Goal: Information Seeking & Learning: Check status

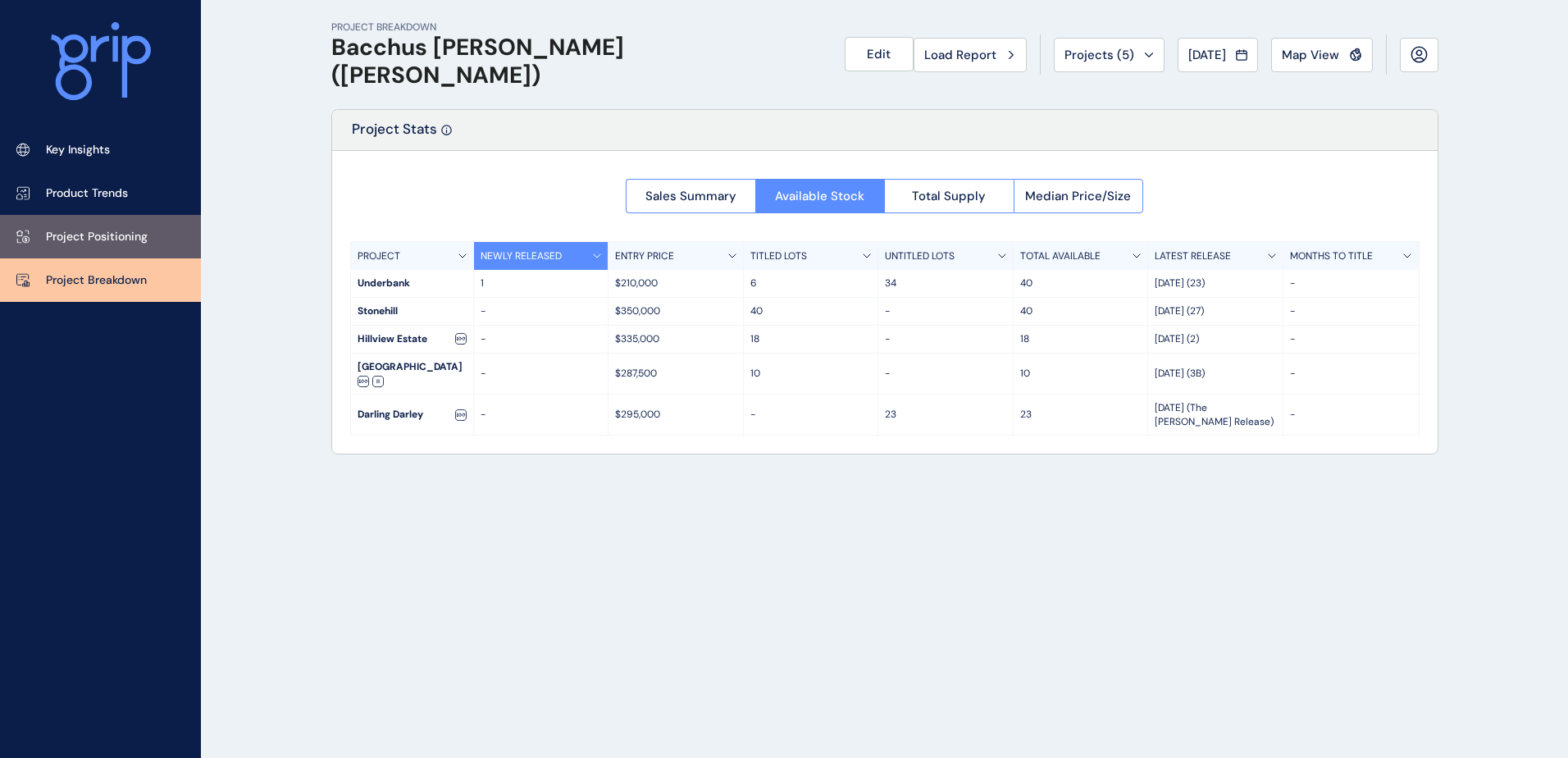
click at [122, 241] on p "Project Positioning" at bounding box center [97, 237] width 102 height 16
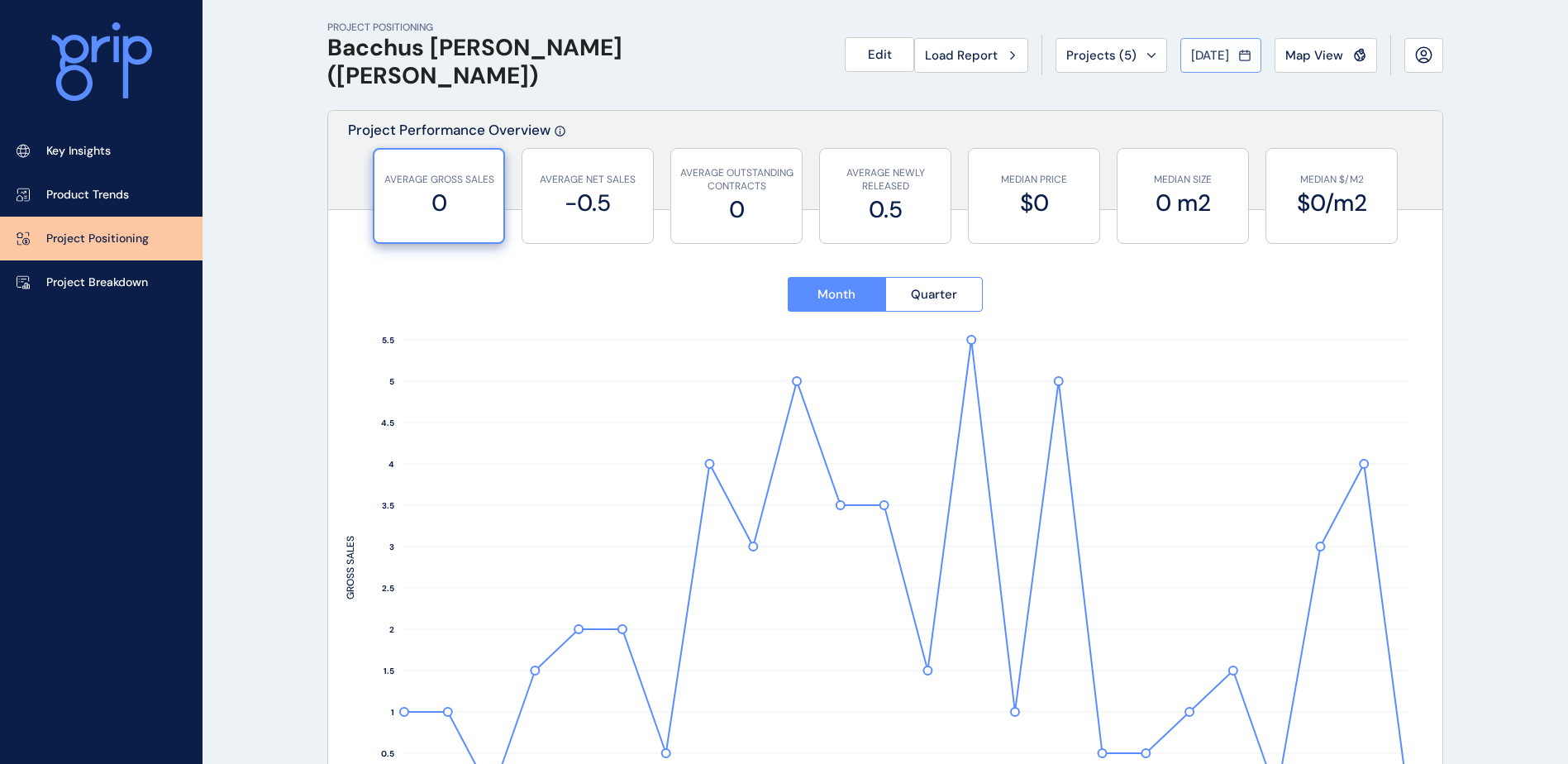
click at [1205, 56] on span "[DATE]" at bounding box center [1210, 55] width 38 height 16
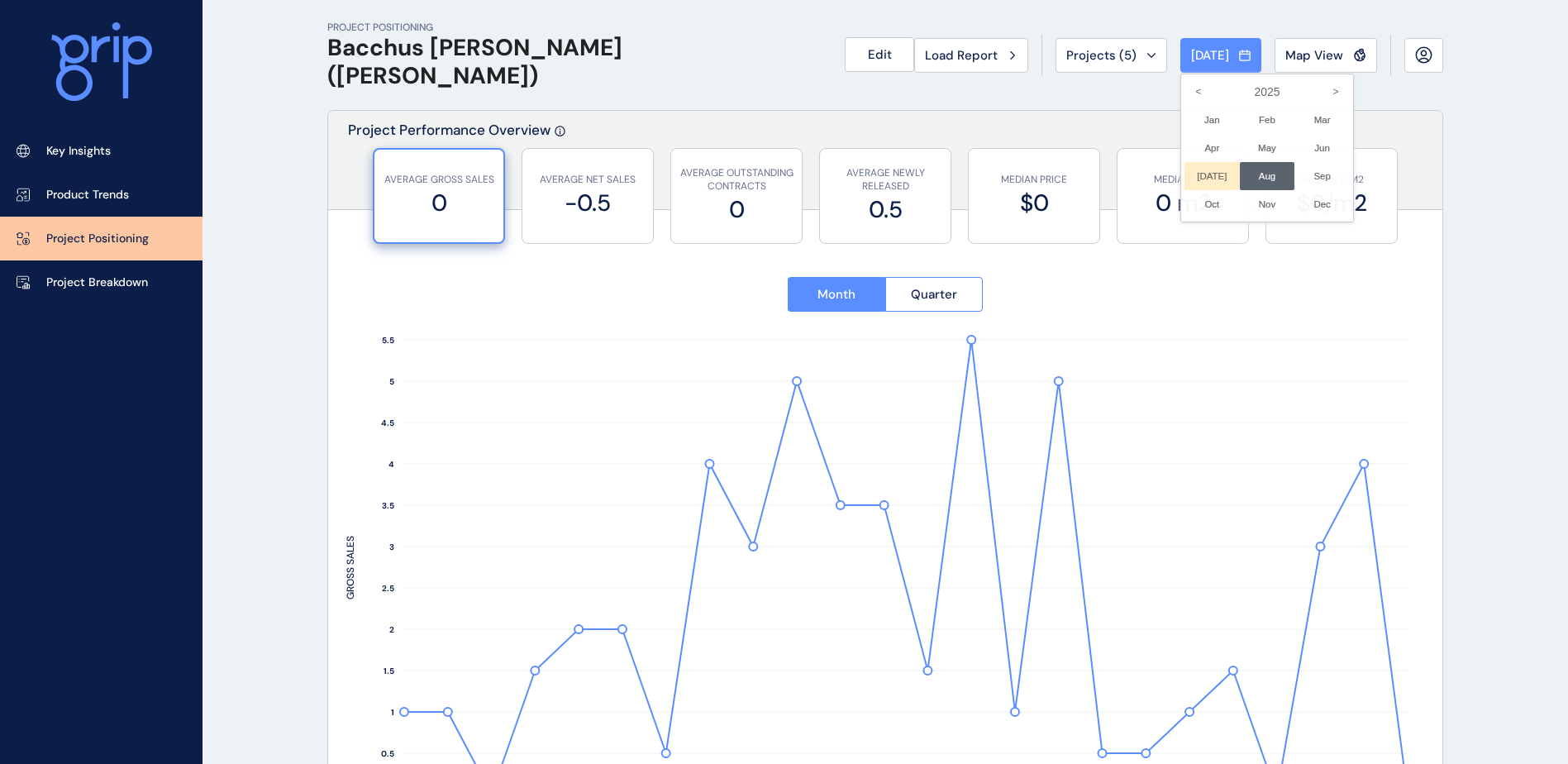
click at [1193, 169] on li "[DATE] No report is available for this period. New months are usually published…" at bounding box center [1212, 176] width 55 height 28
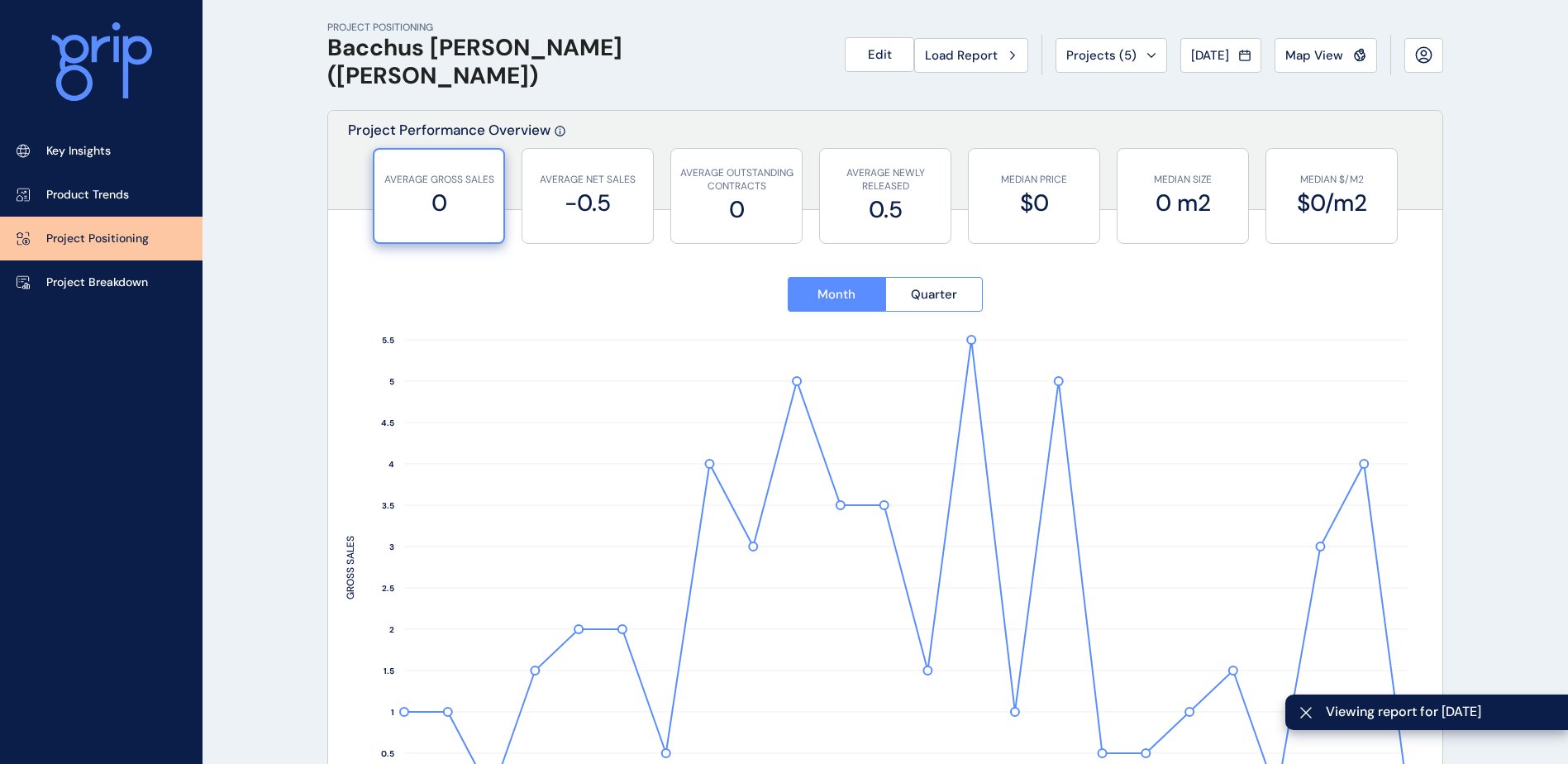
type input "**********"
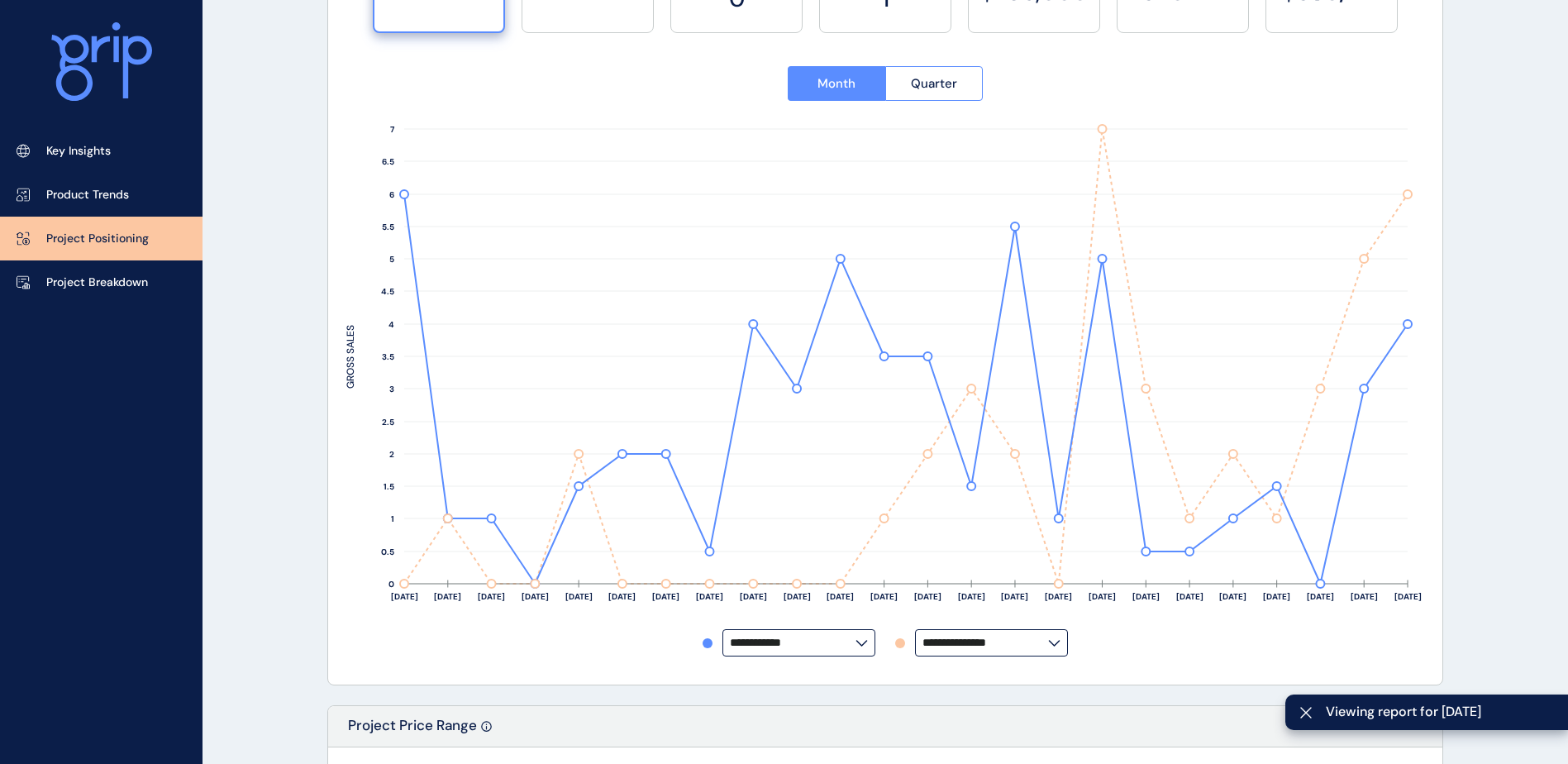
scroll to position [248, 0]
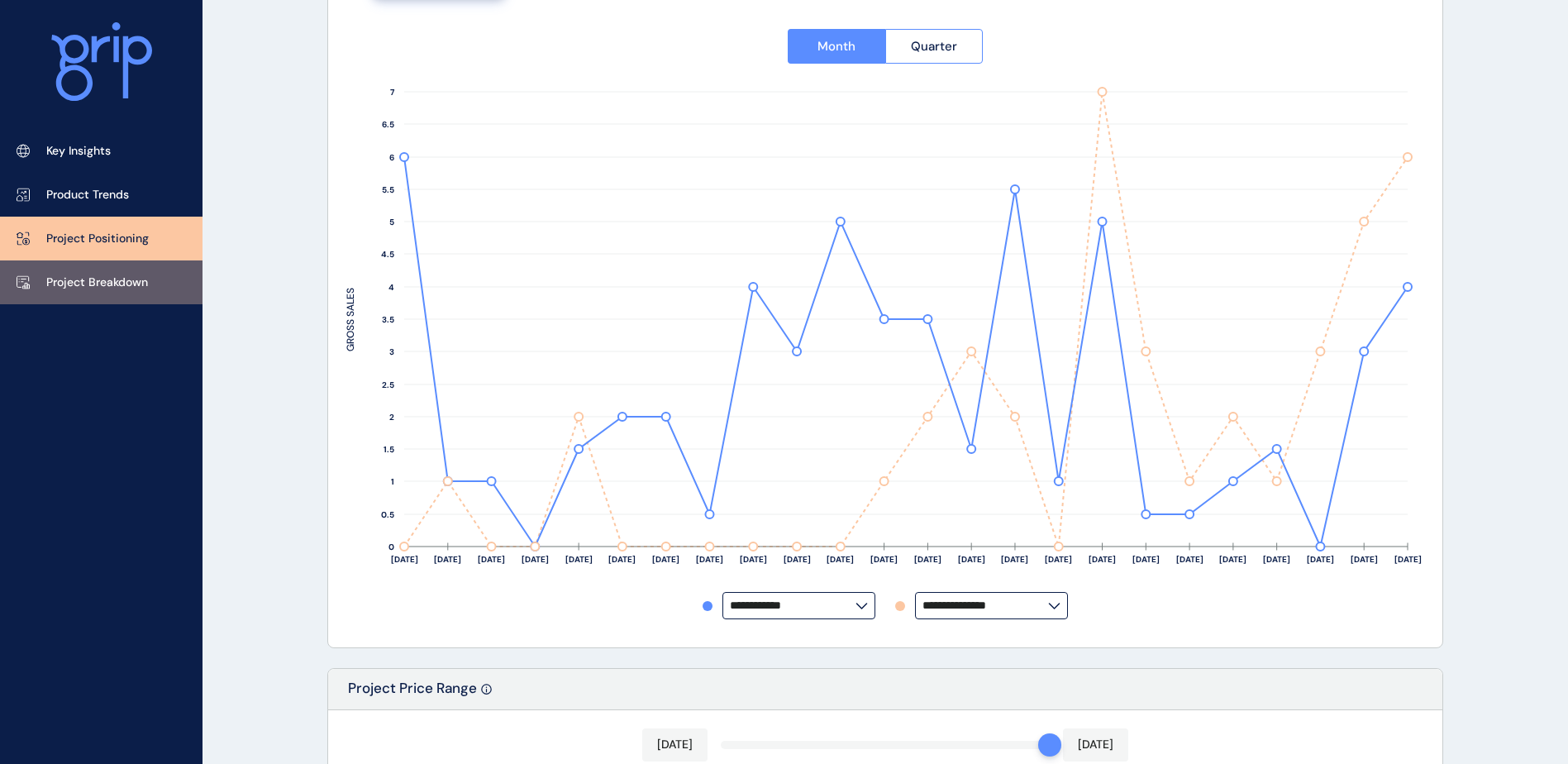
click at [132, 280] on p "Project Breakdown" at bounding box center [97, 282] width 101 height 16
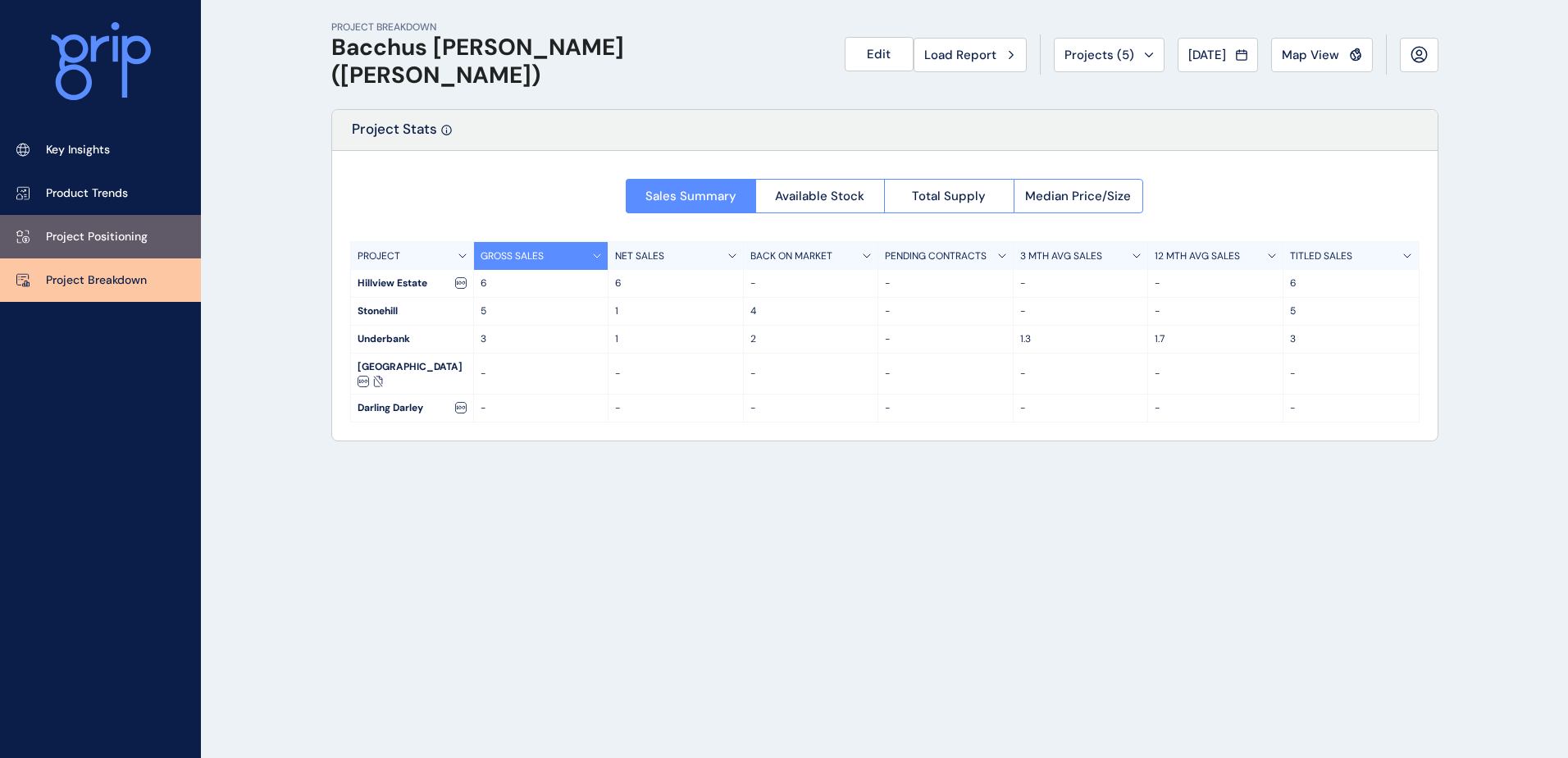
click at [148, 230] on link "Project Positioning" at bounding box center [101, 236] width 201 height 43
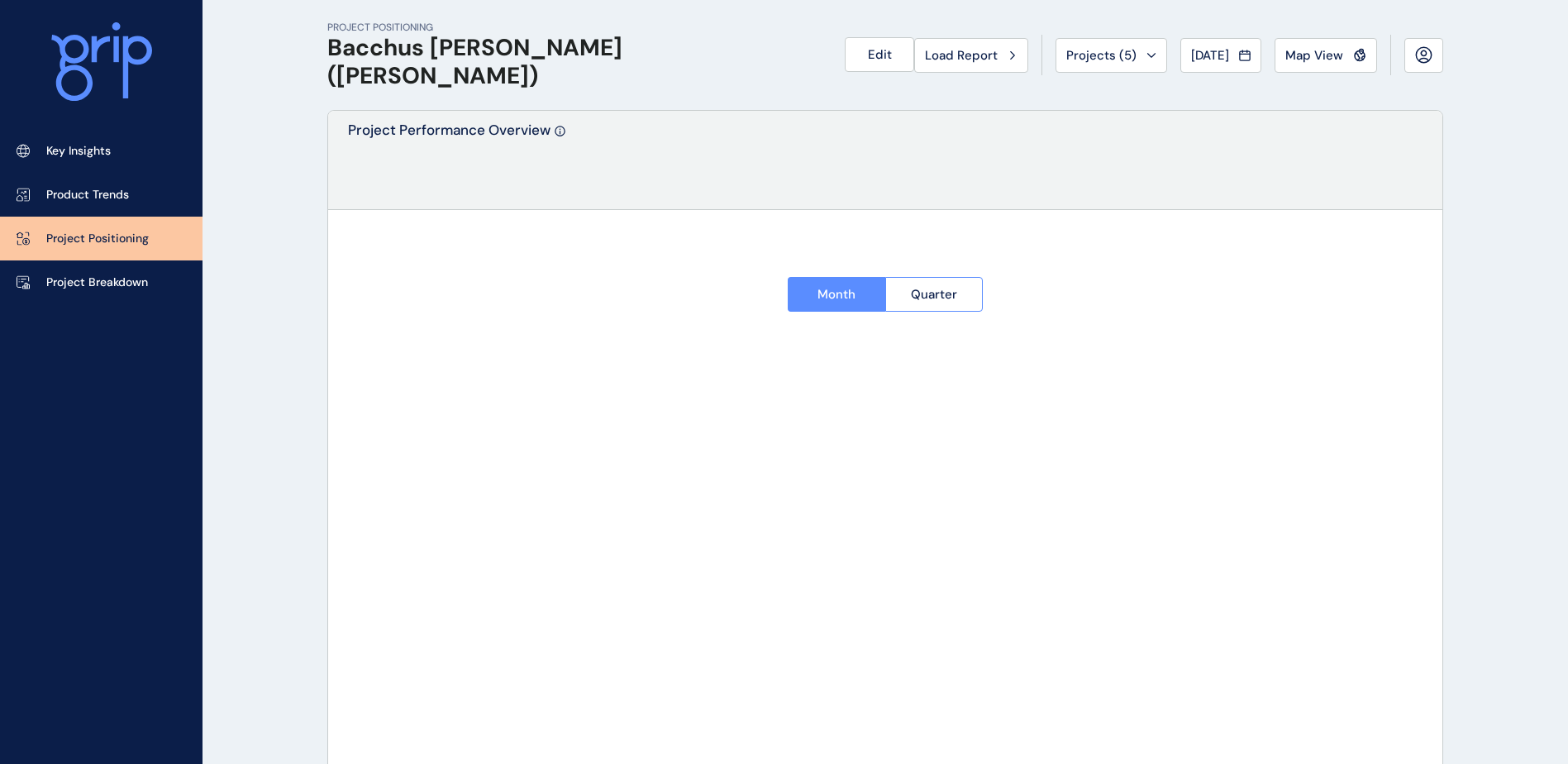
type input "**********"
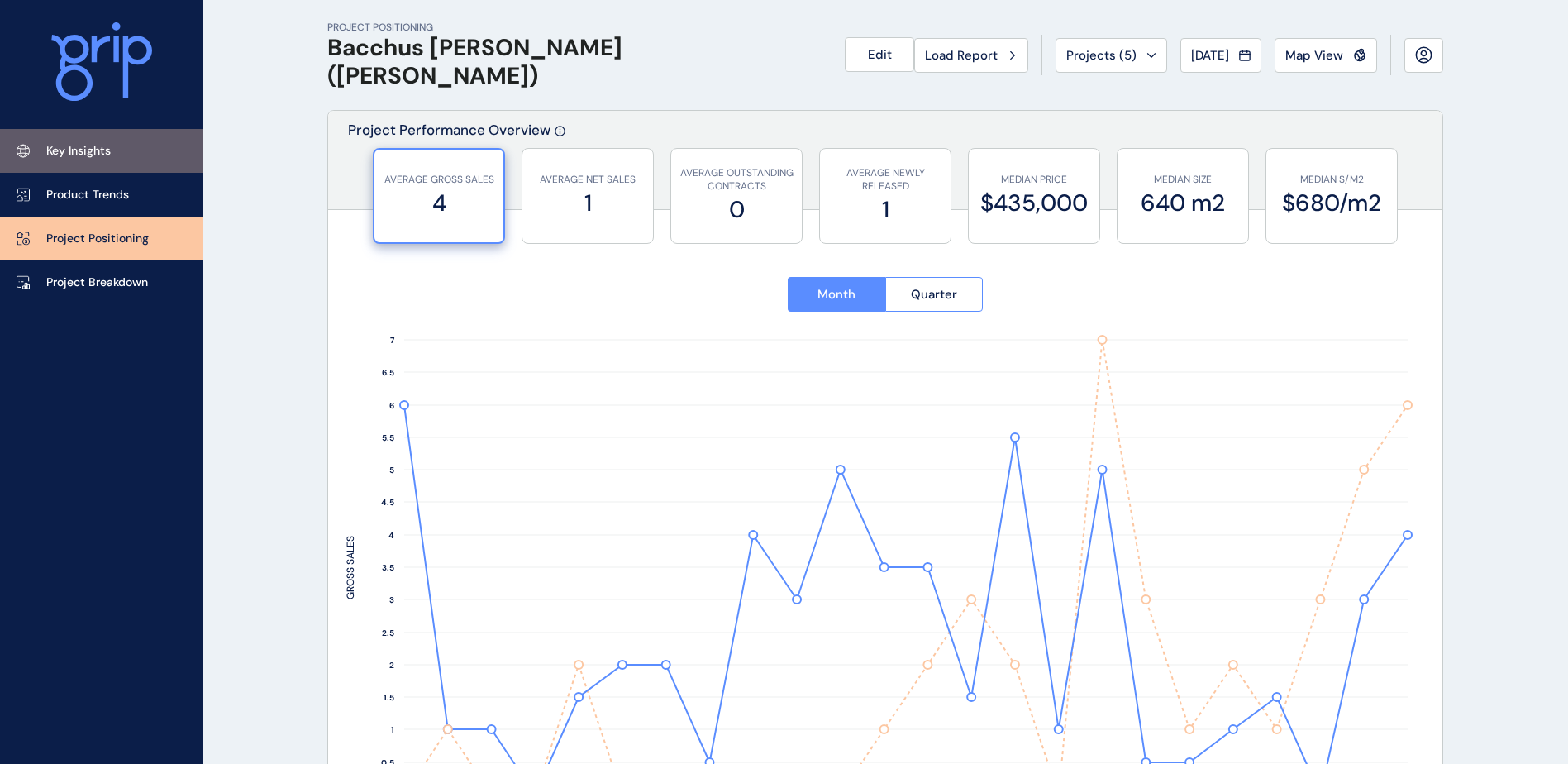
click at [119, 164] on link "Key Insights" at bounding box center [101, 150] width 203 height 43
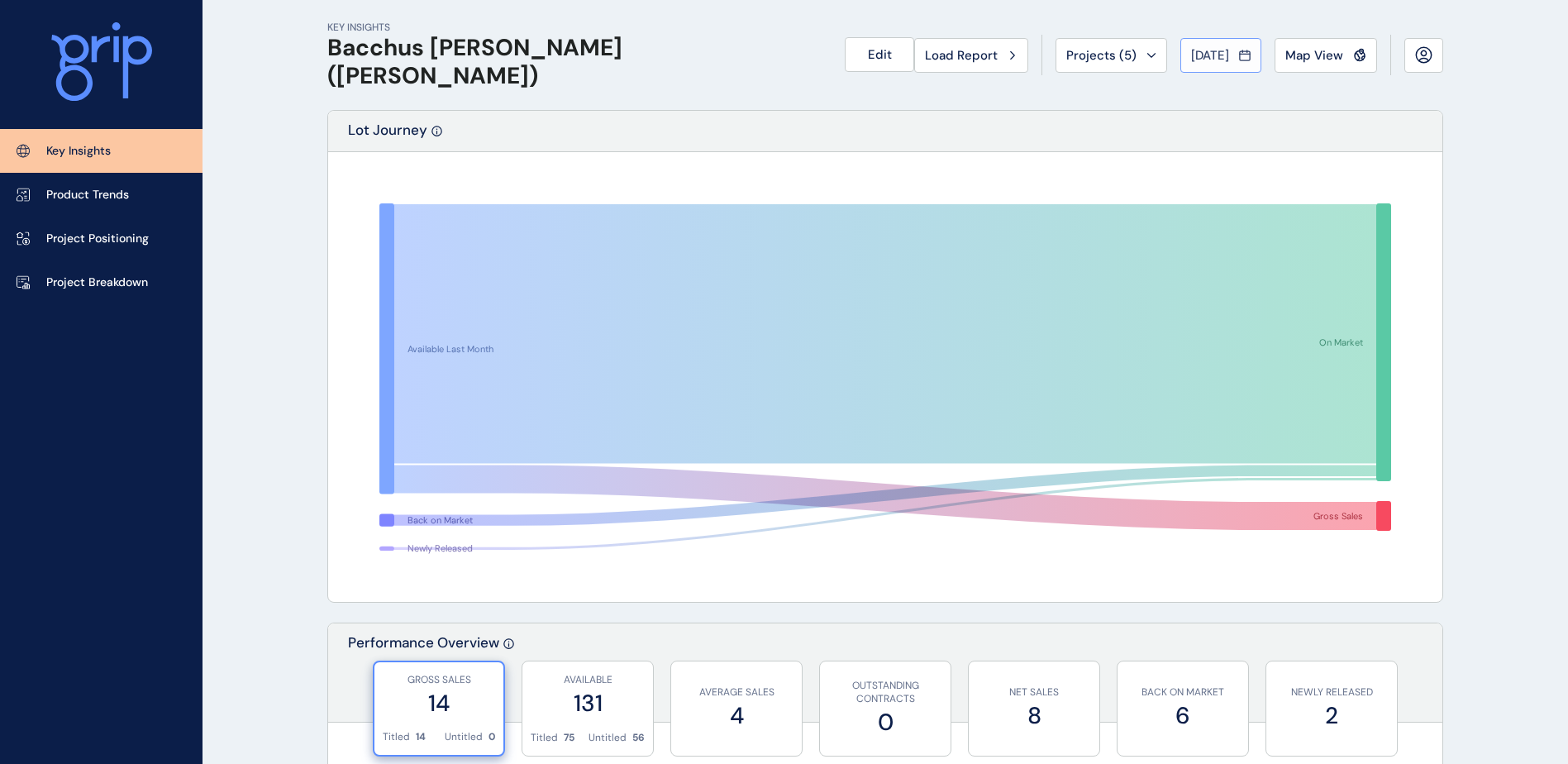
click at [1207, 60] on span "[DATE]" at bounding box center [1210, 55] width 38 height 16
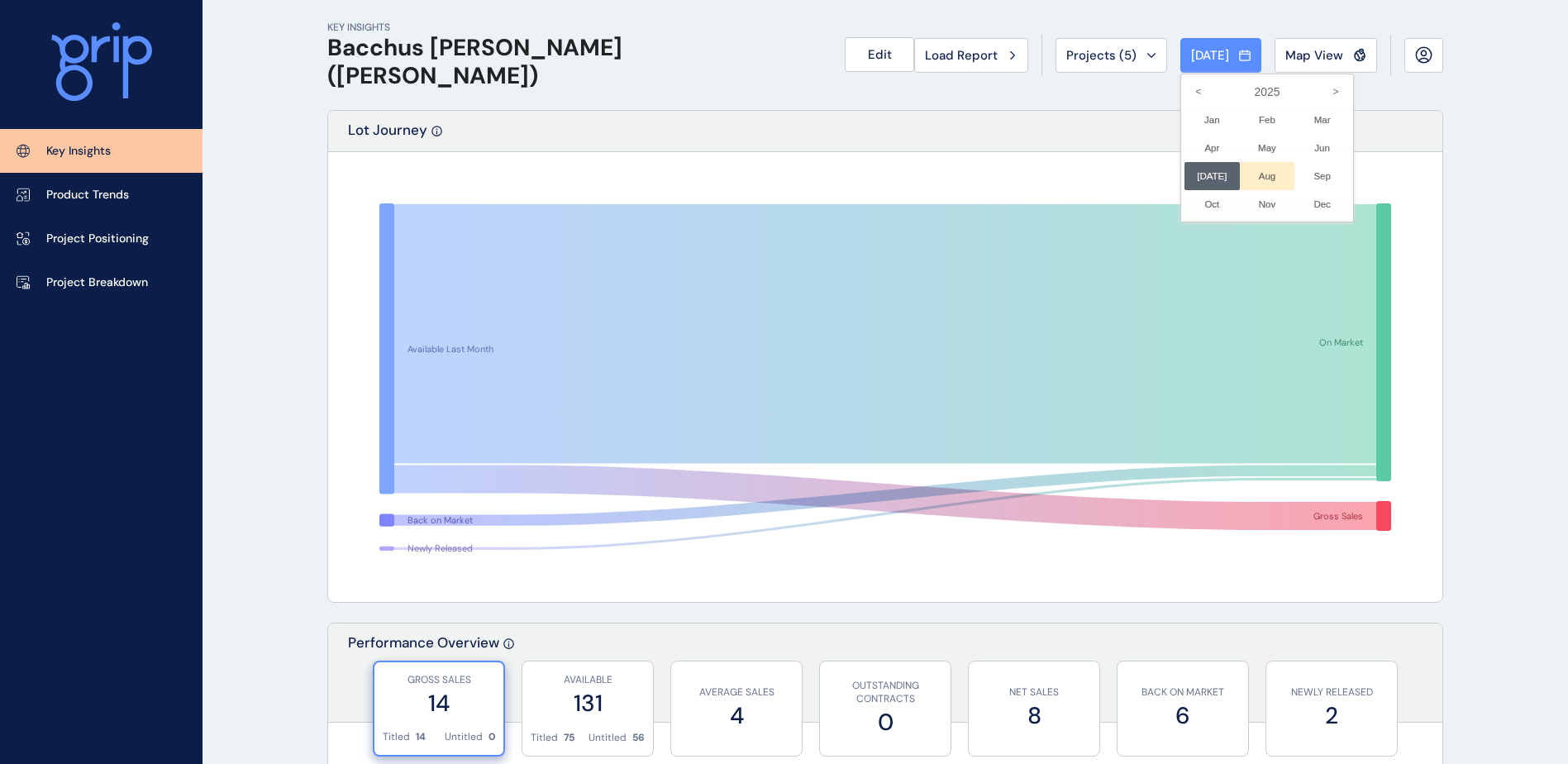
click at [1246, 175] on li "Aug No report is available for this period. New months are usually published 5 …" at bounding box center [1267, 176] width 55 height 28
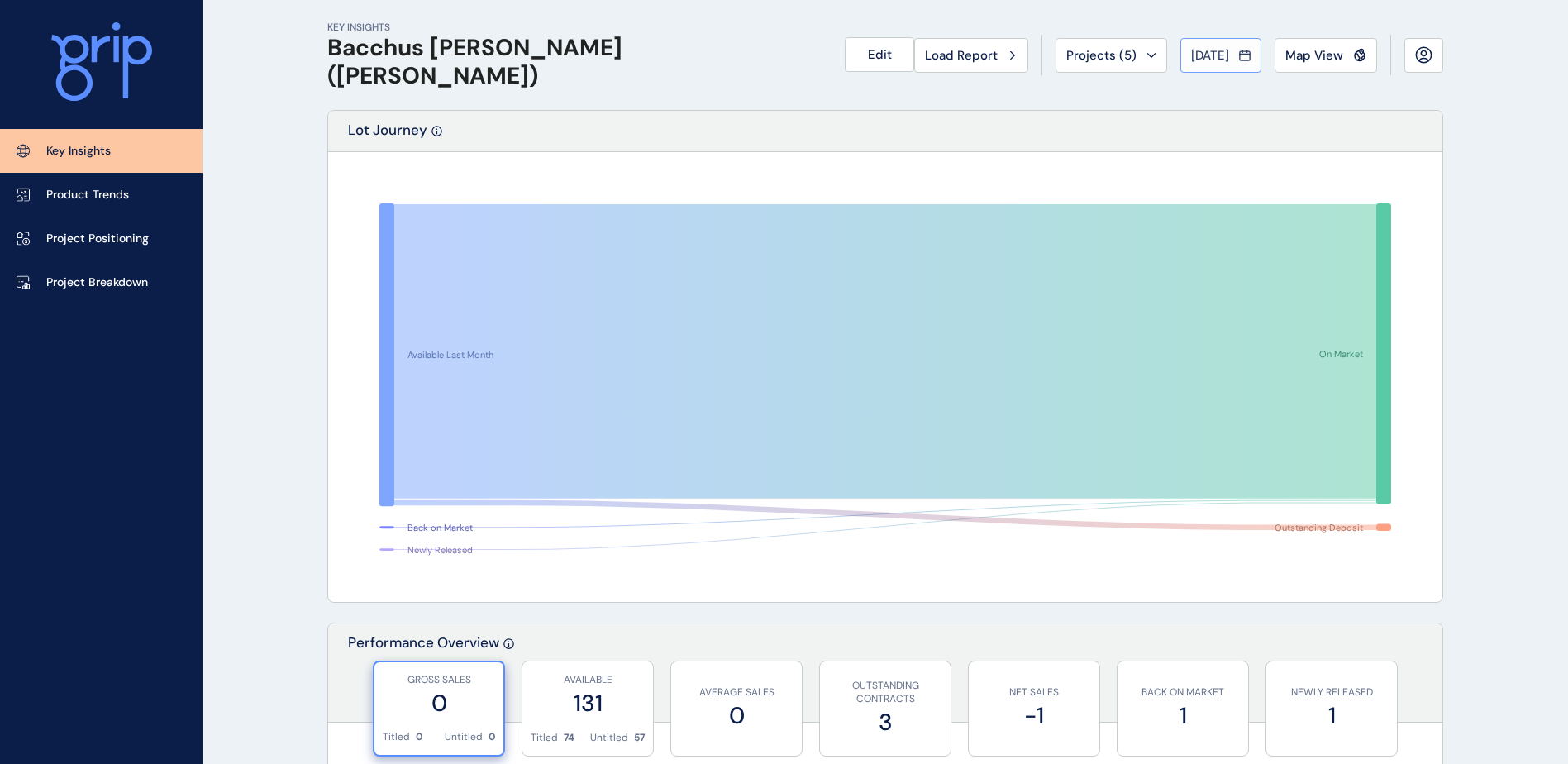
click at [1193, 54] on span "[DATE]" at bounding box center [1210, 55] width 38 height 16
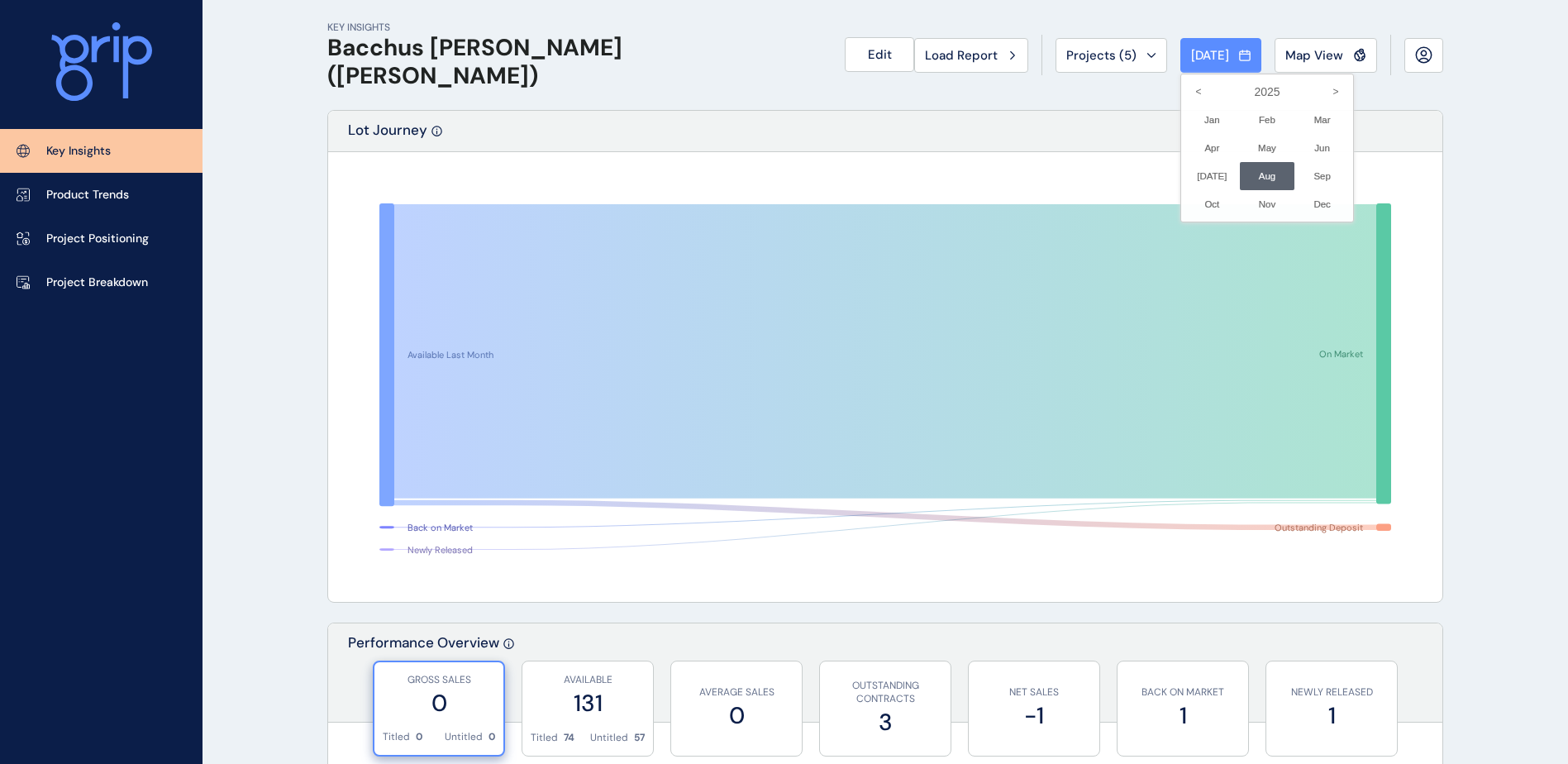
click at [1084, 59] on div at bounding box center [784, 382] width 1568 height 764
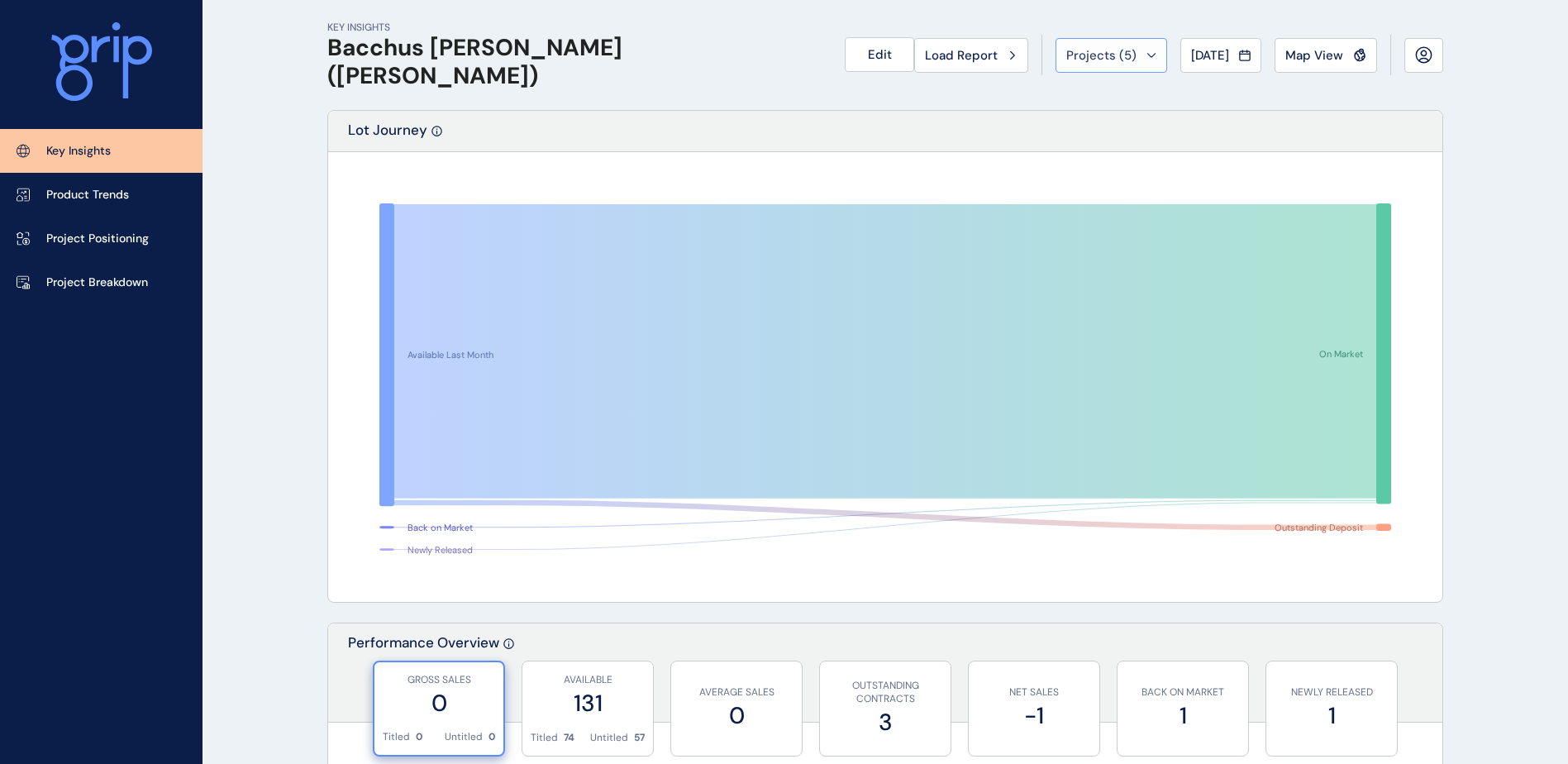
click at [1092, 53] on span "Projects ( 5 )" at bounding box center [1101, 55] width 71 height 16
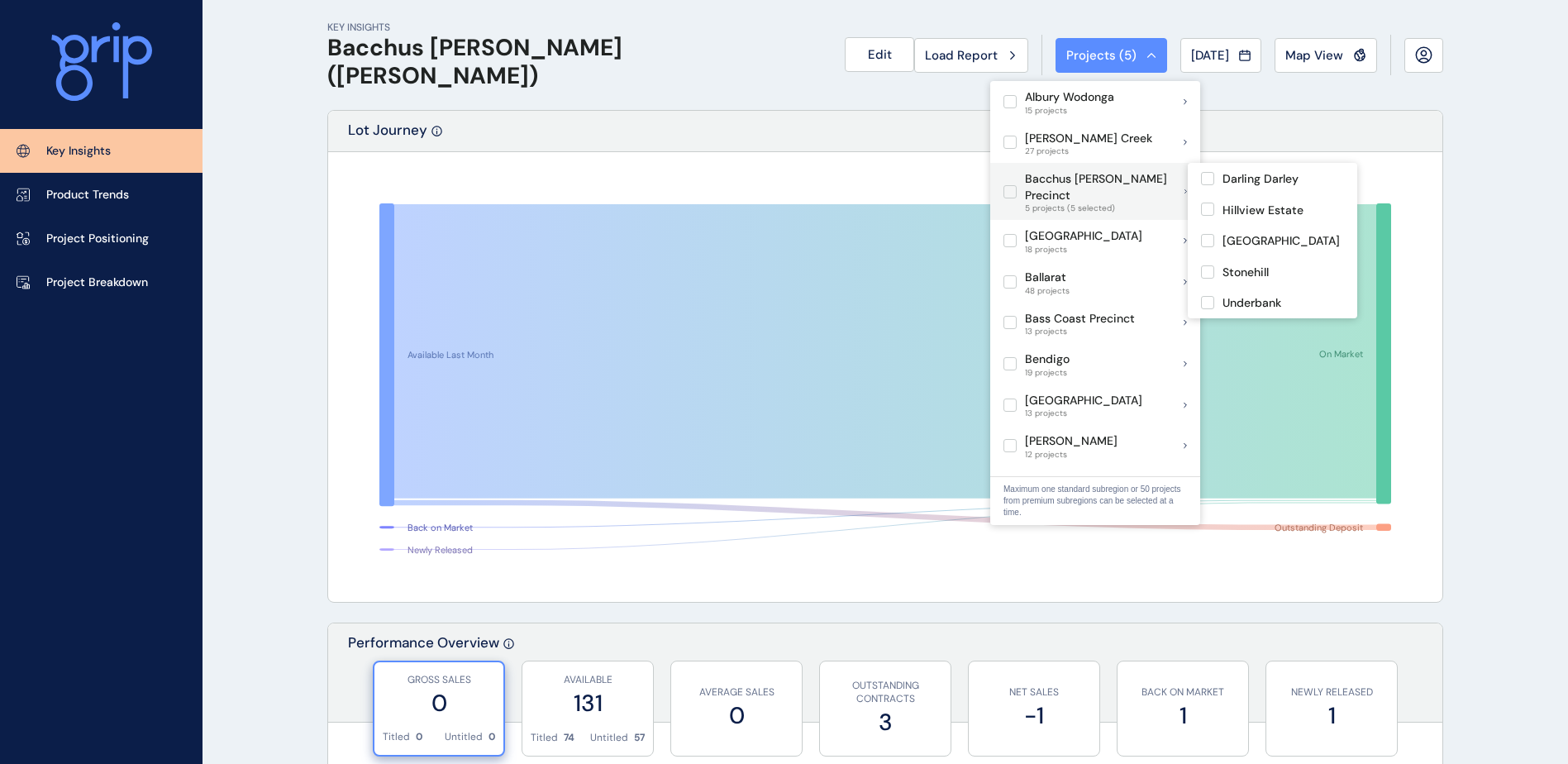
click at [1007, 185] on label at bounding box center [1011, 192] width 14 height 14
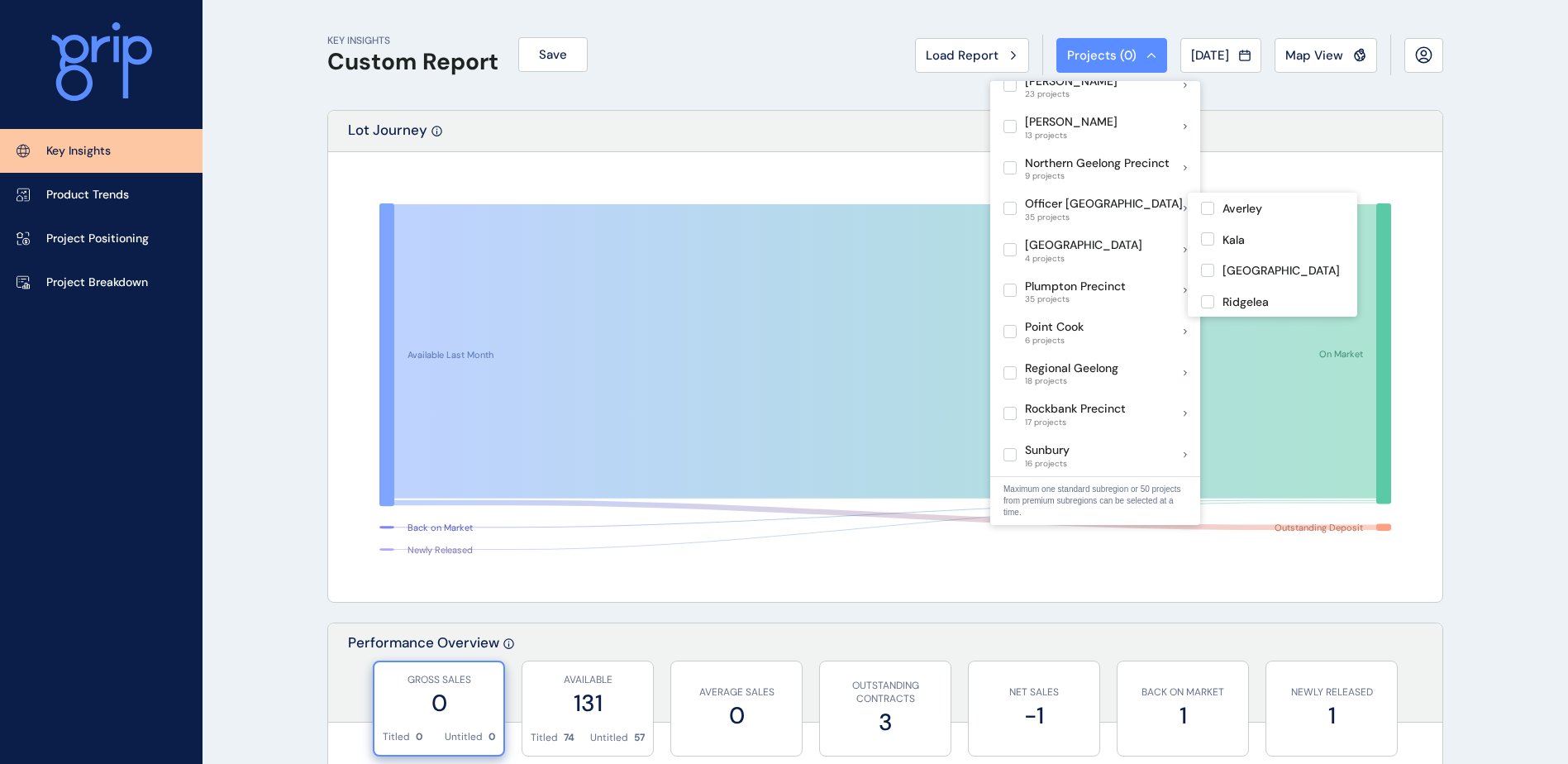
scroll to position [1074, 0]
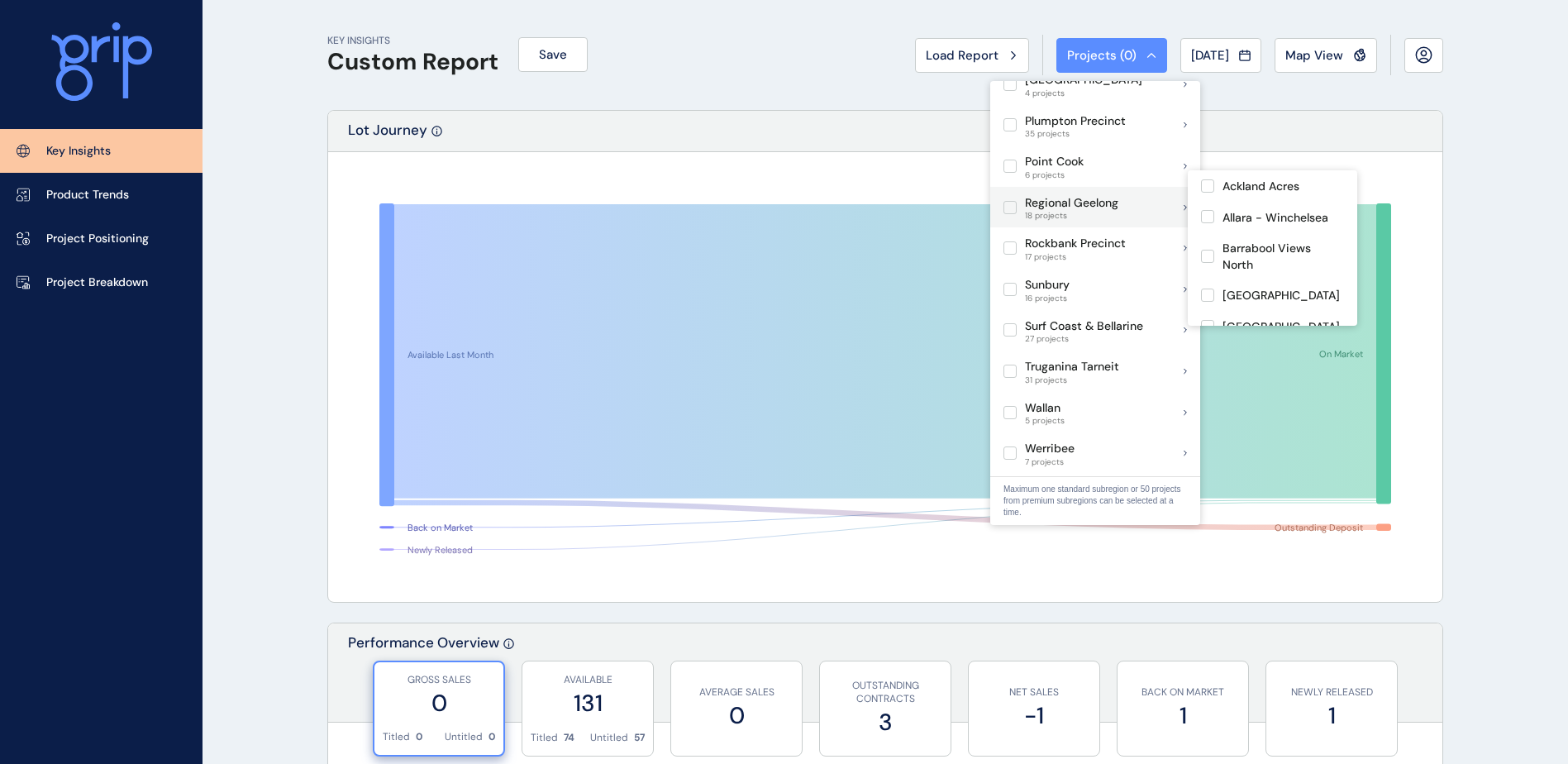
click at [1005, 201] on label at bounding box center [1011, 208] width 14 height 14
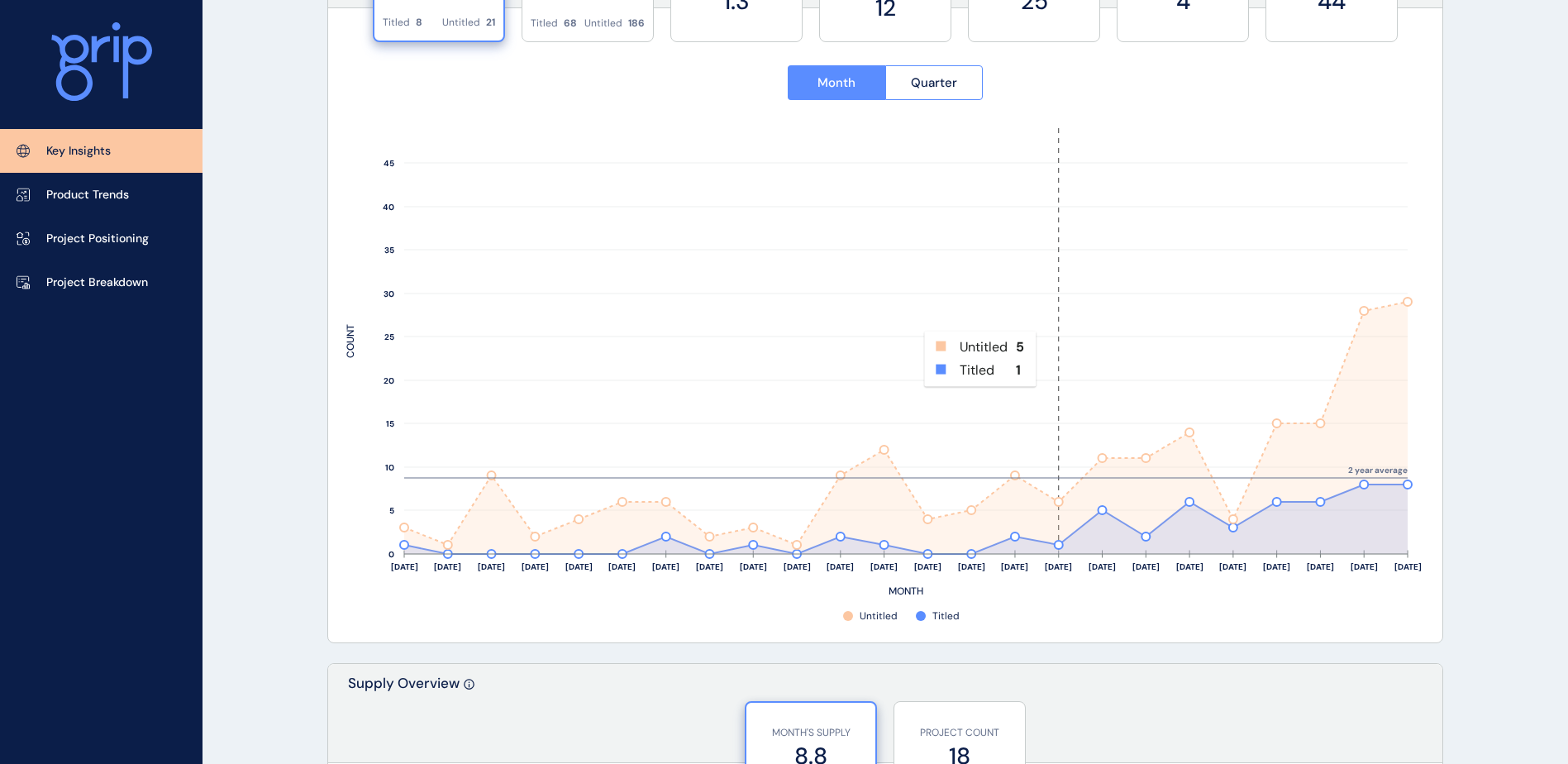
scroll to position [661, 0]
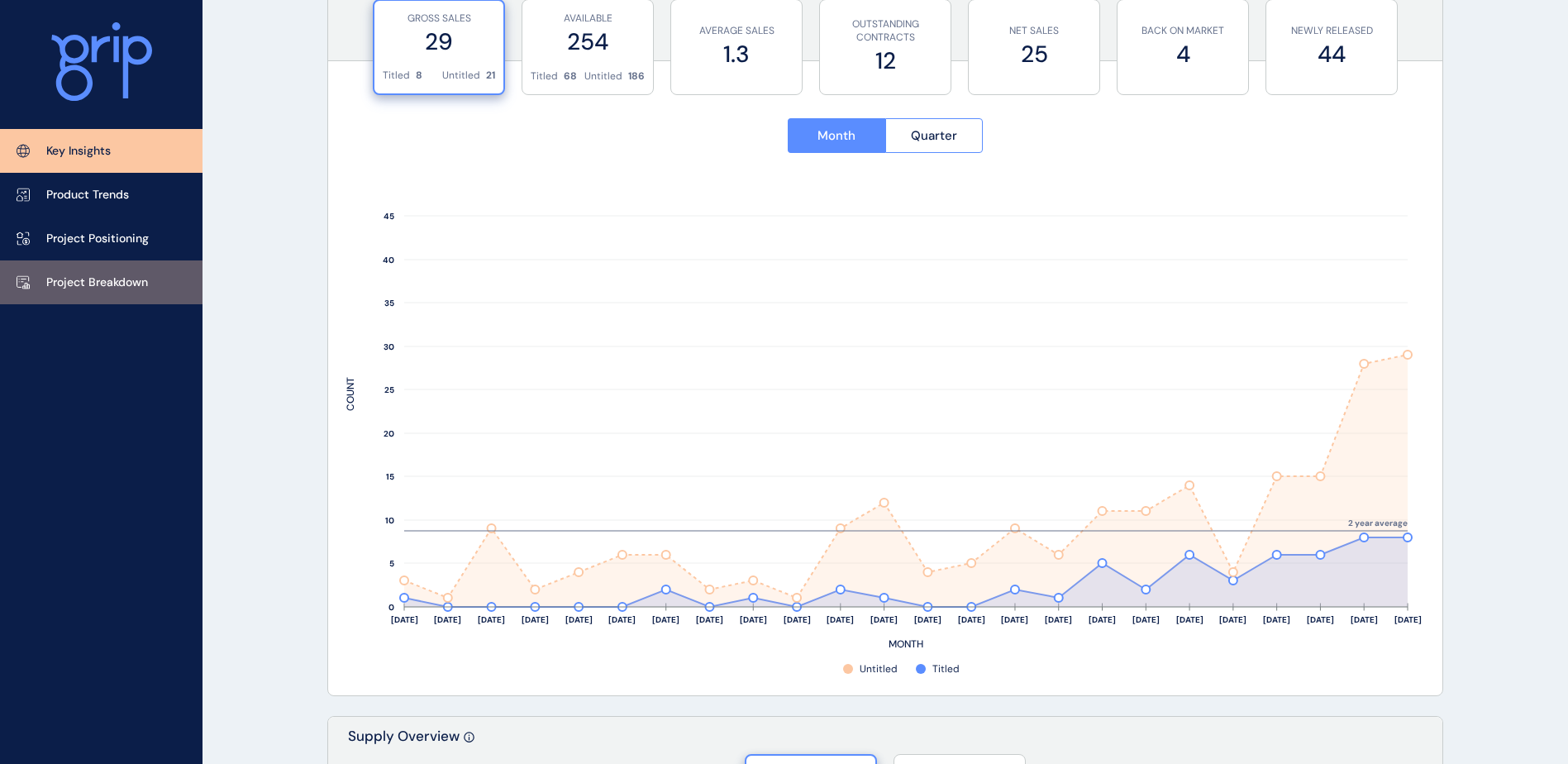
click at [128, 274] on p "Project Breakdown" at bounding box center [97, 282] width 101 height 16
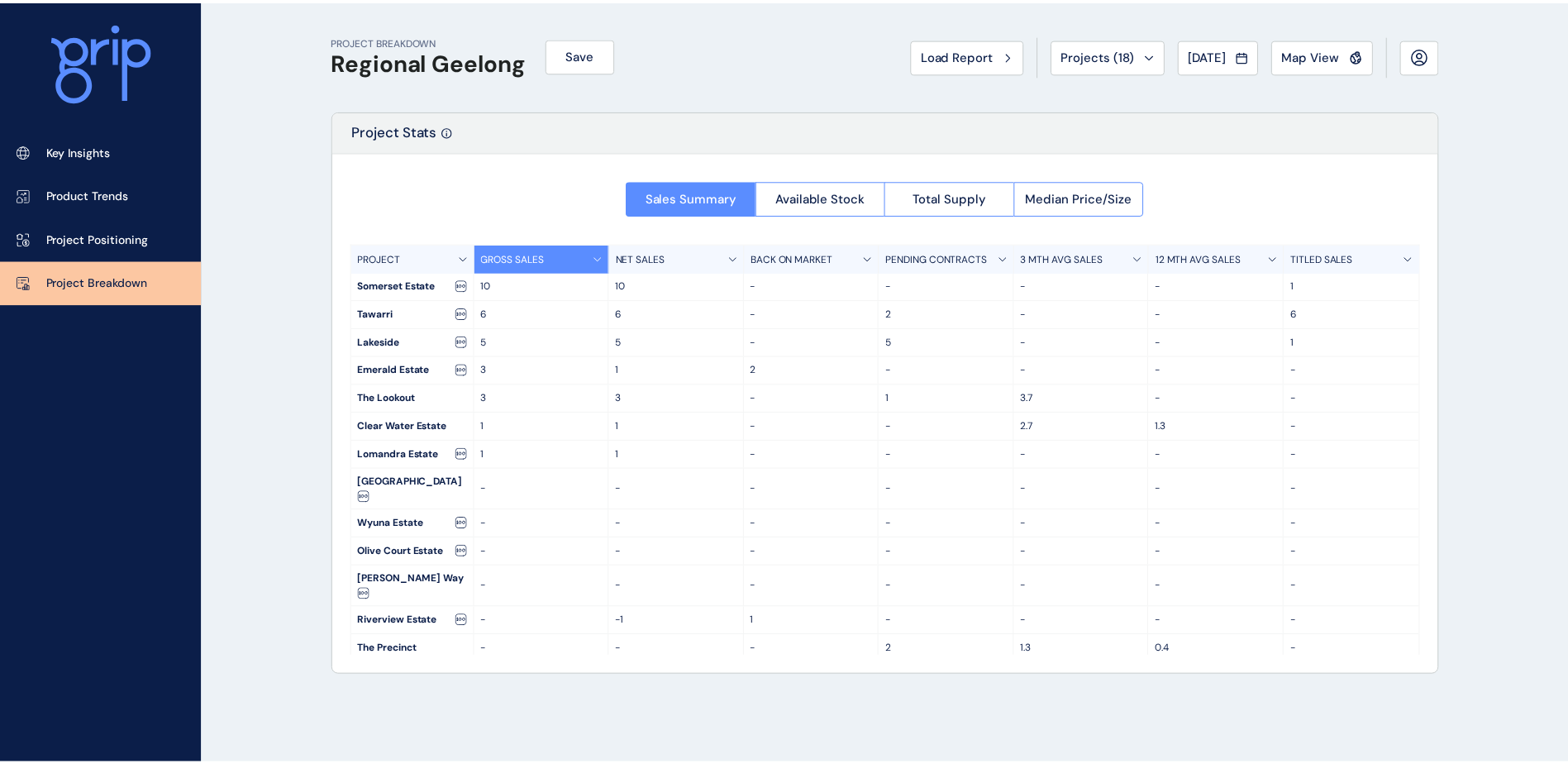
scroll to position [148, 0]
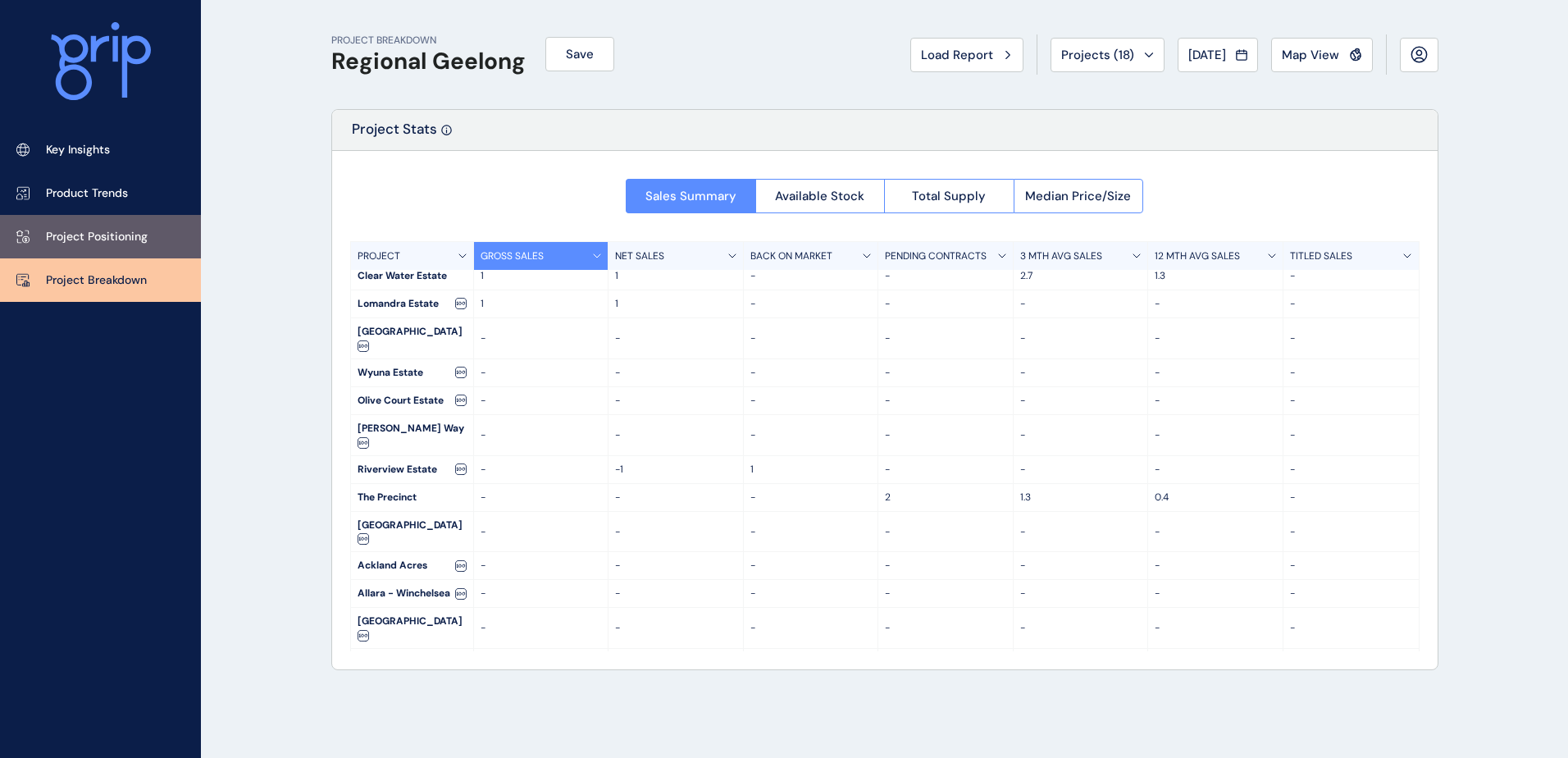
click at [117, 238] on p "Project Positioning" at bounding box center [97, 237] width 102 height 16
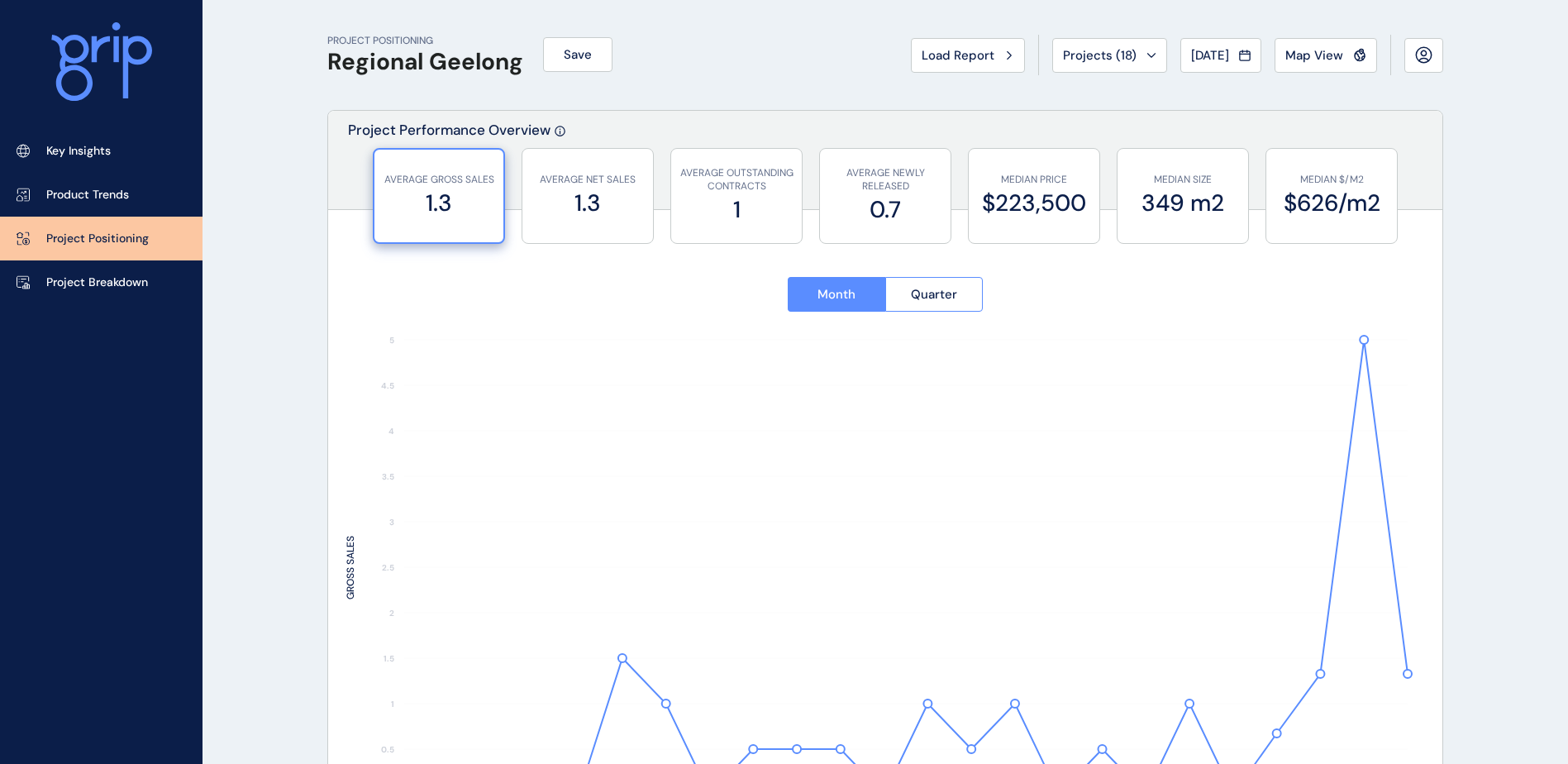
type input "**********"
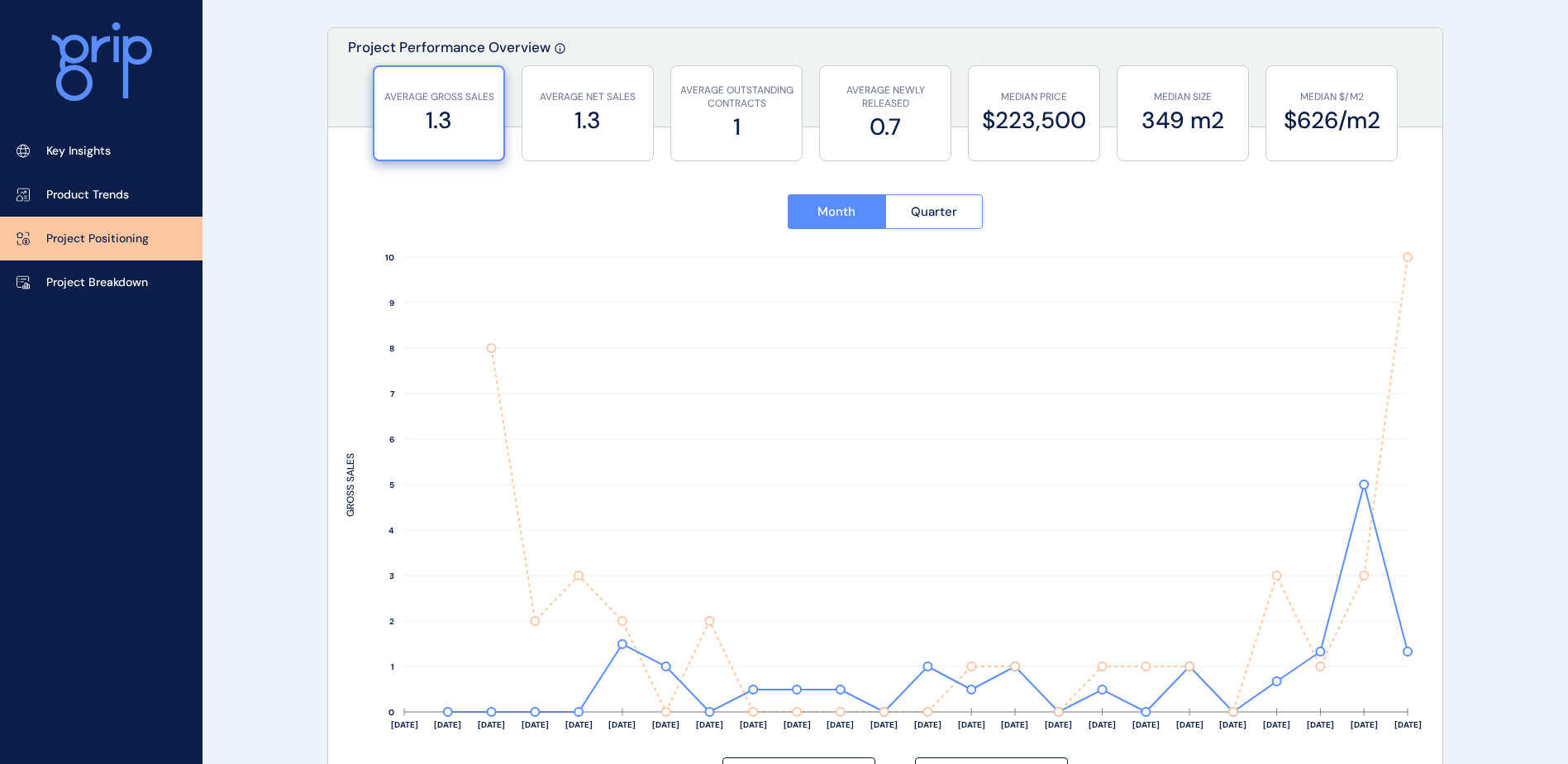
scroll to position [165, 0]
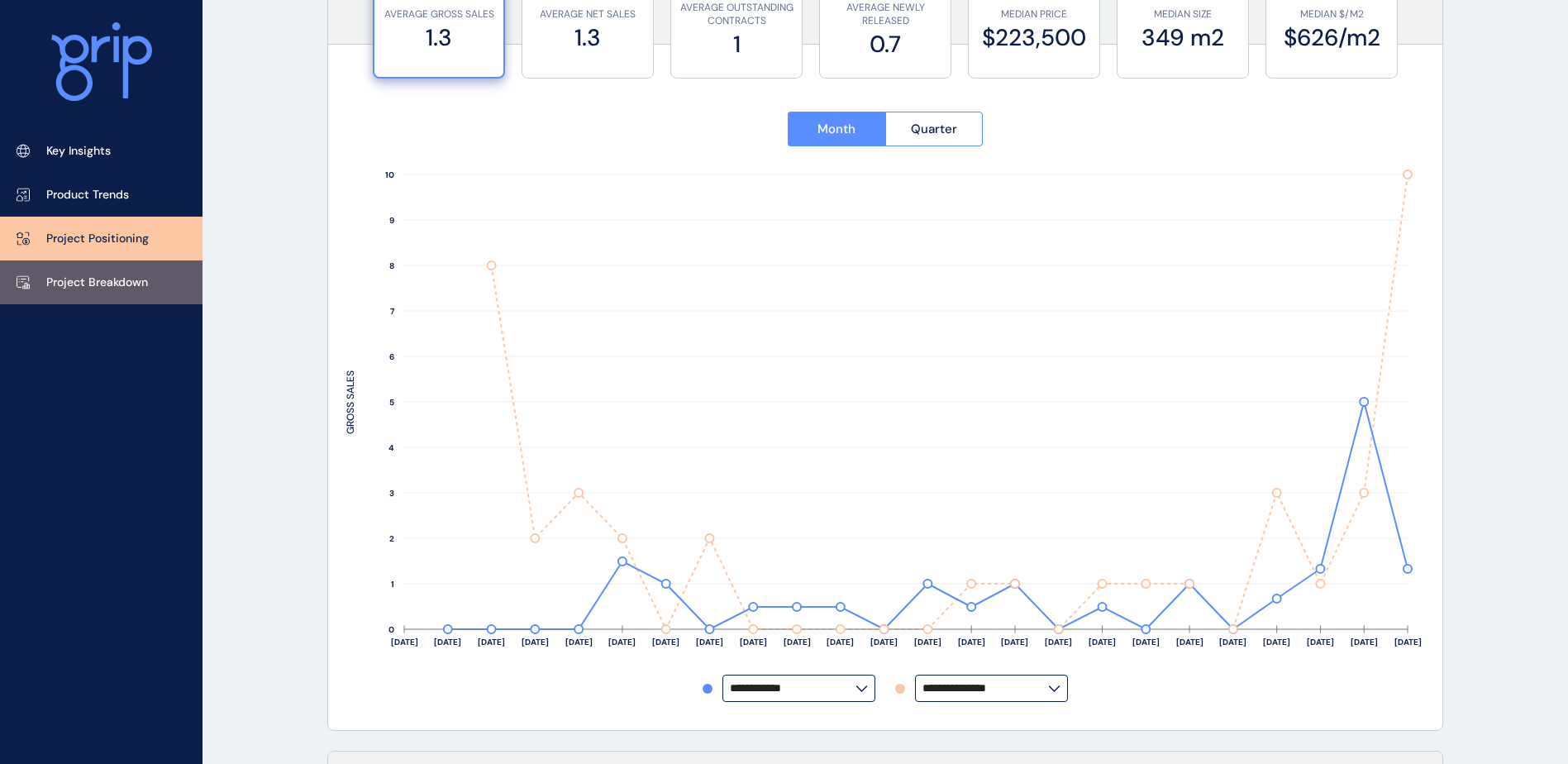
click at [154, 285] on link "Project Breakdown" at bounding box center [101, 281] width 203 height 43
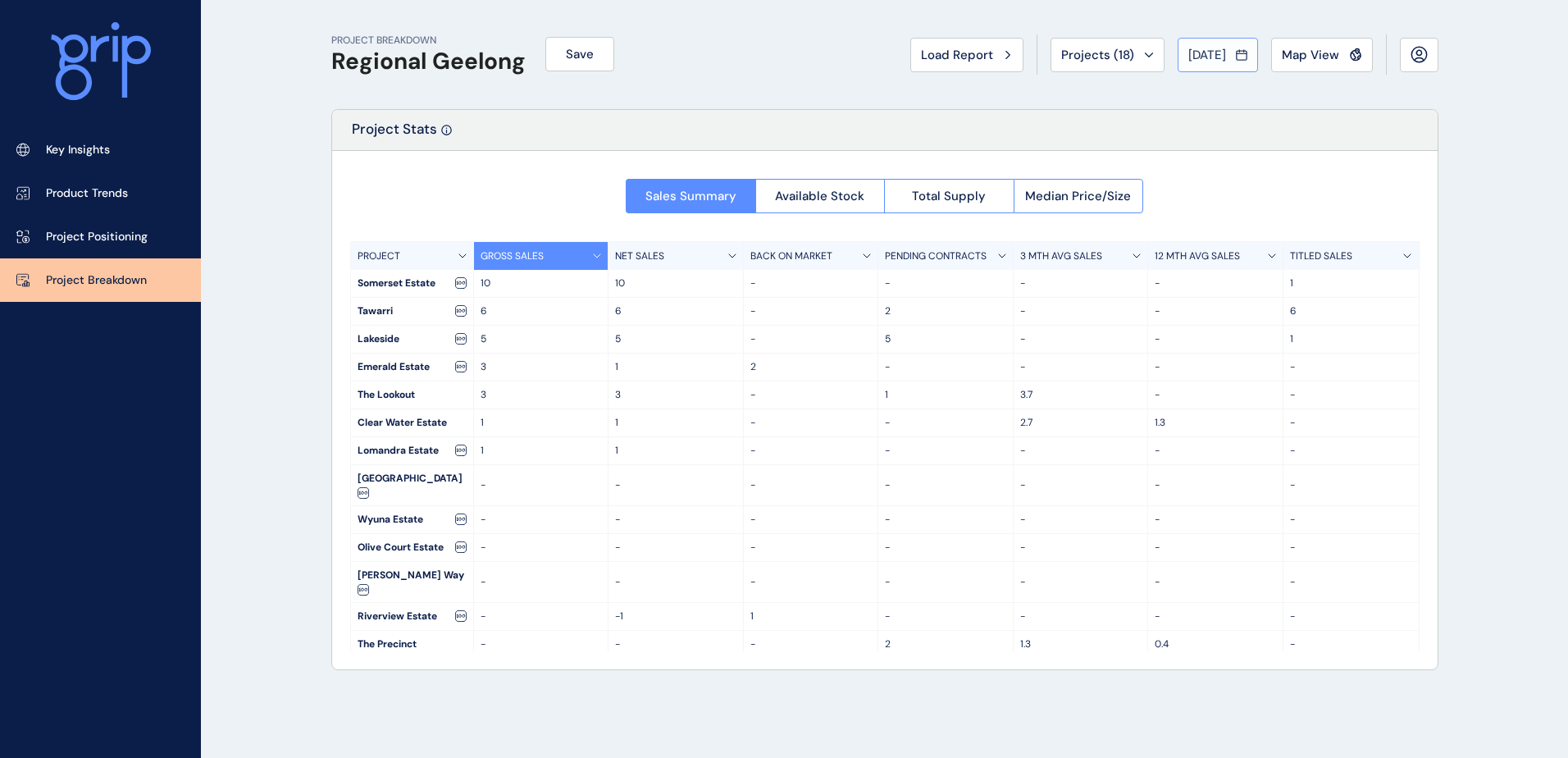
click at [1205, 55] on span "[DATE]" at bounding box center [1207, 55] width 37 height 16
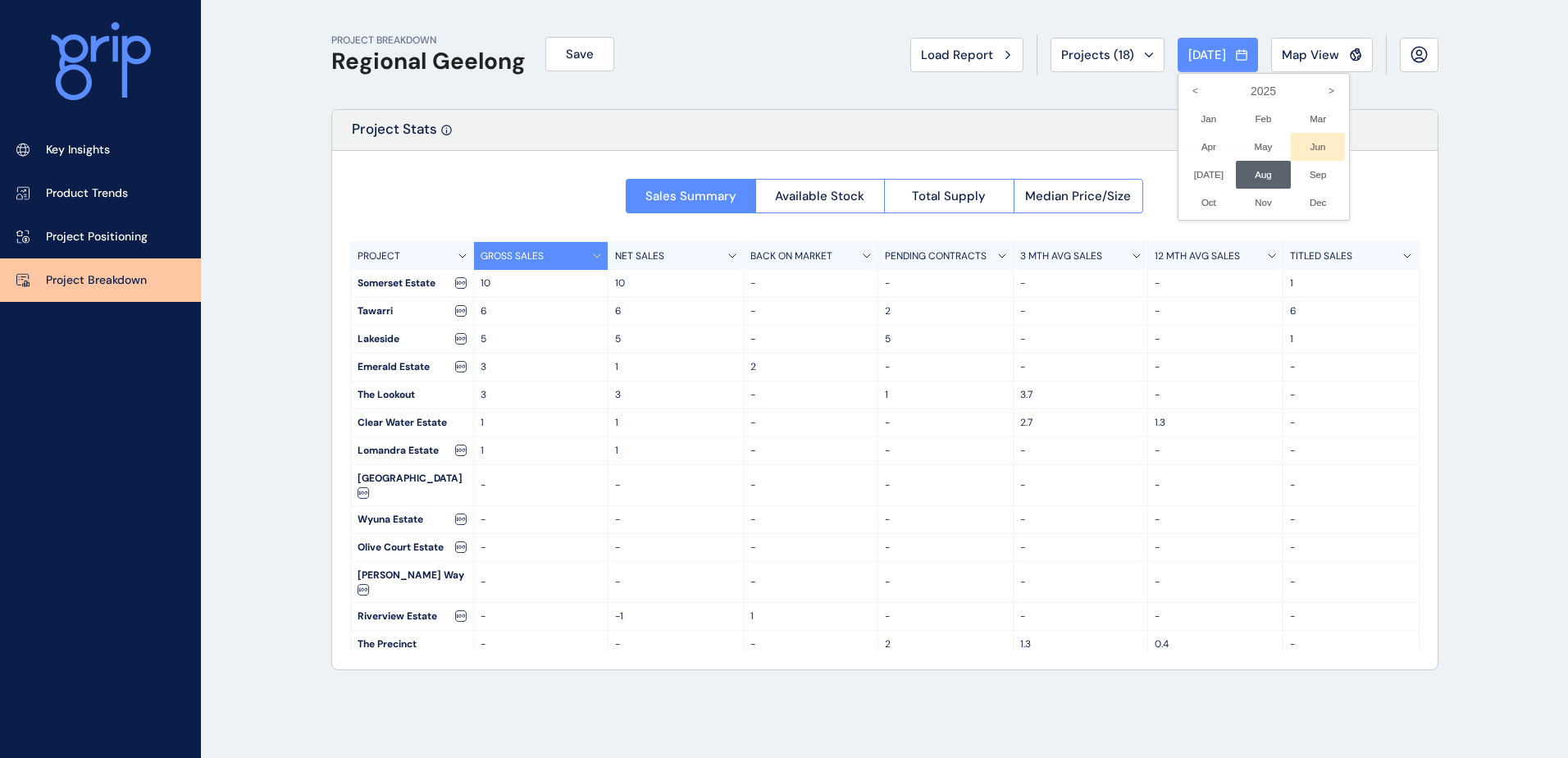
click at [1308, 149] on li "Jun No report is available for this period. New months are usually published 5 …" at bounding box center [1318, 147] width 55 height 28
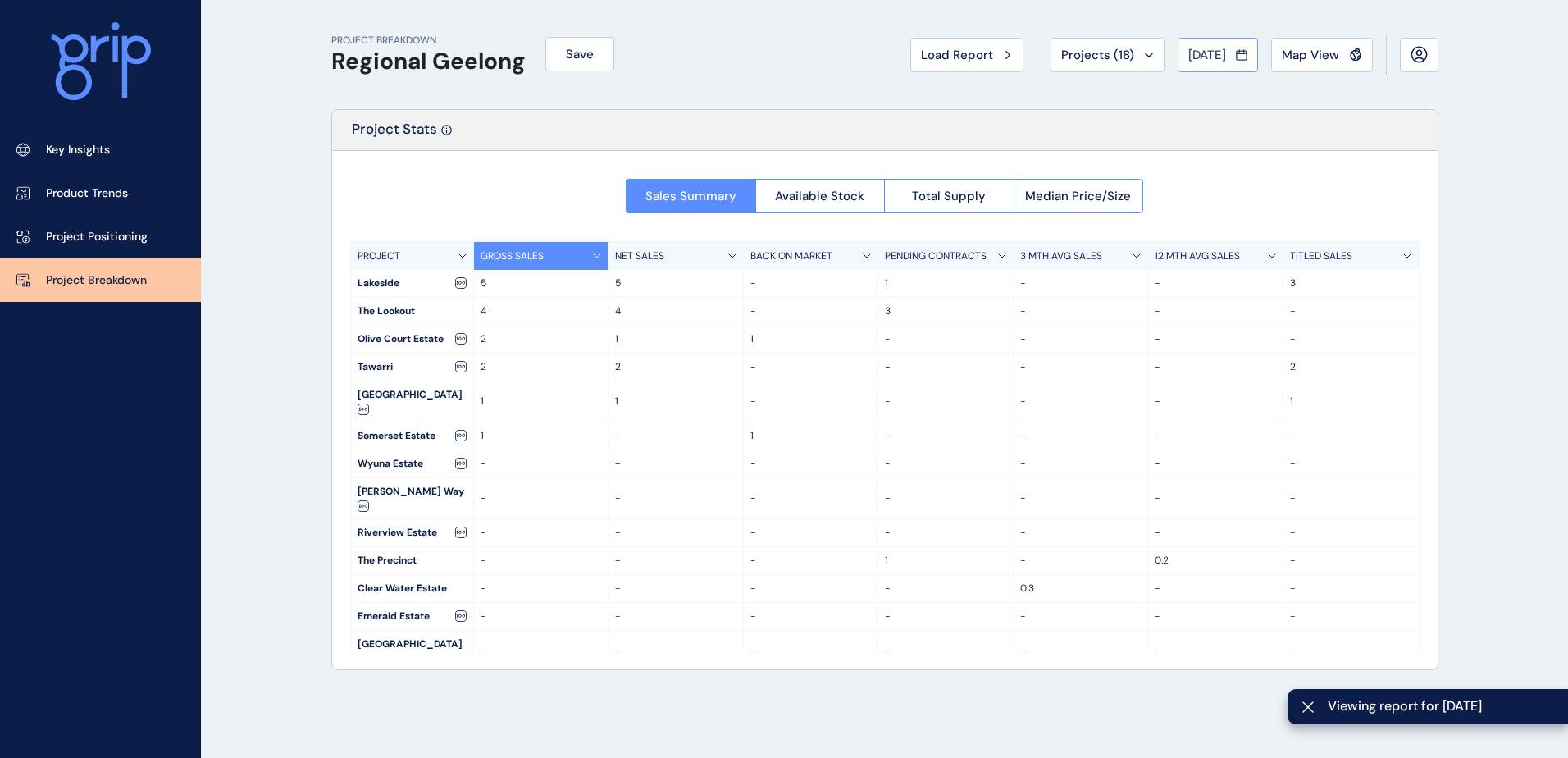
click at [1231, 50] on div "Jun 2025" at bounding box center [1218, 55] width 59 height 16
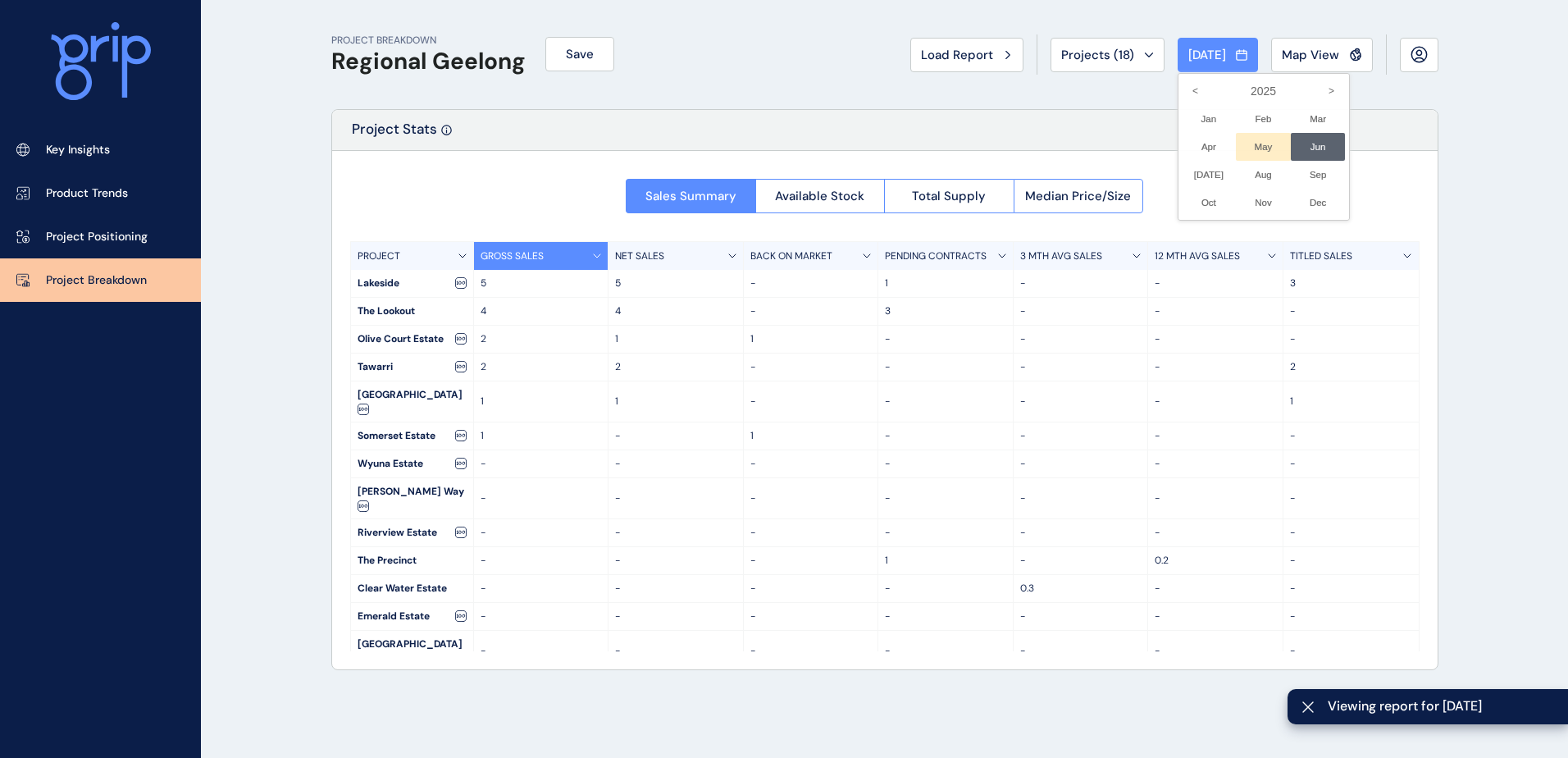
click at [1257, 150] on li "May No report is available for this period. New months are usually published 5 …" at bounding box center [1262, 147] width 55 height 28
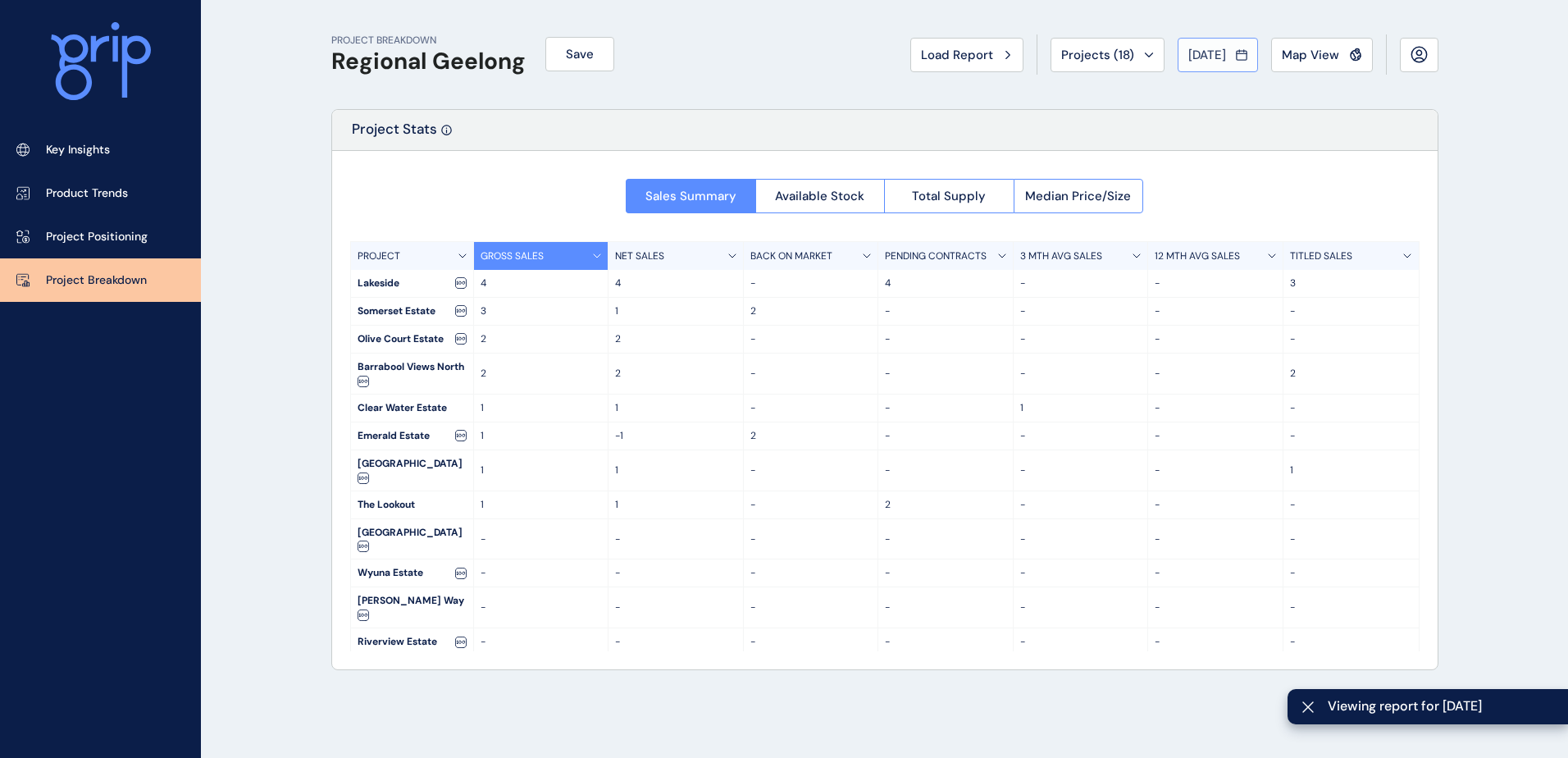
click at [1235, 58] on icon at bounding box center [1241, 55] width 12 height 16
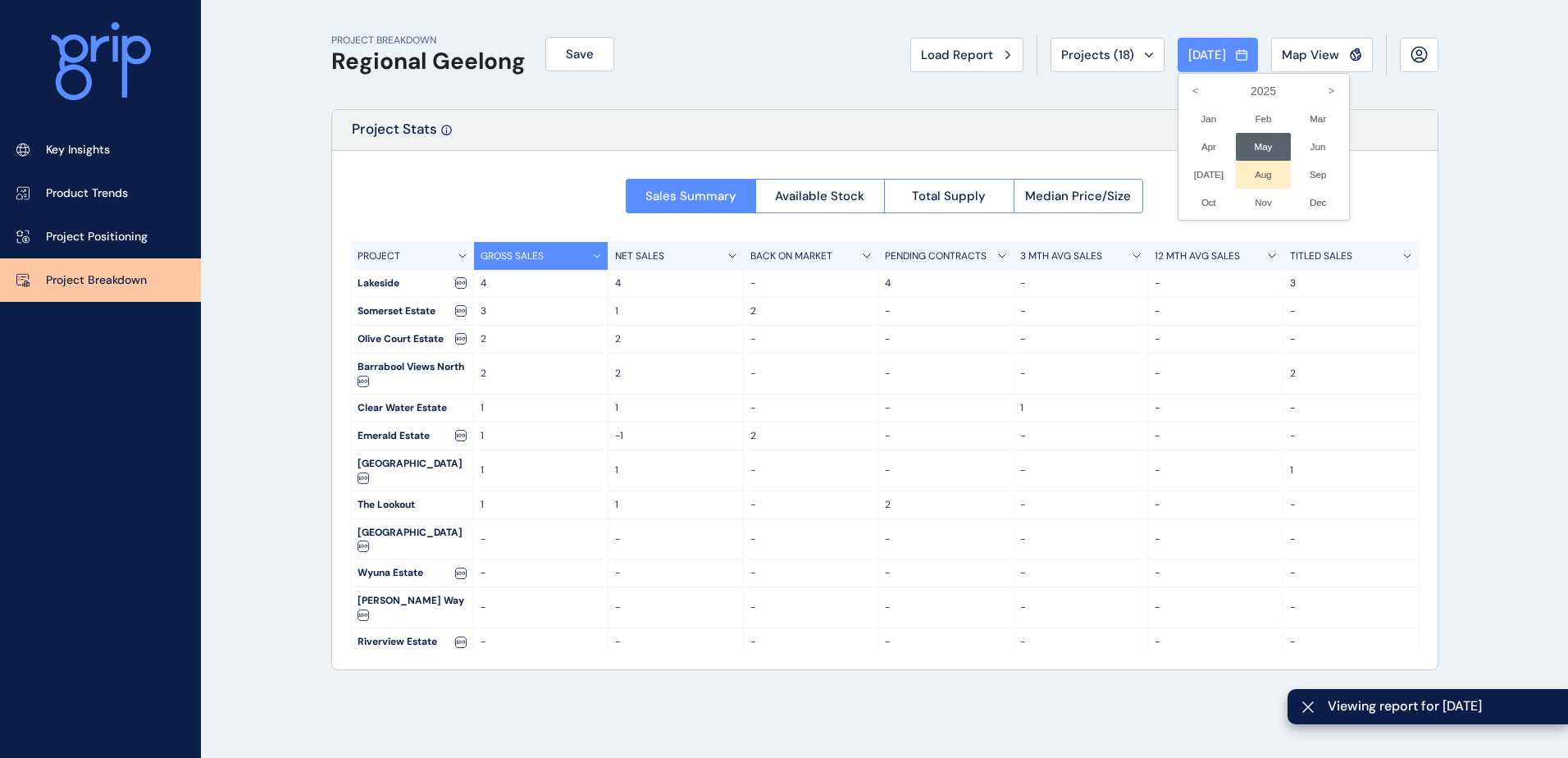
click at [1235, 171] on li "Aug No report is available for this period. New months are usually published 5 …" at bounding box center [1262, 174] width 55 height 28
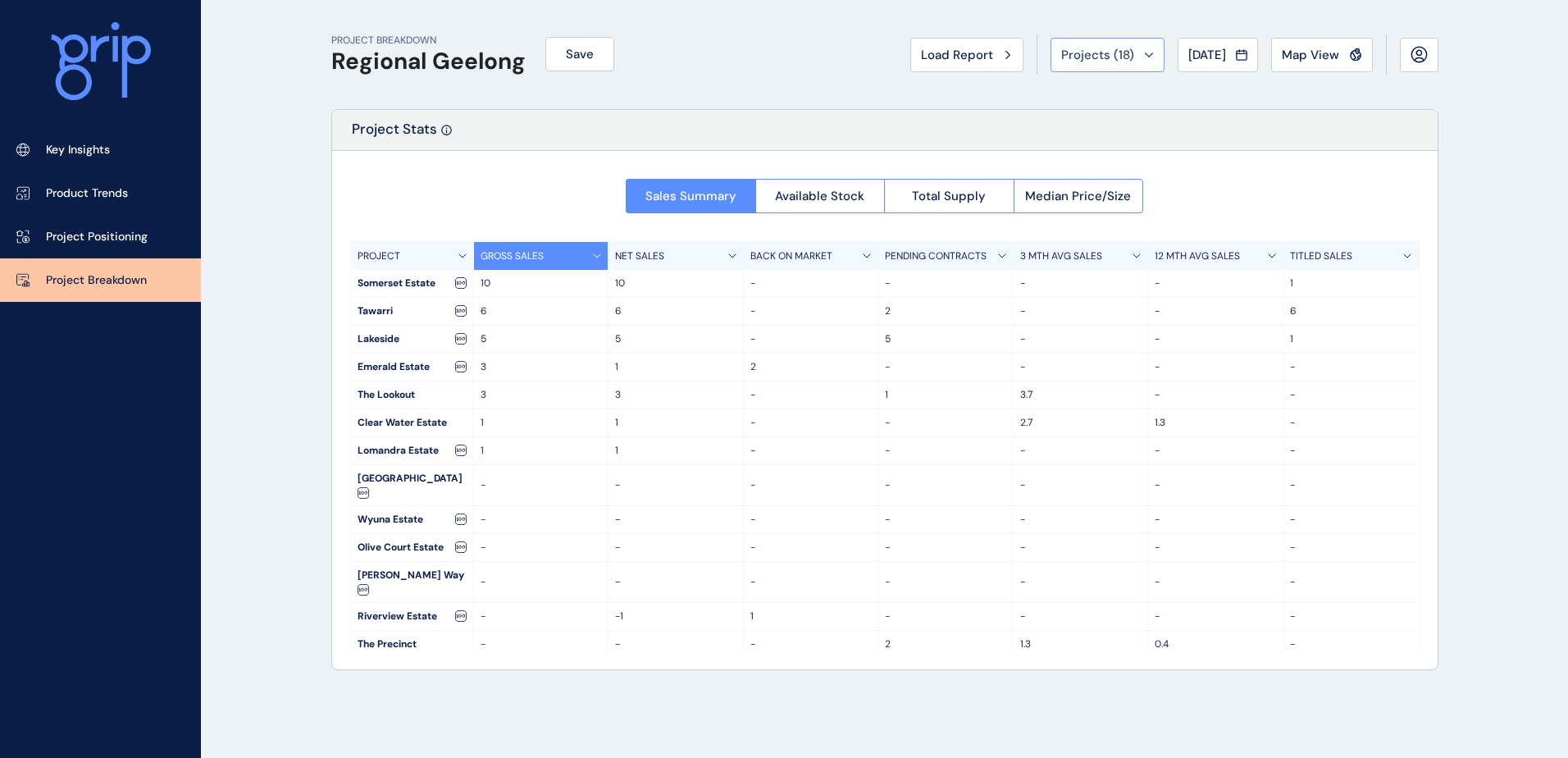
click at [1079, 62] on span "Projects ( 18 )" at bounding box center [1097, 55] width 73 height 16
click at [1320, 54] on span "Map View" at bounding box center [1310, 55] width 58 height 16
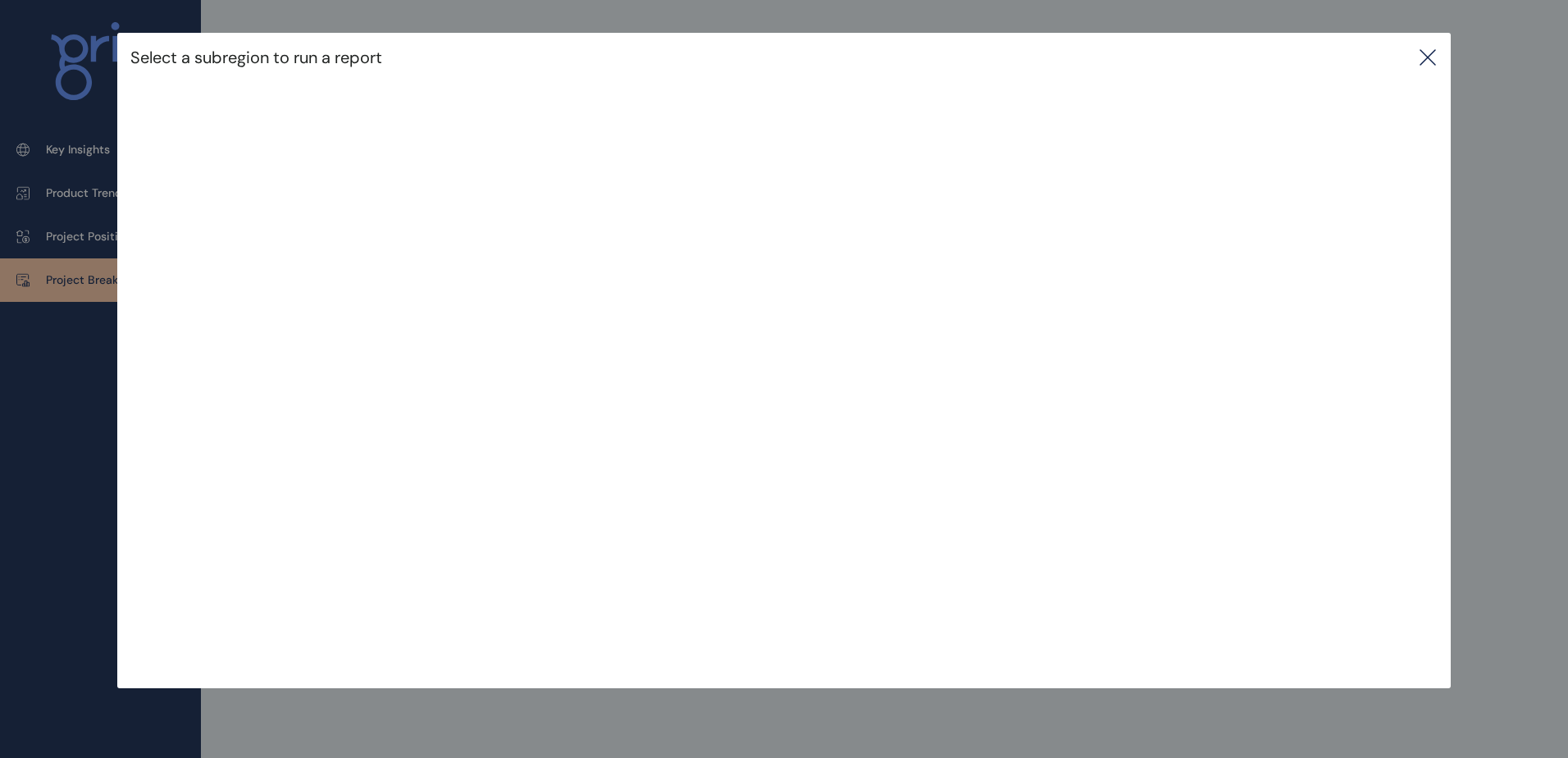
click at [1437, 54] on icon at bounding box center [1427, 57] width 20 height 20
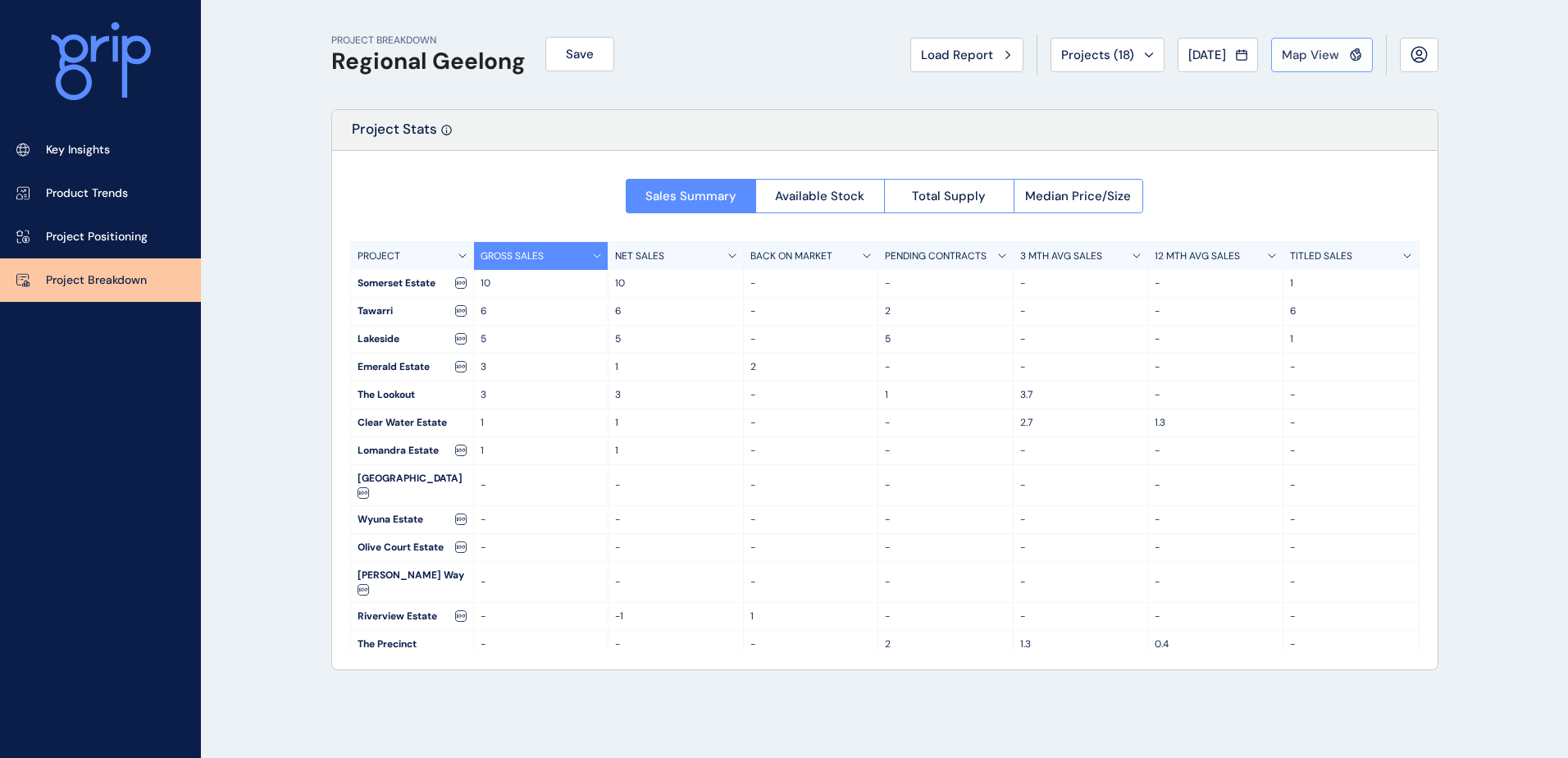
click at [1291, 59] on span "Map View" at bounding box center [1310, 55] width 58 height 16
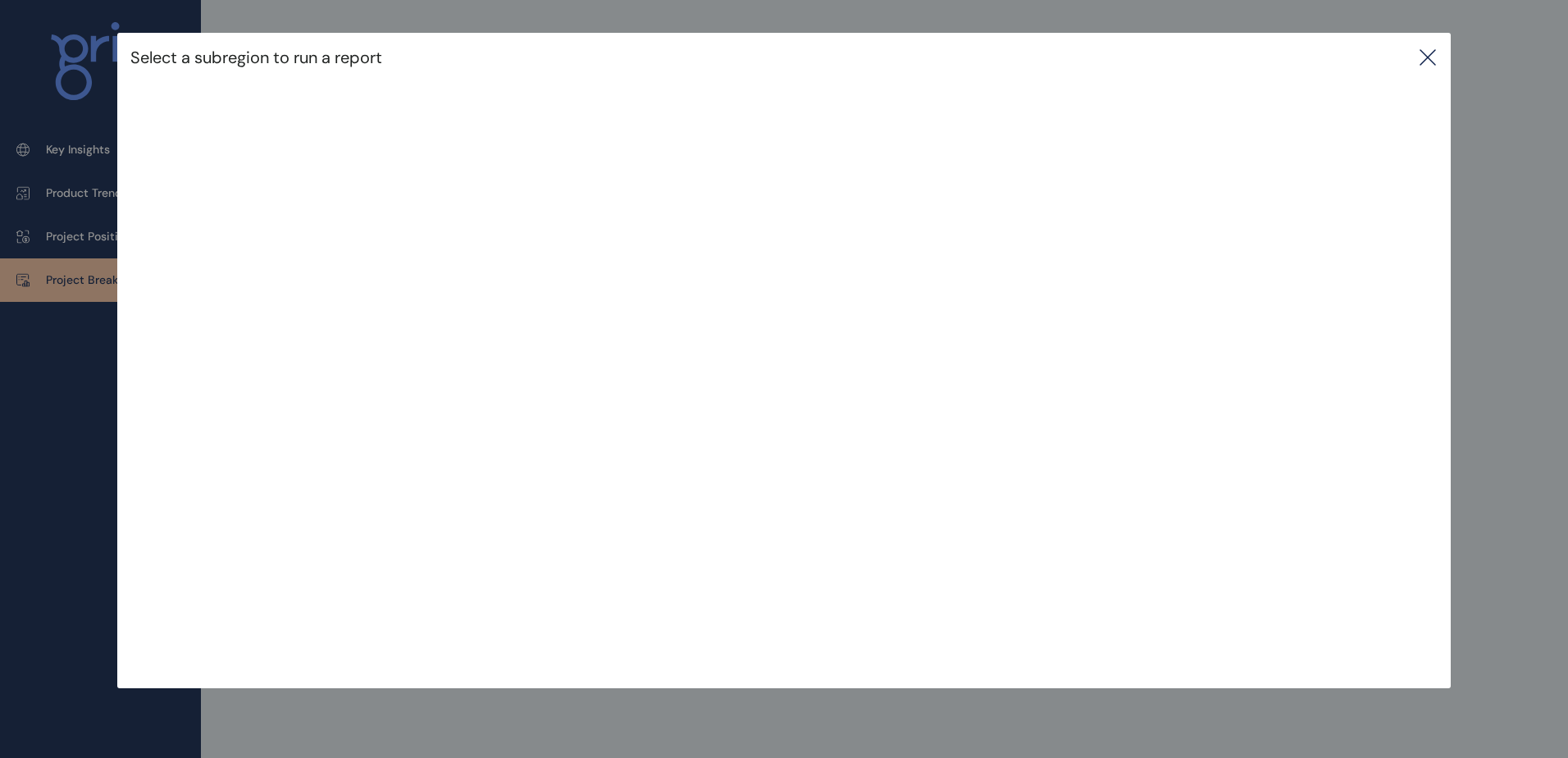
click at [1426, 60] on icon at bounding box center [1427, 57] width 20 height 20
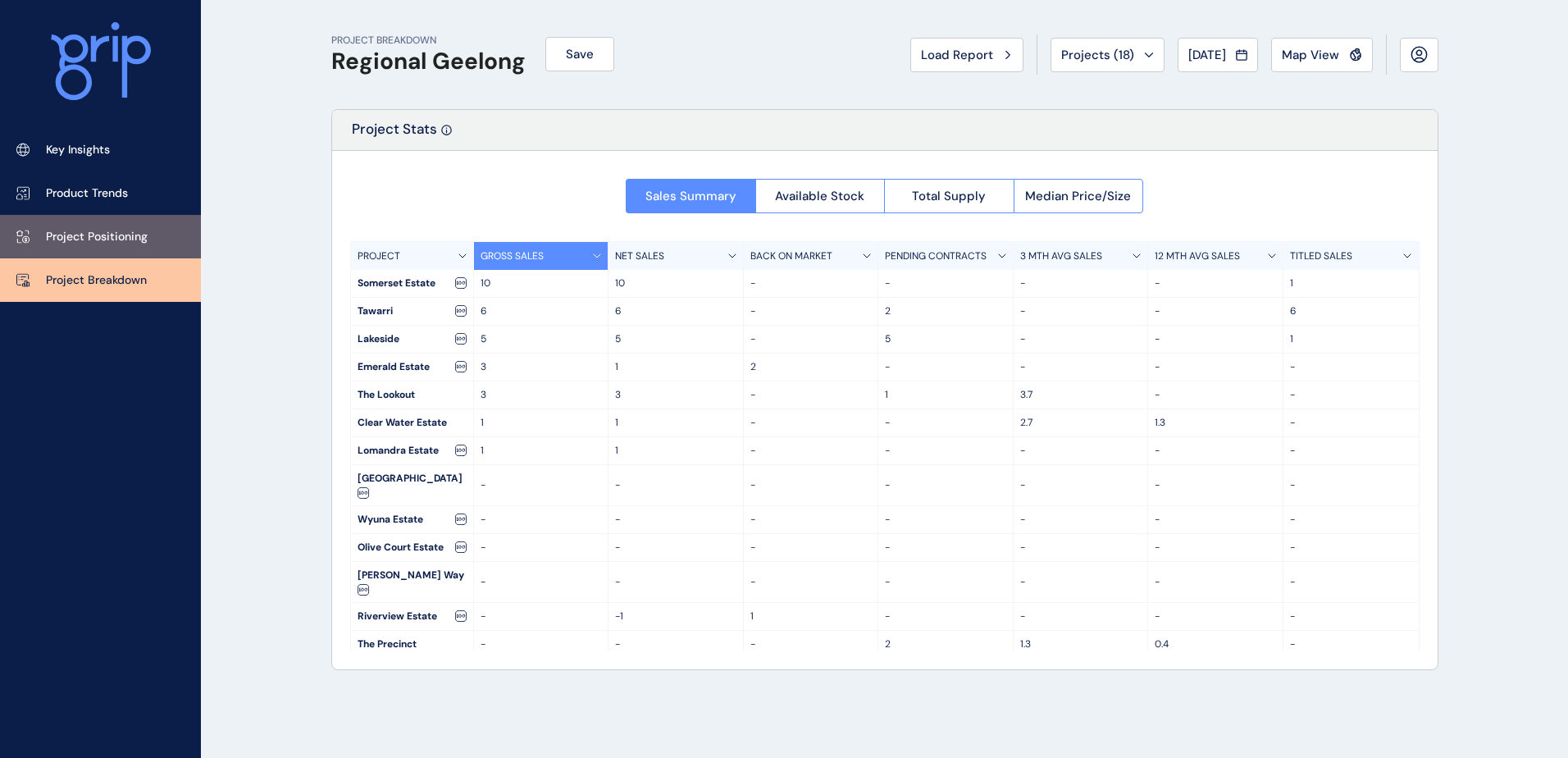
click at [97, 223] on link "Project Positioning" at bounding box center [101, 236] width 201 height 43
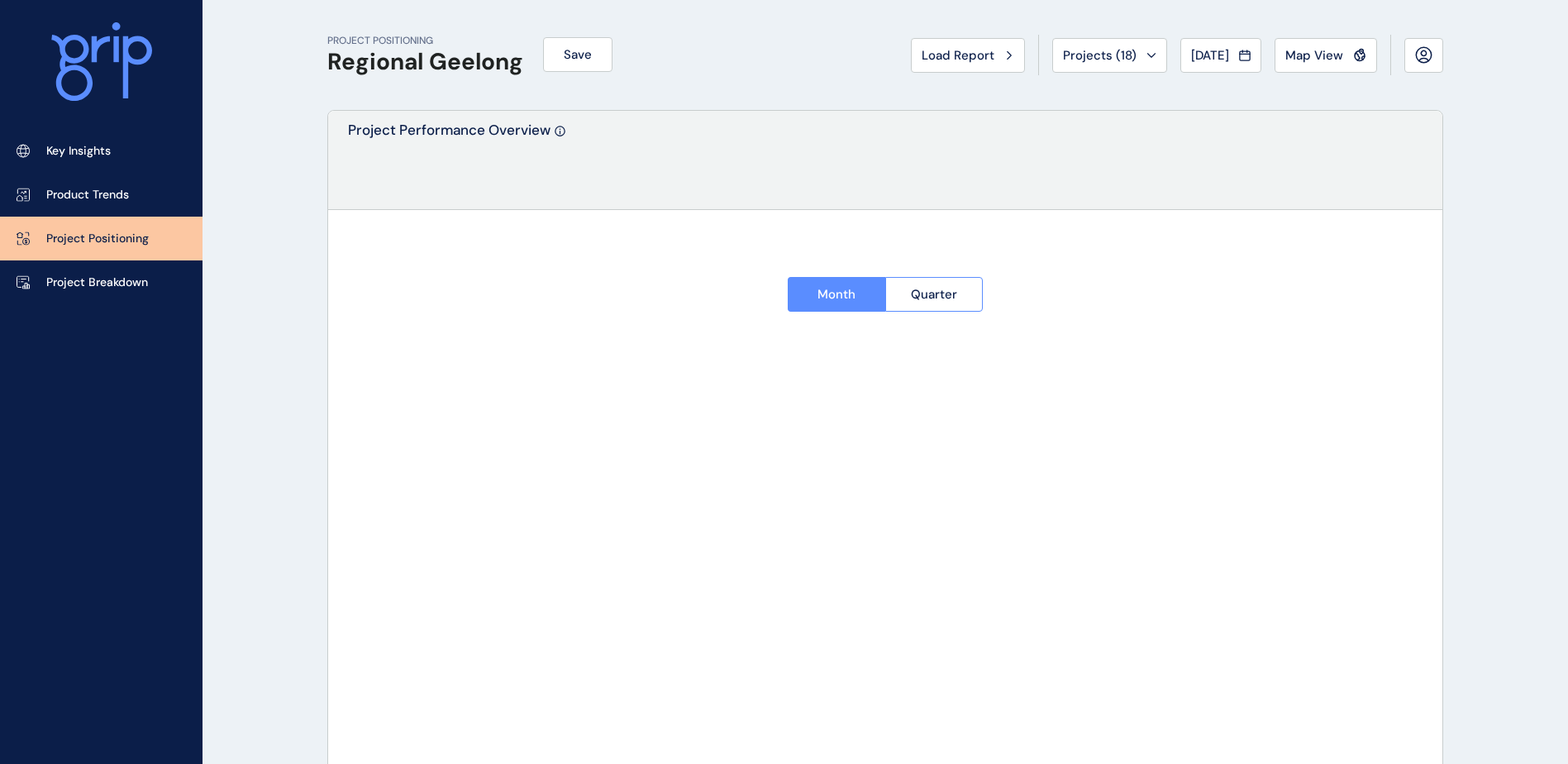
type input "**********"
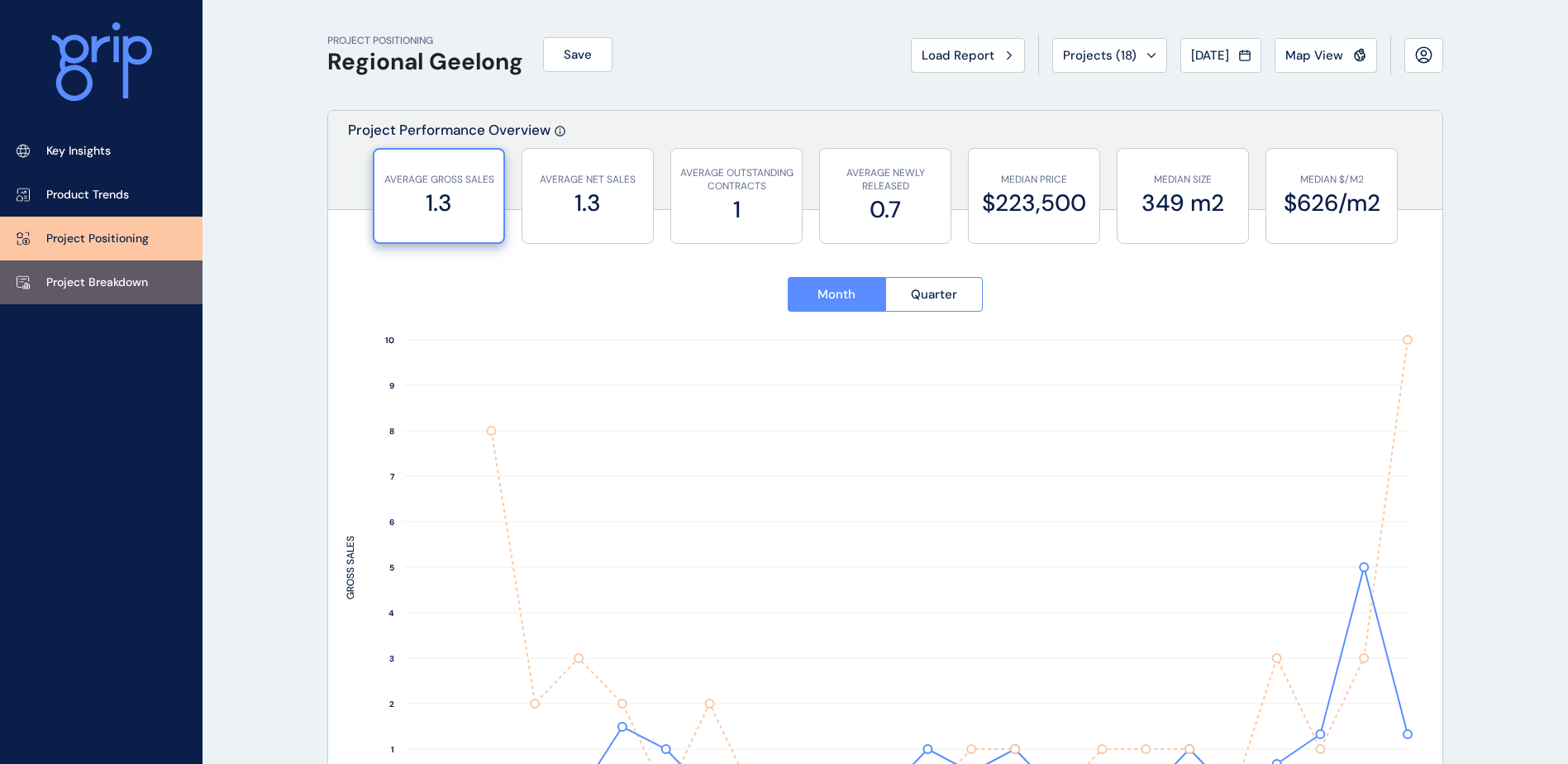
click at [89, 272] on link "Project Breakdown" at bounding box center [101, 281] width 203 height 43
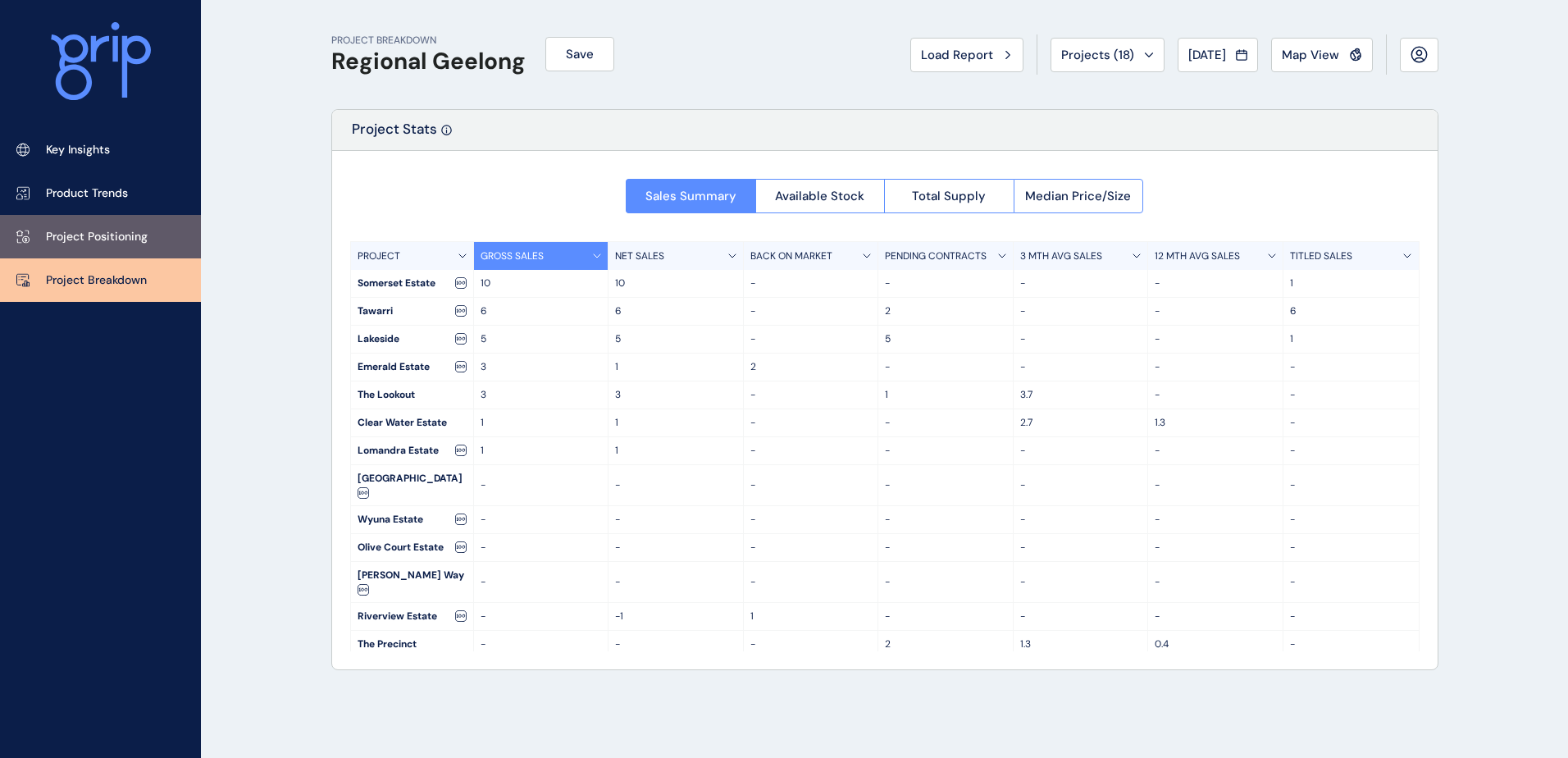
click at [88, 247] on link "Project Positioning" at bounding box center [101, 236] width 201 height 43
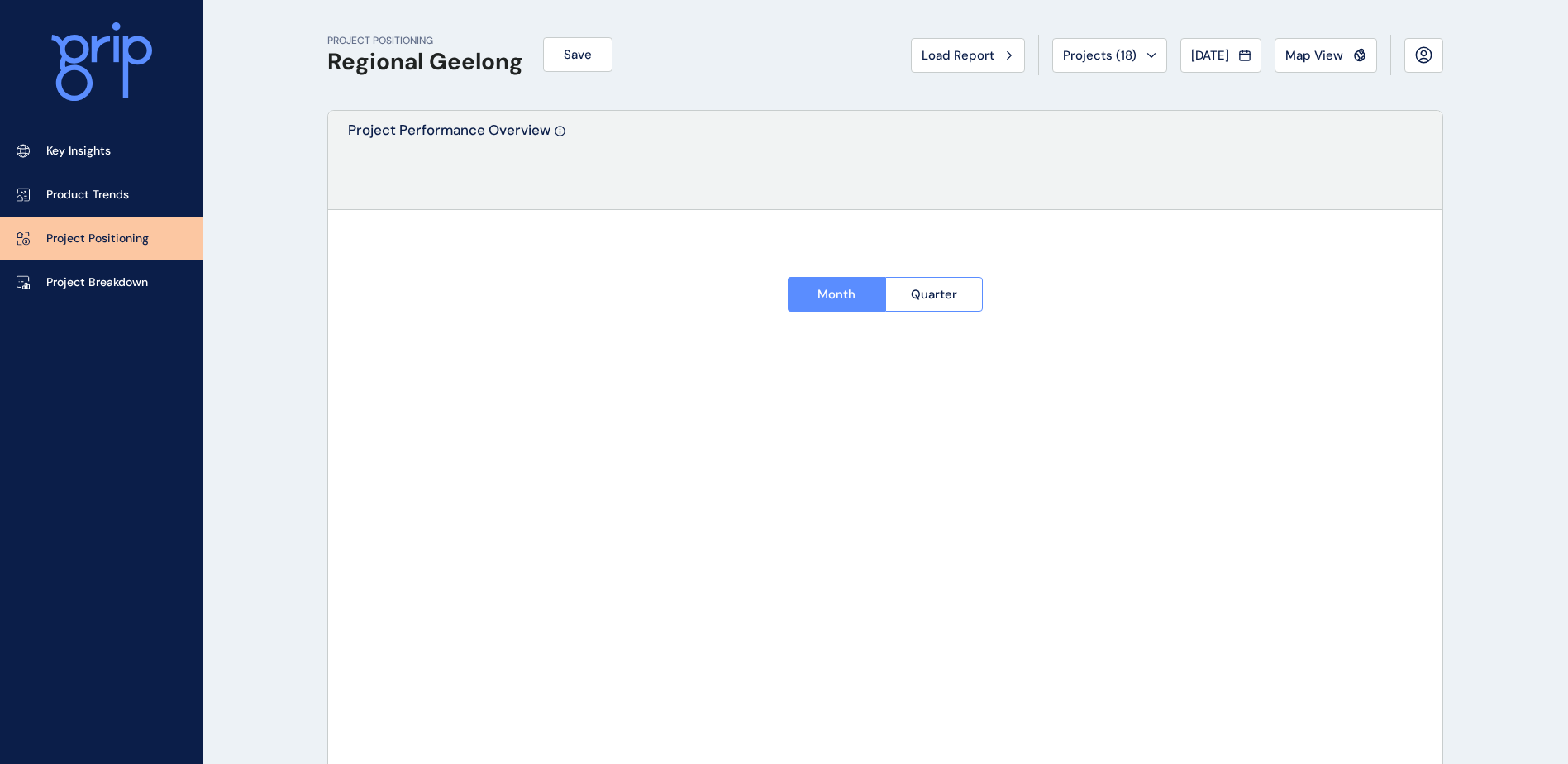
type input "**********"
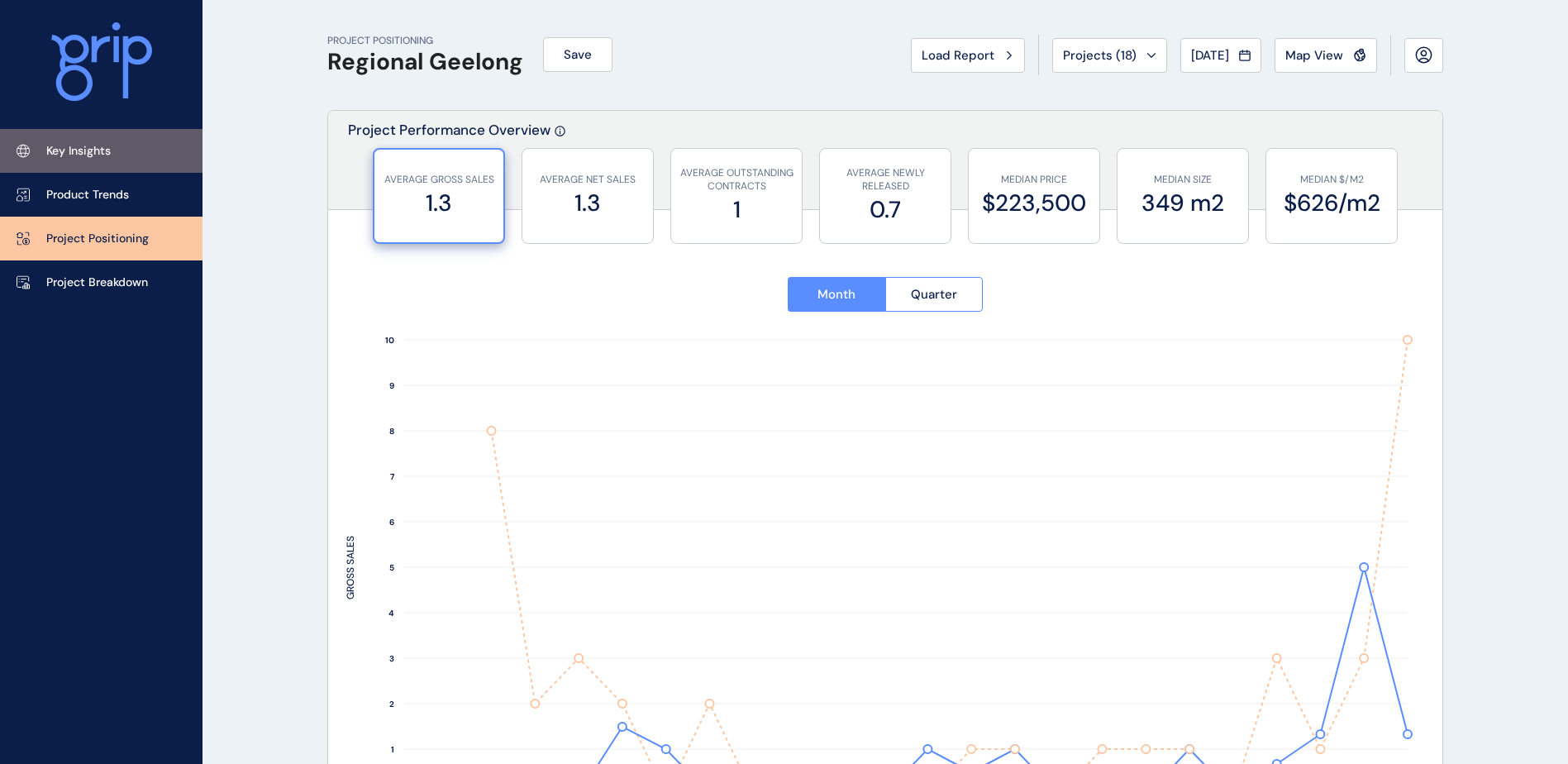
click at [124, 132] on link "Key Insights" at bounding box center [101, 150] width 203 height 43
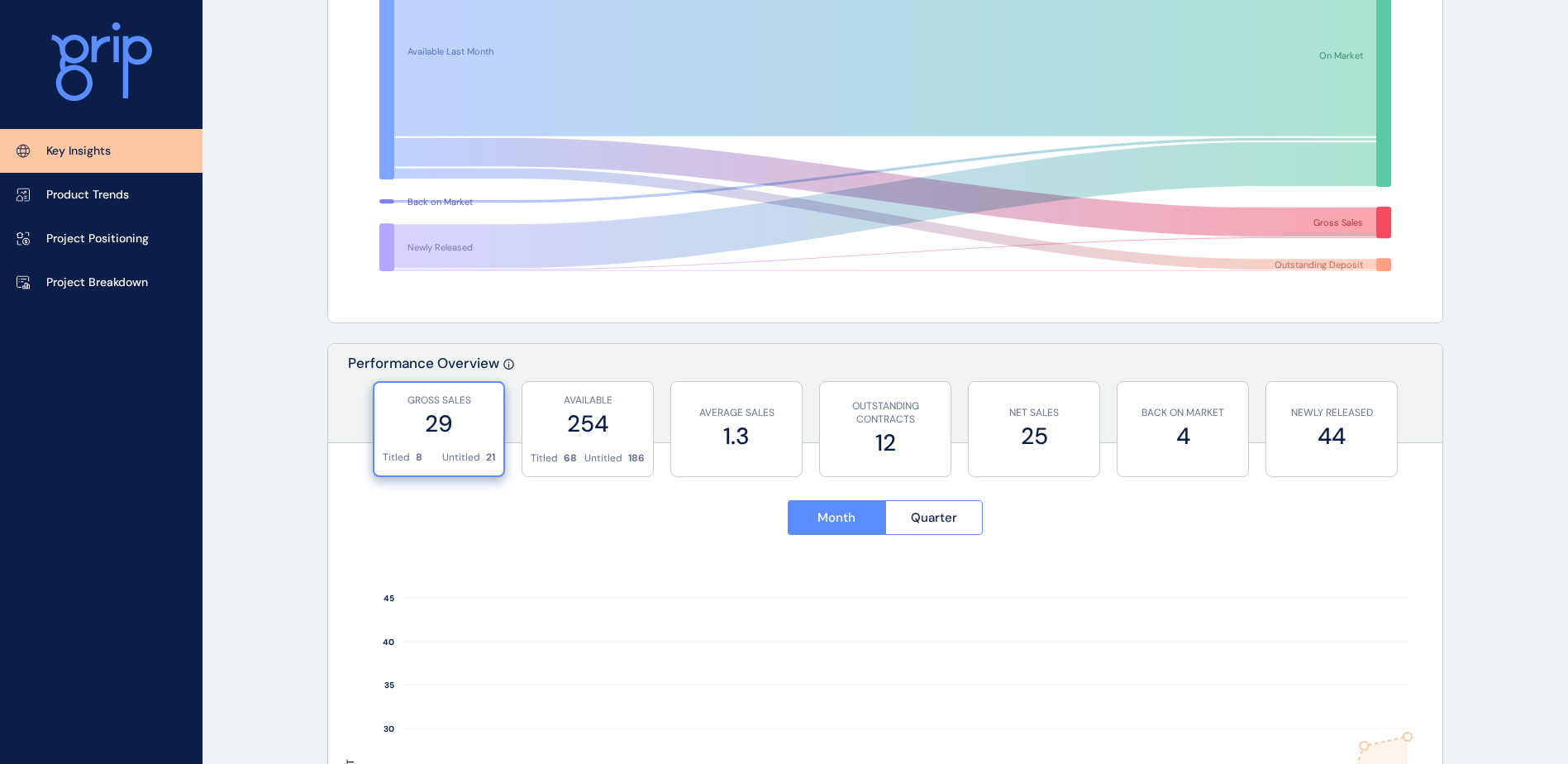
scroll to position [248, 0]
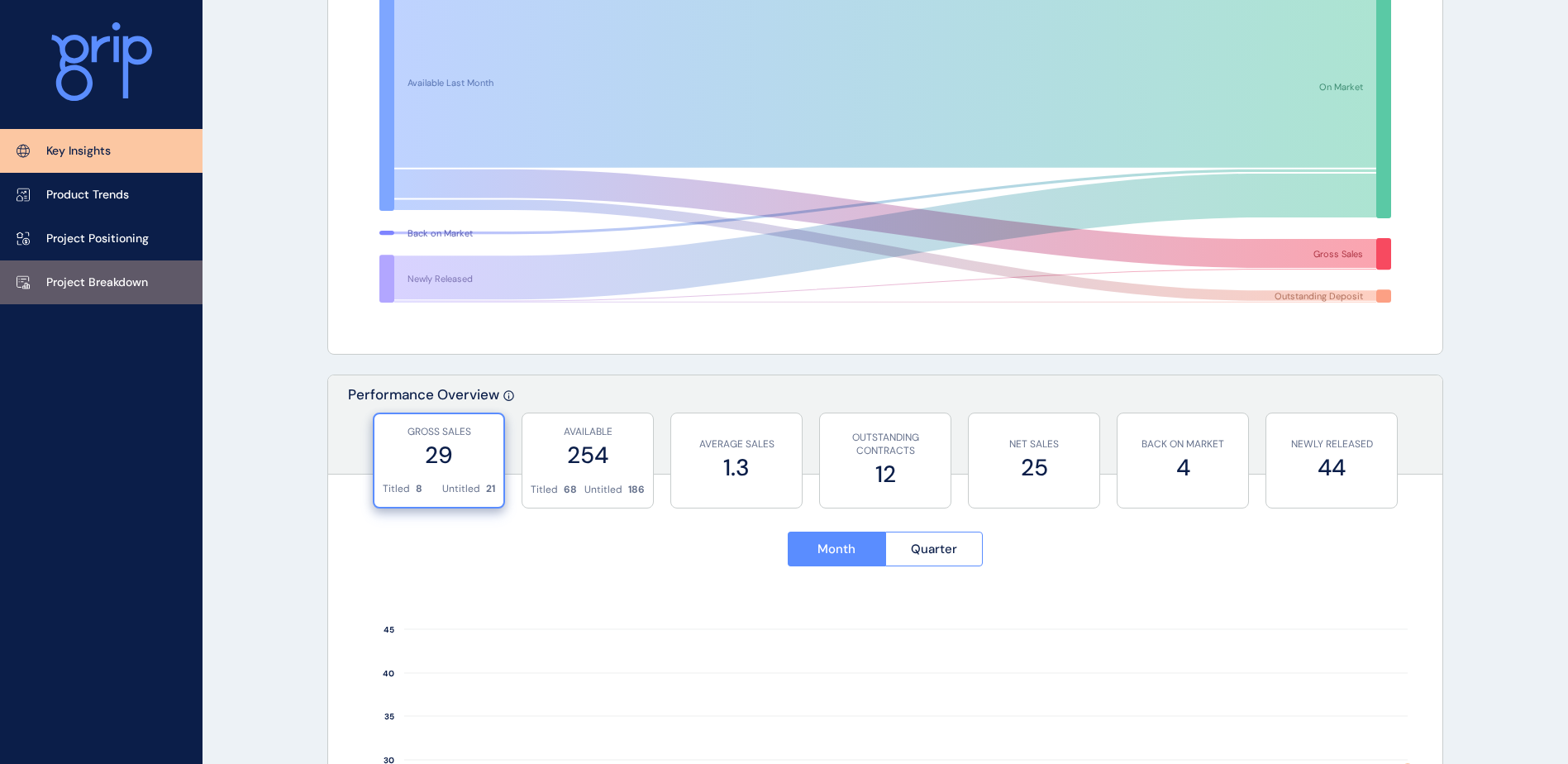
click at [140, 278] on p "Project Breakdown" at bounding box center [97, 282] width 101 height 16
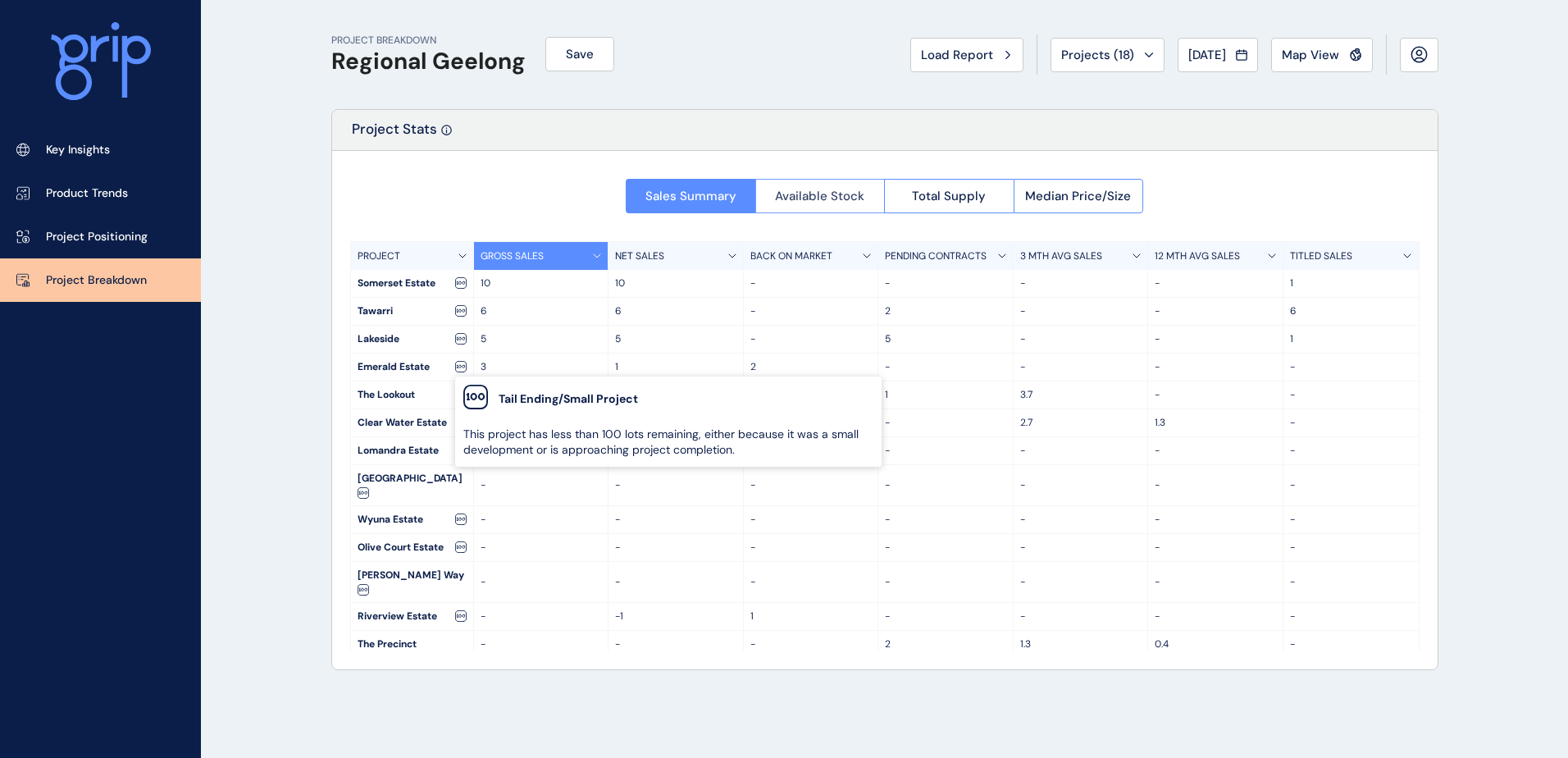
click at [809, 192] on span "Available Stock" at bounding box center [819, 195] width 89 height 16
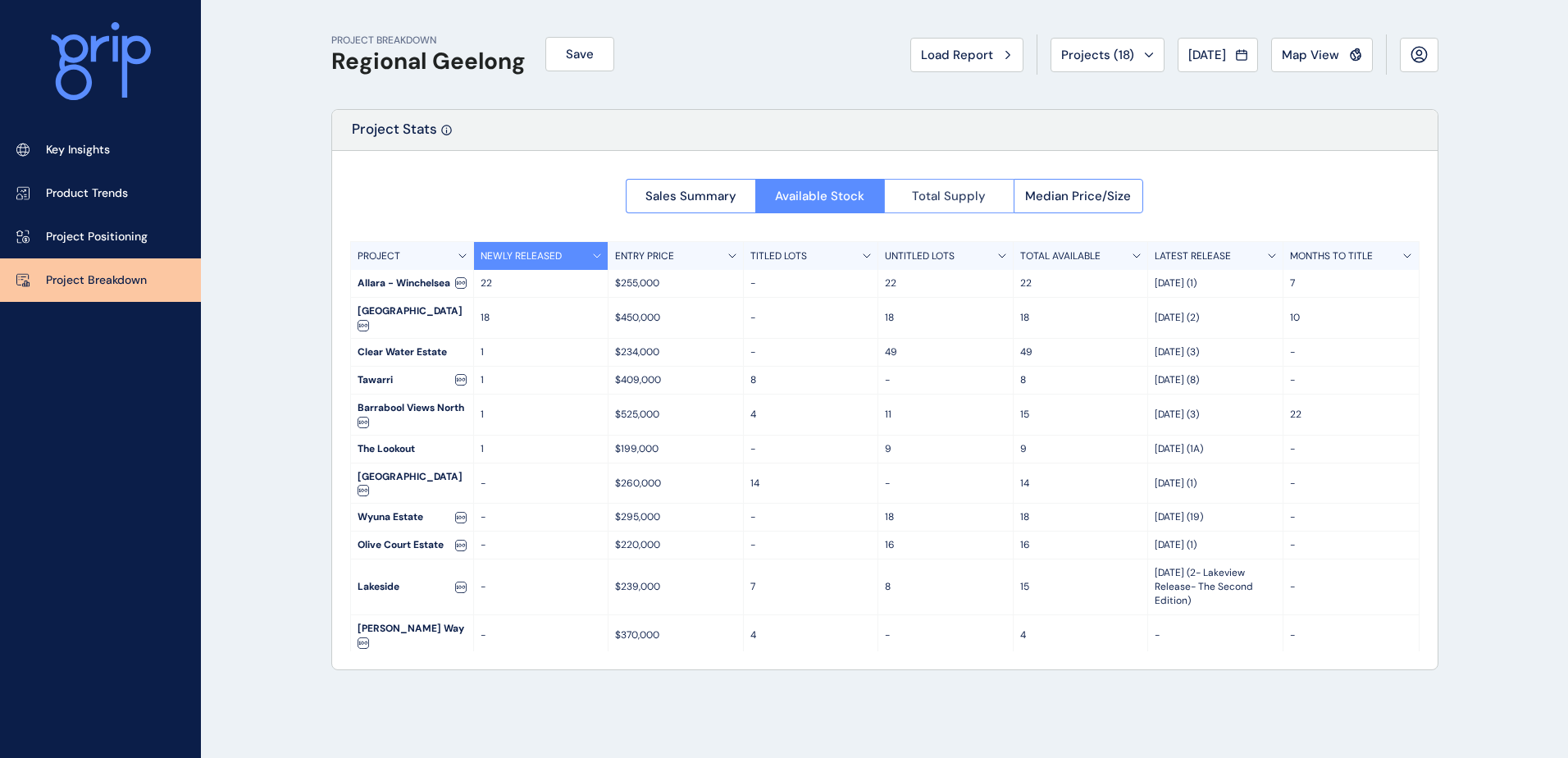
click at [898, 188] on button "Total Supply" at bounding box center [948, 196] width 129 height 34
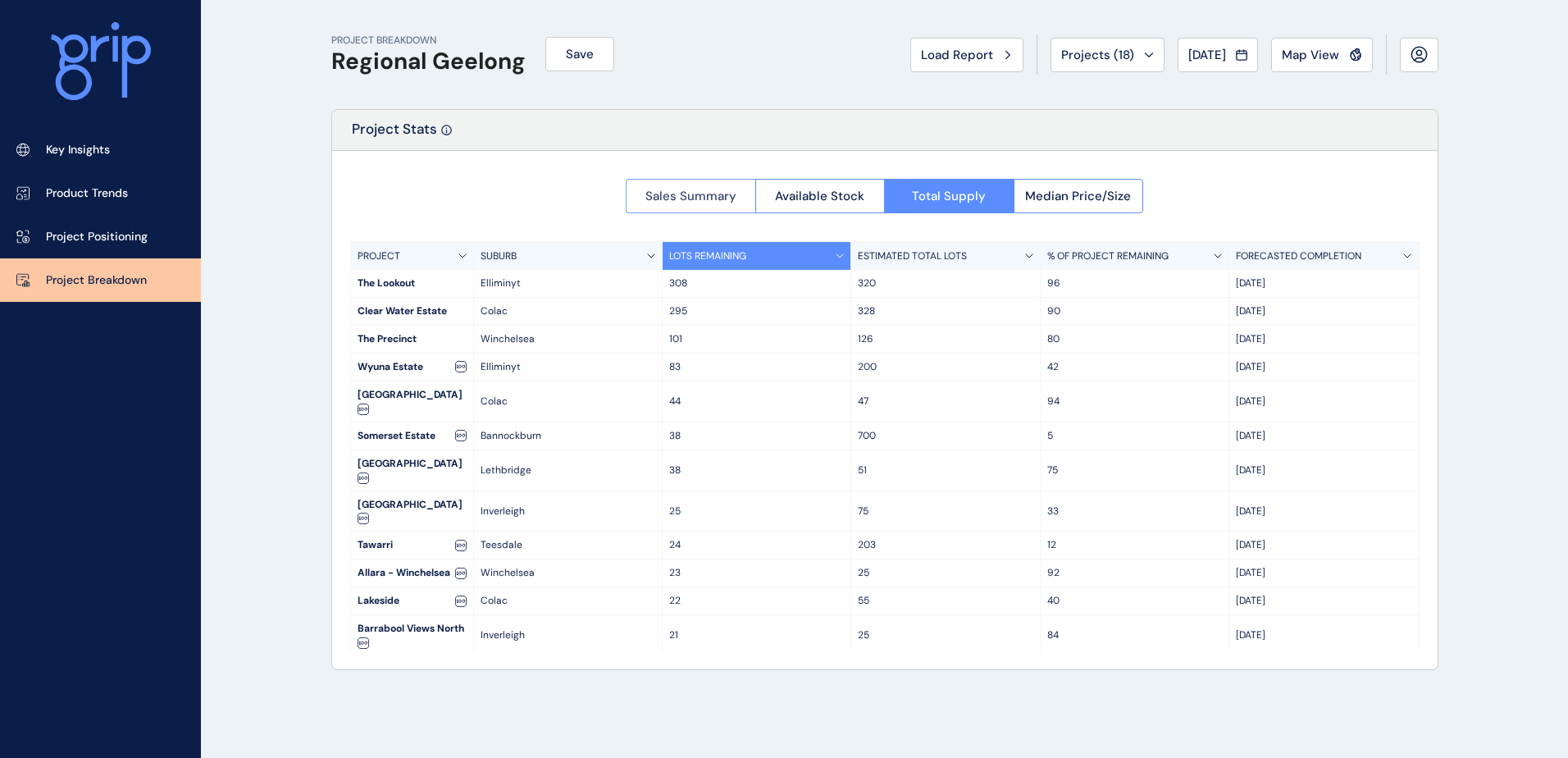
click at [646, 202] on span "Sales Summary" at bounding box center [690, 195] width 91 height 16
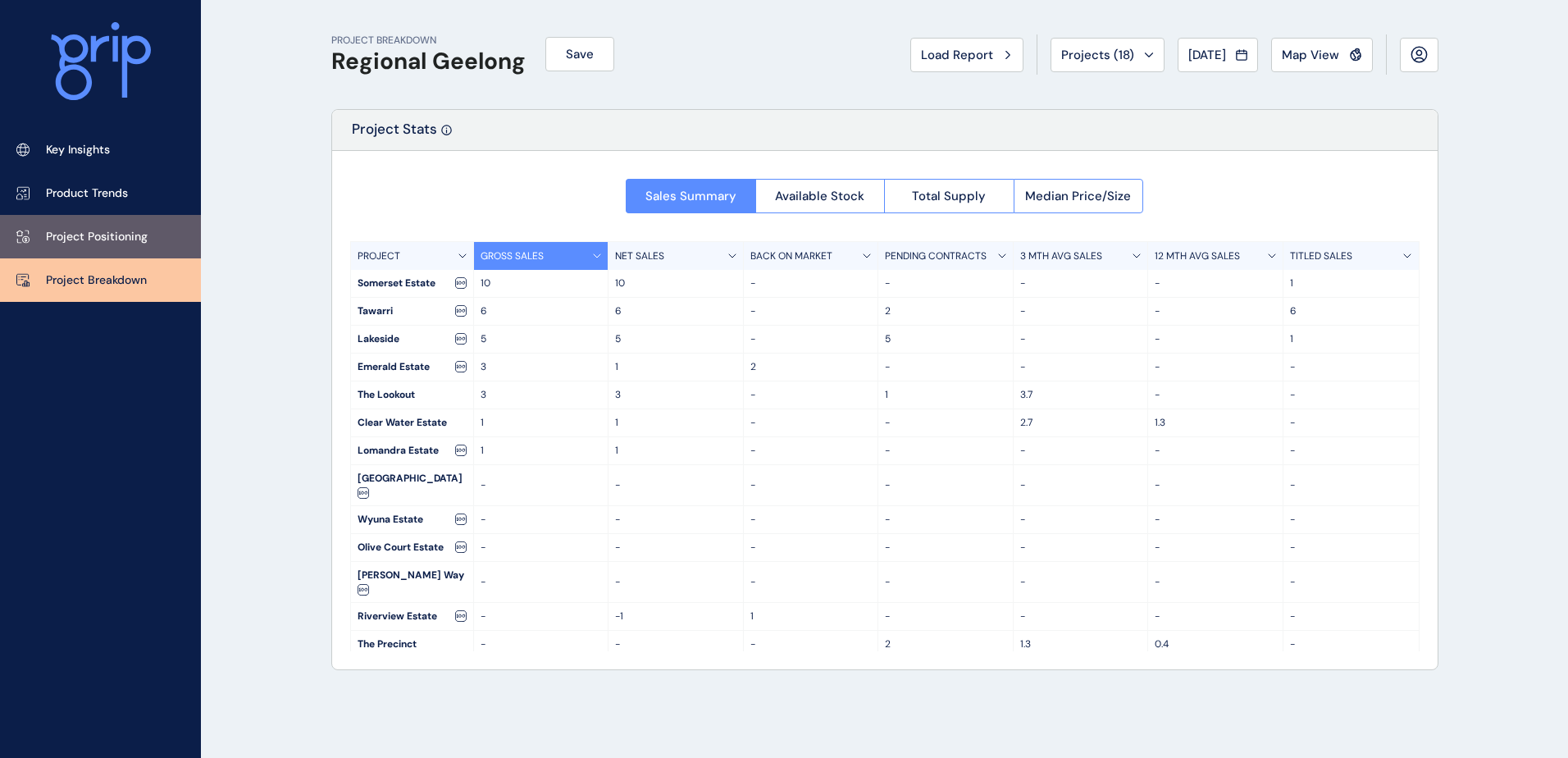
click at [119, 219] on link "Project Positioning" at bounding box center [101, 236] width 201 height 43
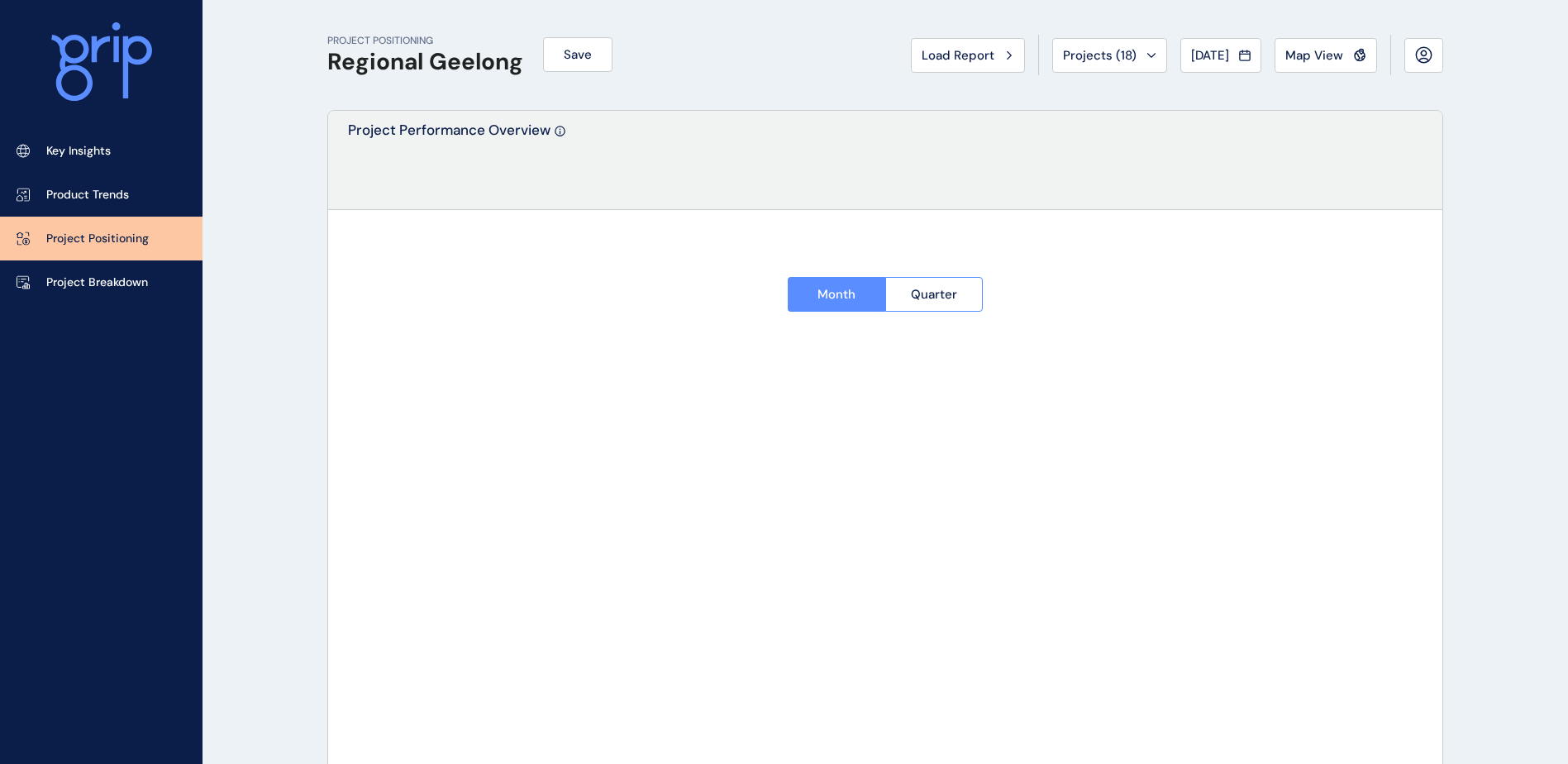
type input "**********"
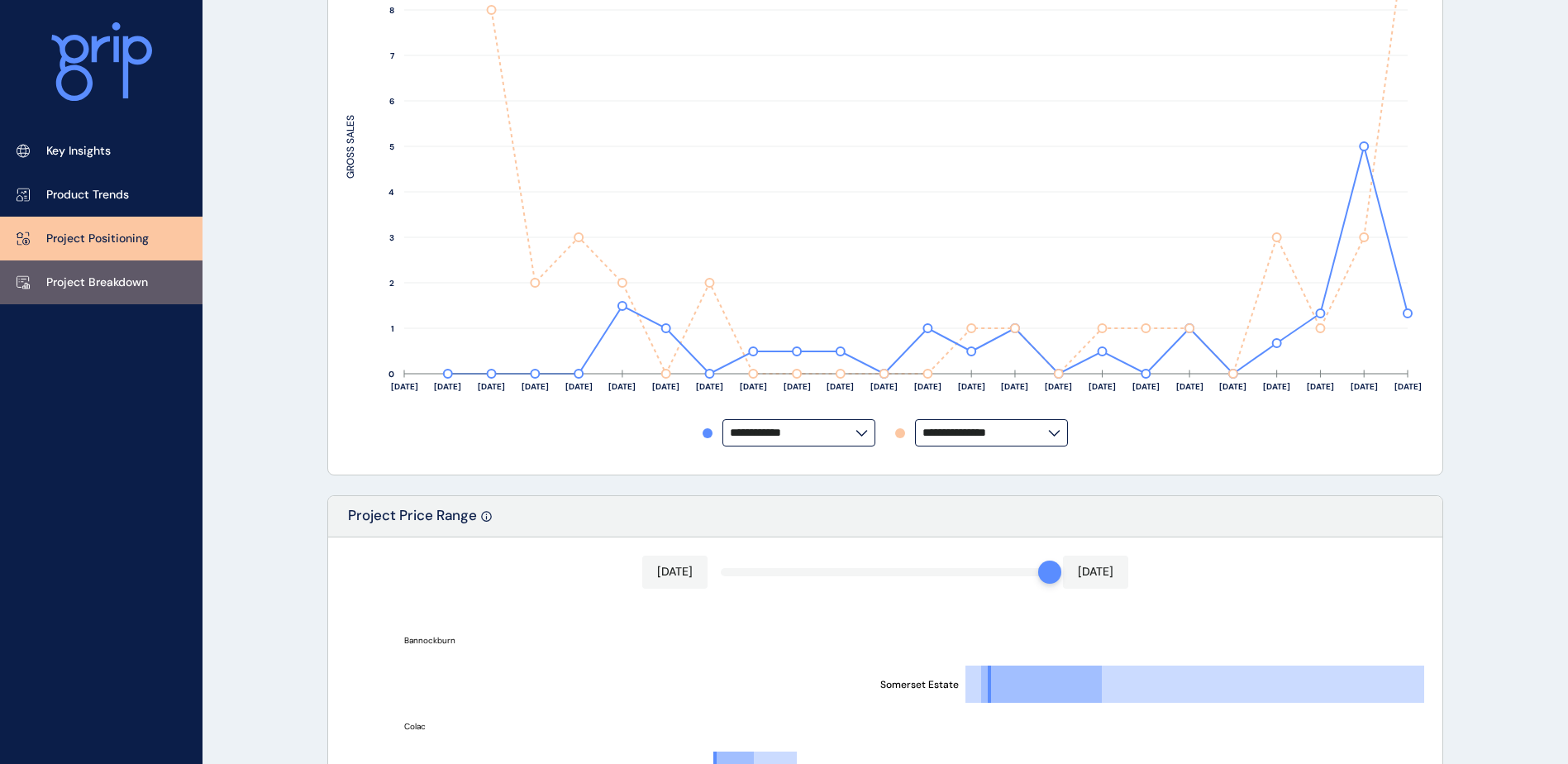
scroll to position [413, 0]
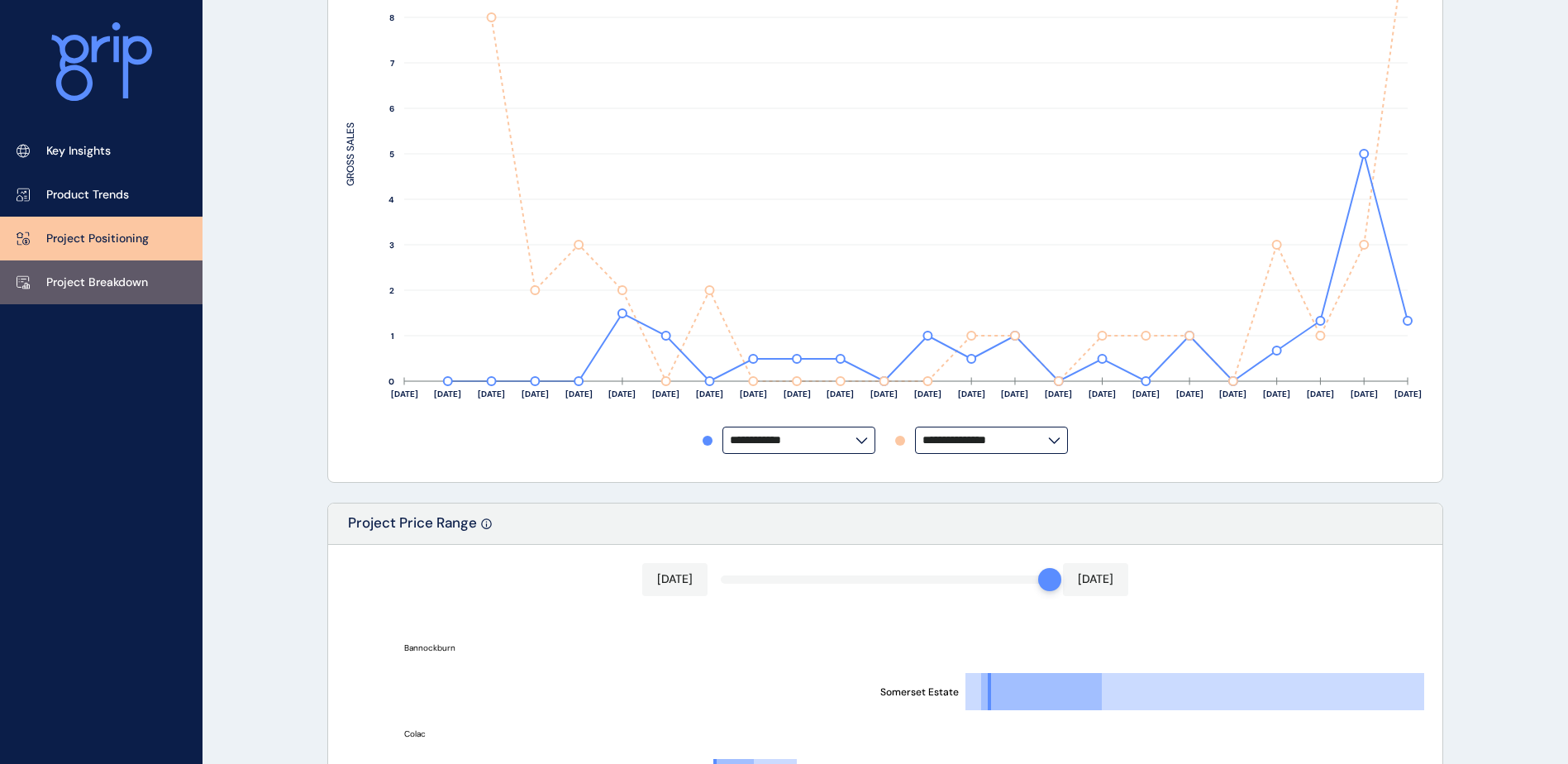
click at [140, 279] on p "Project Breakdown" at bounding box center [97, 282] width 101 height 16
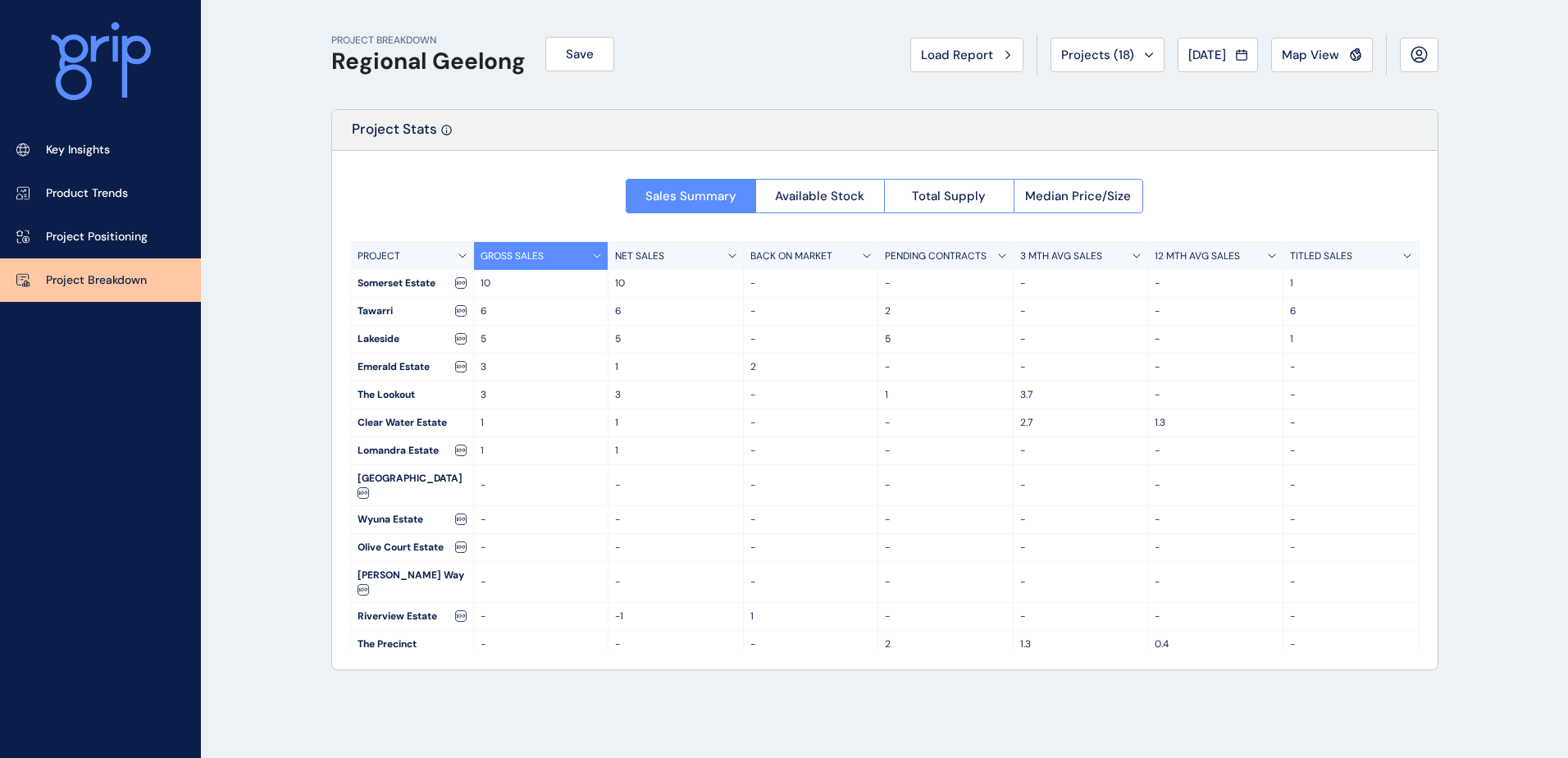
click at [972, 58] on span "Load Report" at bounding box center [957, 55] width 72 height 16
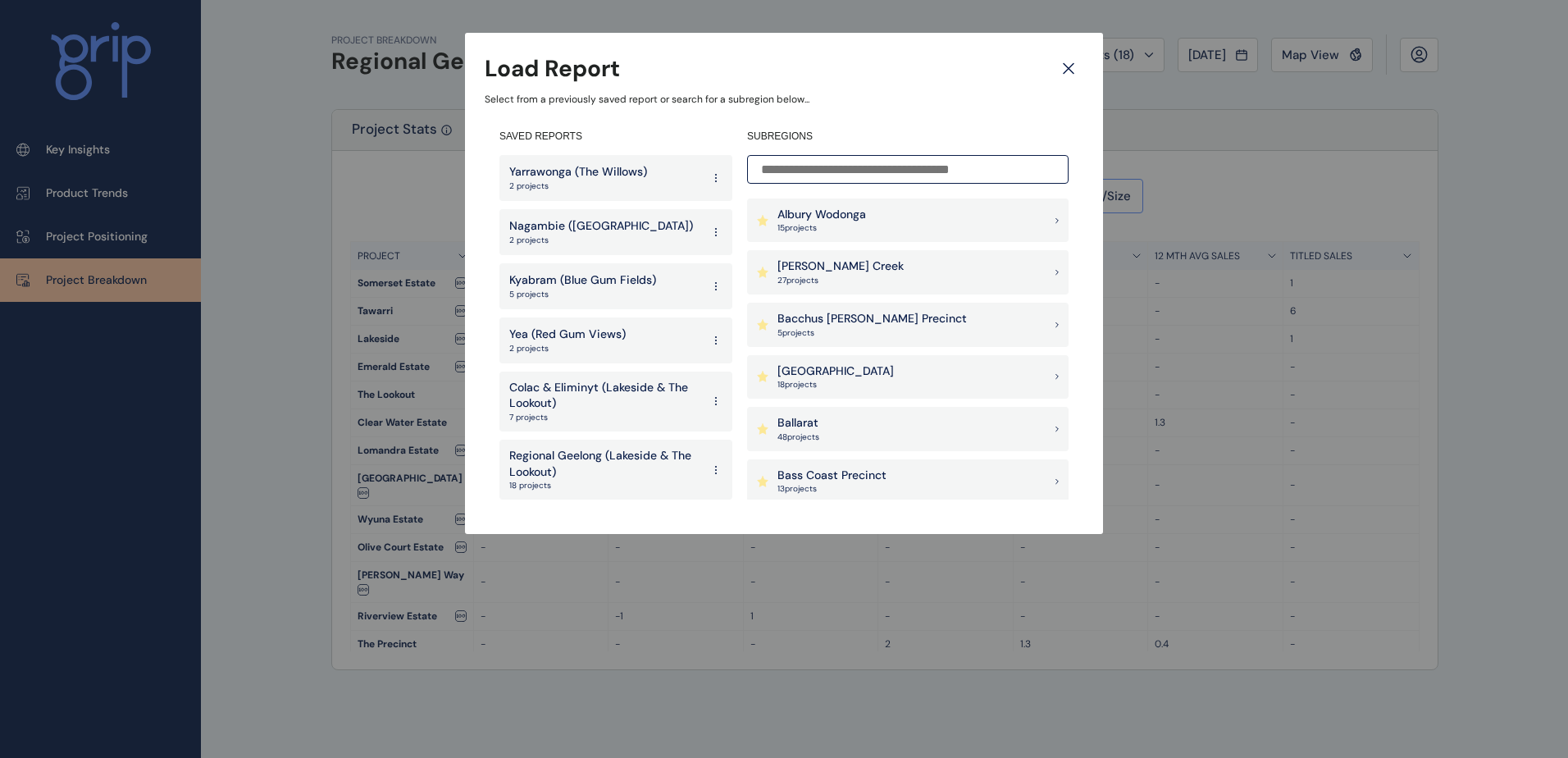
click at [616, 281] on p "Kyabram (Blue Gum Fields)" at bounding box center [582, 280] width 147 height 16
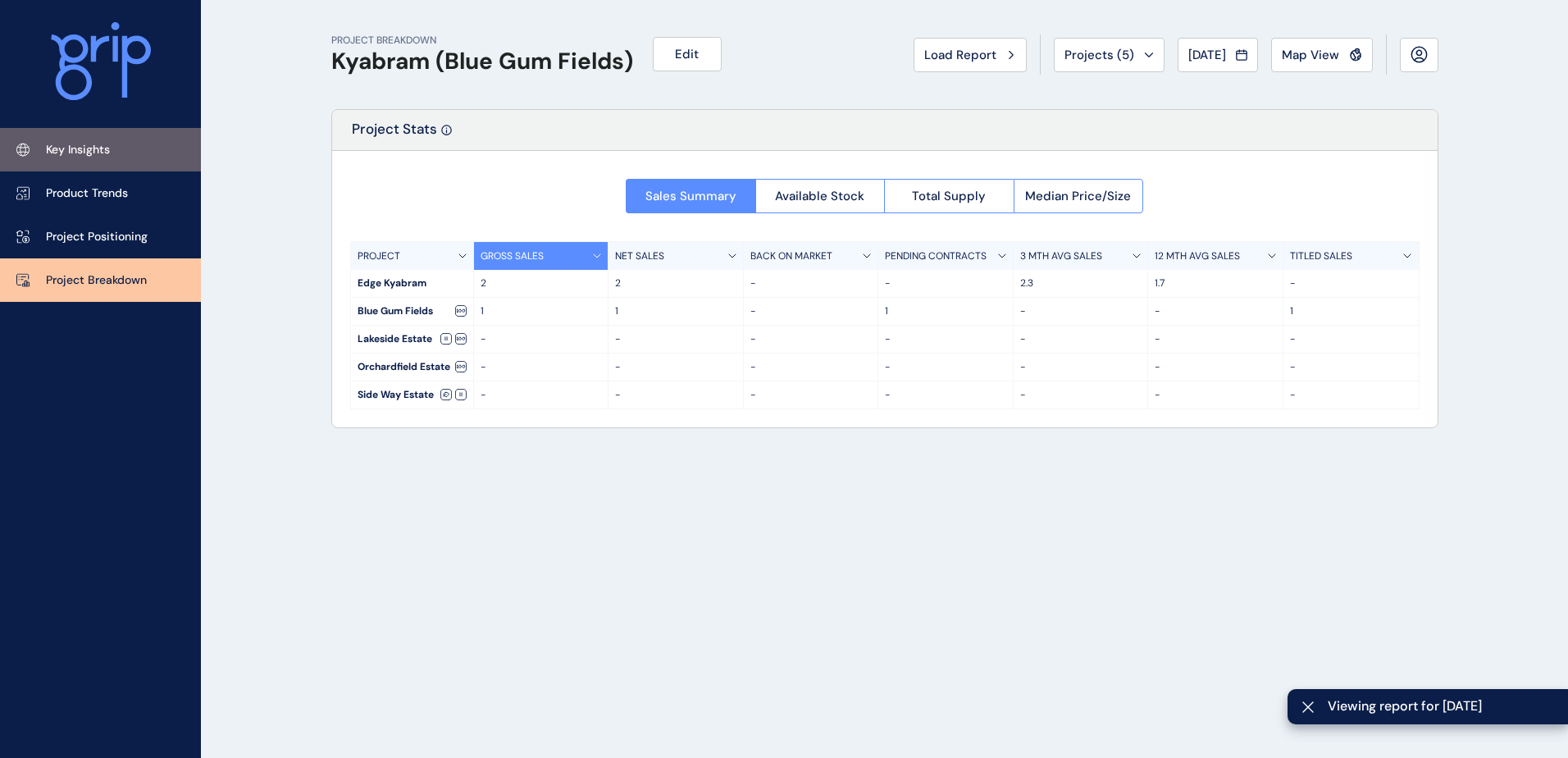
click at [89, 155] on p "Key Insights" at bounding box center [78, 149] width 64 height 16
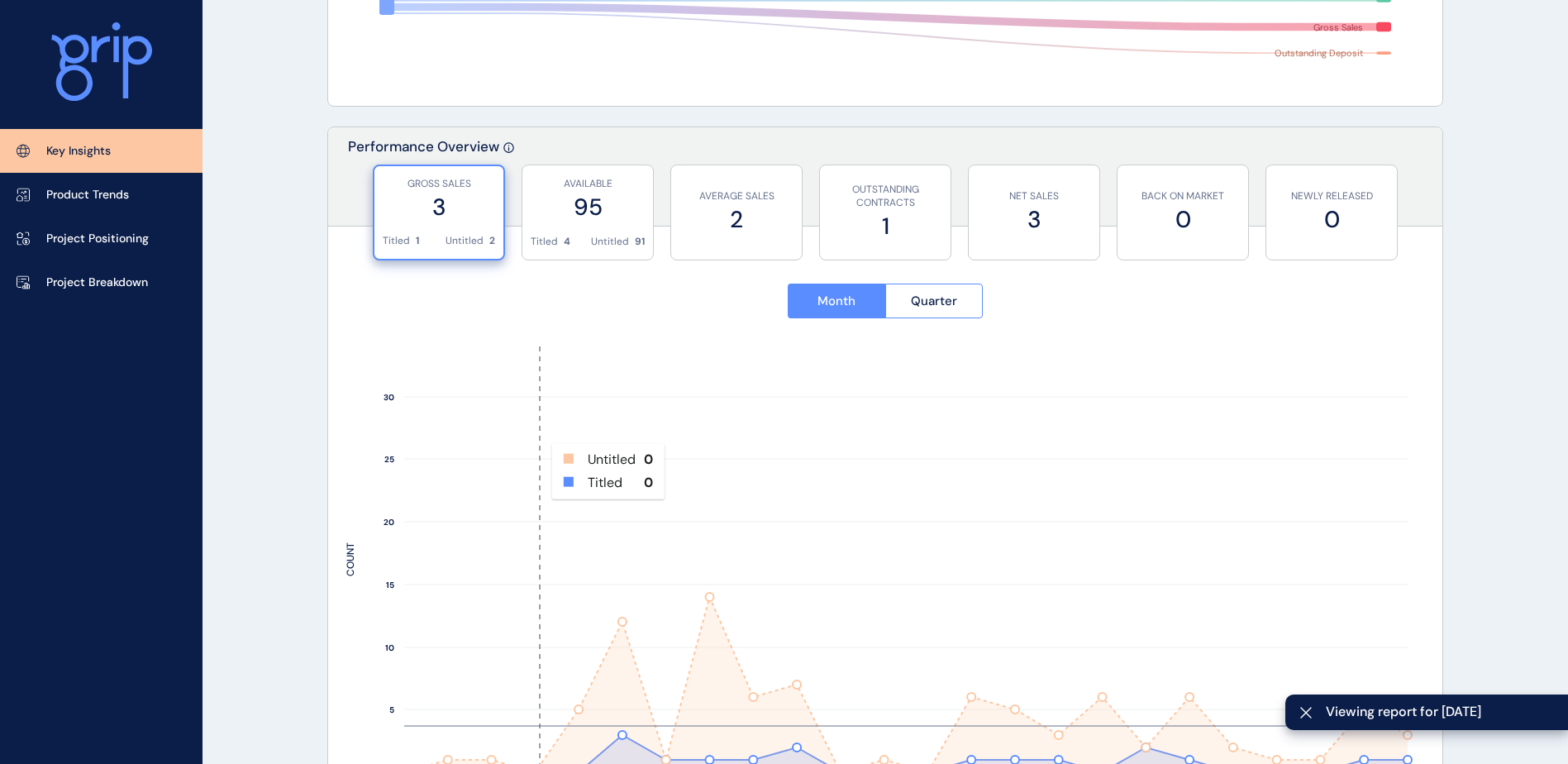
scroll to position [827, 0]
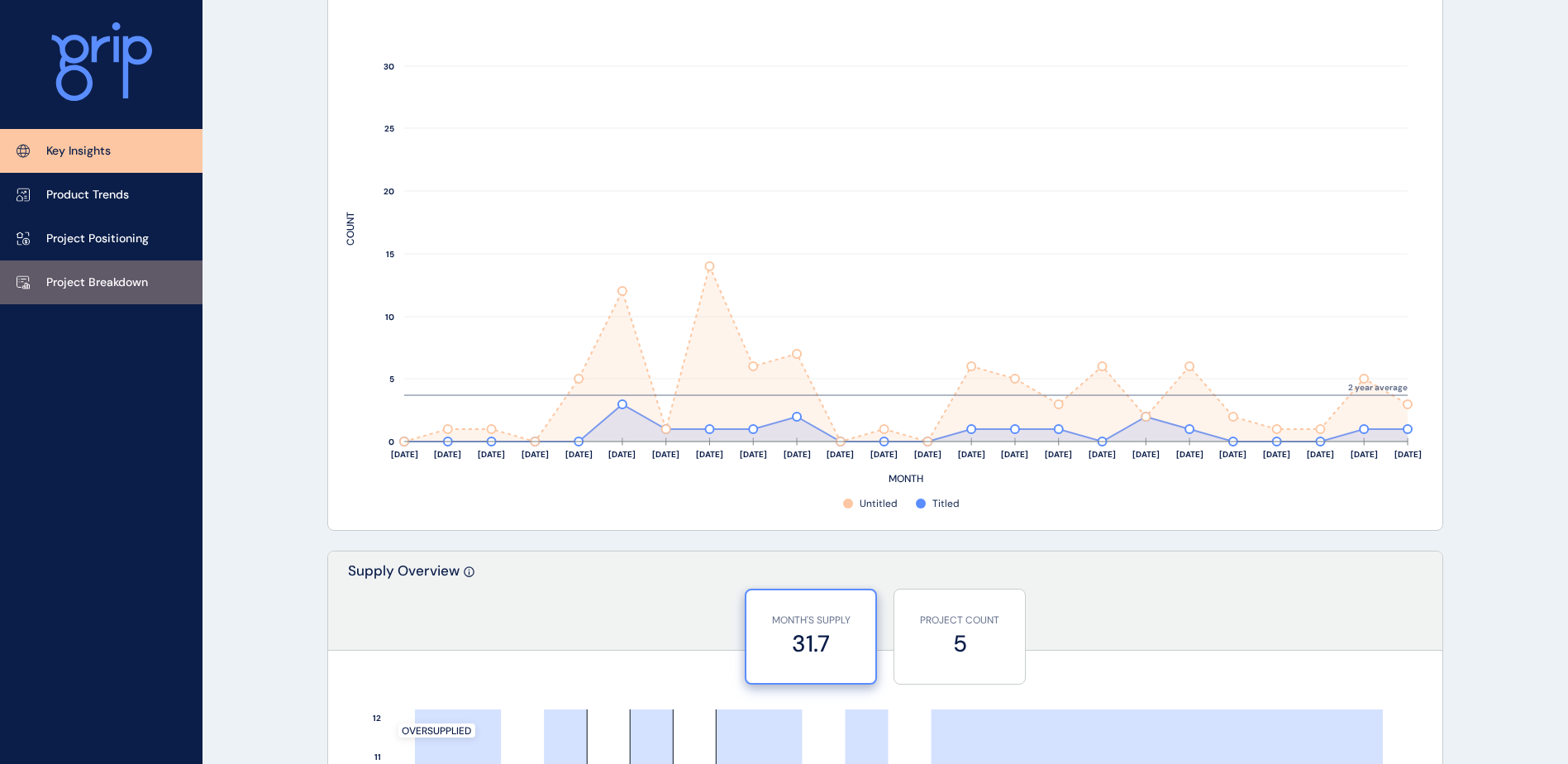
click at [75, 277] on p "Project Breakdown" at bounding box center [97, 282] width 101 height 16
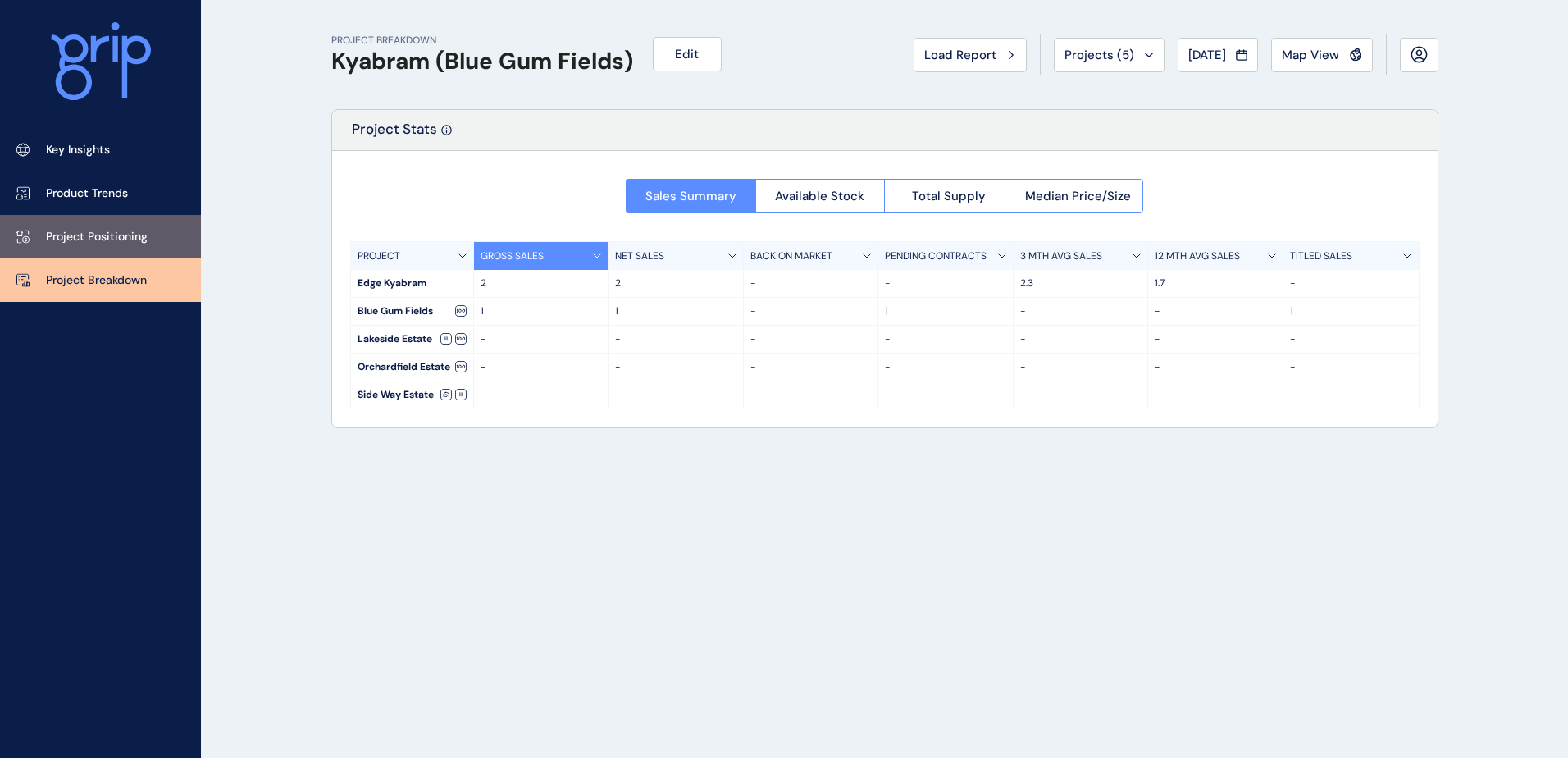
click at [116, 243] on p "Project Positioning" at bounding box center [97, 237] width 102 height 16
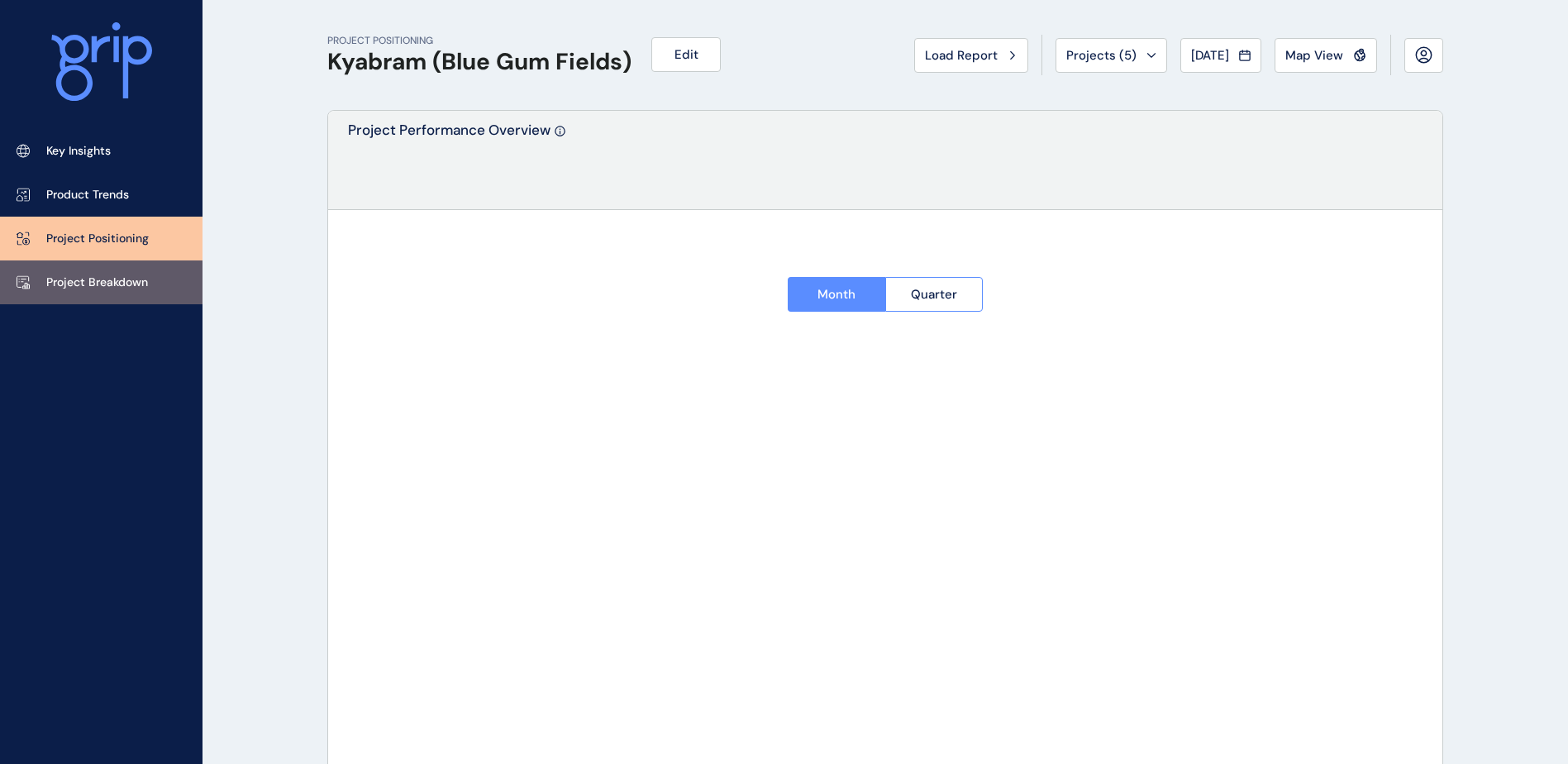
type input "**********"
click at [107, 278] on p "Project Breakdown" at bounding box center [97, 282] width 101 height 16
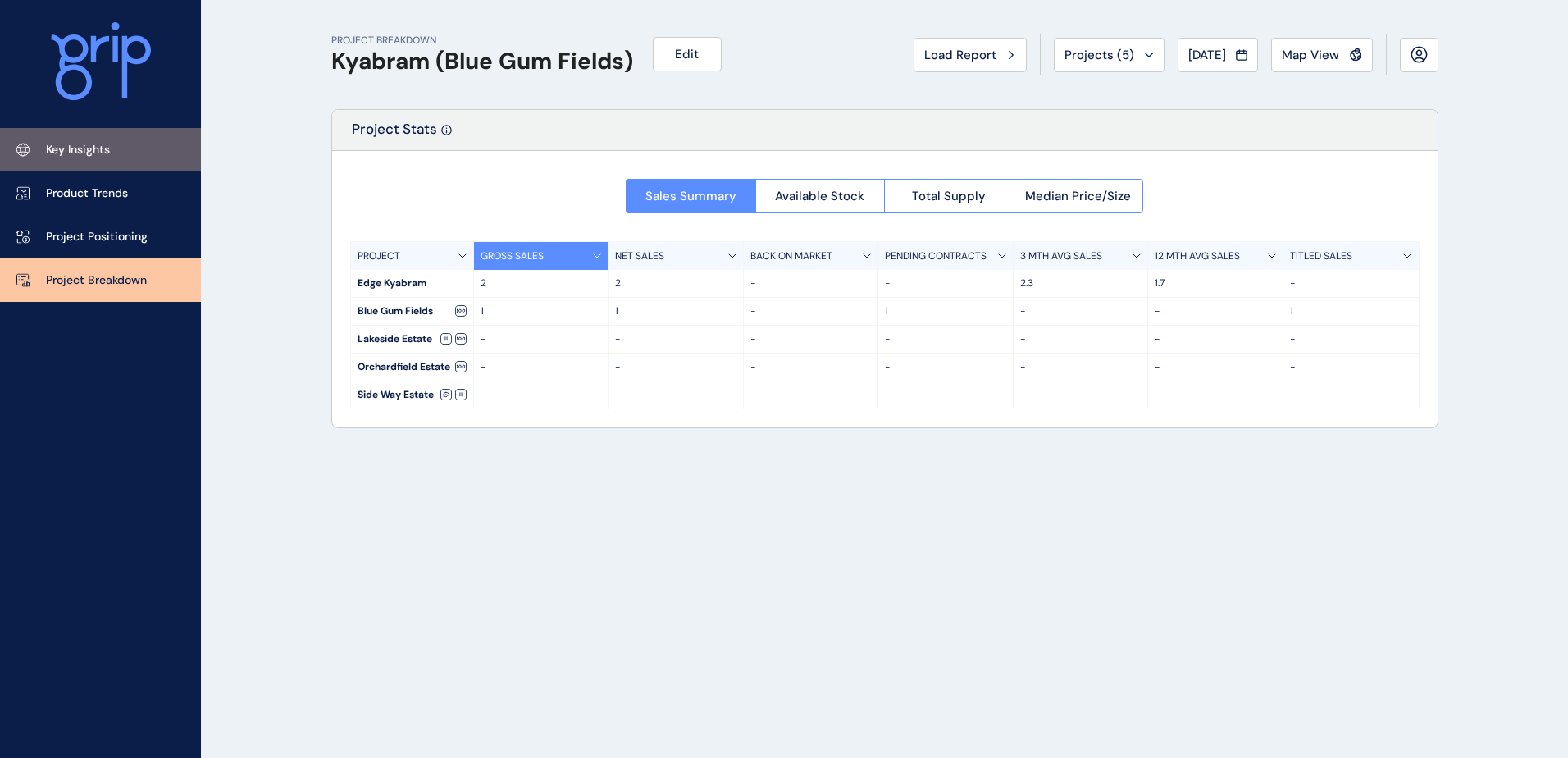
drag, startPoint x: 103, startPoint y: 152, endPoint x: 116, endPoint y: 163, distance: 17.0
click at [103, 152] on p "Key Insights" at bounding box center [78, 149] width 64 height 16
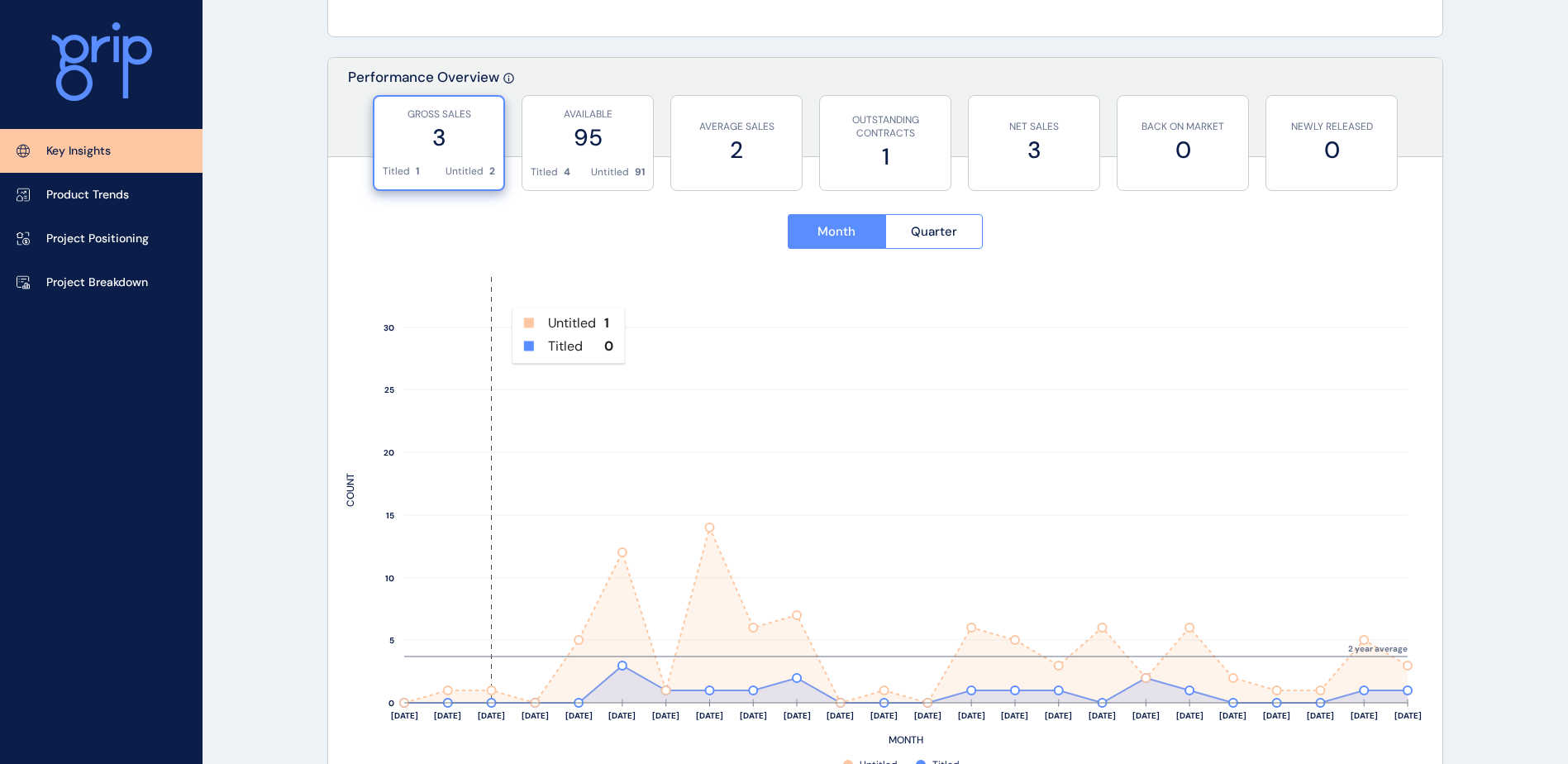
scroll to position [579, 0]
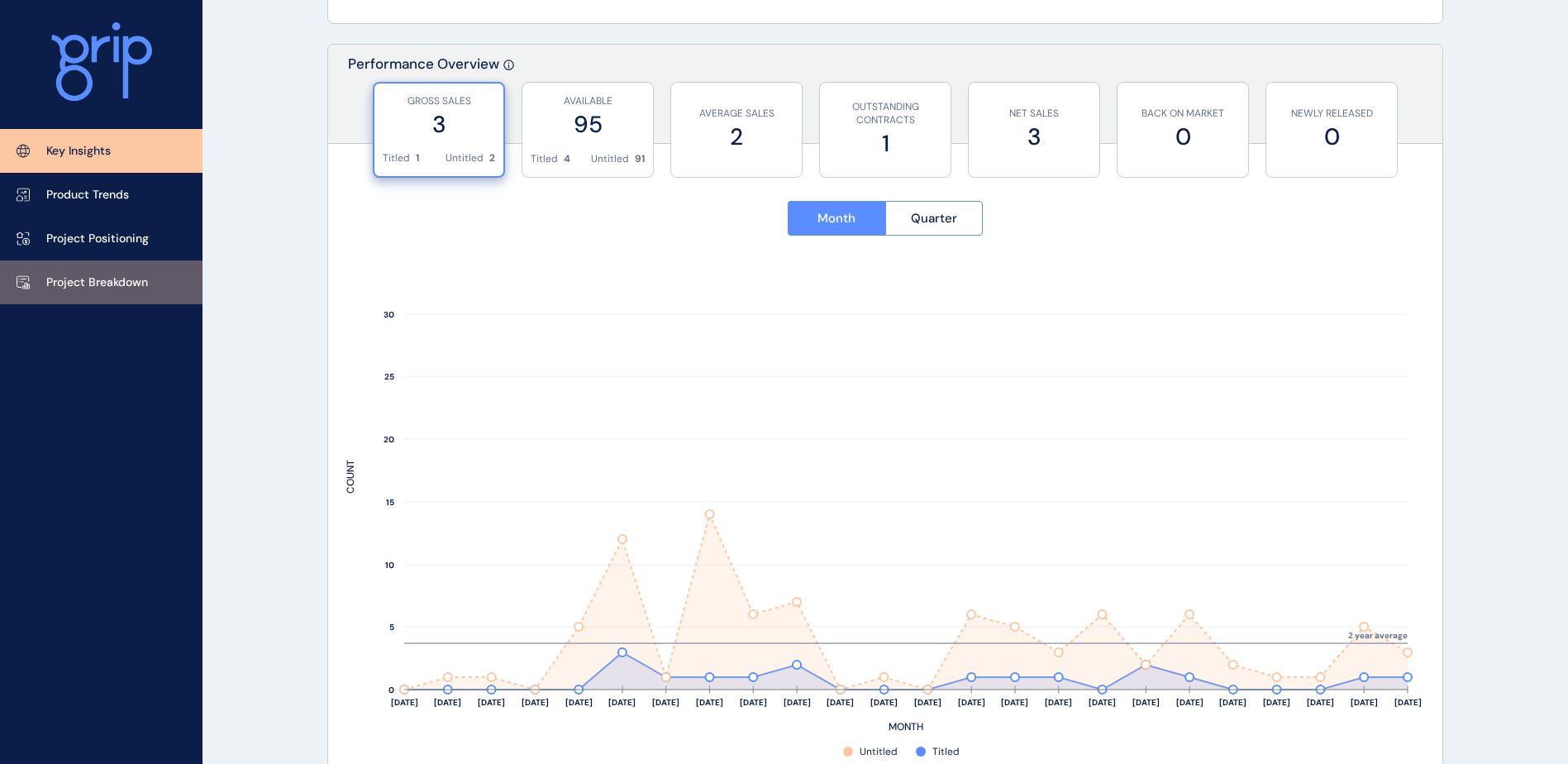
click at [111, 271] on link "Project Breakdown" at bounding box center [101, 281] width 203 height 43
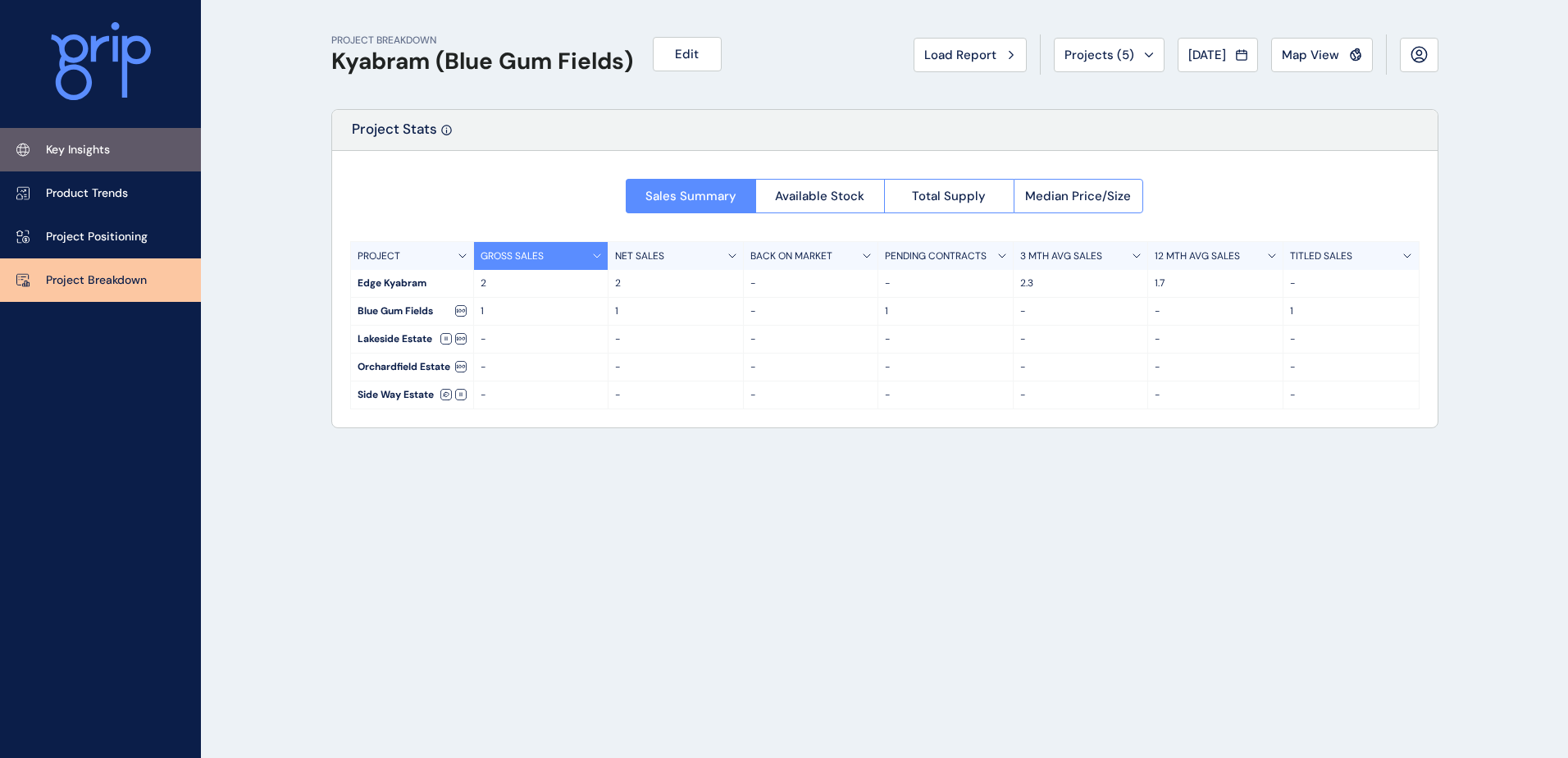
click at [117, 144] on link "Key Insights" at bounding box center [101, 149] width 201 height 43
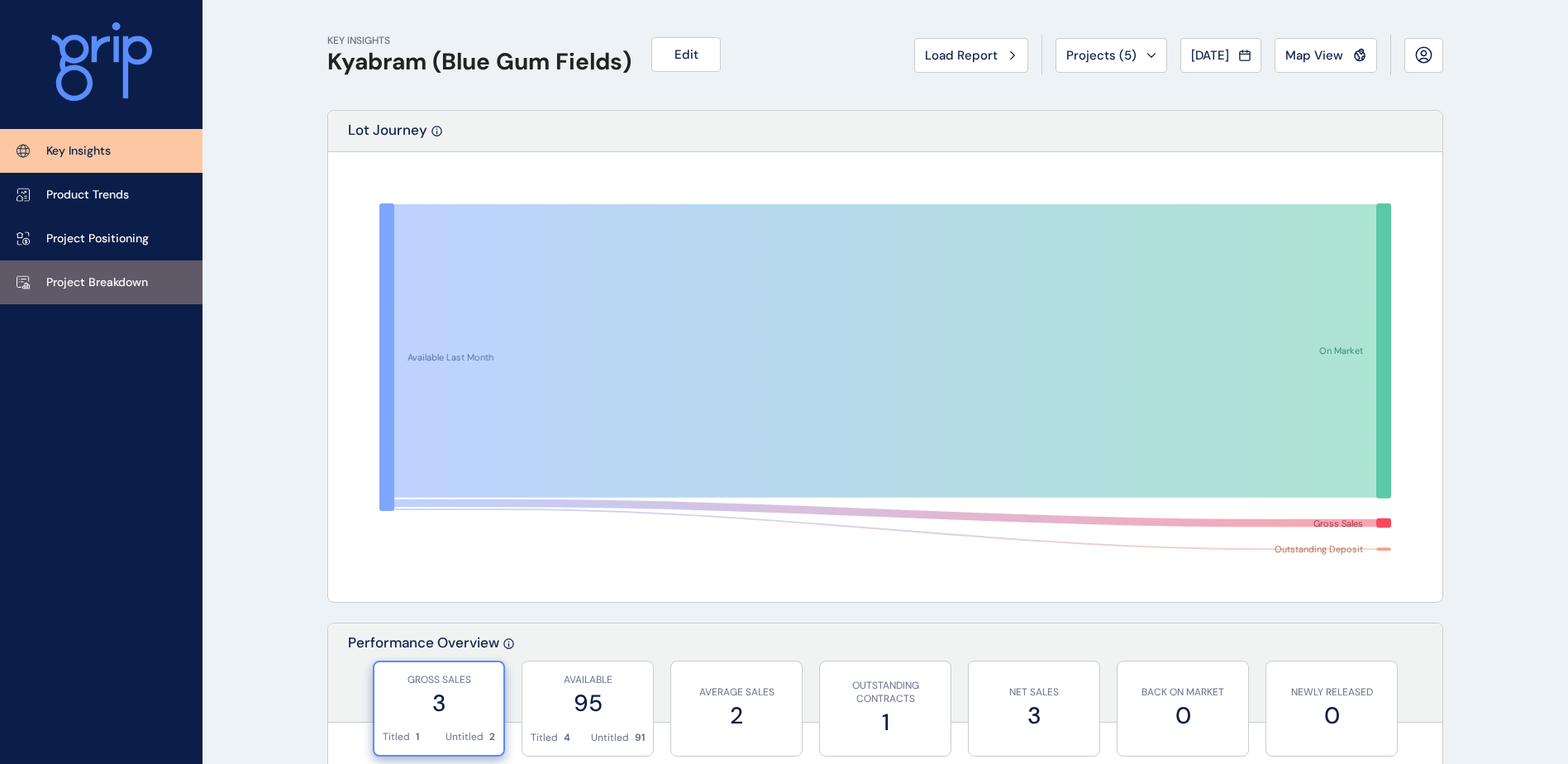
click at [84, 274] on p "Project Breakdown" at bounding box center [97, 282] width 101 height 16
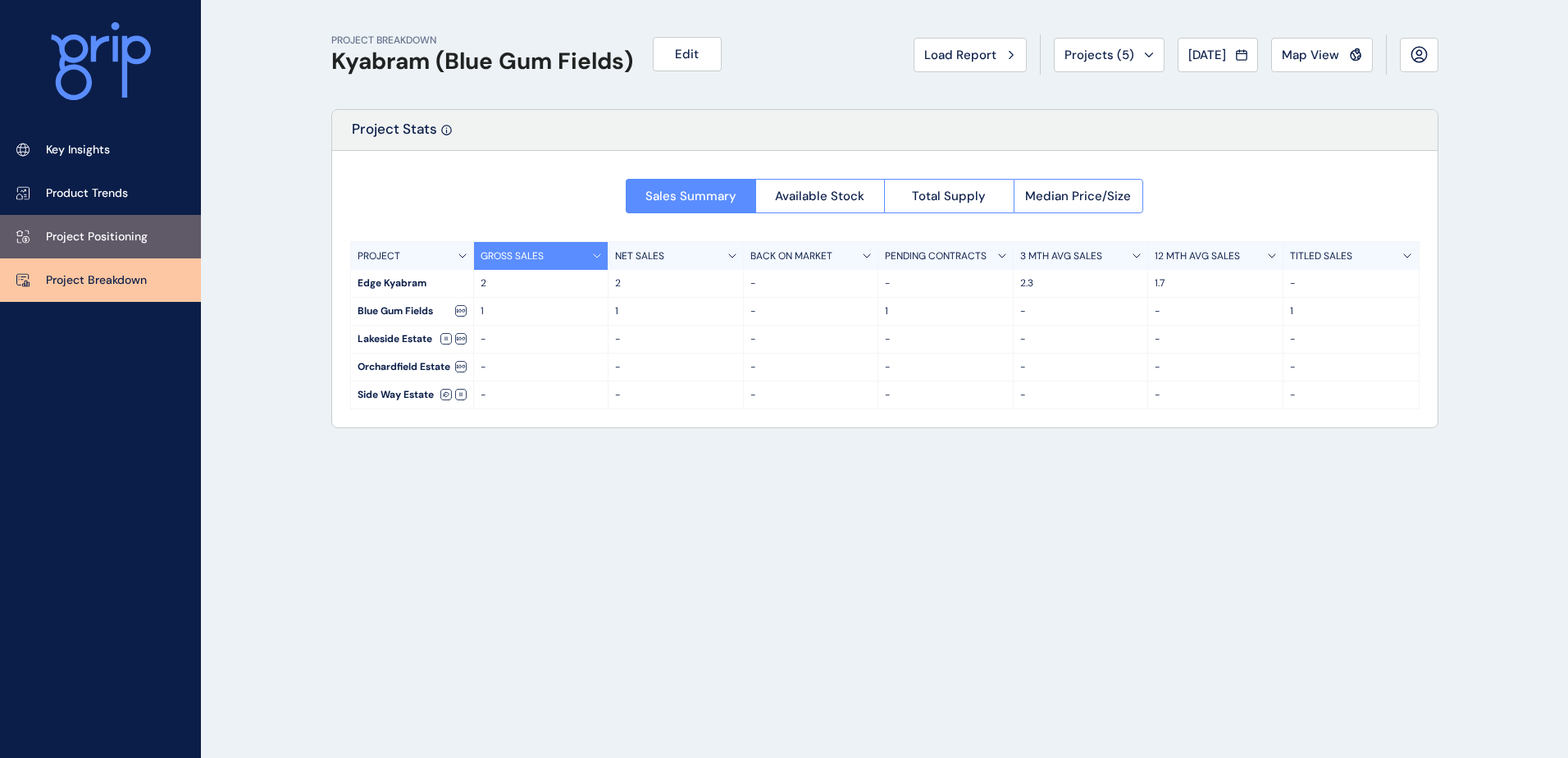
click at [92, 232] on p "Project Positioning" at bounding box center [97, 237] width 102 height 16
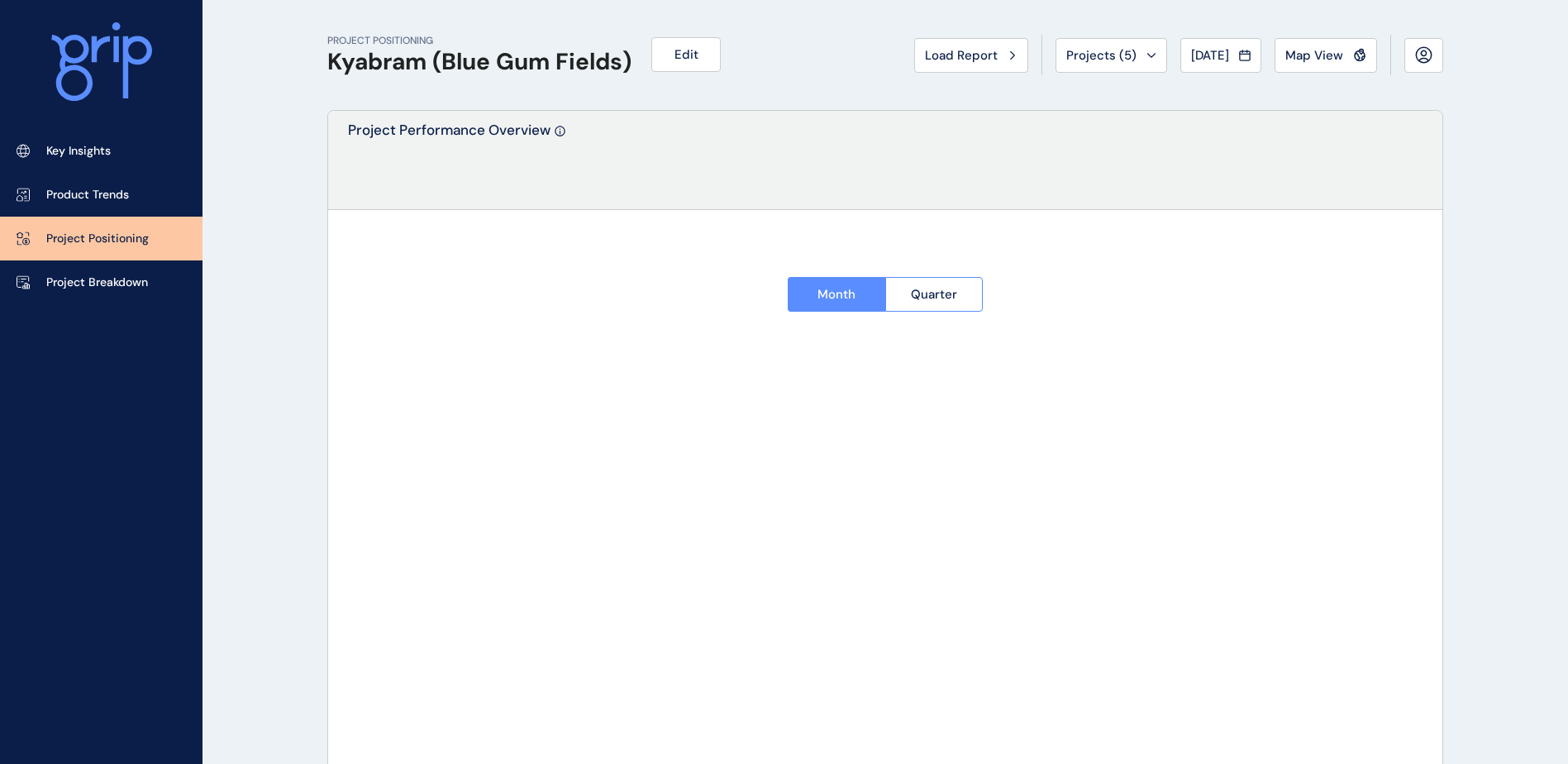
type input "**********"
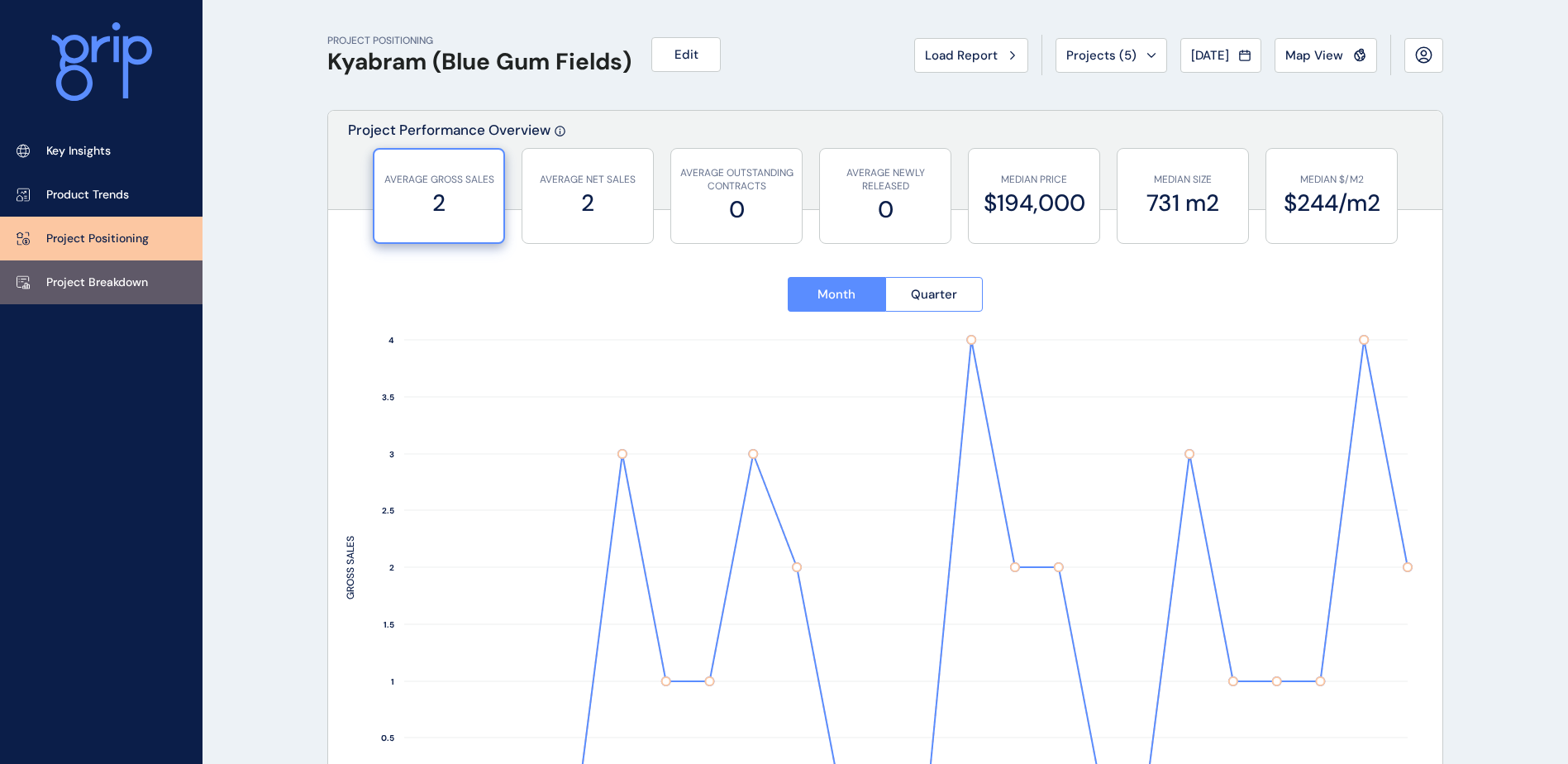
click at [98, 280] on p "Project Breakdown" at bounding box center [97, 282] width 101 height 16
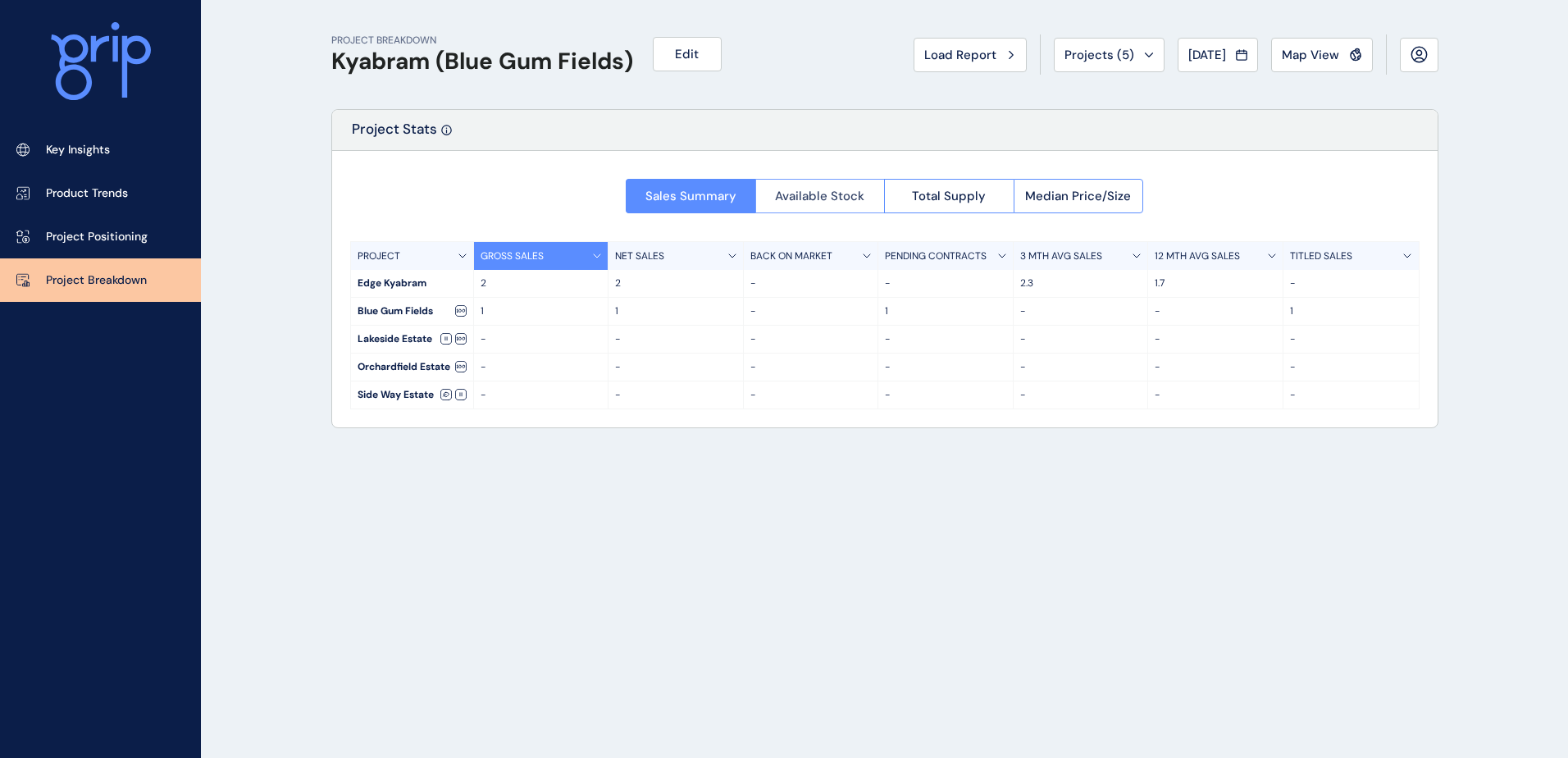
click at [860, 198] on span "Available Stock" at bounding box center [819, 195] width 89 height 16
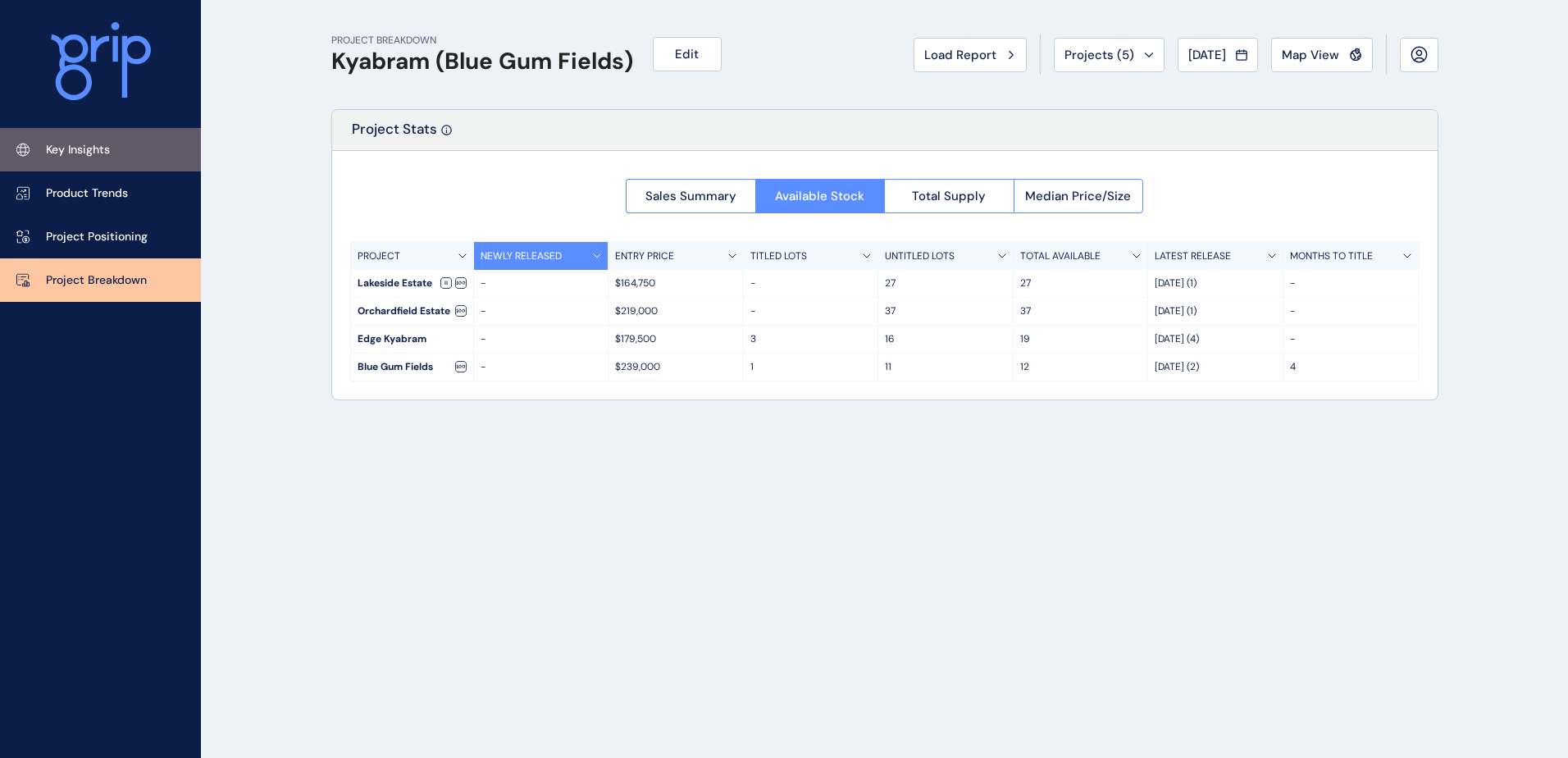
click at [110, 163] on link "Key Insights" at bounding box center [101, 149] width 201 height 43
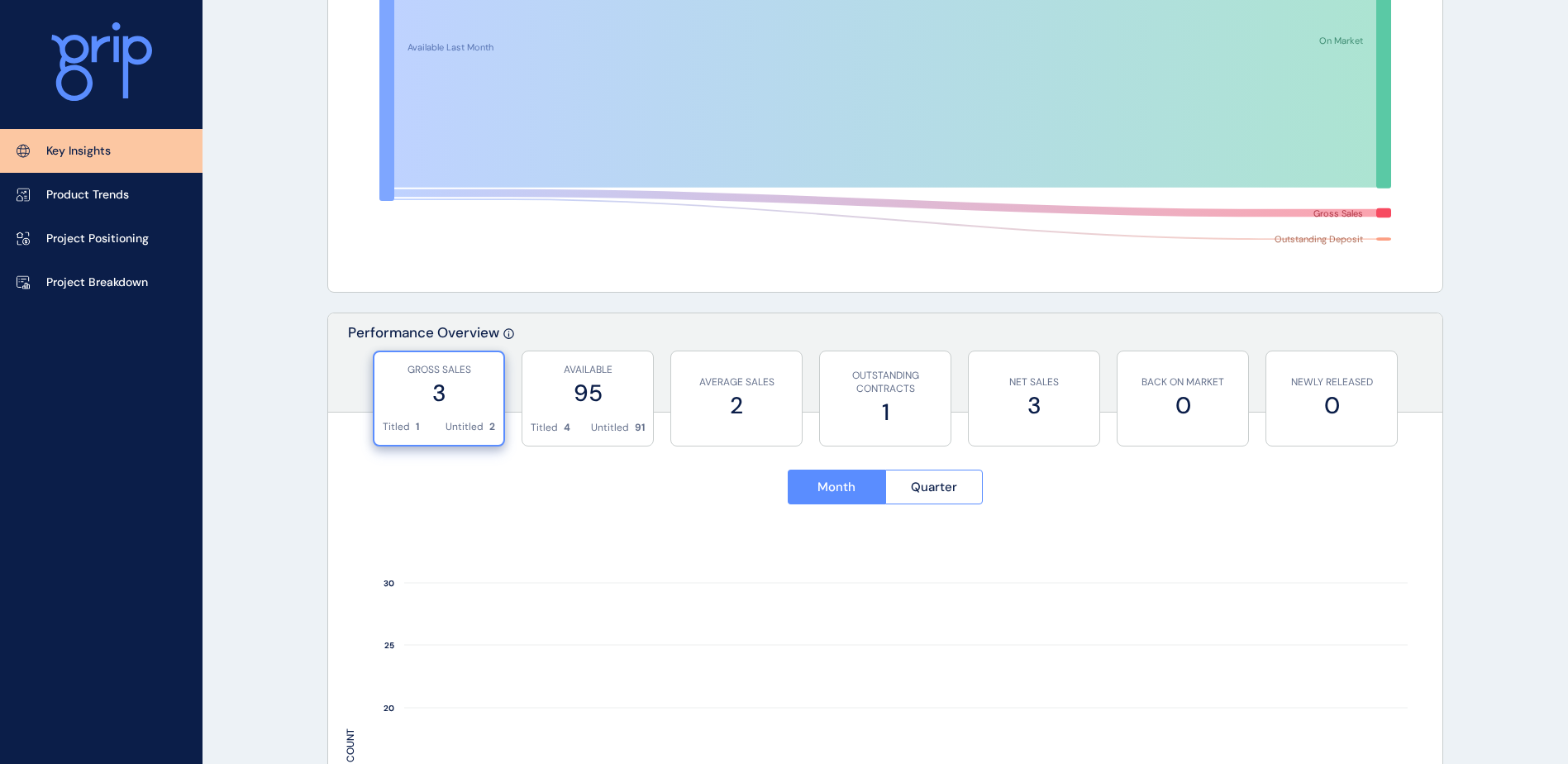
scroll to position [413, 0]
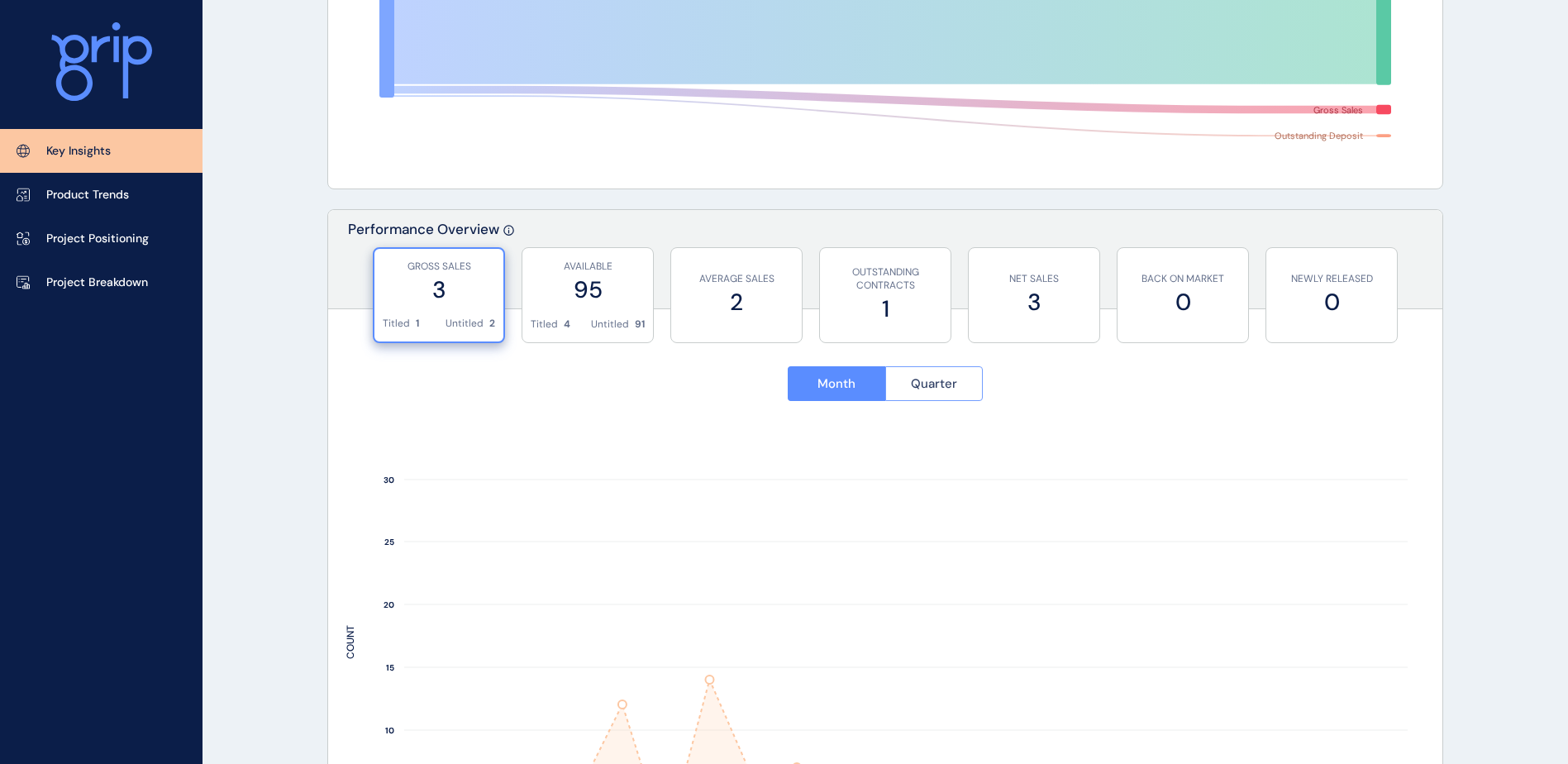
click at [927, 381] on span "Quarter" at bounding box center [934, 382] width 46 height 16
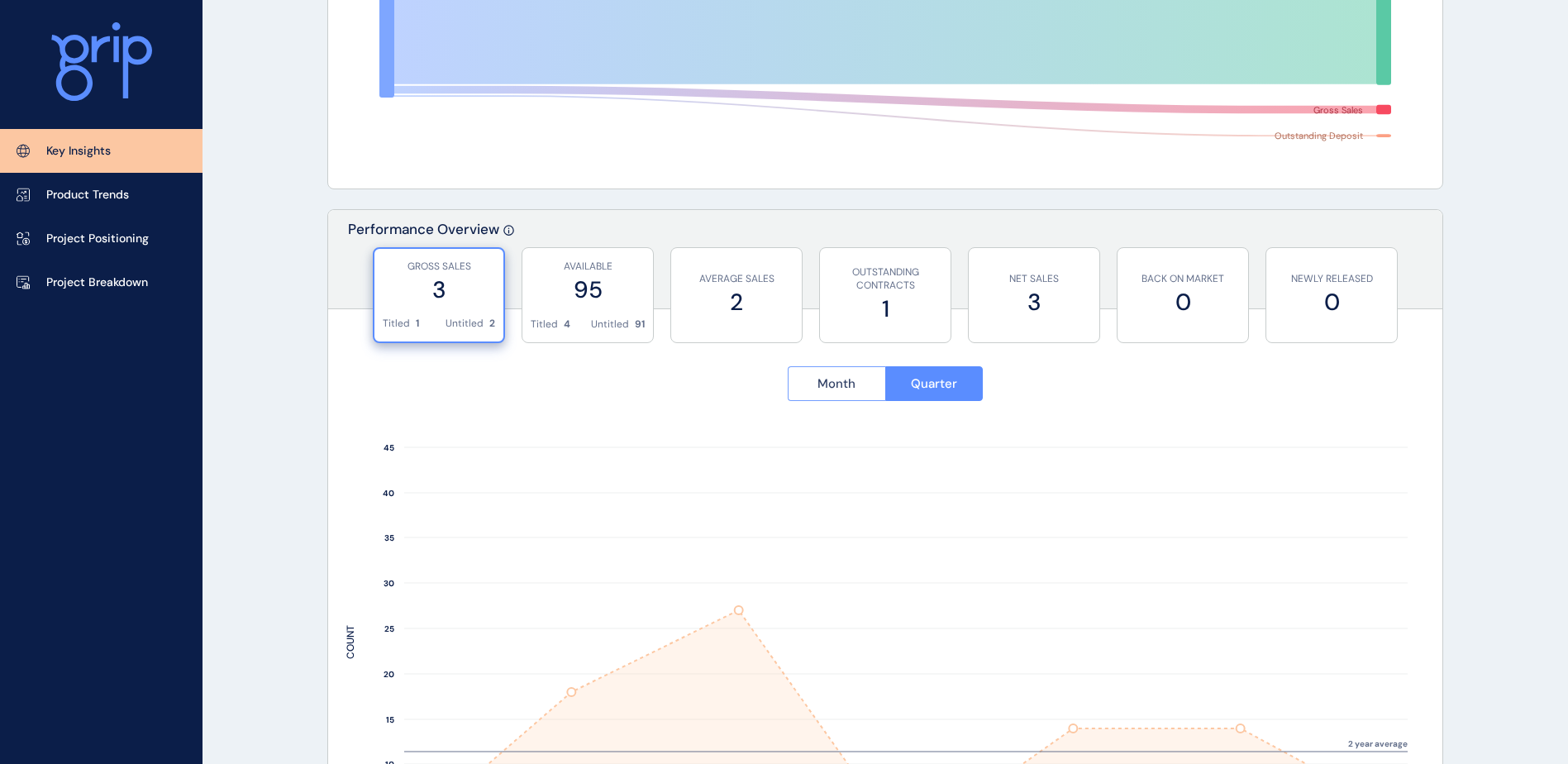
click at [847, 381] on span "Month" at bounding box center [836, 382] width 38 height 16
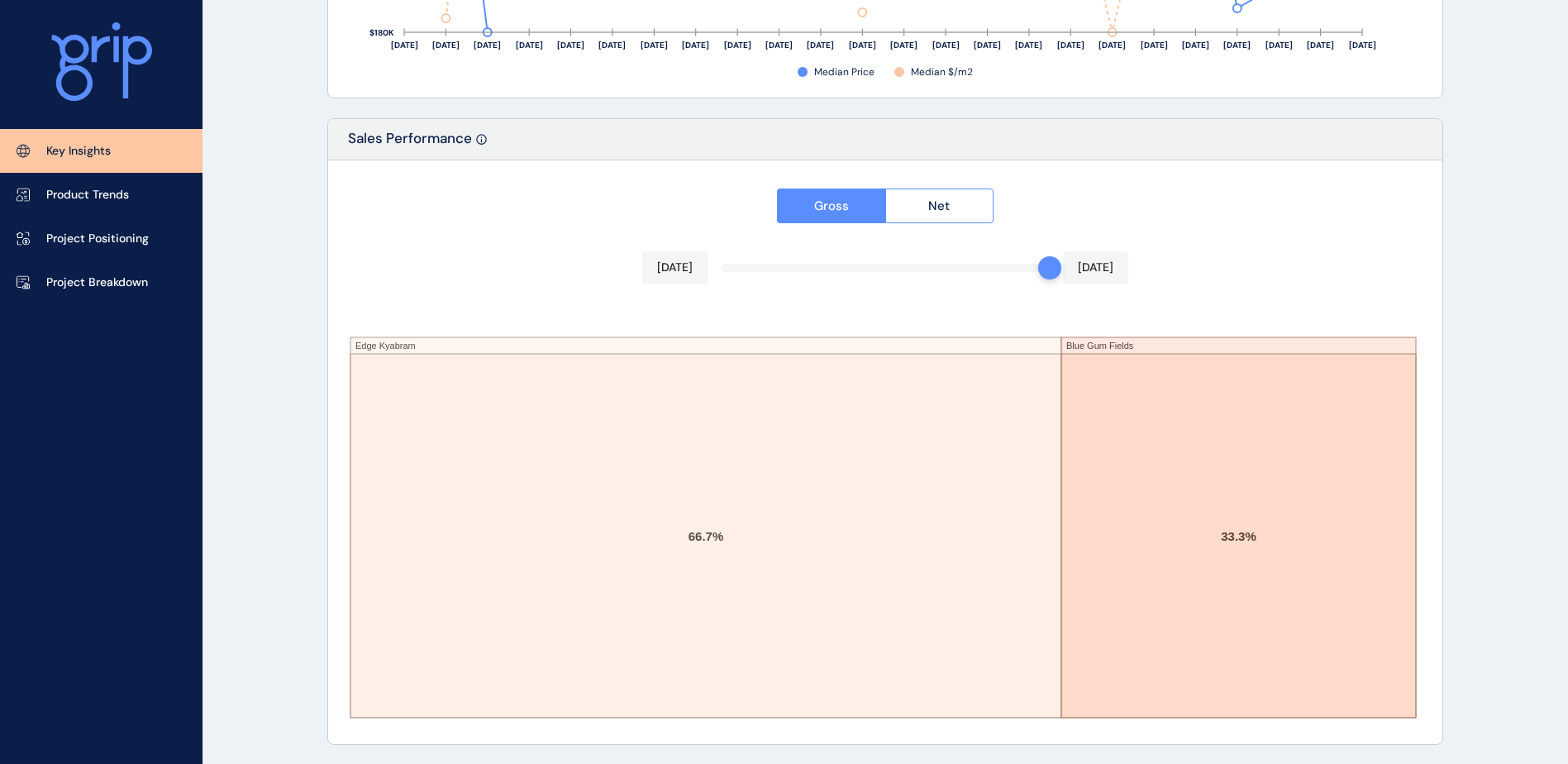
scroll to position [2715, 0]
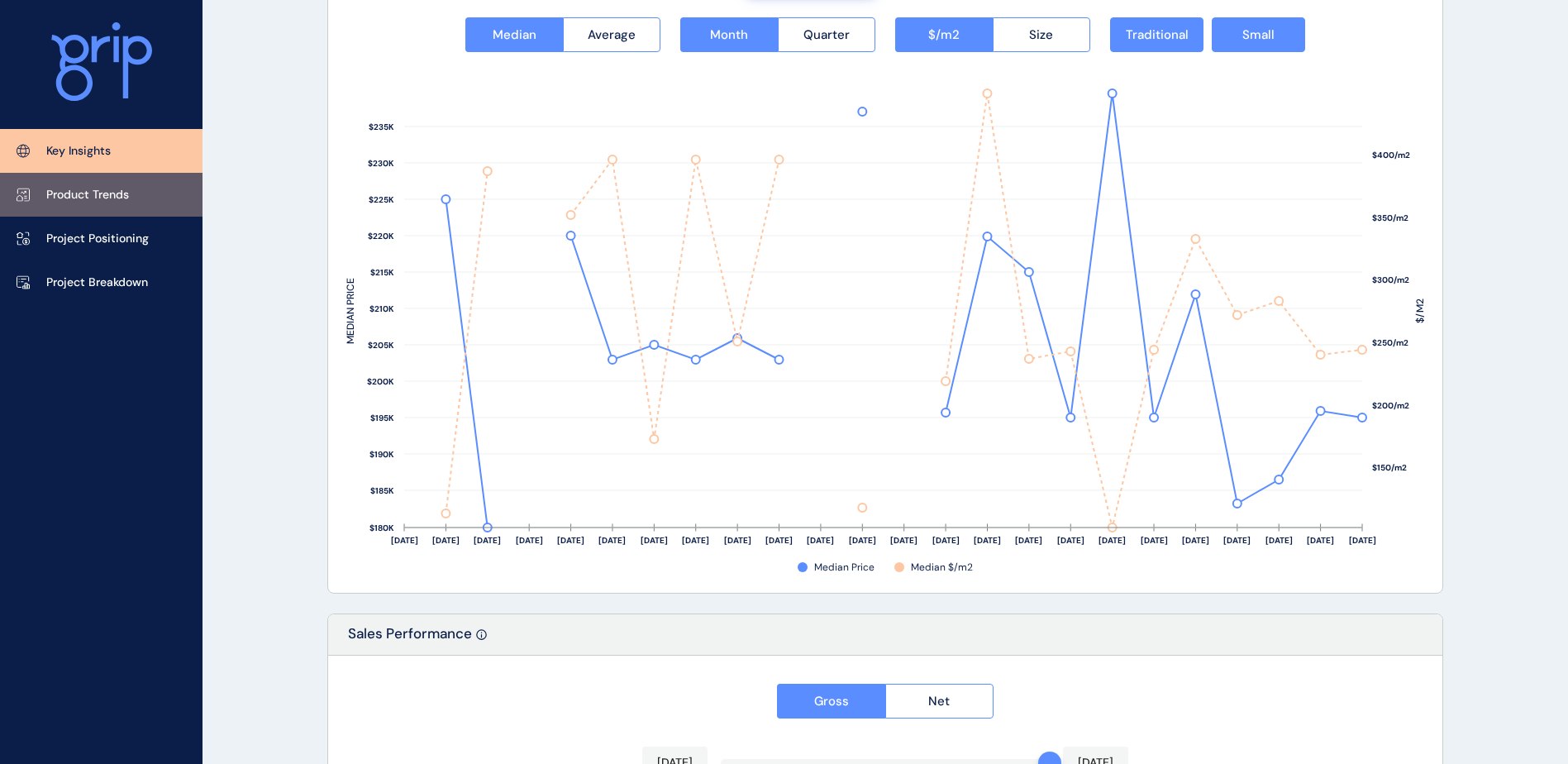
click at [136, 184] on link "Product Trends" at bounding box center [101, 194] width 203 height 43
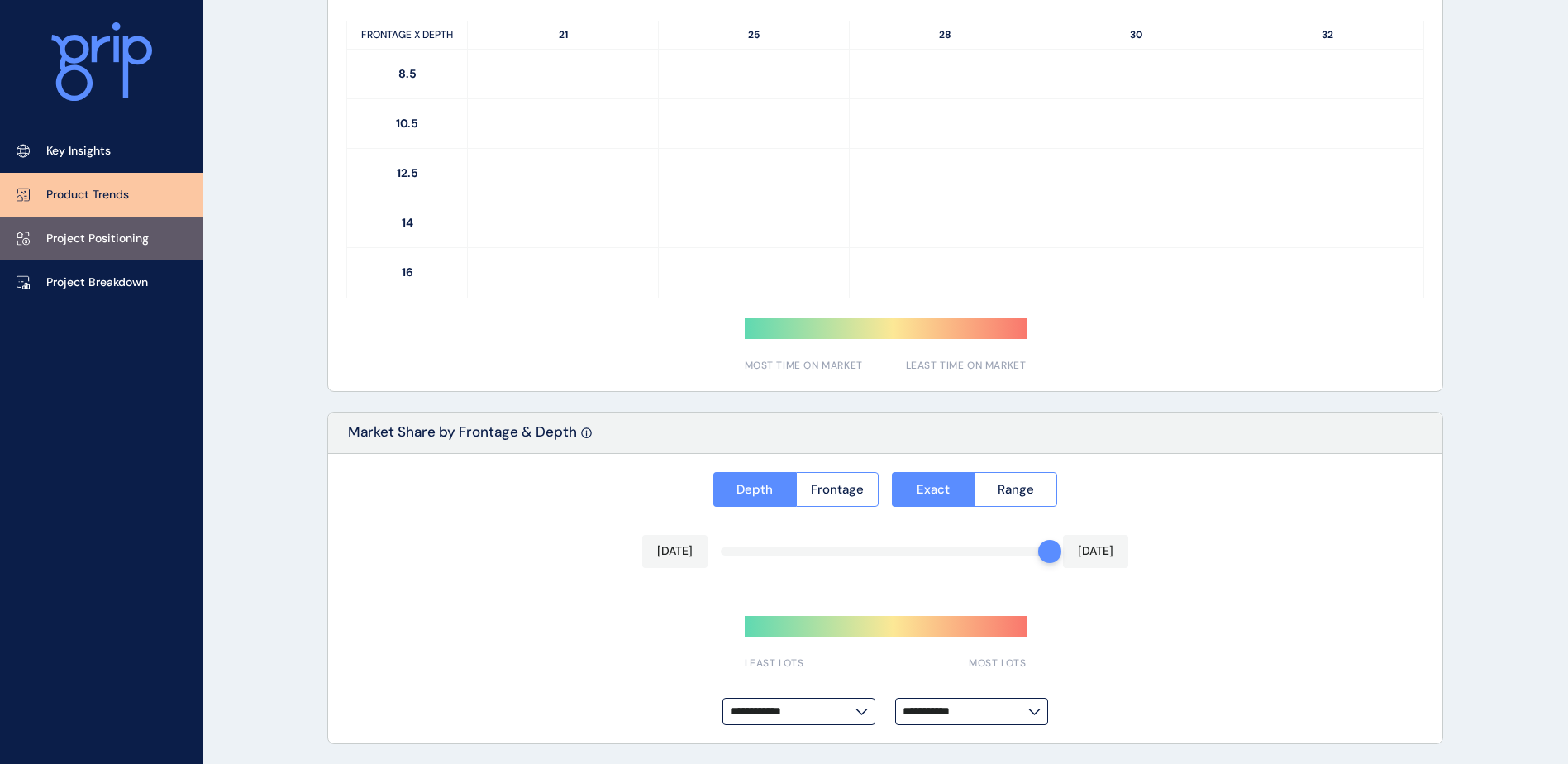
type input "*********"
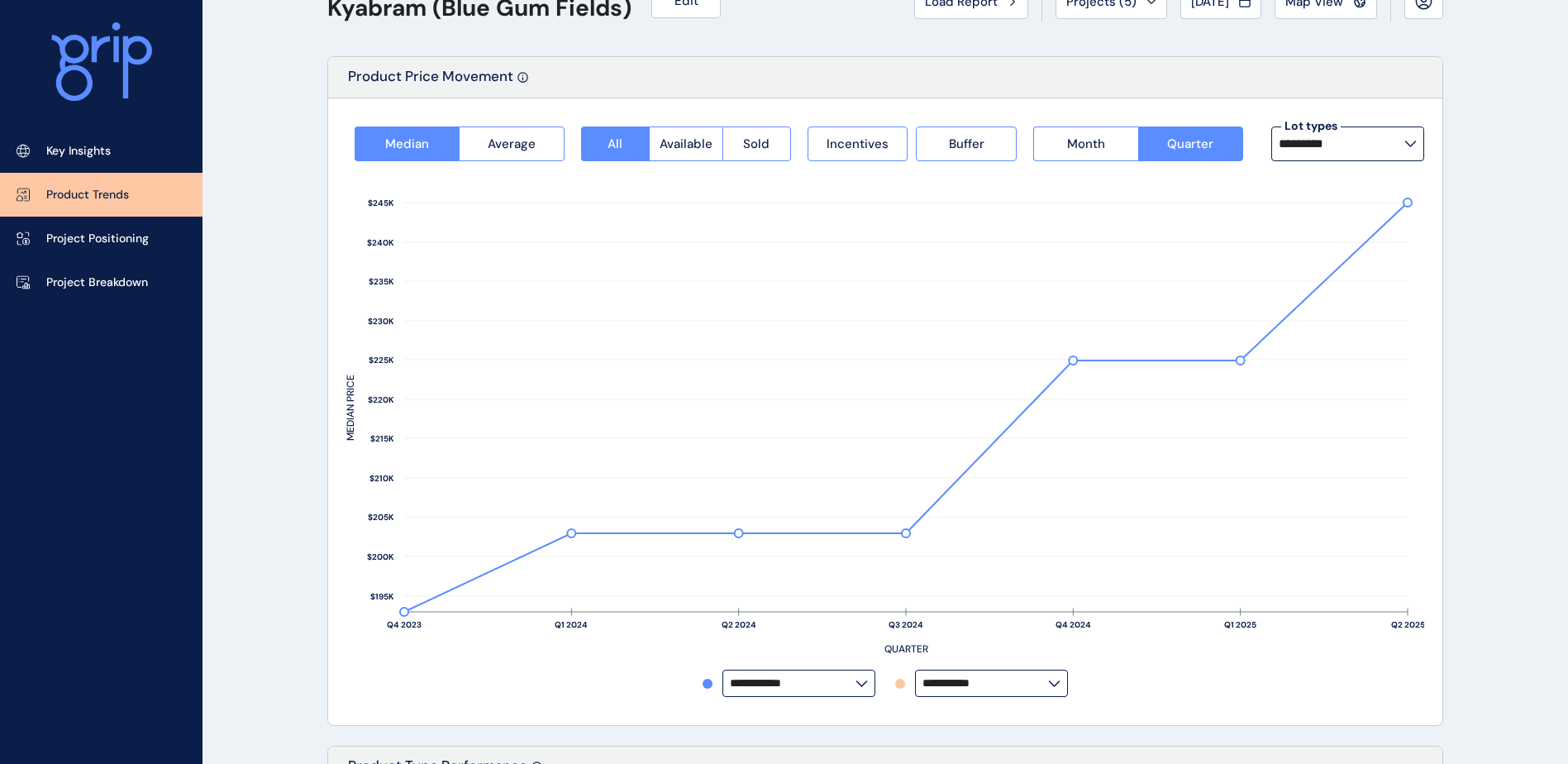
scroll to position [83, 0]
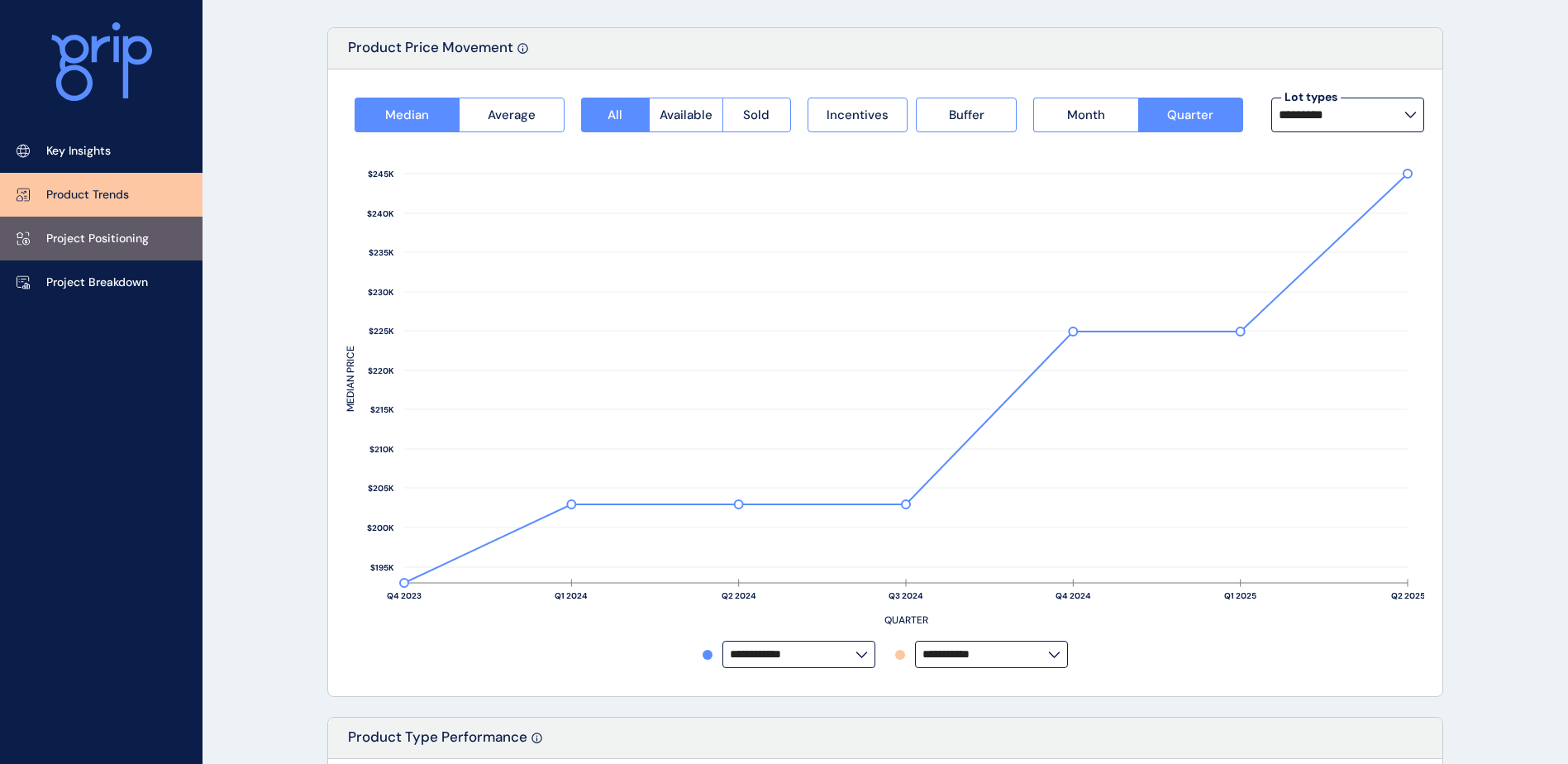
click at [89, 237] on p "Project Positioning" at bounding box center [98, 239] width 102 height 16
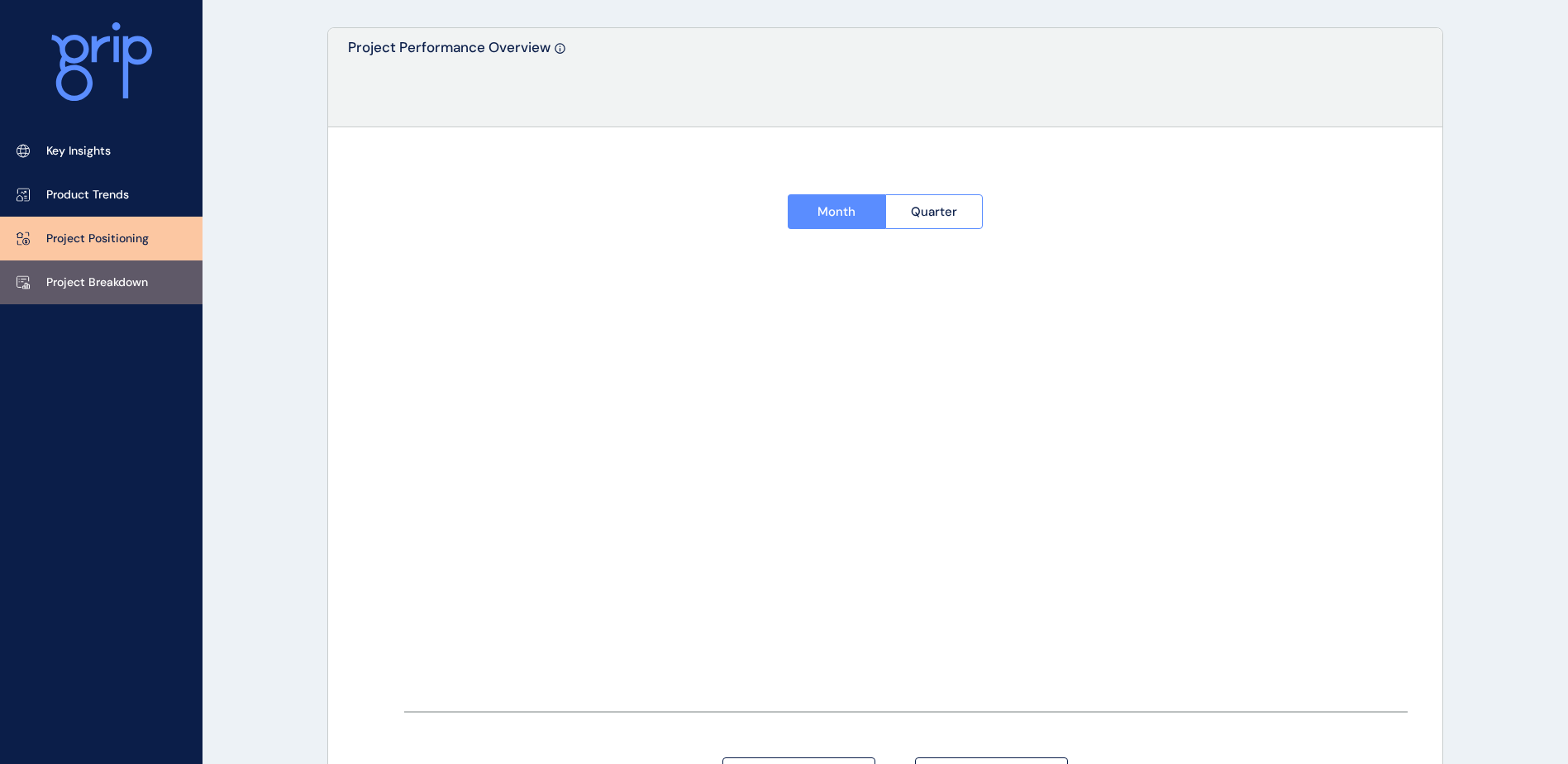
type input "**********"
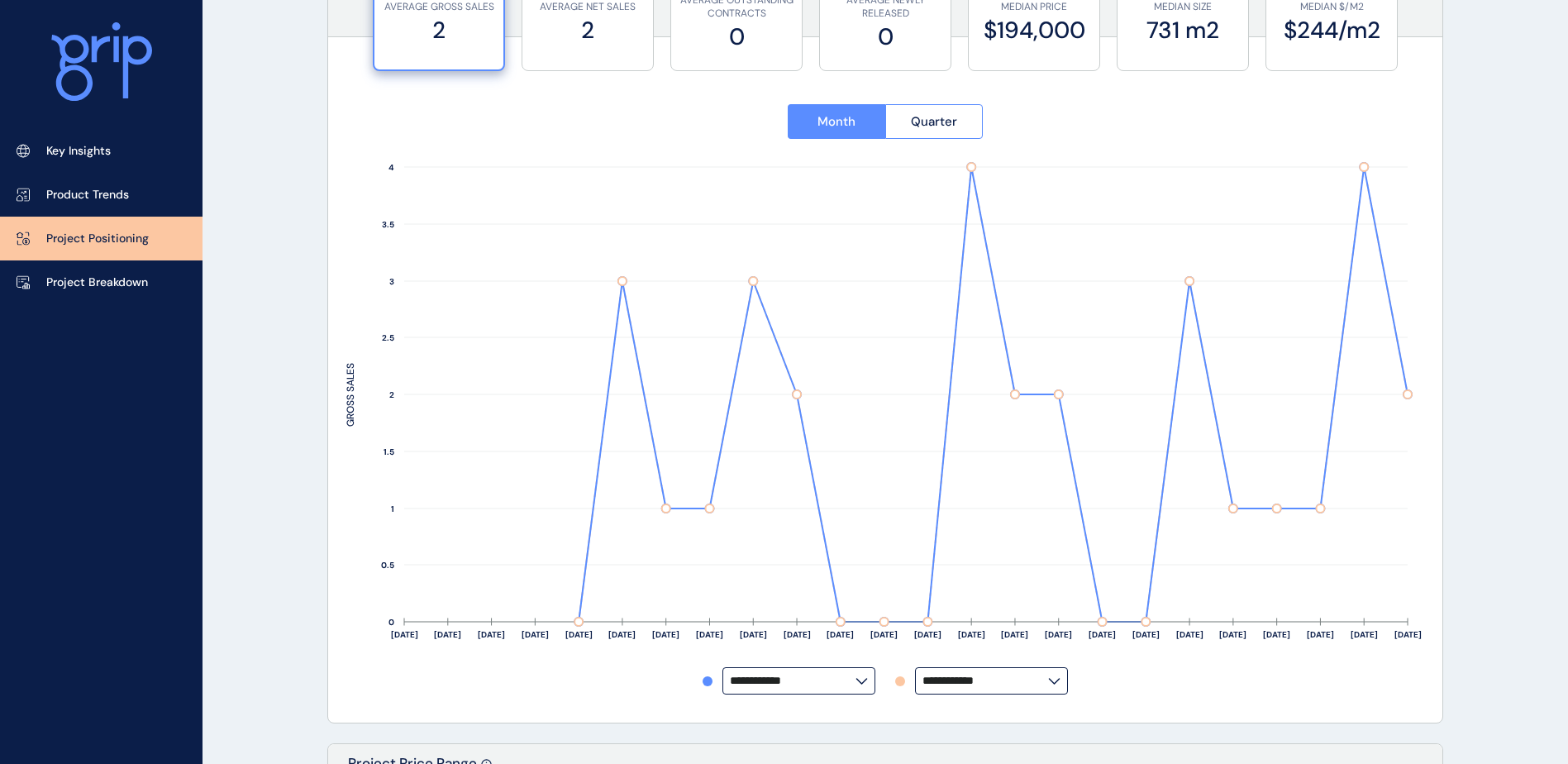
scroll to position [83, 0]
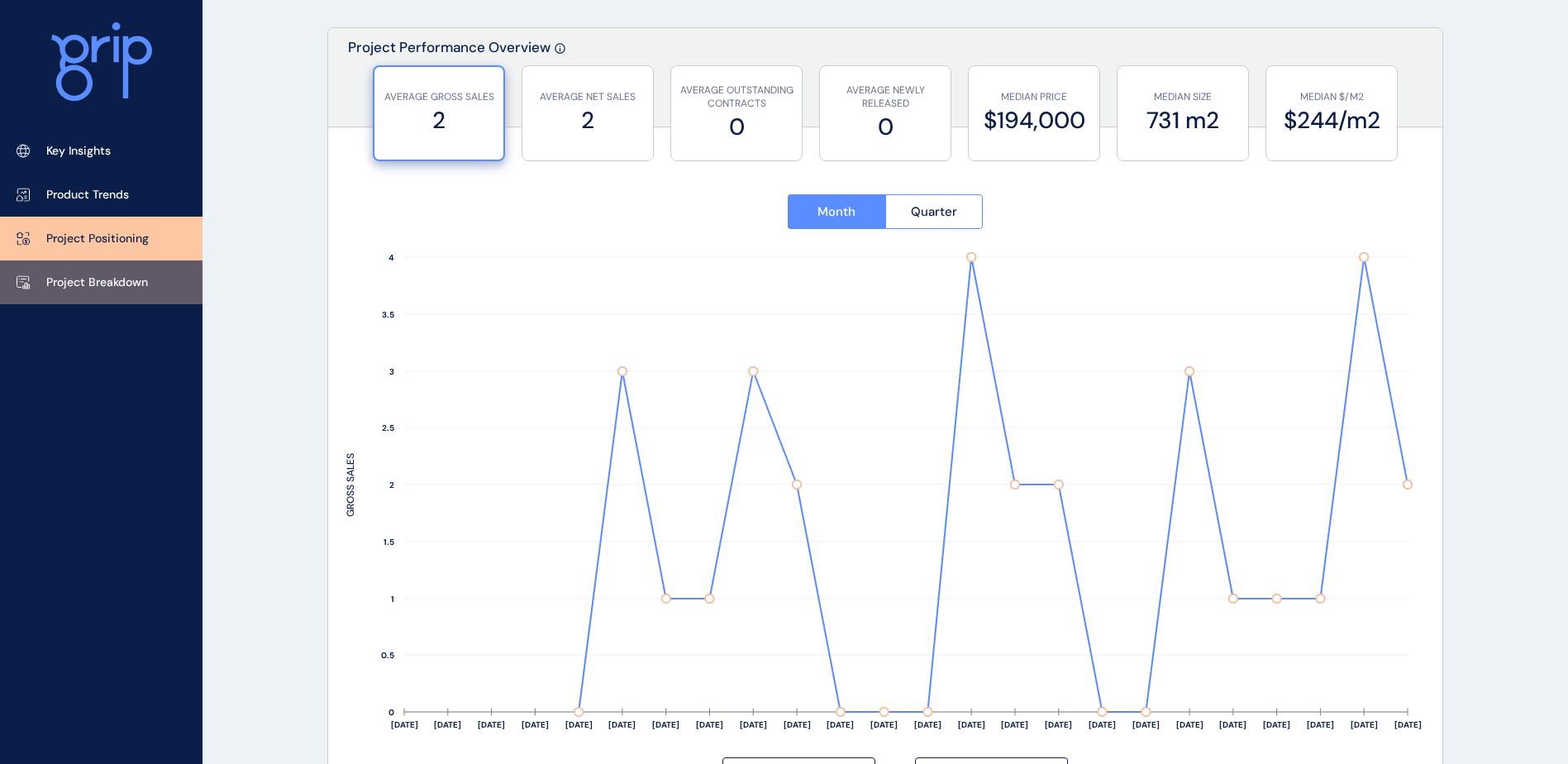
click at [123, 270] on link "Project Breakdown" at bounding box center [101, 281] width 203 height 43
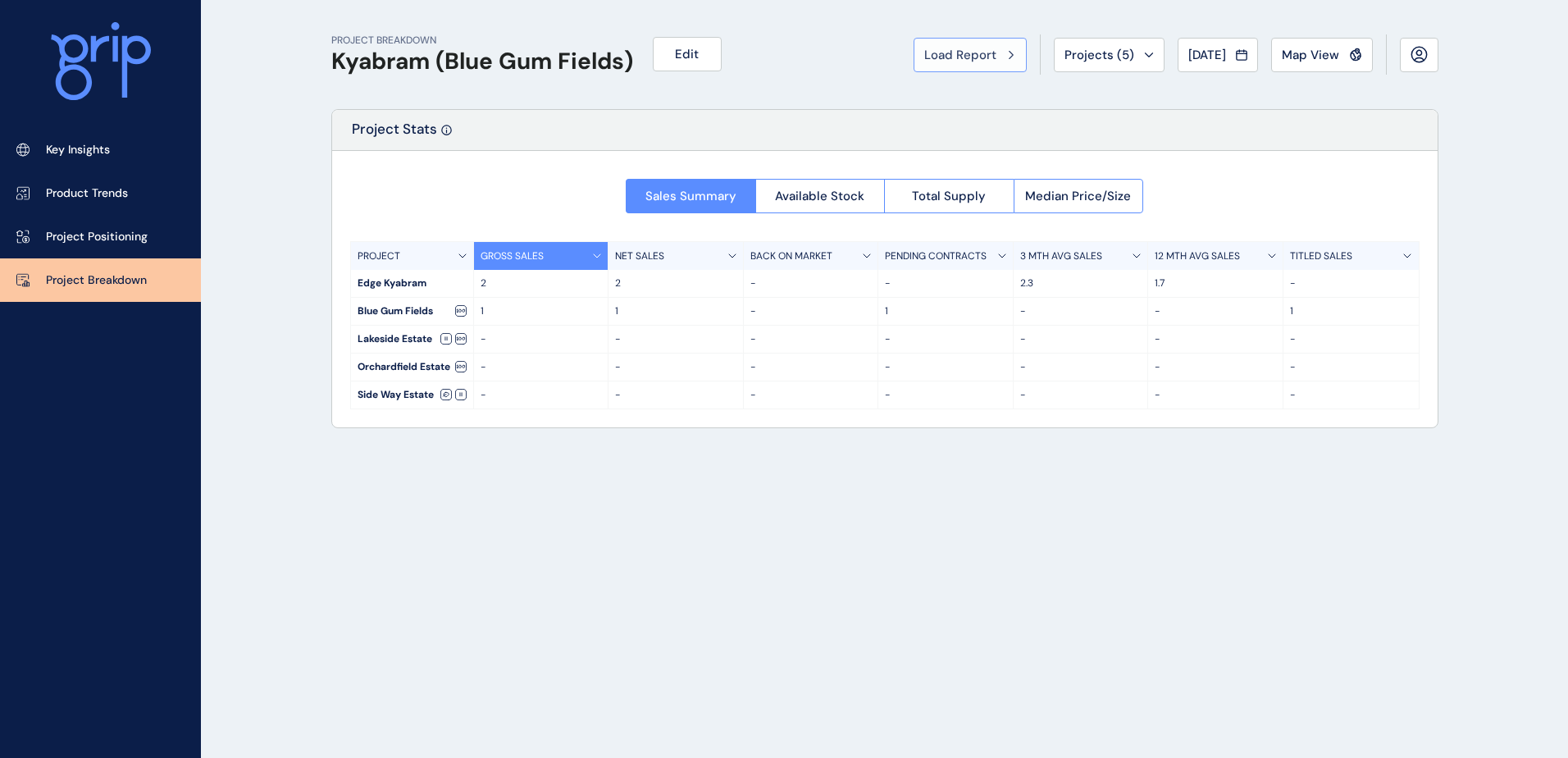
click at [962, 60] on span "Load Report" at bounding box center [959, 55] width 72 height 16
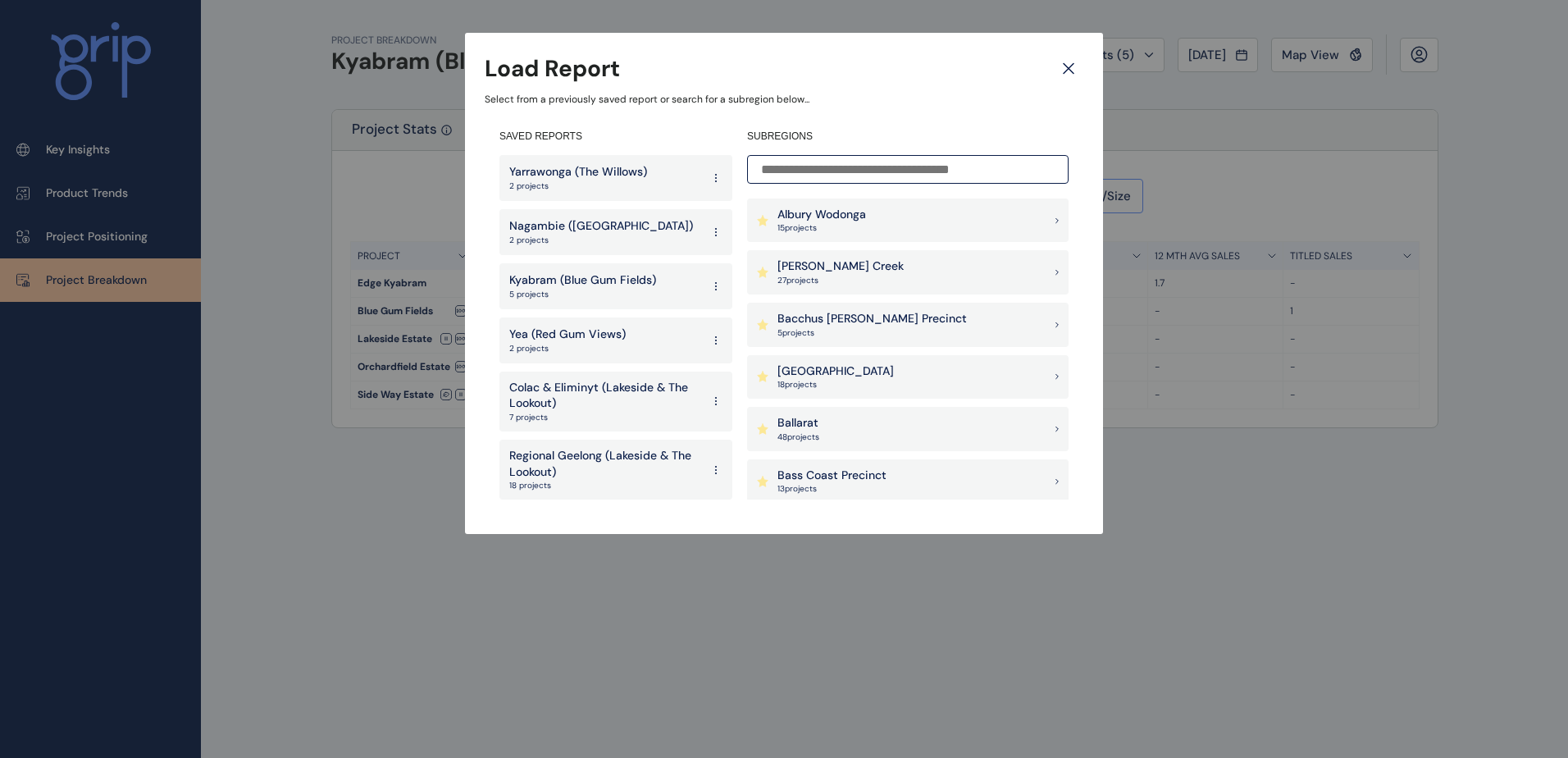
click at [608, 178] on p "Yarrawonga (The Willows)" at bounding box center [578, 172] width 138 height 16
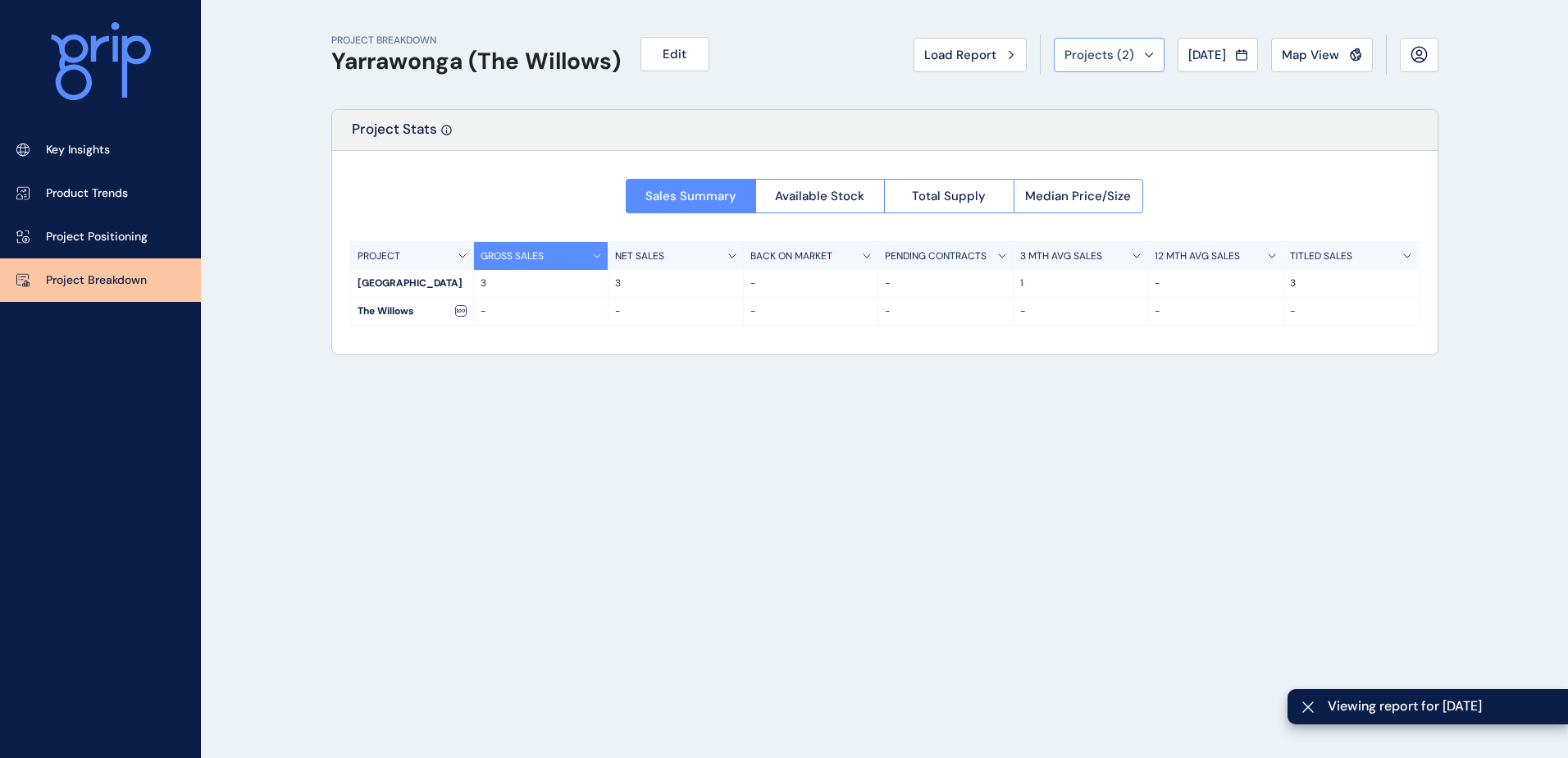
click at [1101, 61] on span "Projects ( 2 )" at bounding box center [1098, 55] width 70 height 16
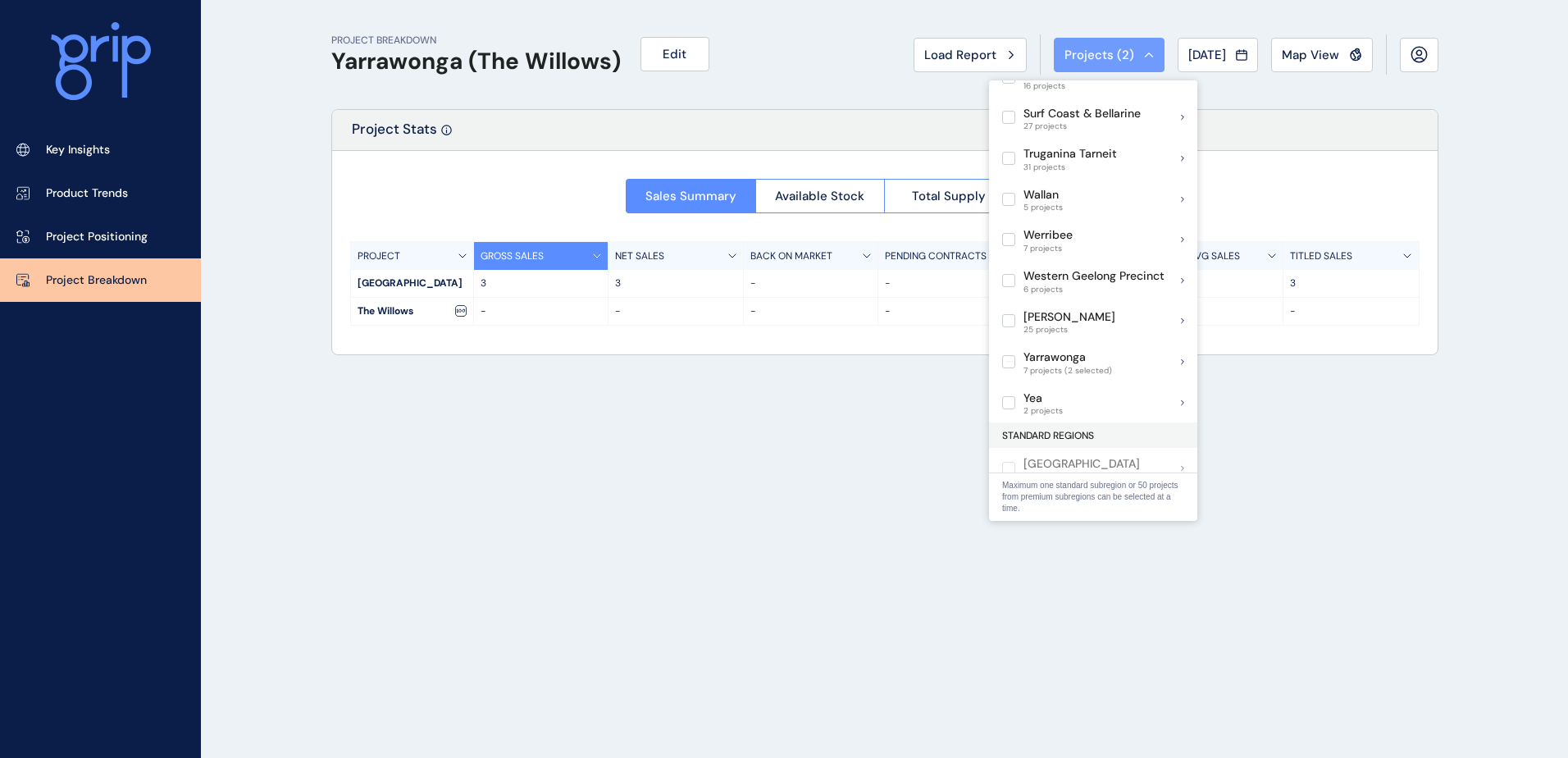
click at [1104, 45] on button "Projects ( 2 )" at bounding box center [1108, 55] width 110 height 34
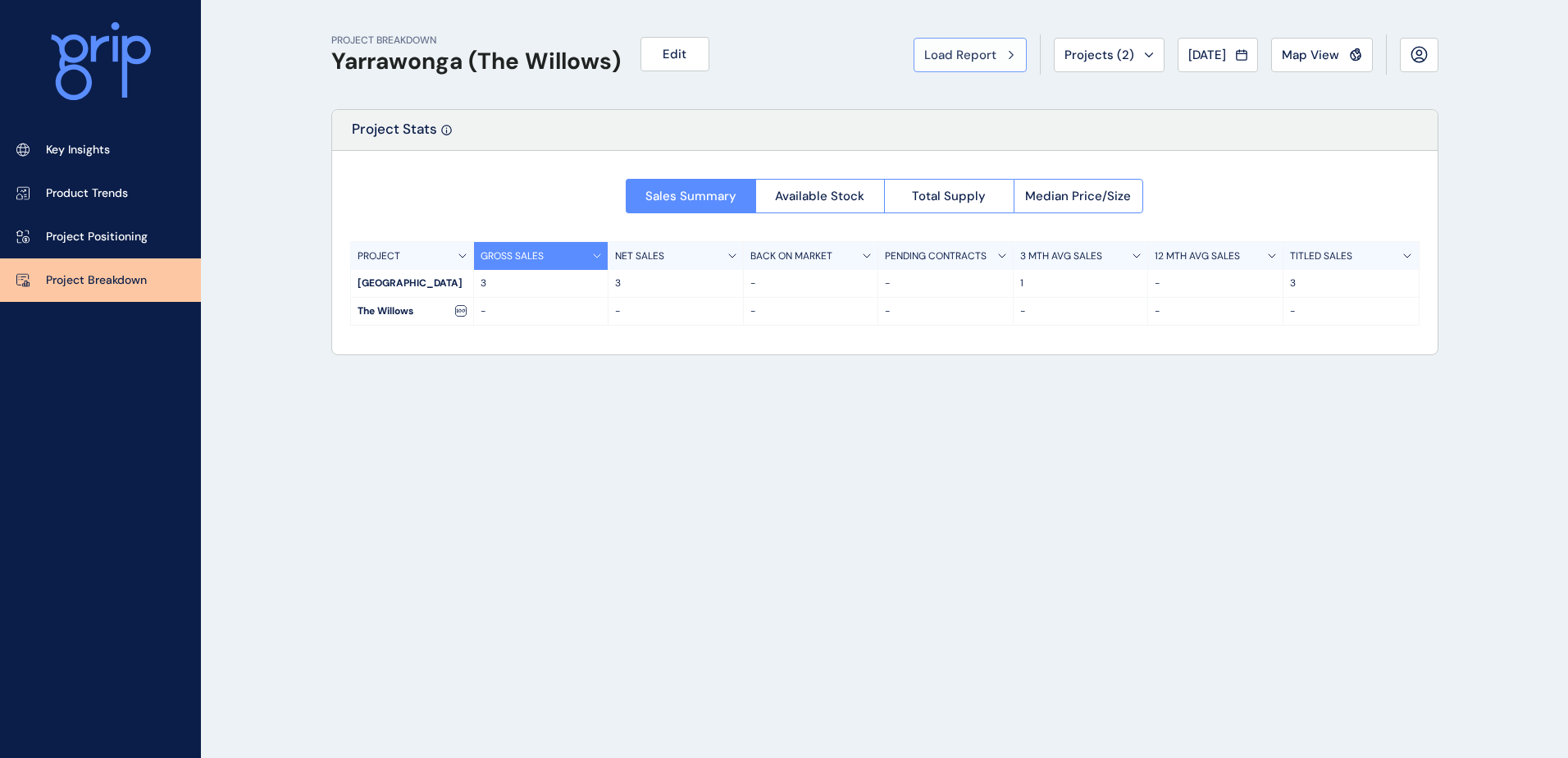
click at [975, 61] on span "Load Report" at bounding box center [959, 55] width 72 height 16
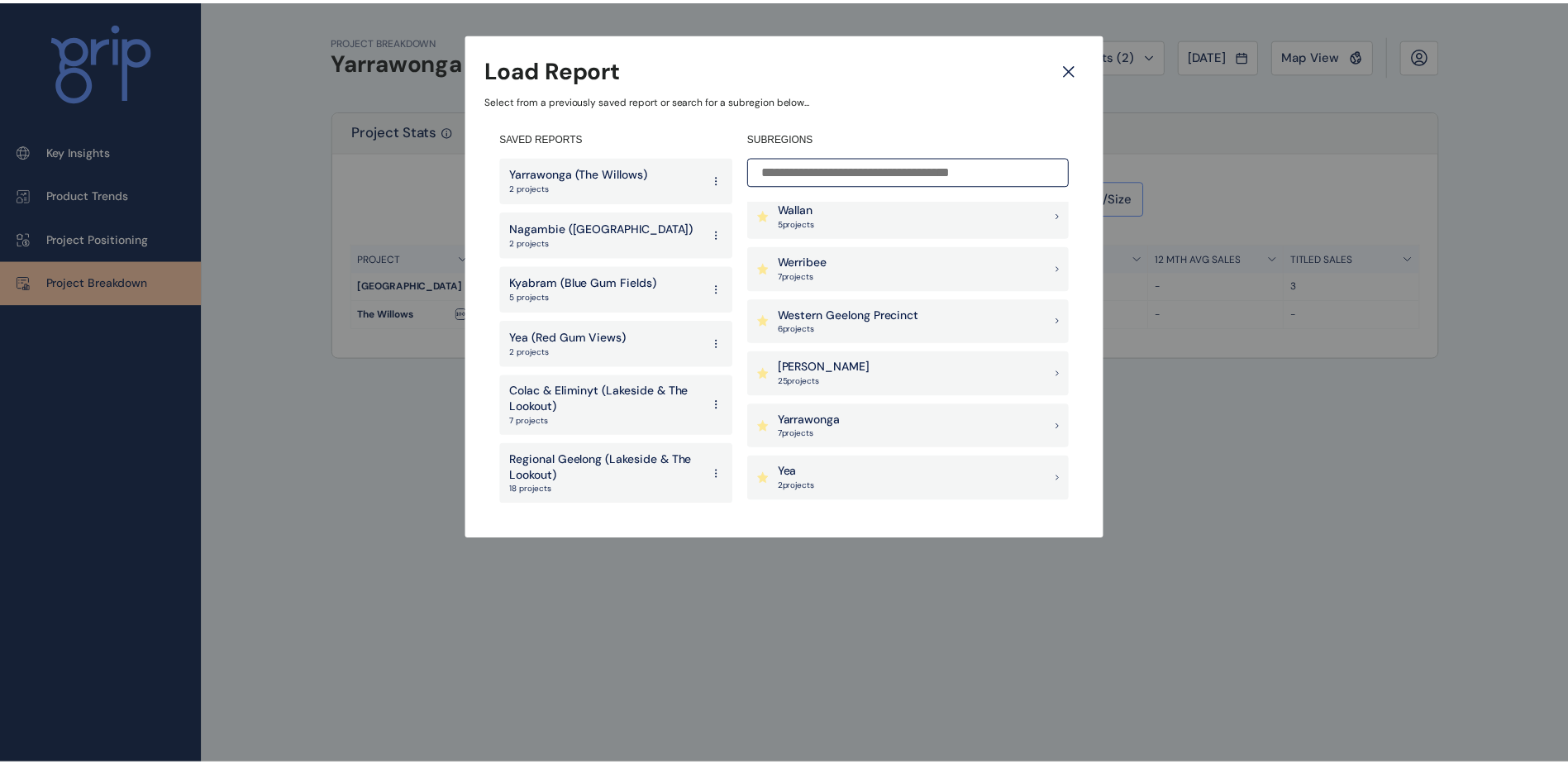
scroll to position [1791, 0]
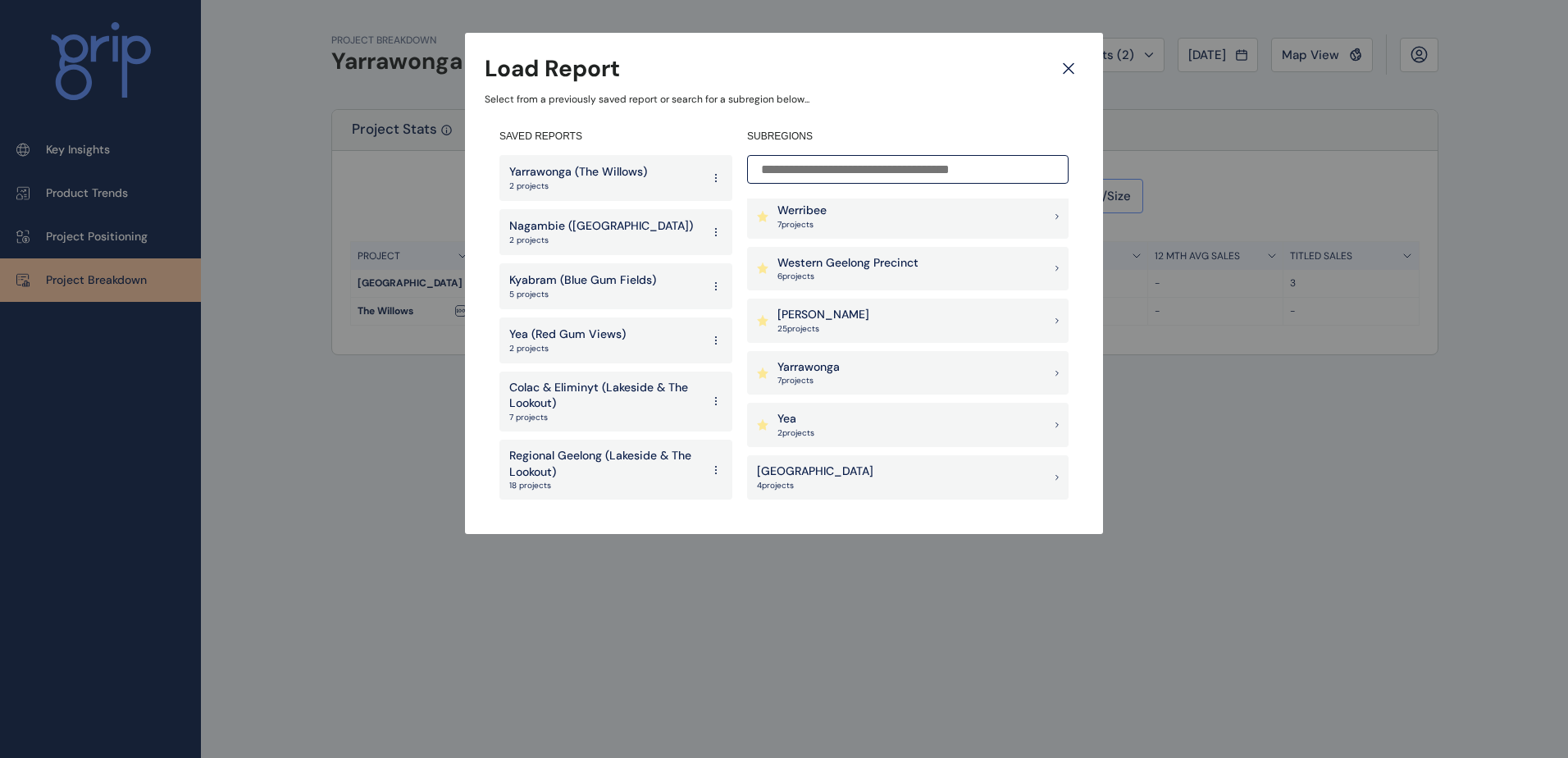
click at [855, 369] on div "Yarrawonga 7 project s" at bounding box center [907, 373] width 321 height 44
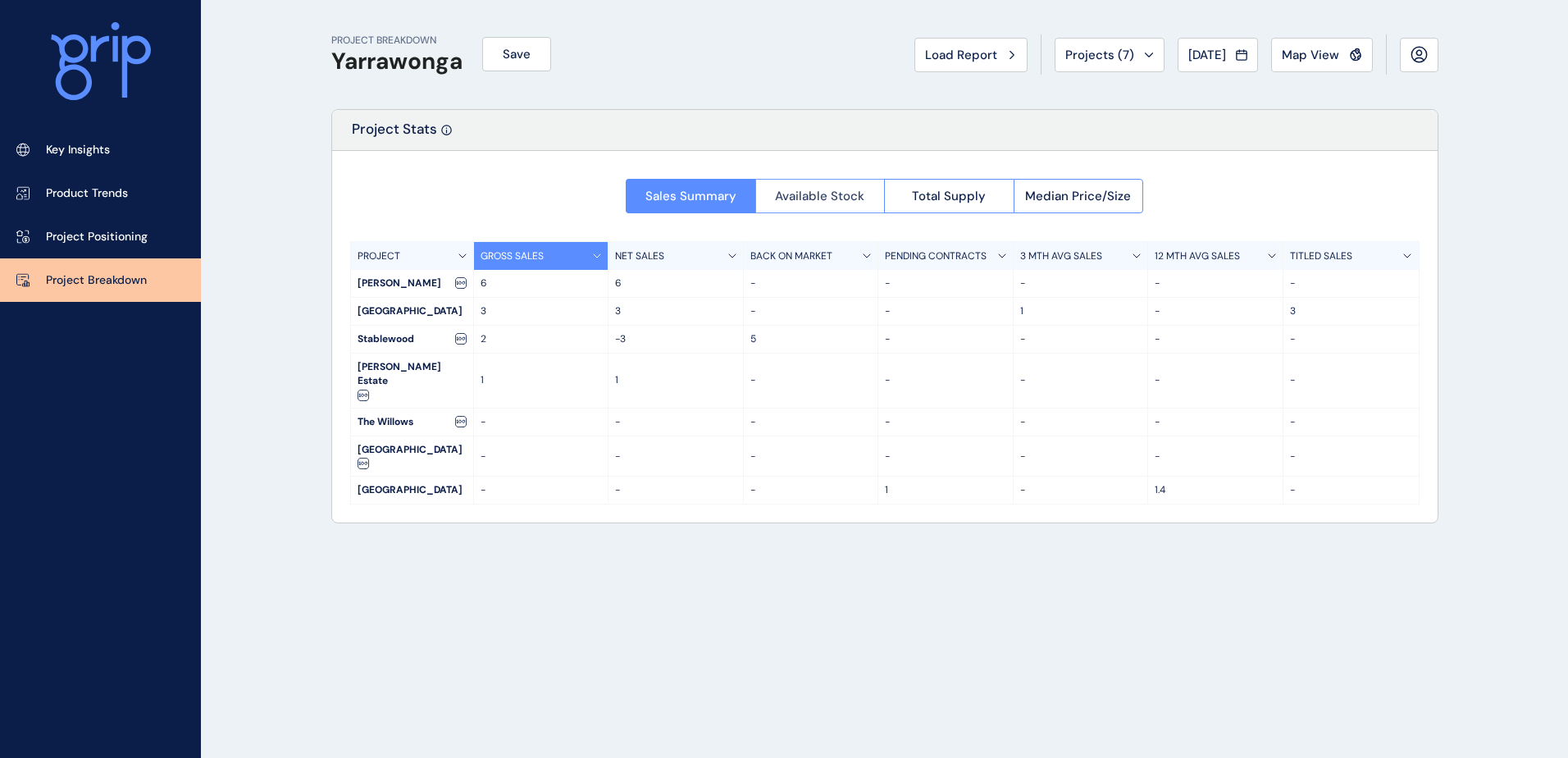
click at [804, 208] on button "Available Stock" at bounding box center [819, 196] width 129 height 34
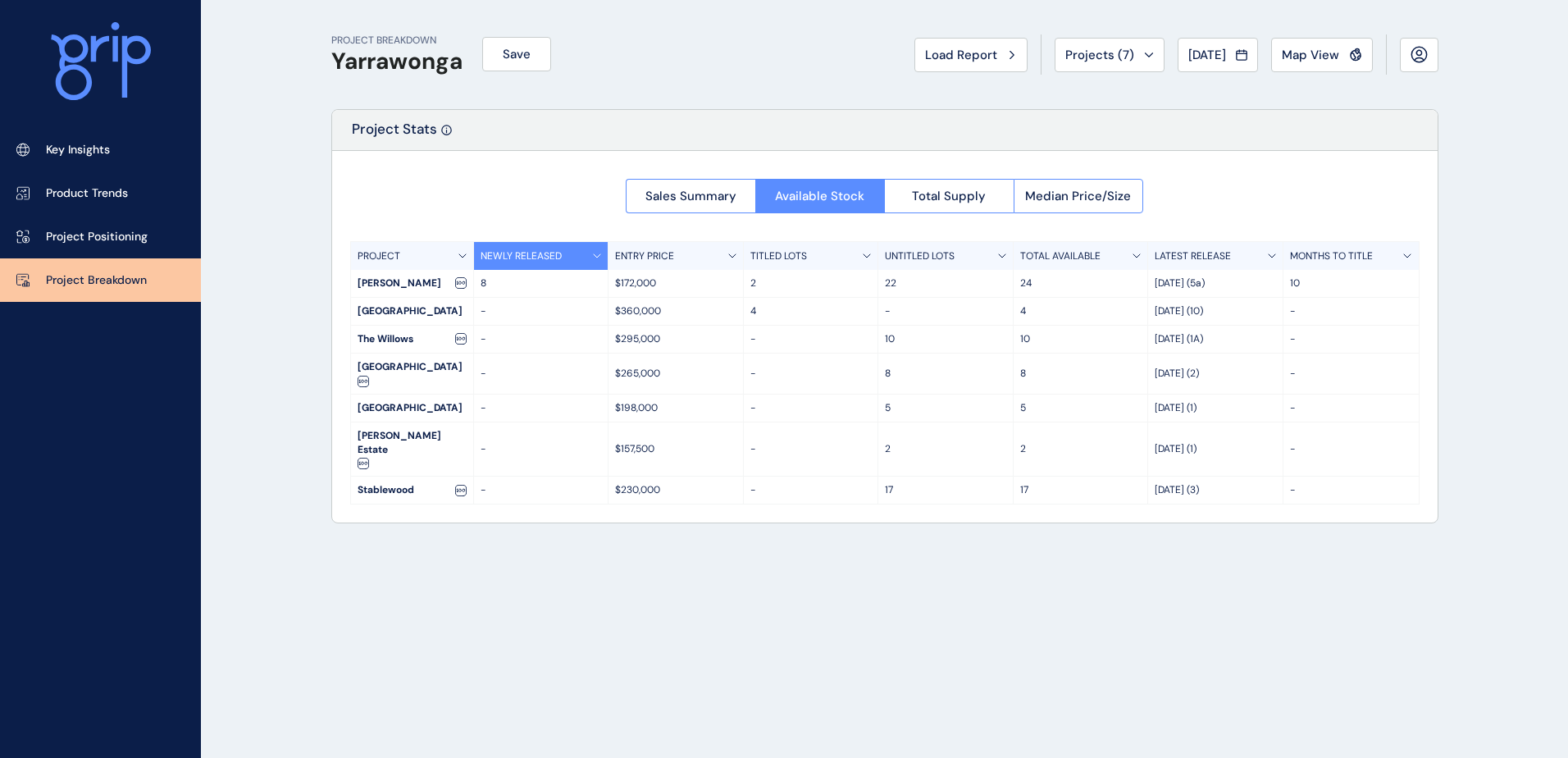
click at [709, 197] on span "Sales Summary" at bounding box center [690, 195] width 91 height 16
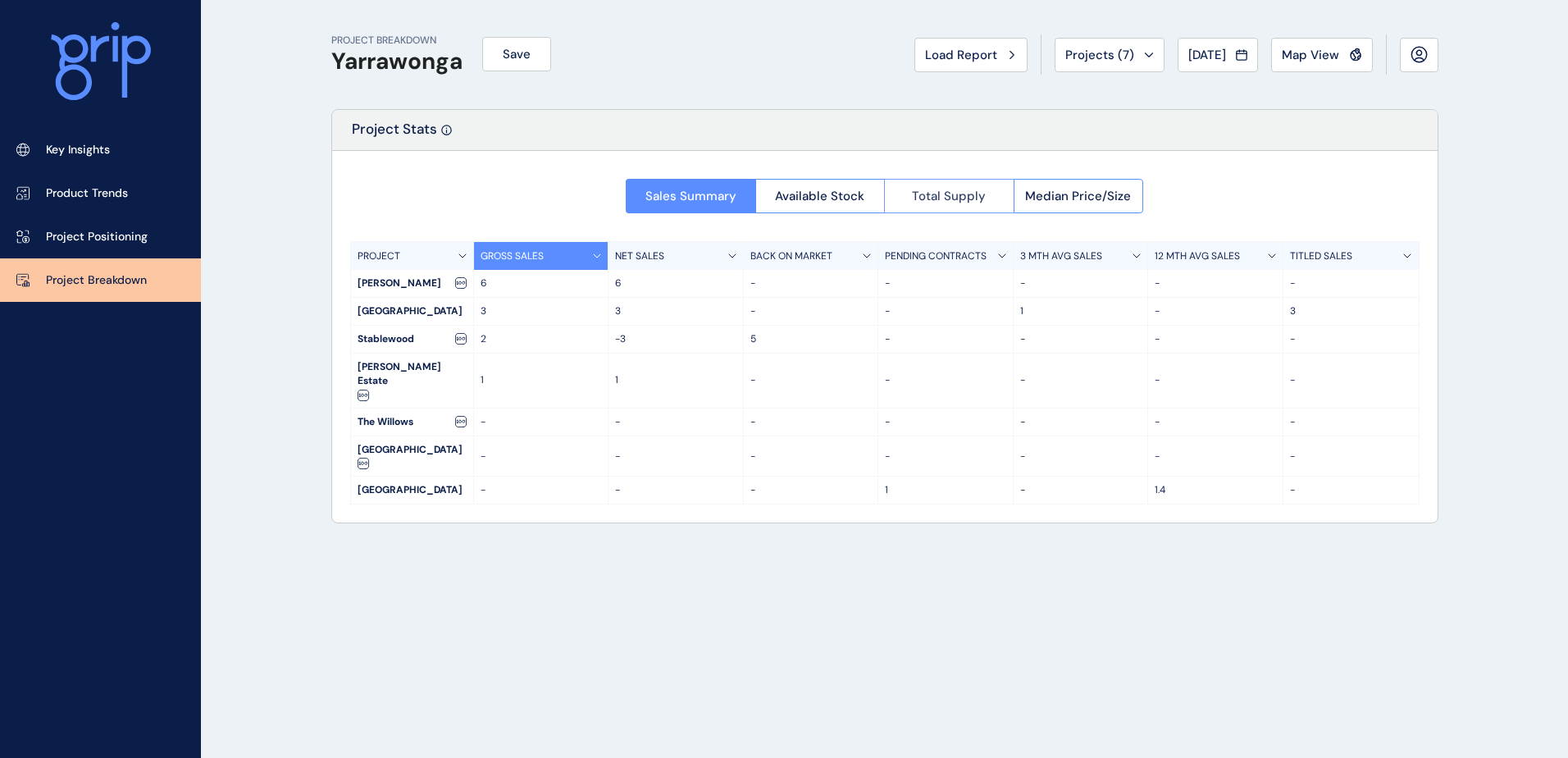
click at [957, 195] on span "Total Supply" at bounding box center [948, 195] width 74 height 16
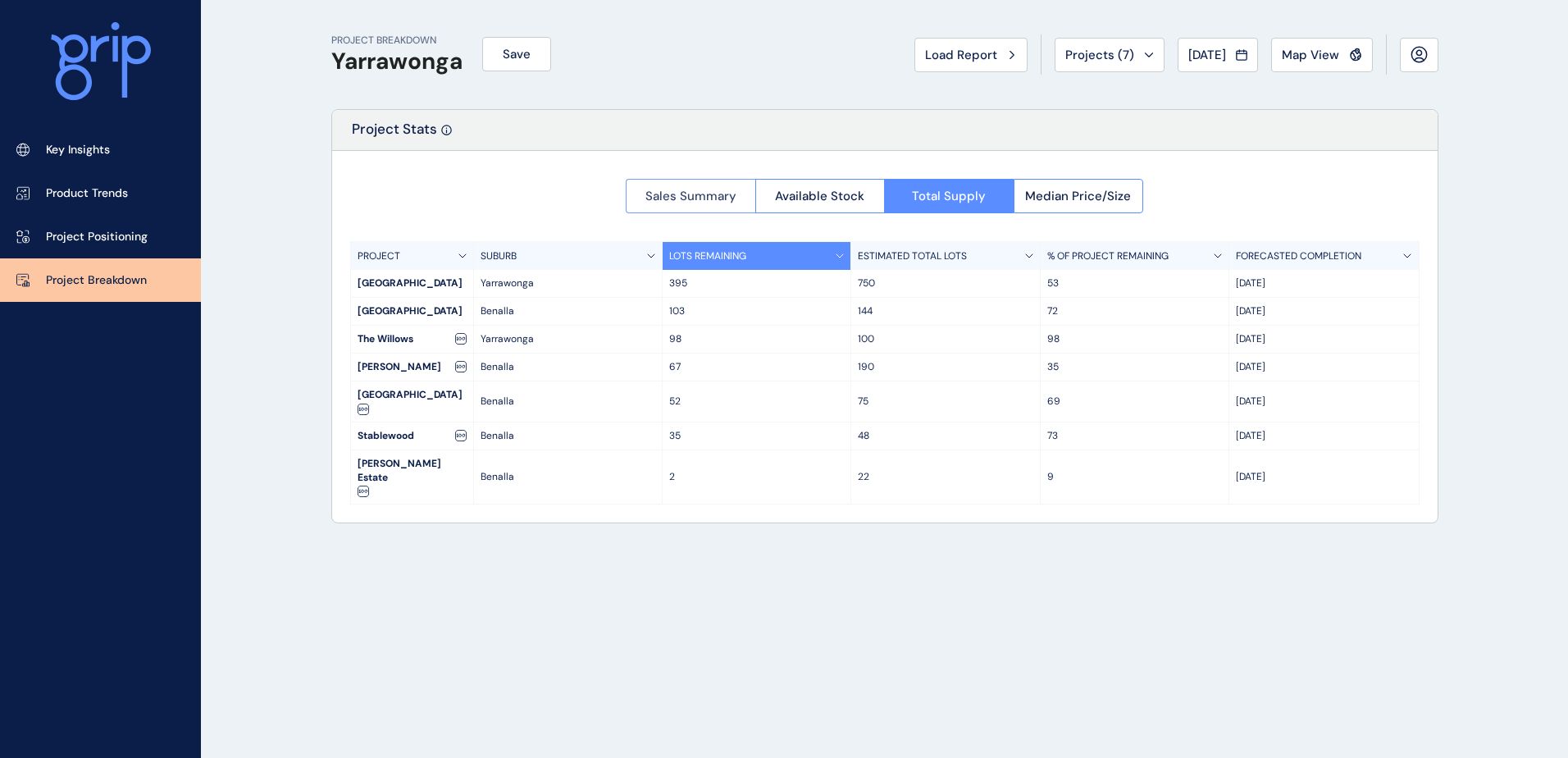
click at [712, 193] on span "Sales Summary" at bounding box center [690, 195] width 91 height 16
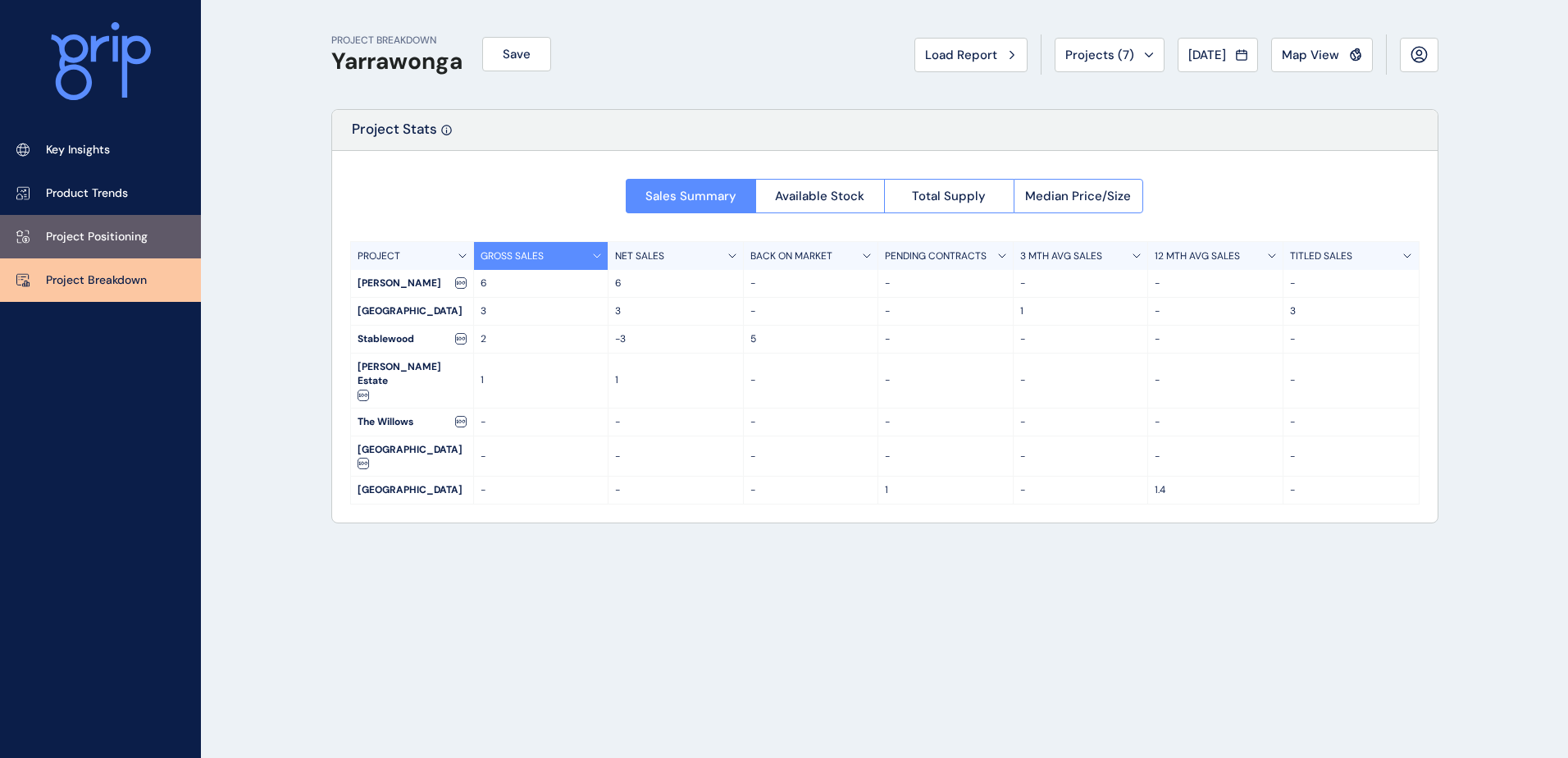
drag, startPoint x: 104, startPoint y: 238, endPoint x: 117, endPoint y: 237, distance: 13.0
click at [104, 238] on p "Project Positioning" at bounding box center [97, 237] width 102 height 16
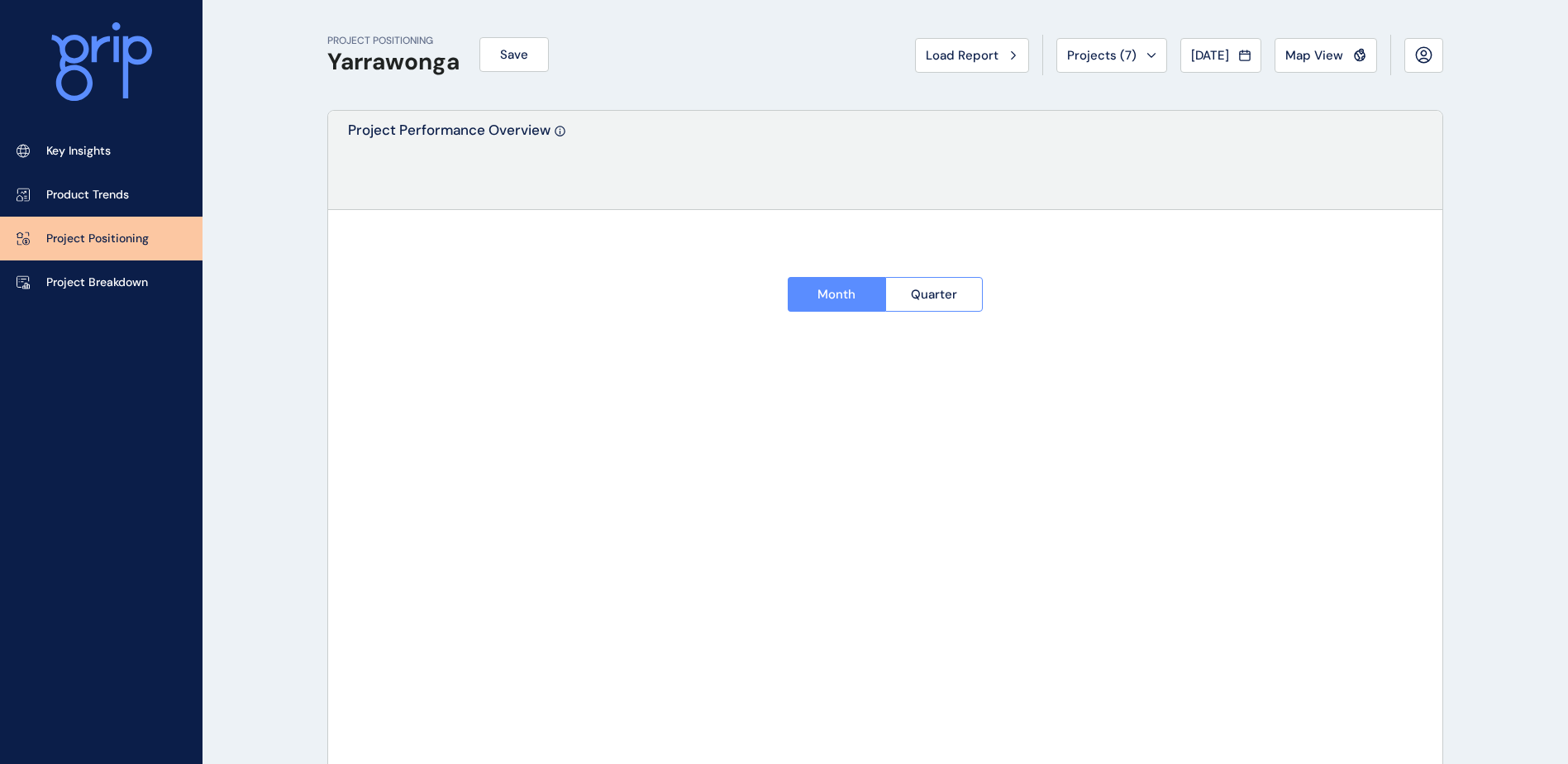
type input "**********"
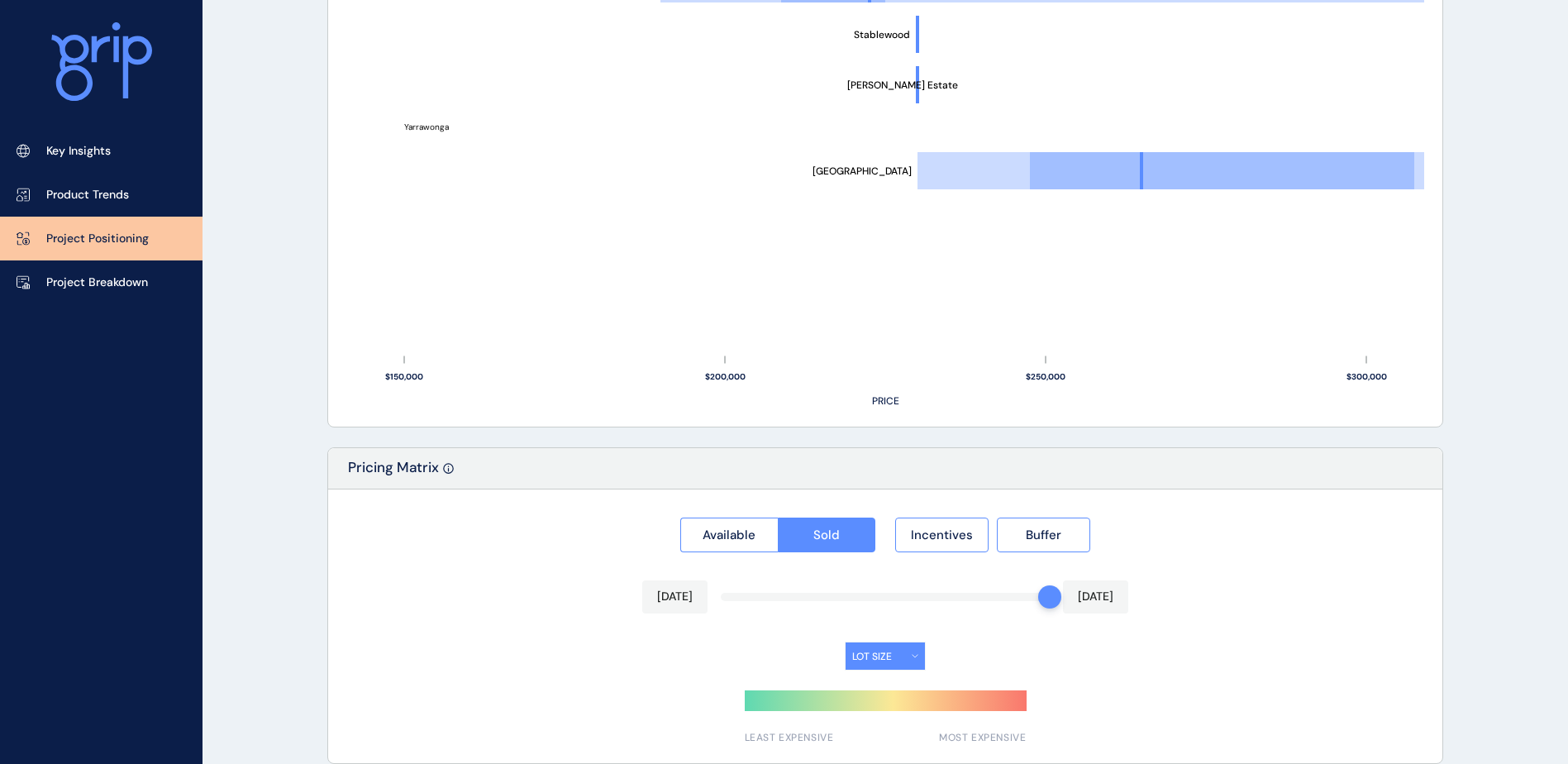
scroll to position [1141, 0]
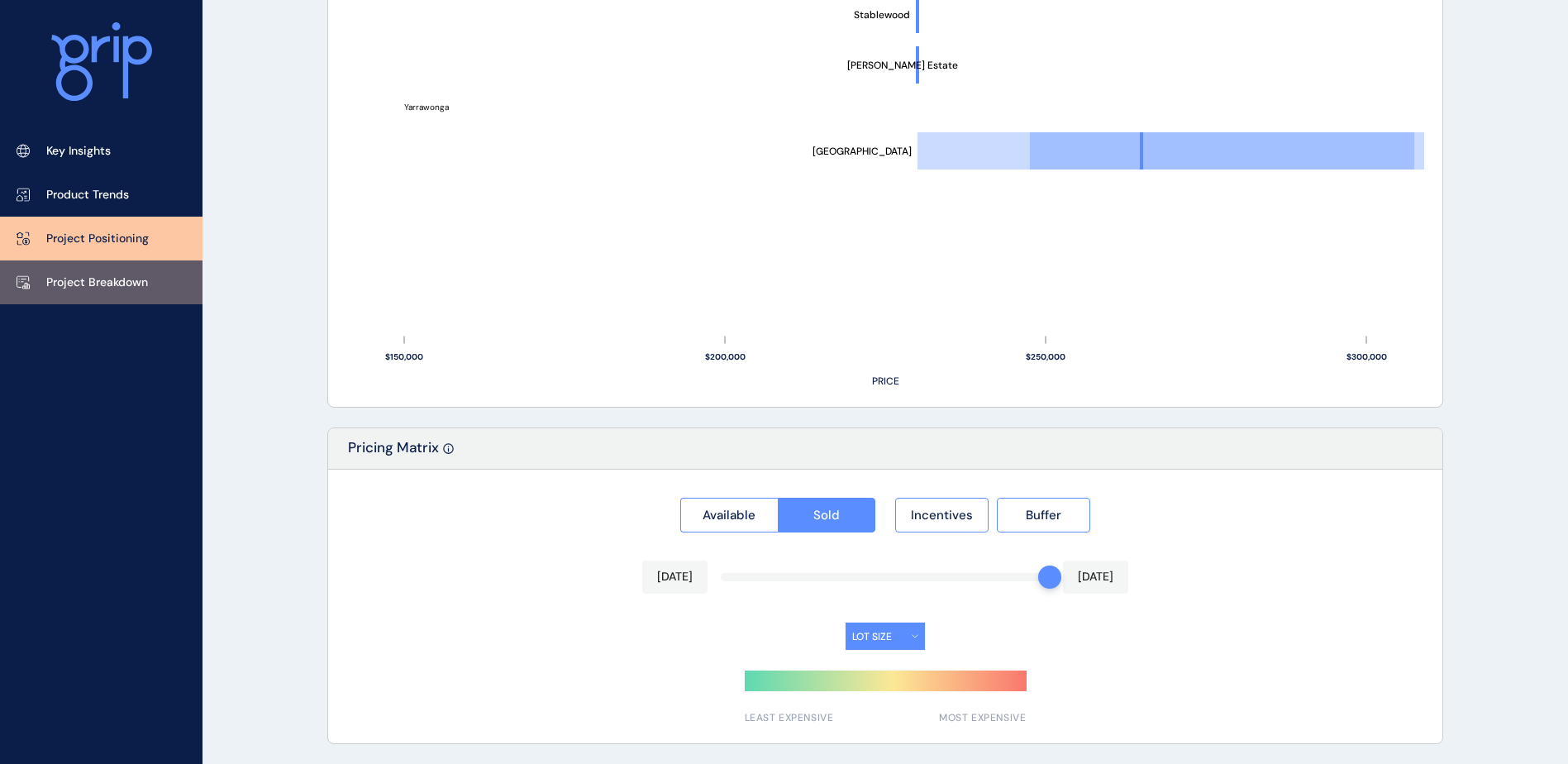
click at [100, 276] on p "Project Breakdown" at bounding box center [97, 282] width 101 height 16
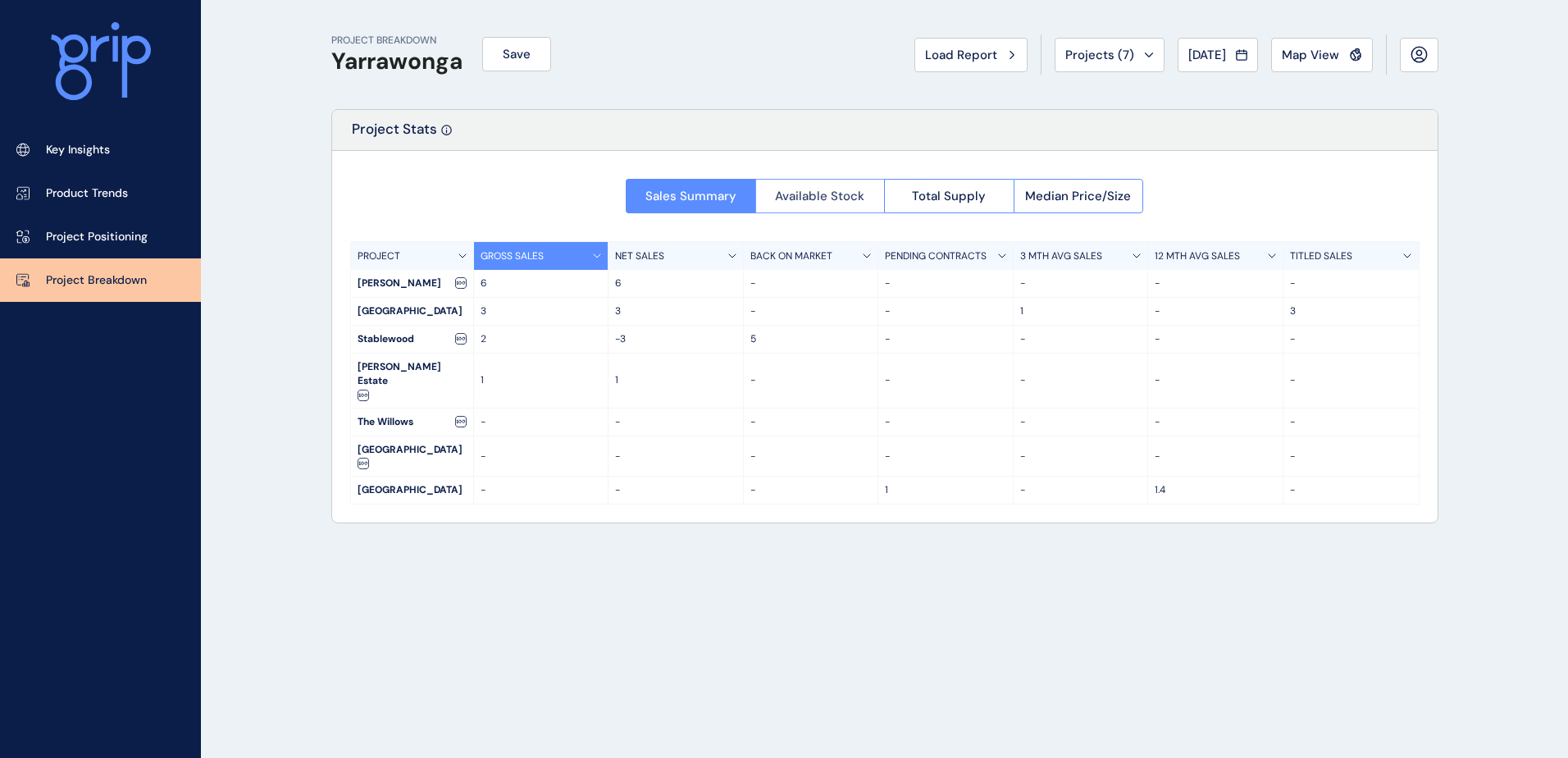
click at [821, 201] on span "Available Stock" at bounding box center [819, 195] width 89 height 16
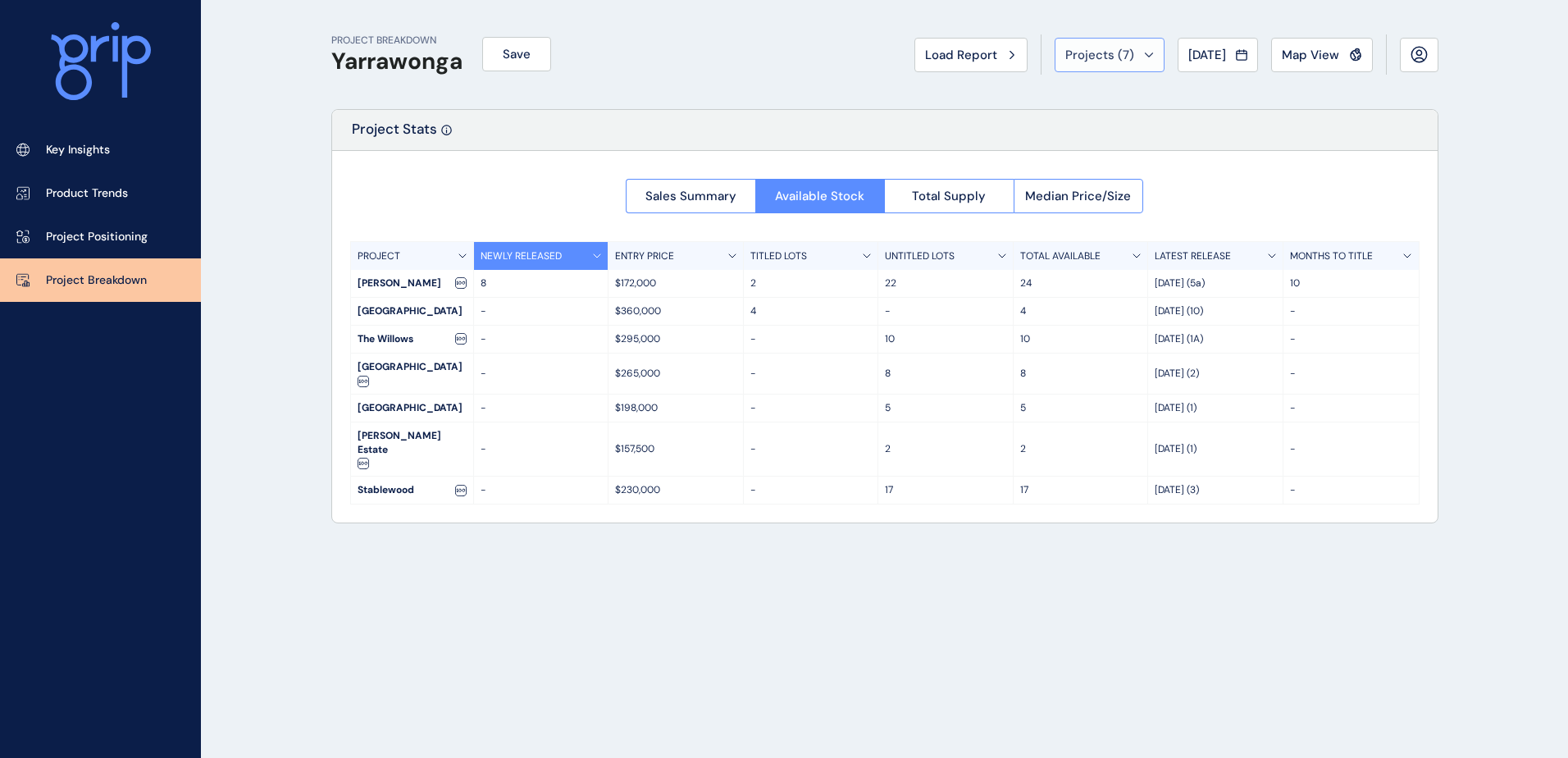
click at [1081, 56] on span "Projects ( 7 )" at bounding box center [1099, 55] width 69 height 16
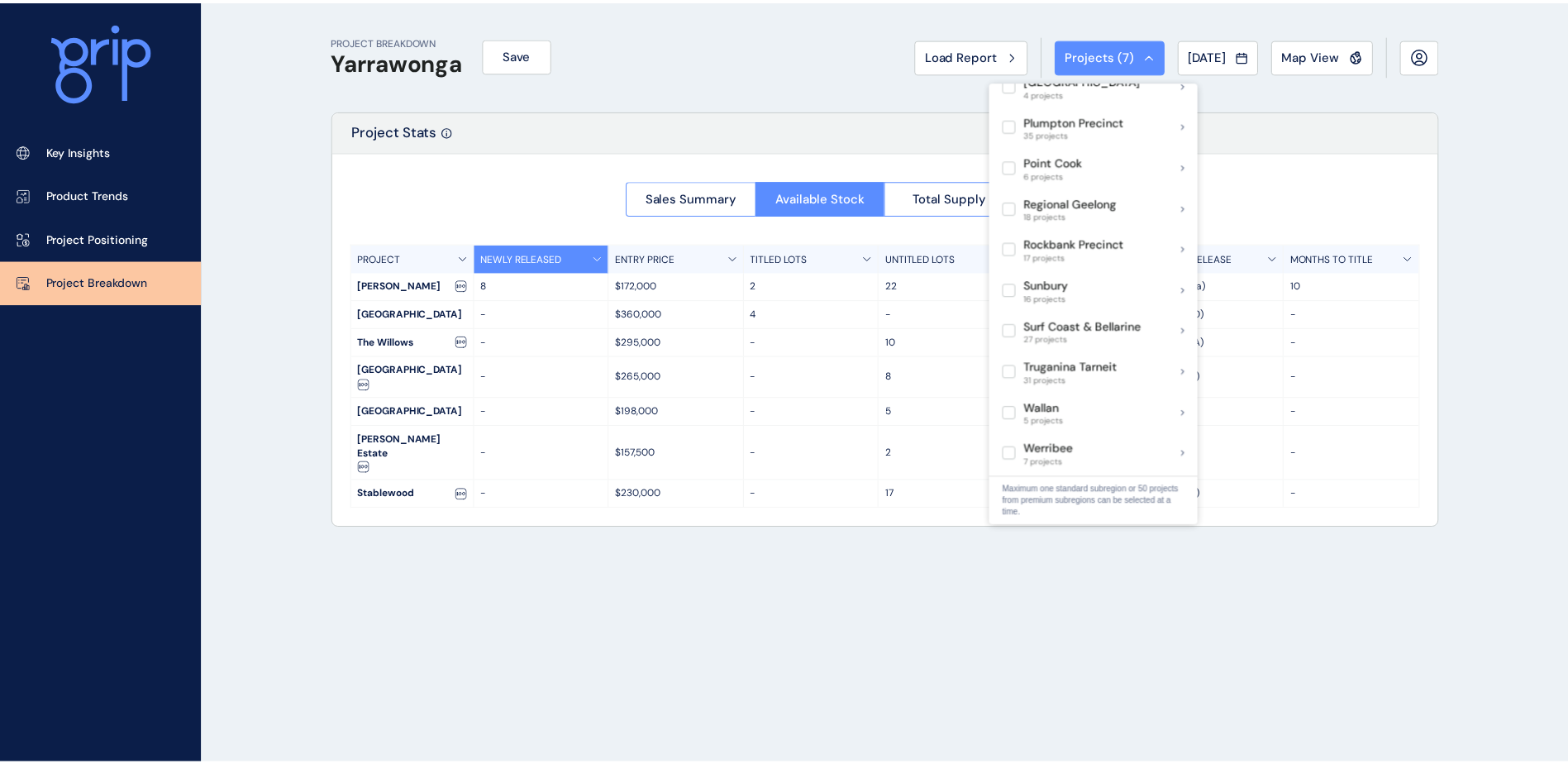
scroll to position [1286, 0]
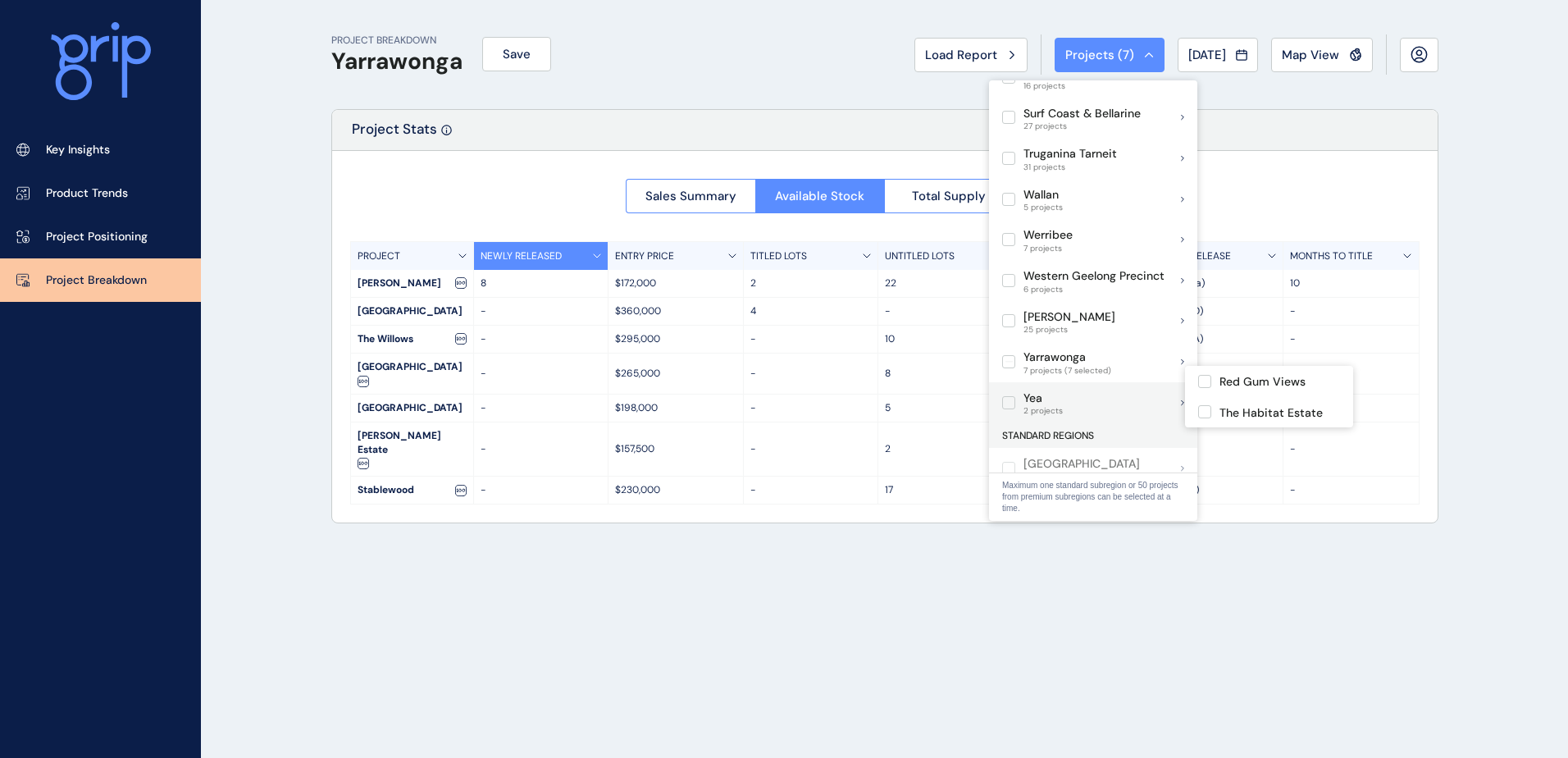
click at [1014, 396] on label at bounding box center [1008, 402] width 13 height 13
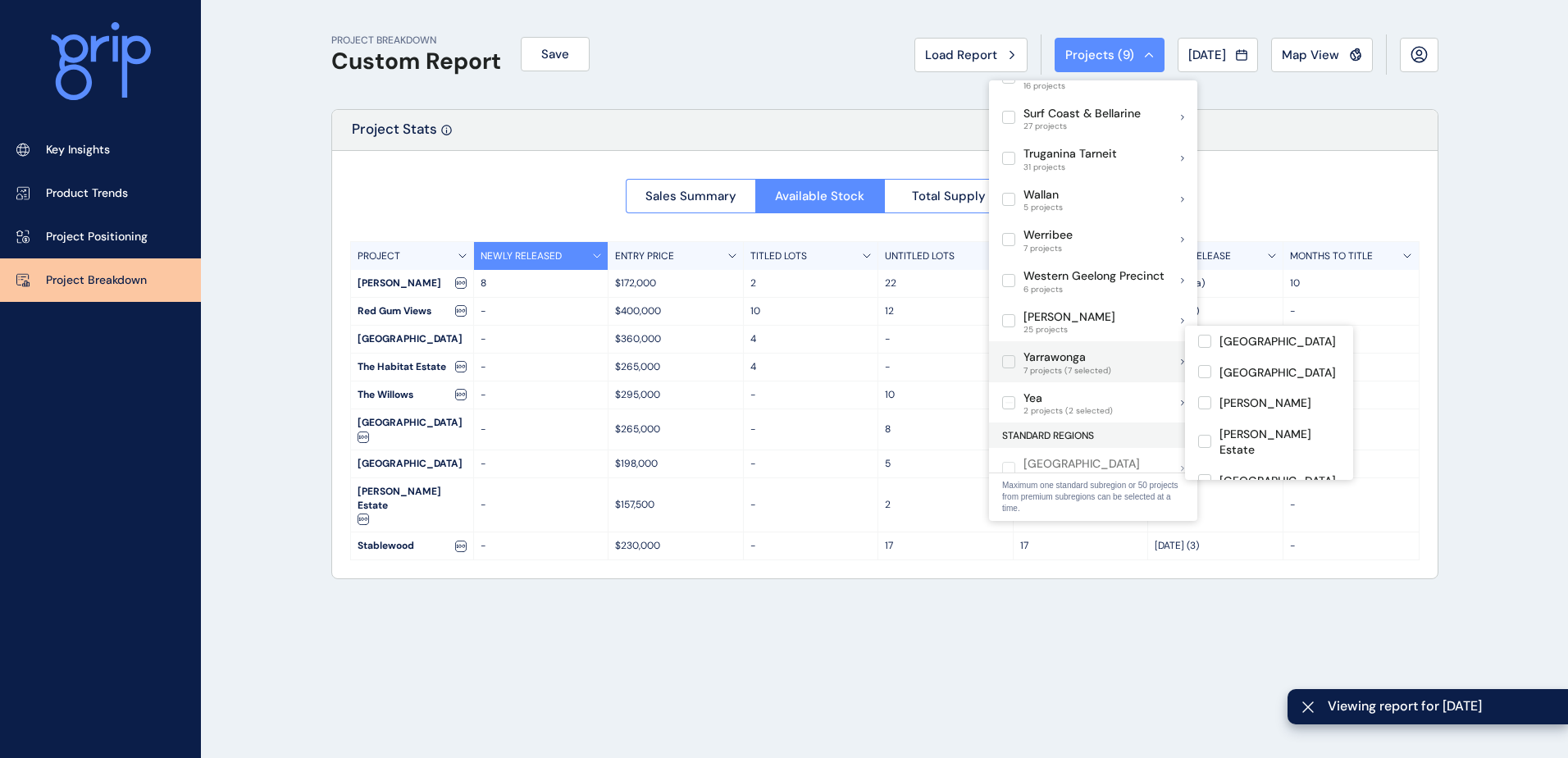
click at [1010, 355] on label at bounding box center [1008, 361] width 13 height 13
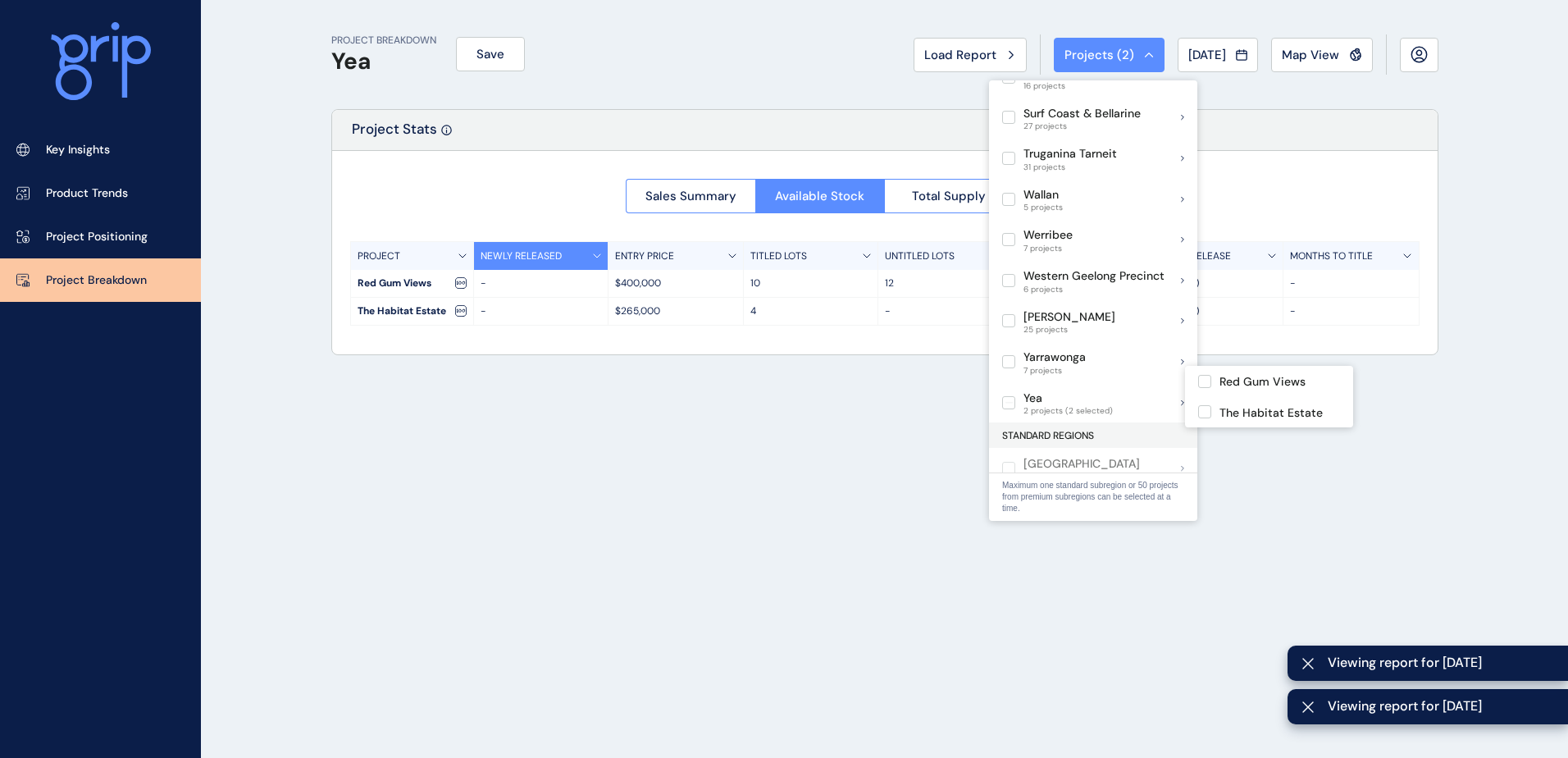
click at [888, 536] on div "PROJECT BREAKDOWN Yea Save Load Report Projects ( 2 ) [DATE] 2025 < > Jan No re…" at bounding box center [885, 379] width 1148 height 758
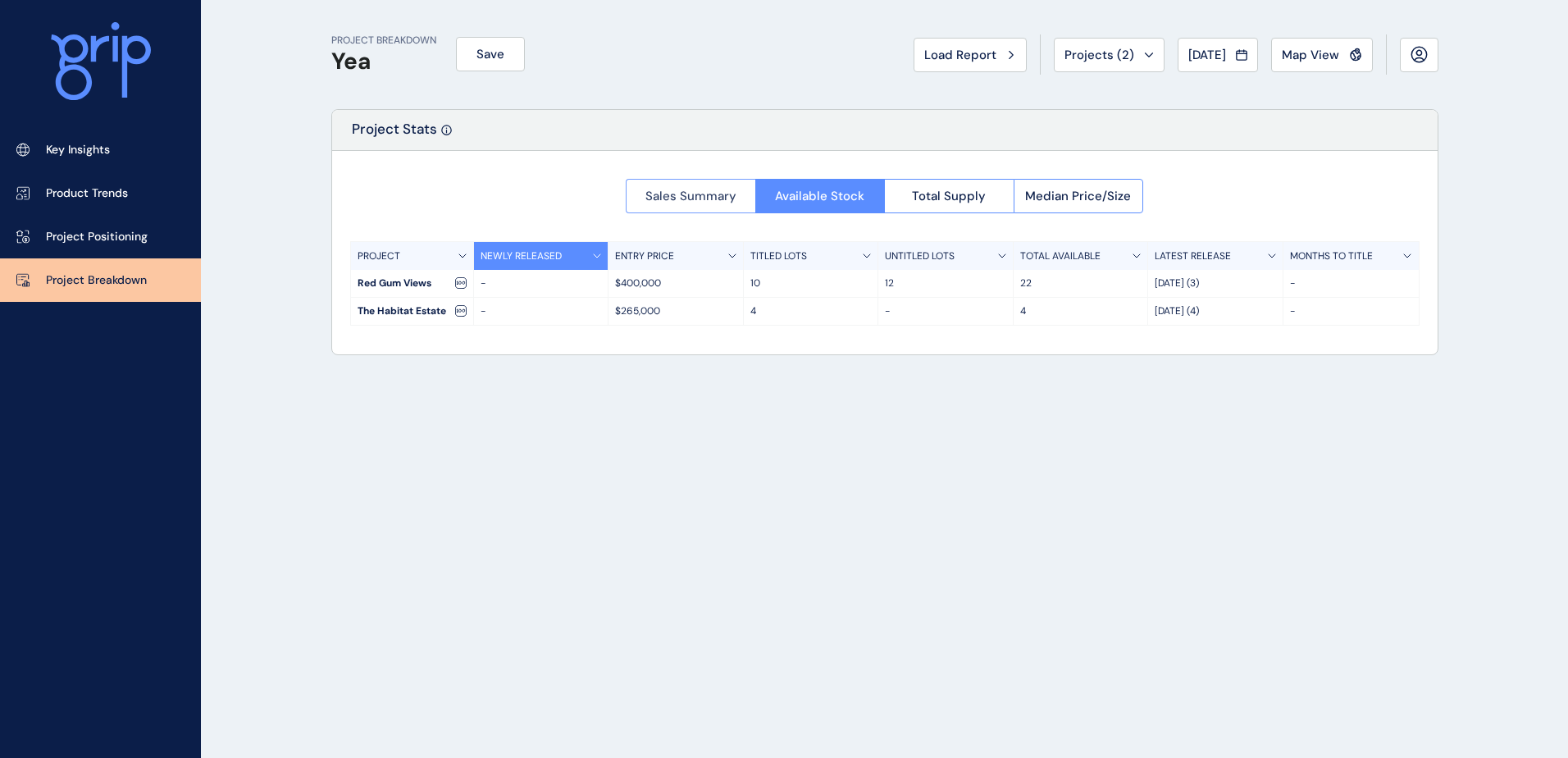
click at [709, 198] on span "Sales Summary" at bounding box center [690, 195] width 91 height 16
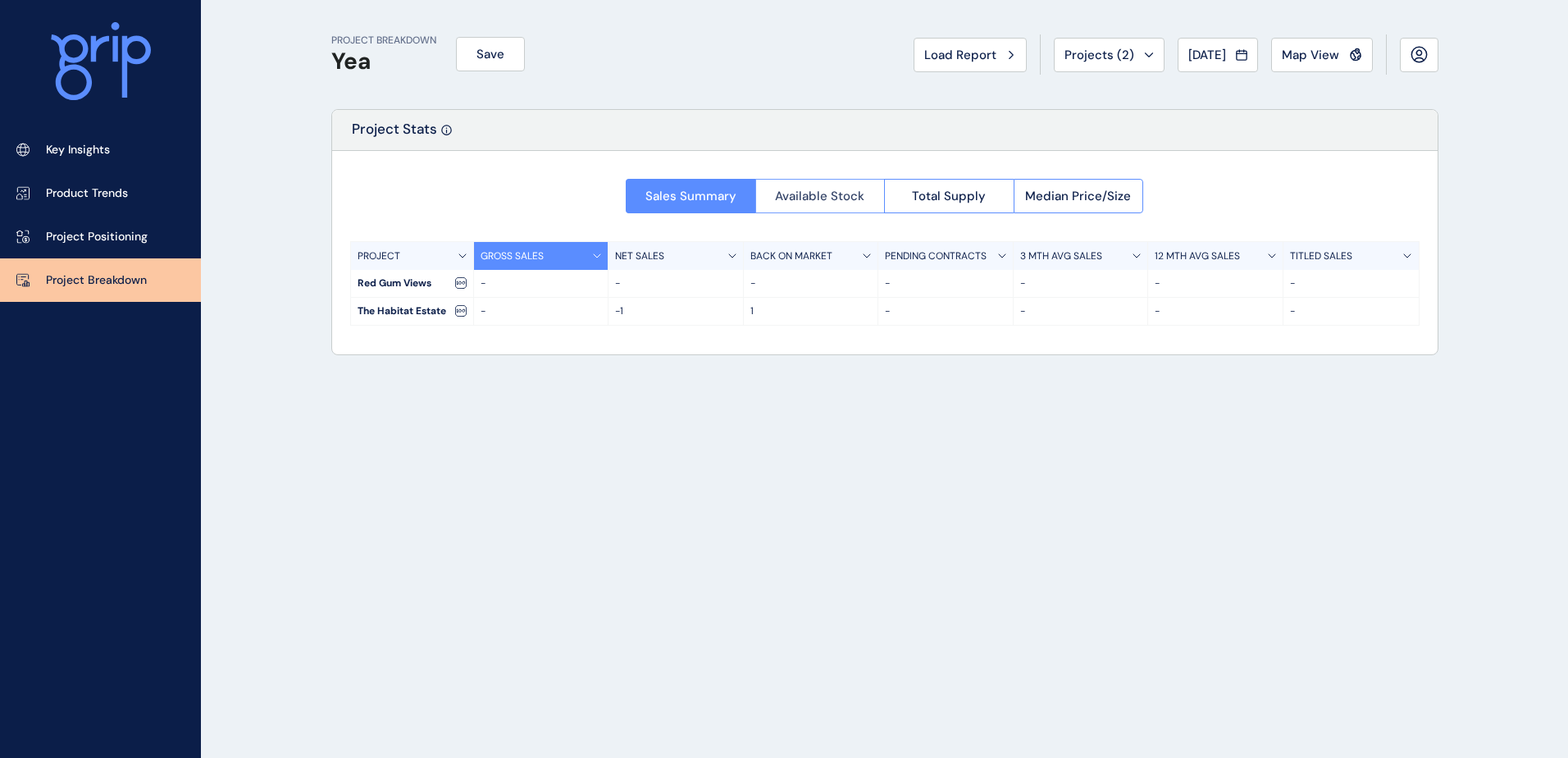
click at [852, 195] on span "Available Stock" at bounding box center [819, 195] width 89 height 16
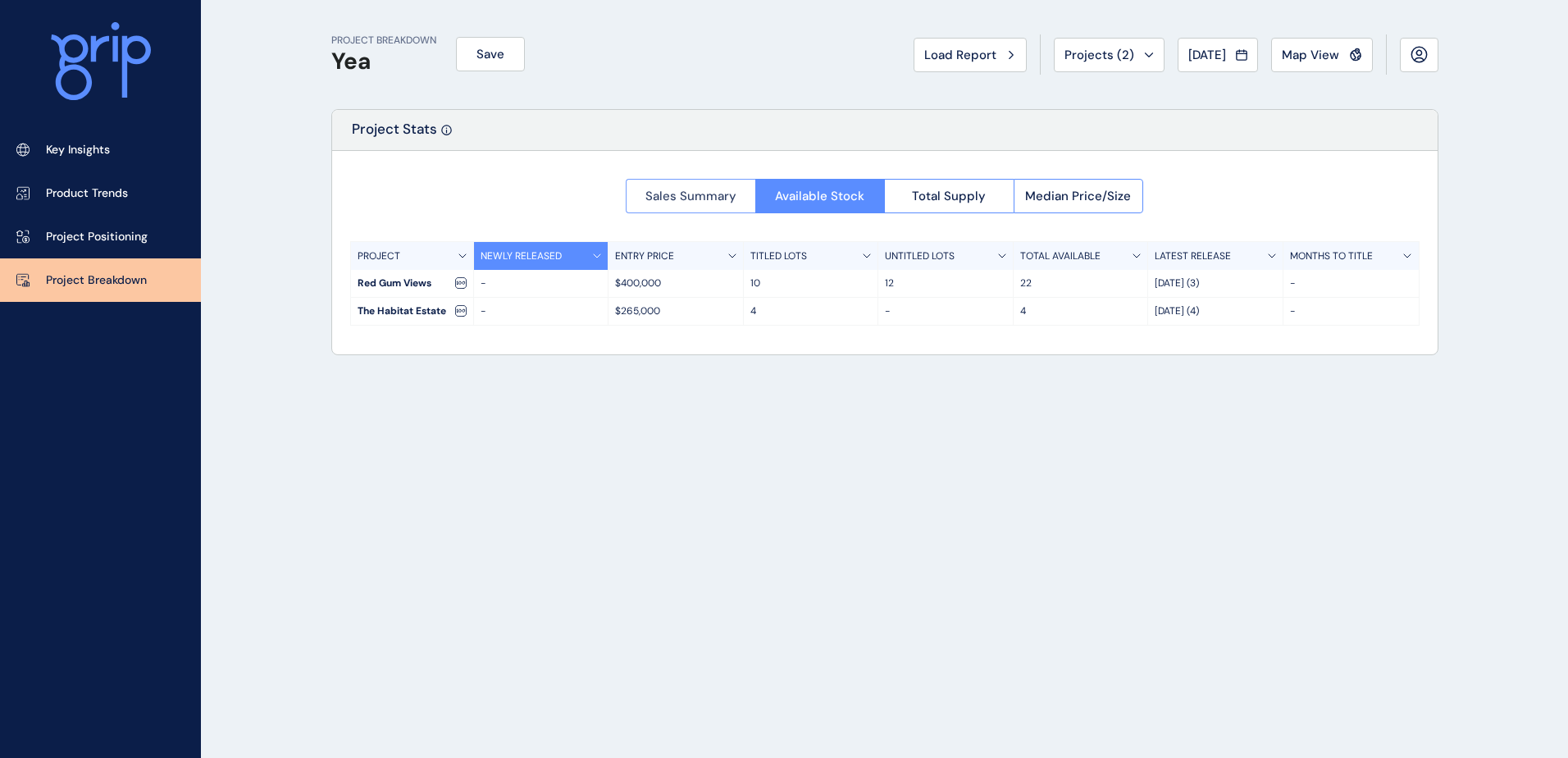
click at [694, 196] on span "Sales Summary" at bounding box center [690, 195] width 91 height 16
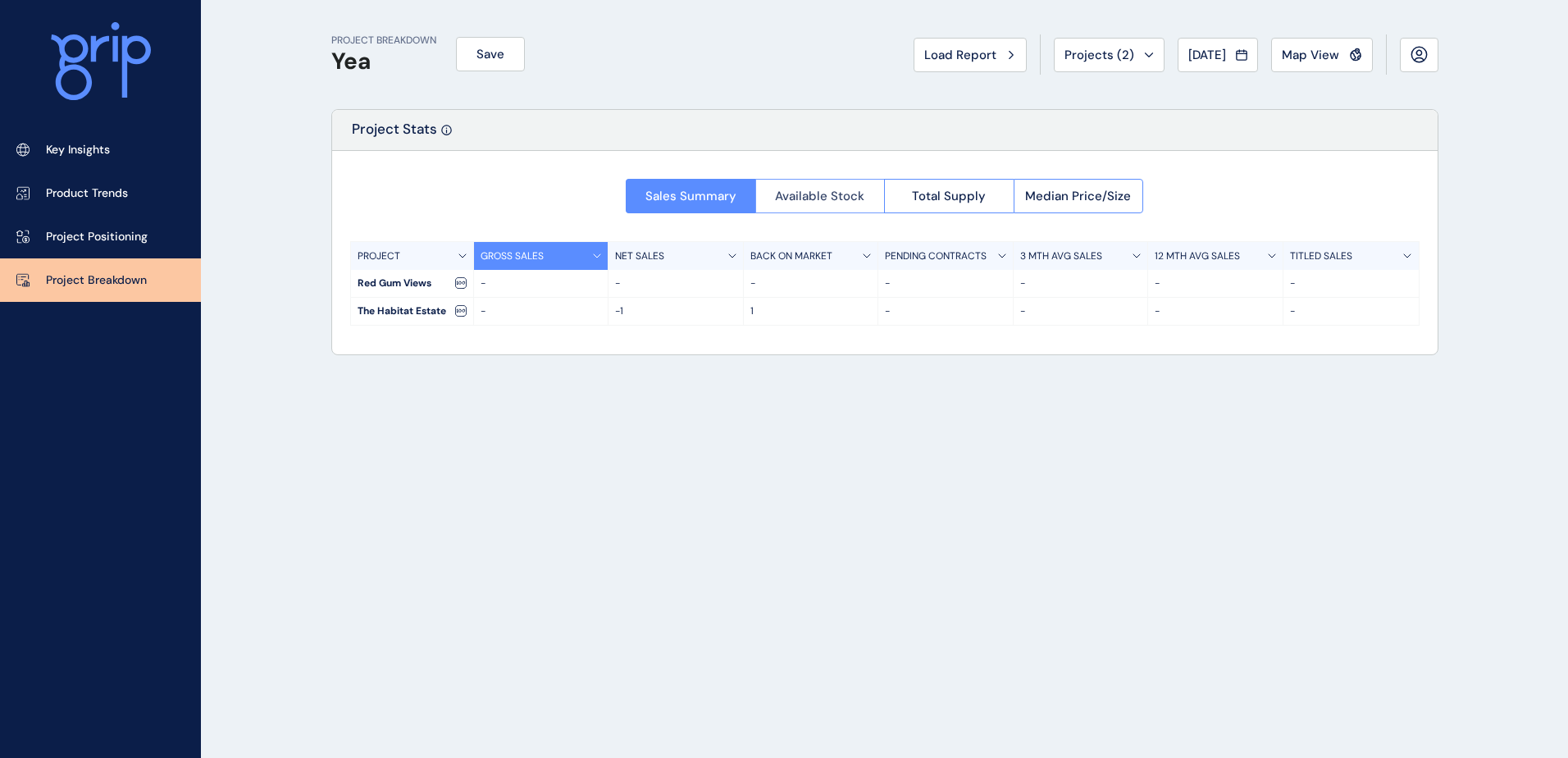
click at [843, 206] on button "Available Stock" at bounding box center [819, 196] width 129 height 34
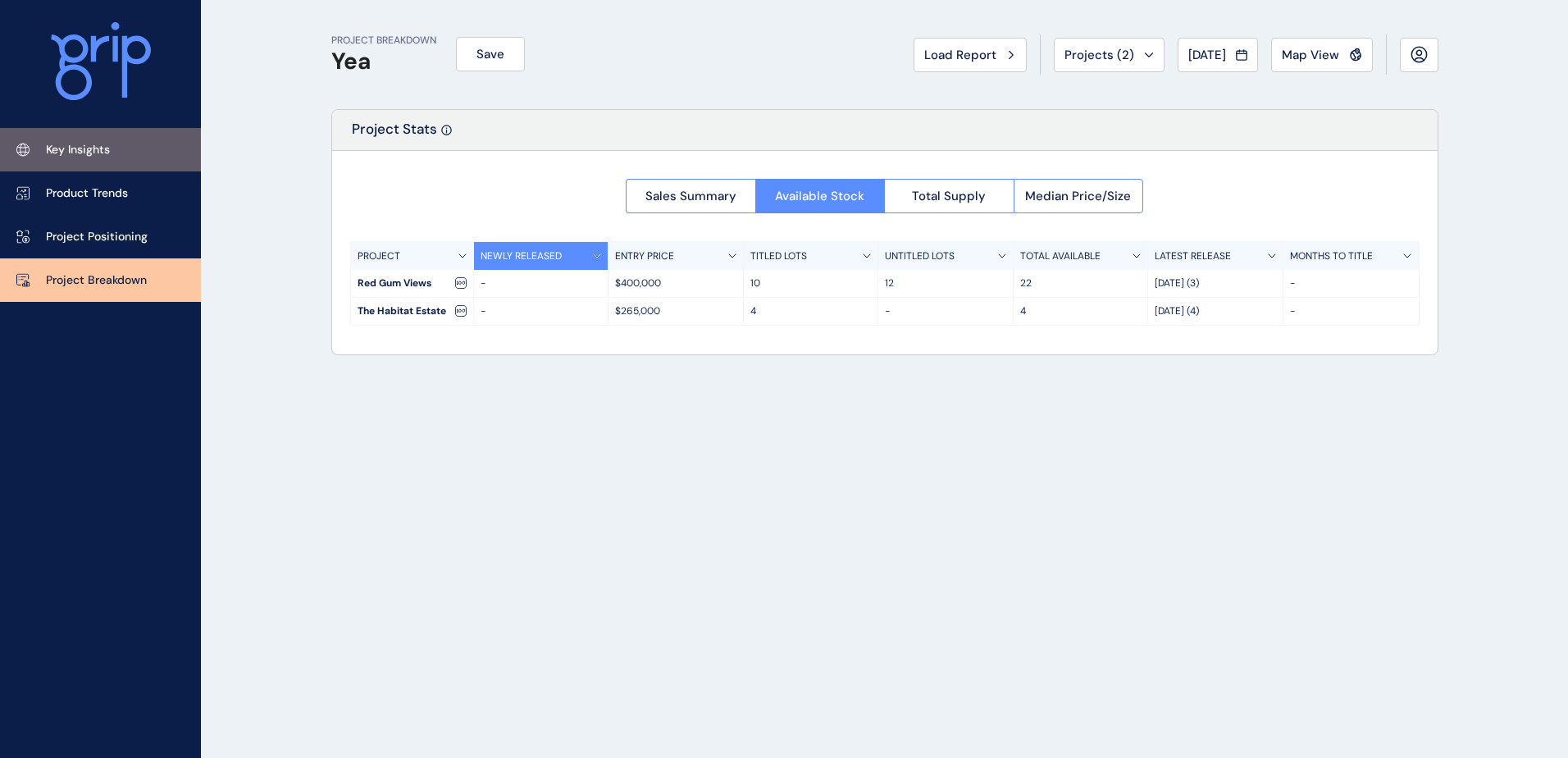
click at [85, 162] on link "Key Insights" at bounding box center [101, 149] width 201 height 43
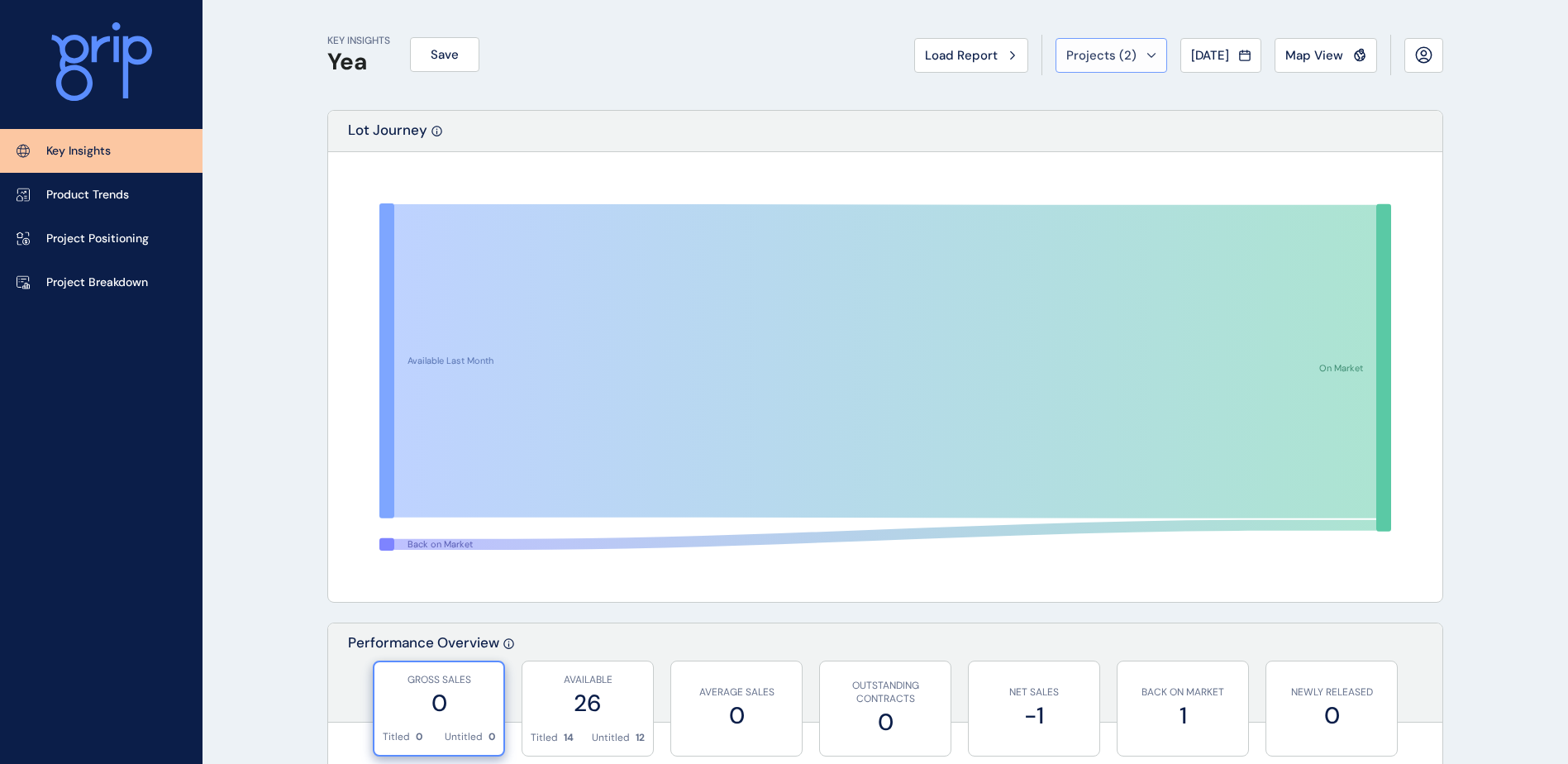
click at [1097, 53] on span "Projects ( 2 )" at bounding box center [1101, 55] width 71 height 16
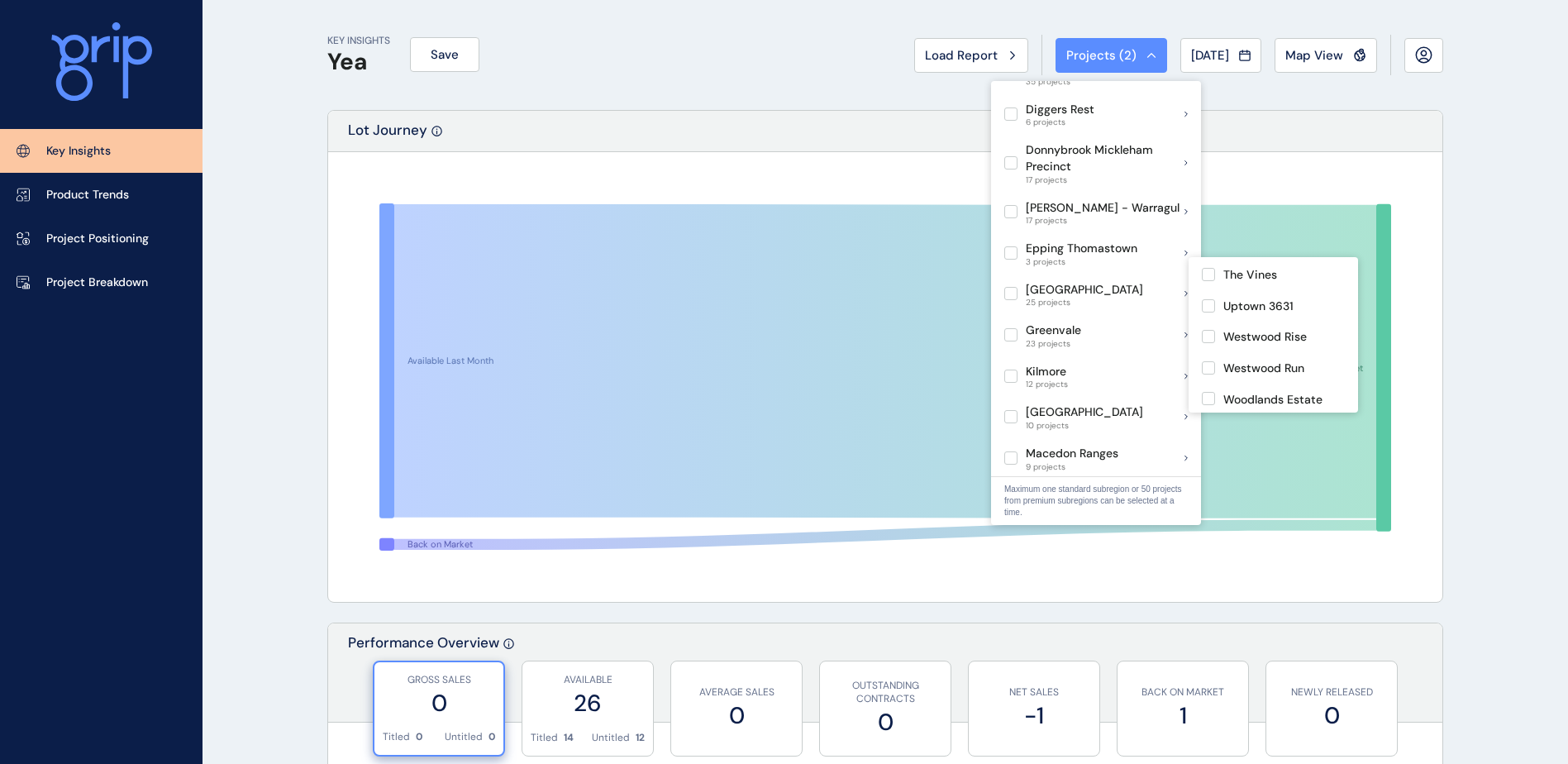
scroll to position [686, 0]
click at [1011, 287] on label at bounding box center [1011, 294] width 14 height 14
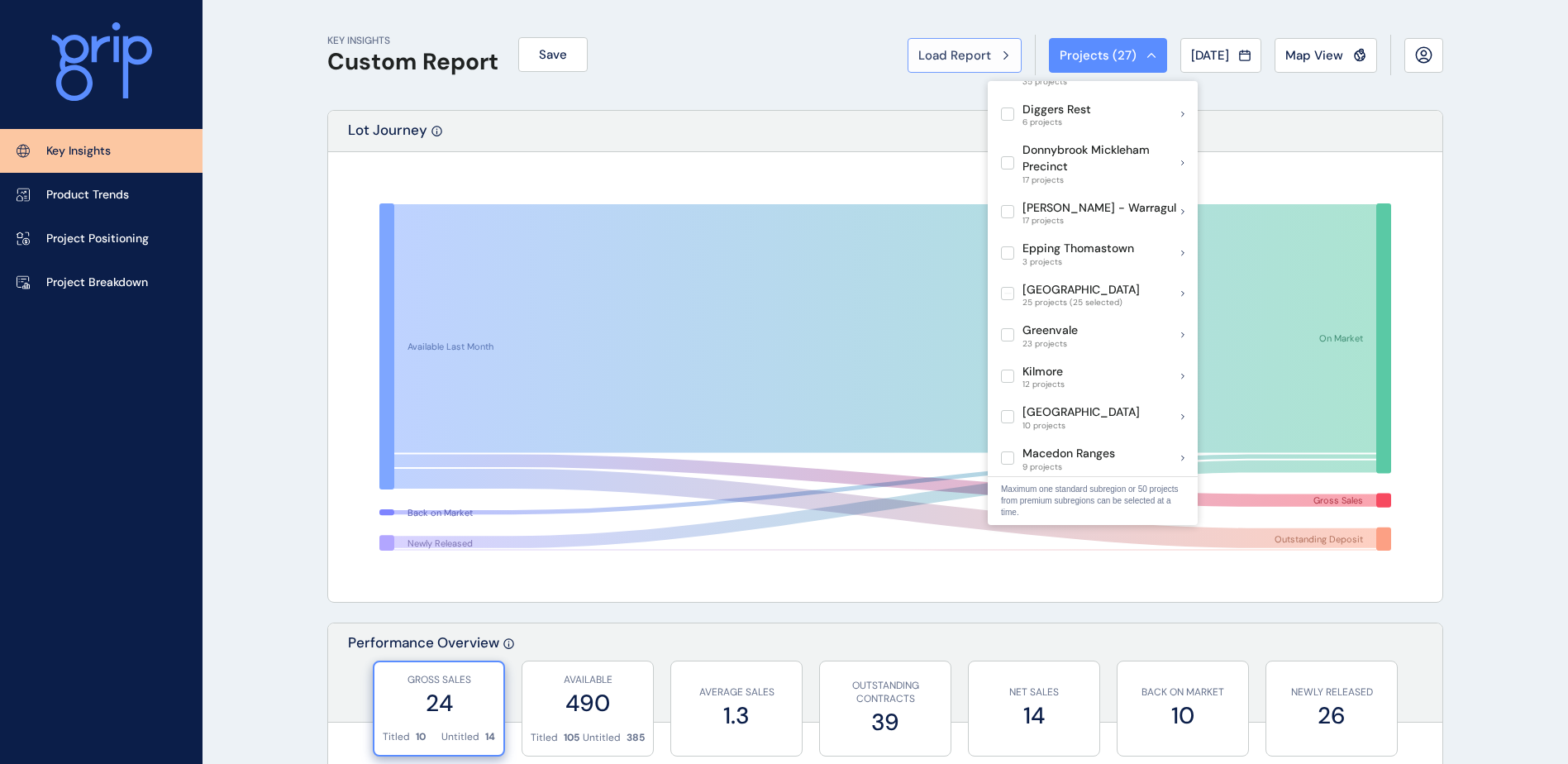
click at [971, 62] on span "Load Report" at bounding box center [955, 55] width 72 height 16
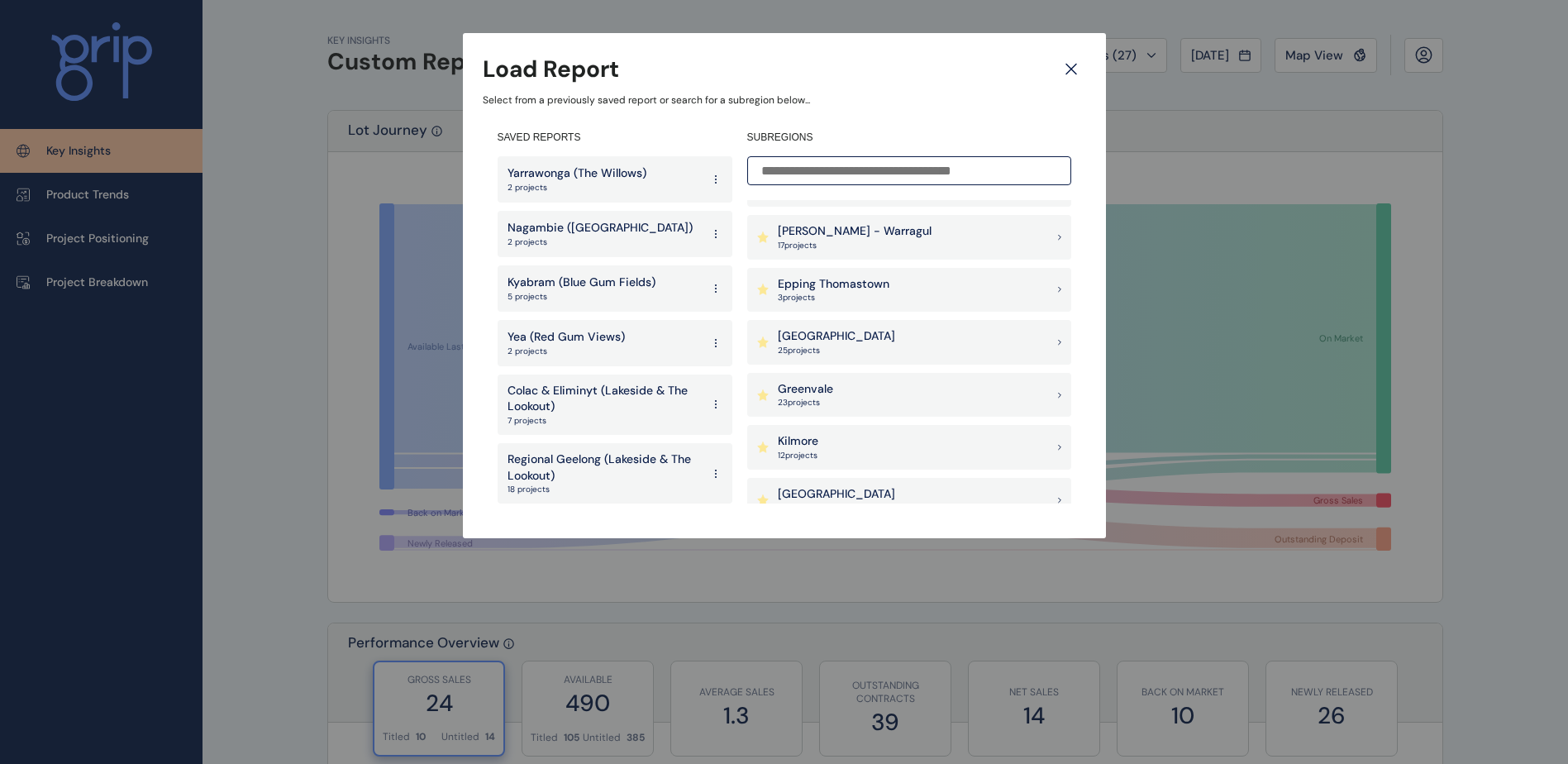
scroll to position [717, 0]
click at [606, 227] on p "Nagambie ([GEOGRAPHIC_DATA])" at bounding box center [600, 228] width 185 height 16
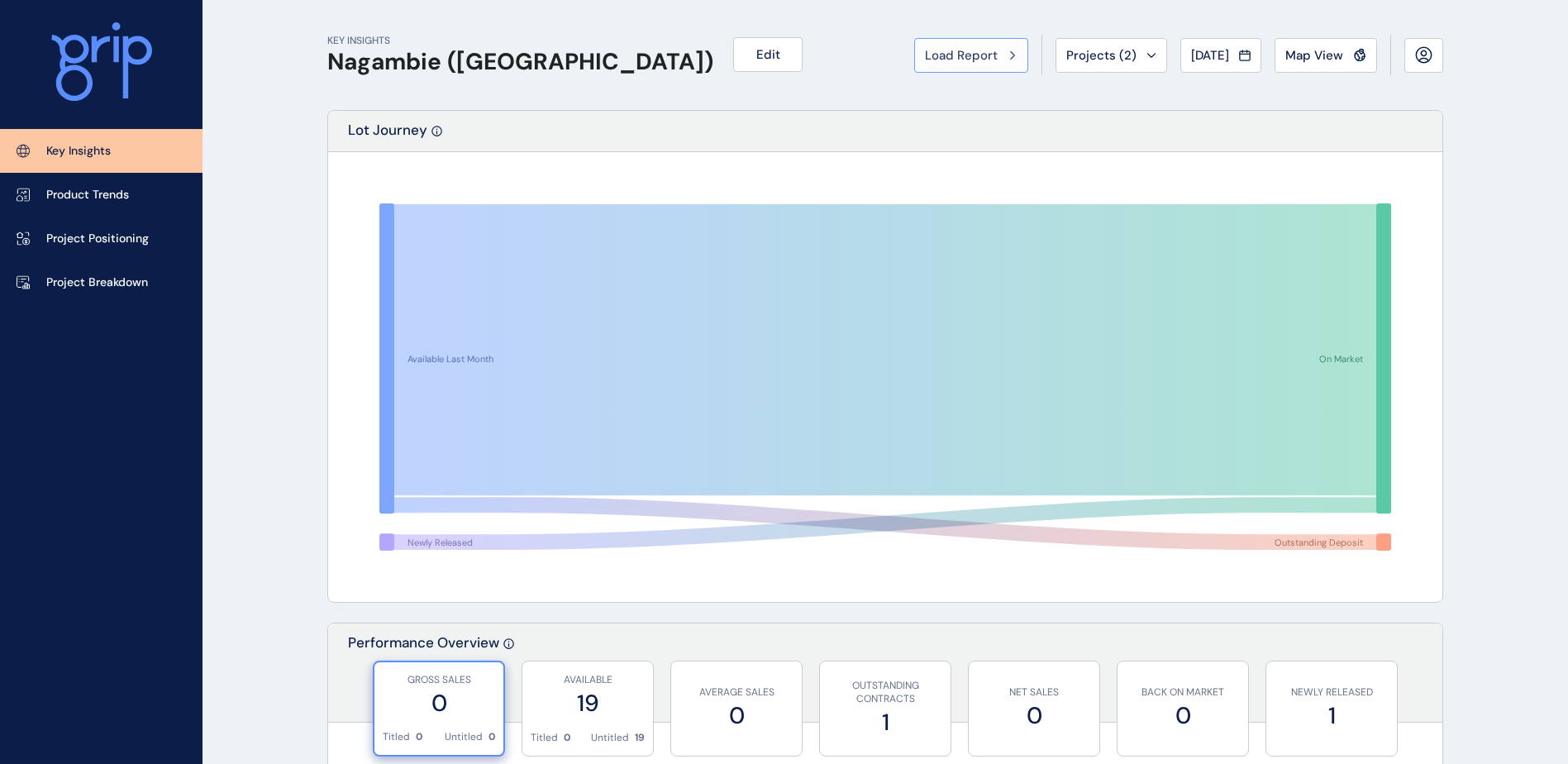
click at [970, 66] on button "Load Report" at bounding box center [971, 55] width 114 height 35
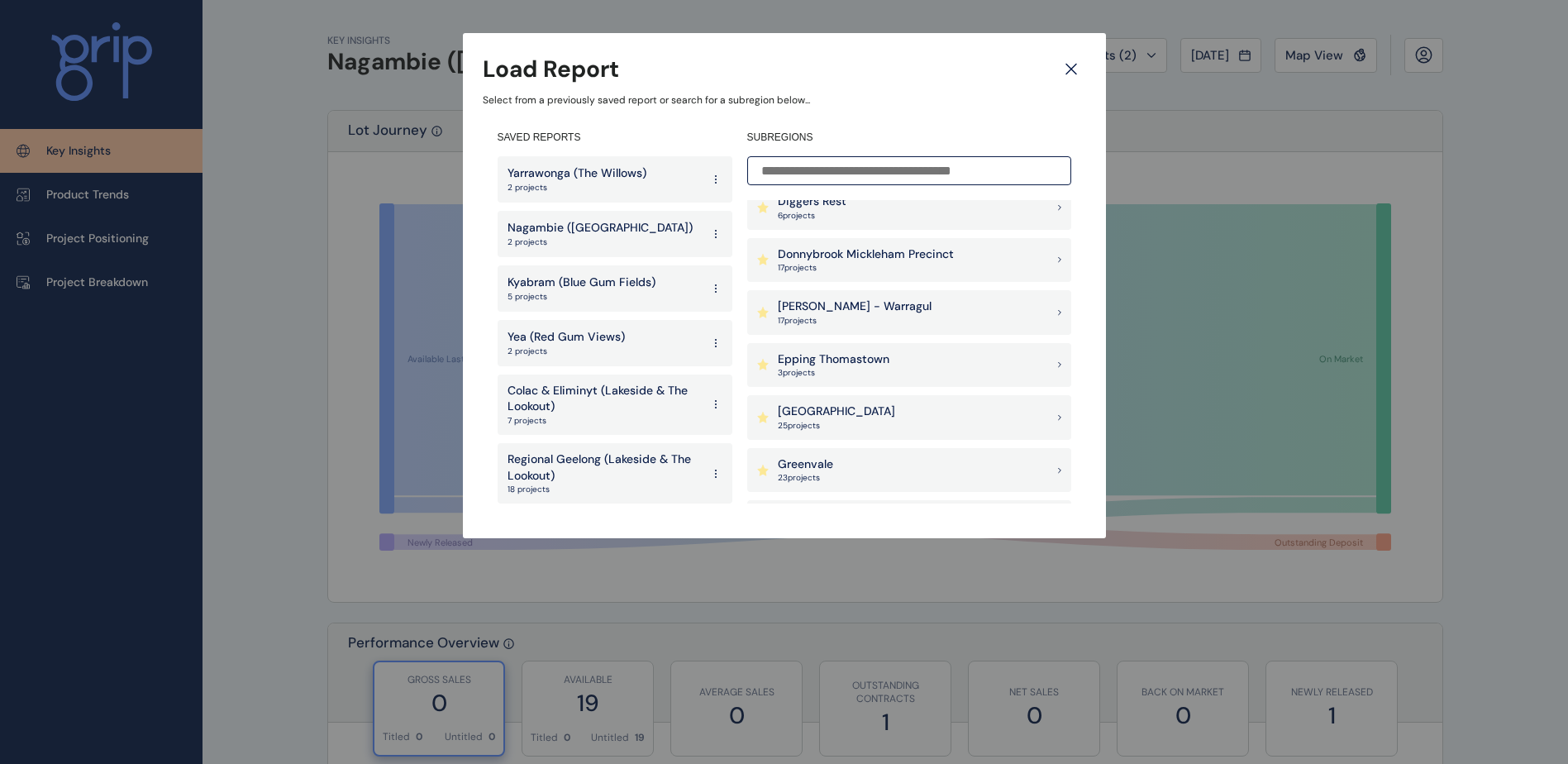
scroll to position [634, 0]
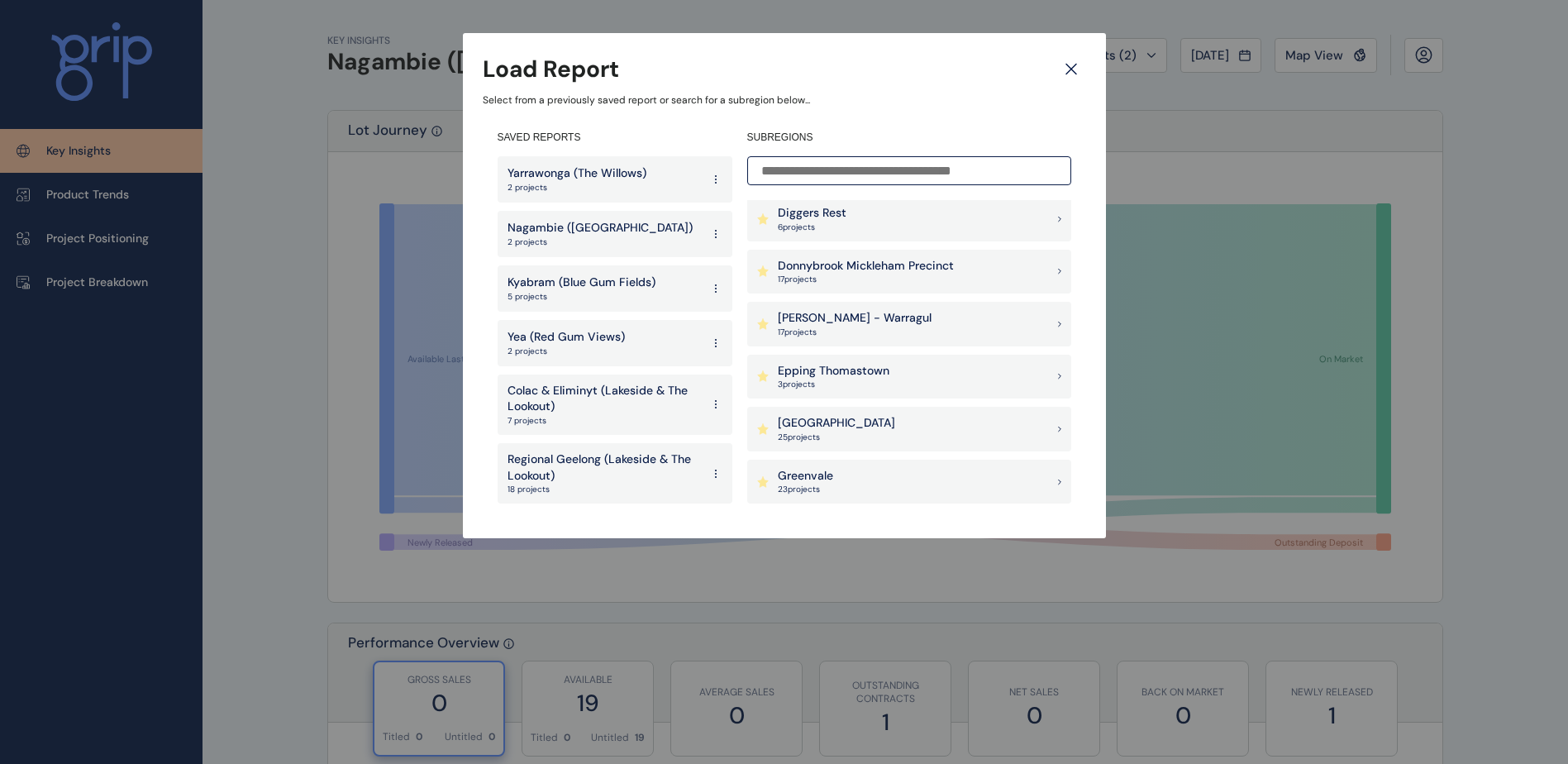
click at [891, 421] on div "Goulburn Valley 25 project s" at bounding box center [908, 429] width 324 height 44
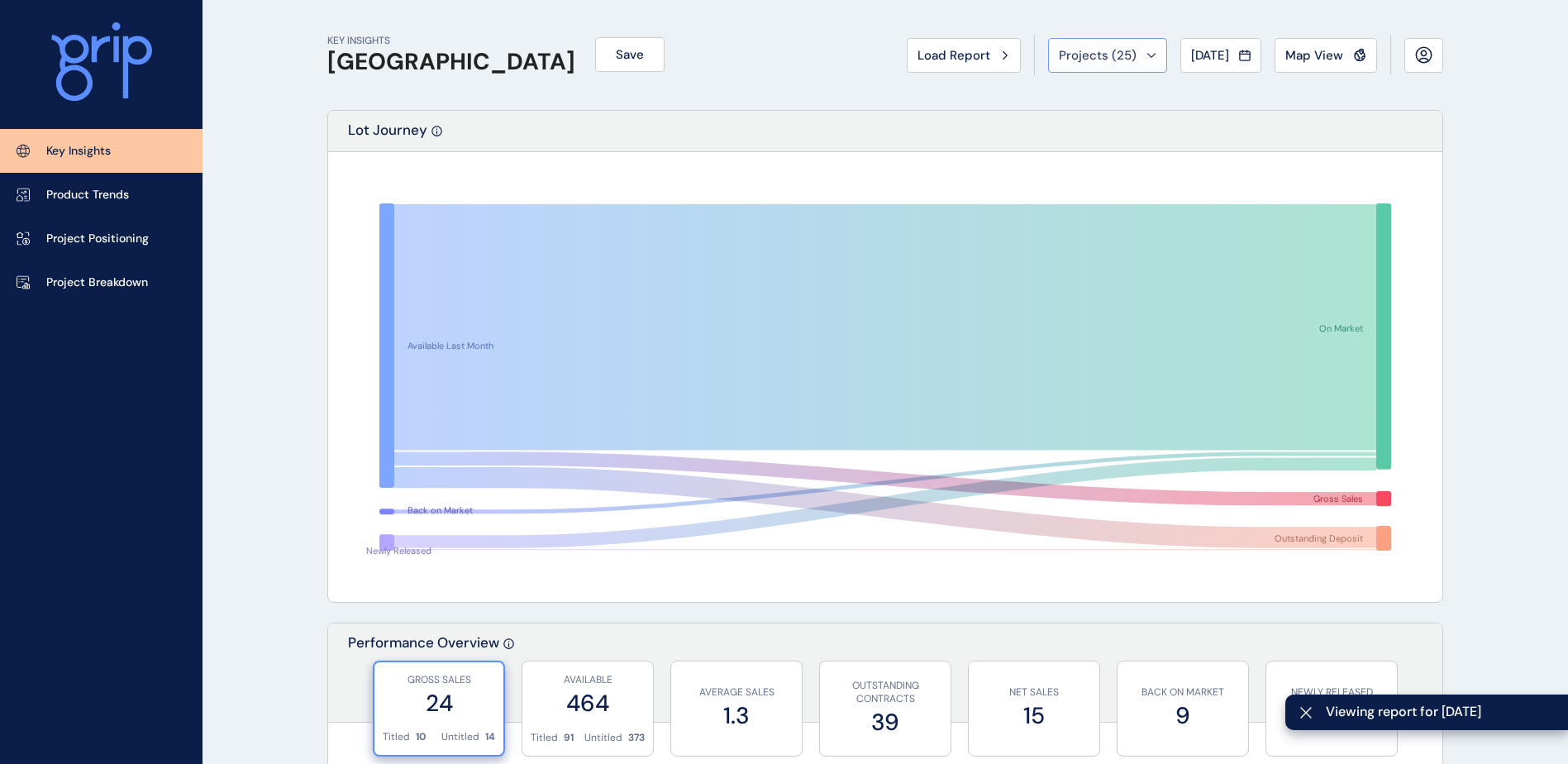
click at [1138, 65] on button "Projects ( 25 )" at bounding box center [1107, 55] width 119 height 35
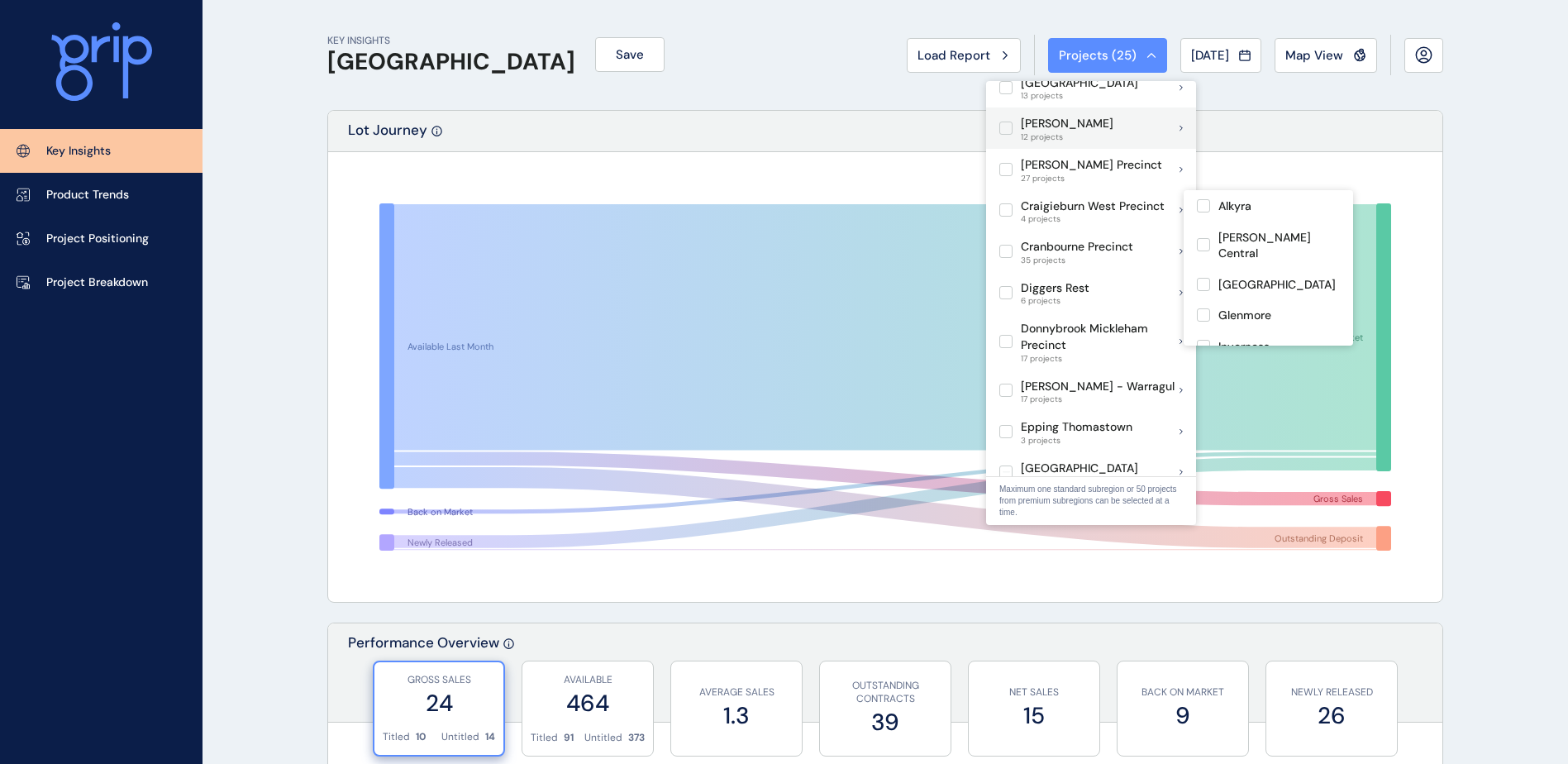
scroll to position [330, 0]
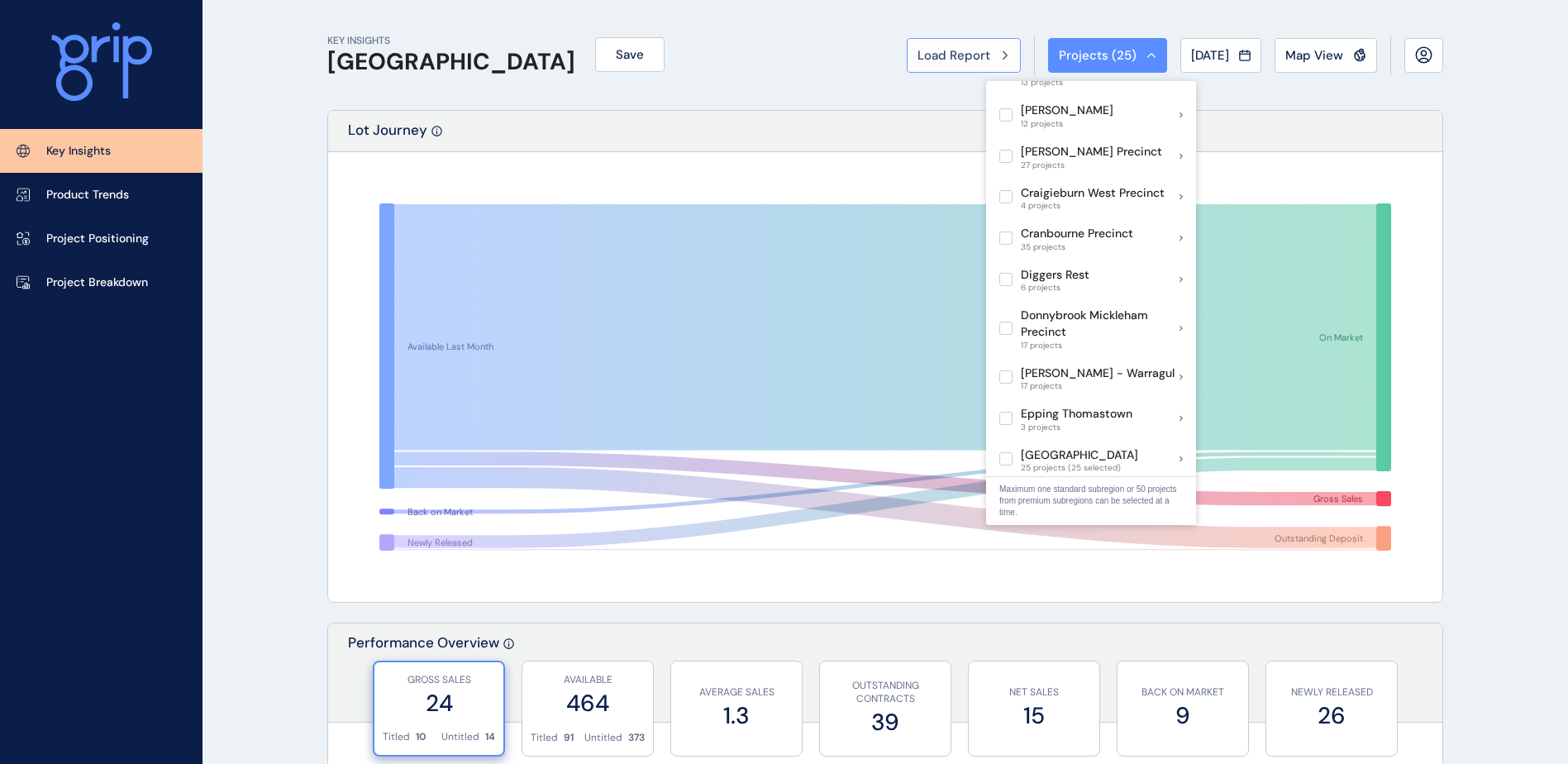
click at [958, 71] on button "Load Report" at bounding box center [964, 55] width 114 height 35
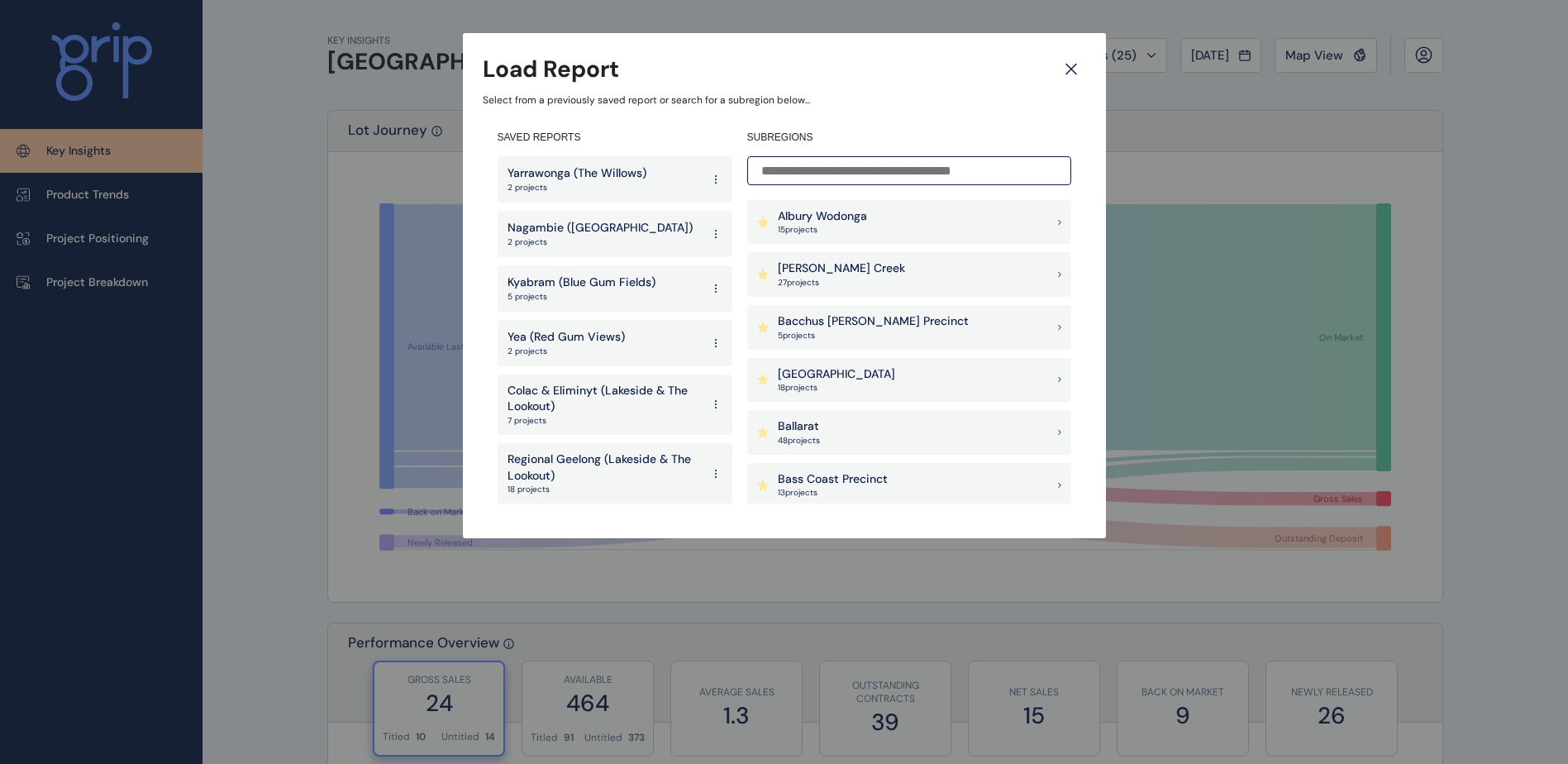
click at [605, 288] on p "Kyabram (Blue Gum Fields)" at bounding box center [581, 282] width 148 height 16
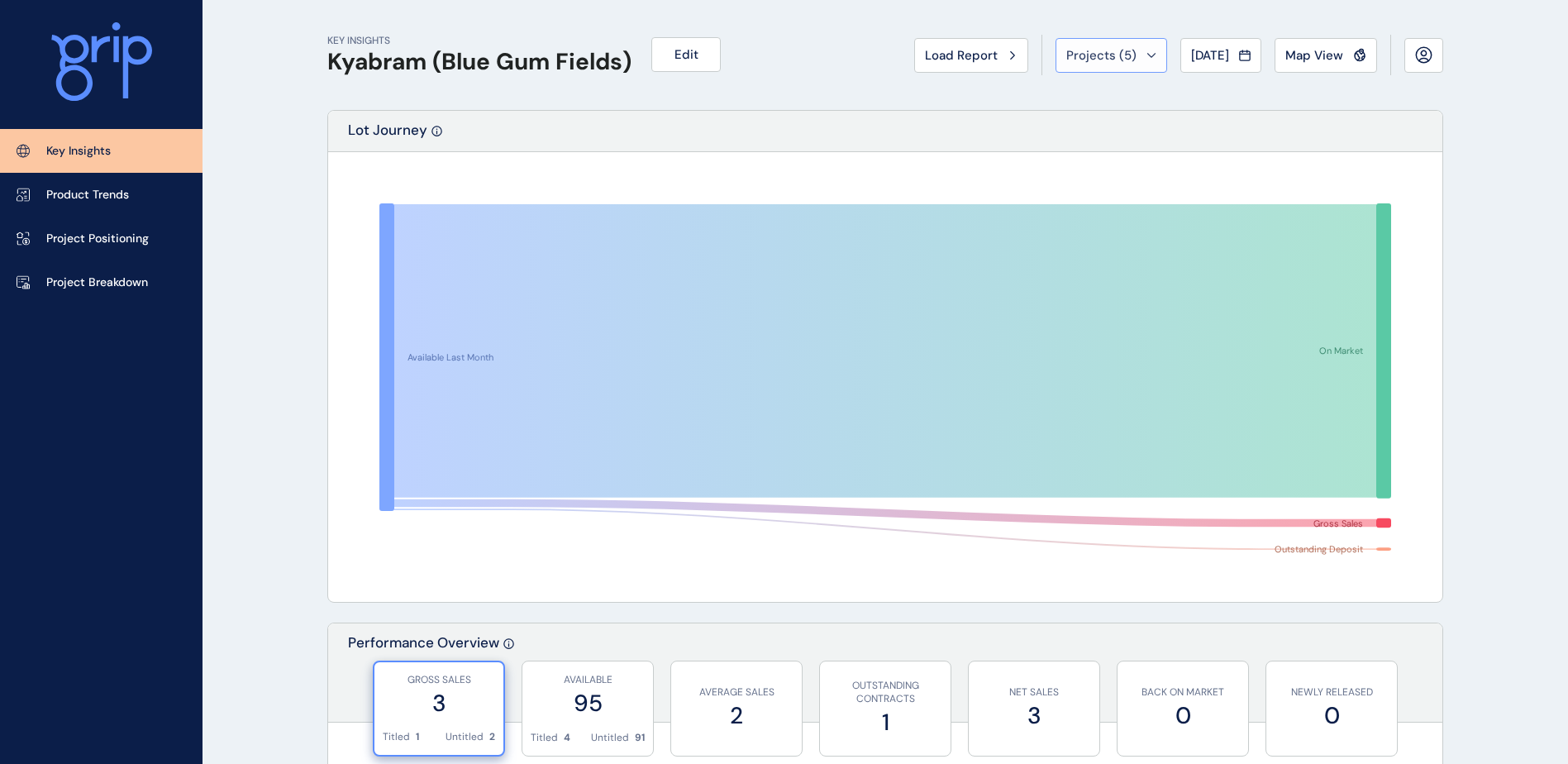
click at [1071, 55] on span "Projects ( 5 )" at bounding box center [1101, 55] width 71 height 16
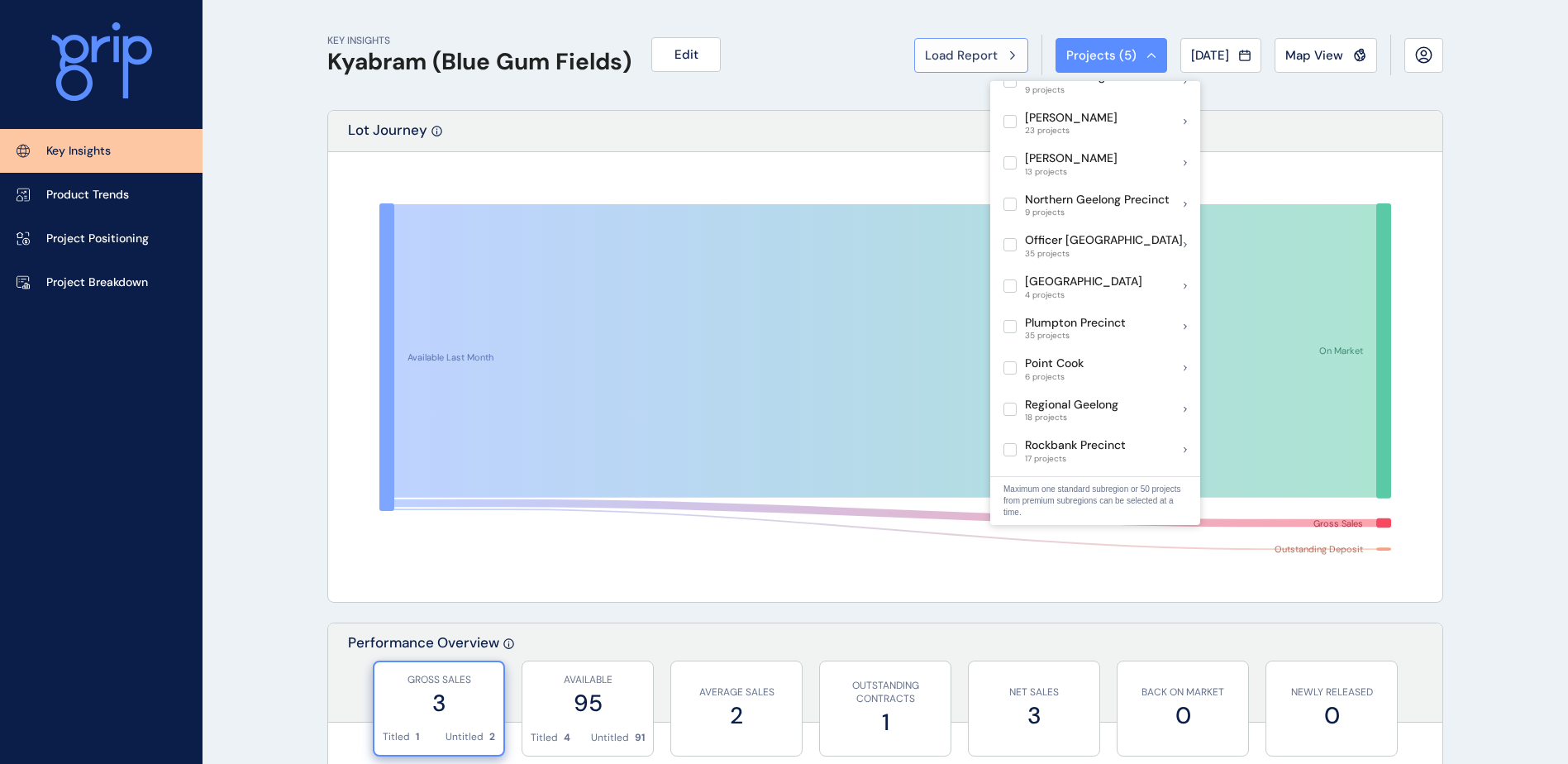
click at [935, 52] on span "Load Report" at bounding box center [960, 55] width 72 height 16
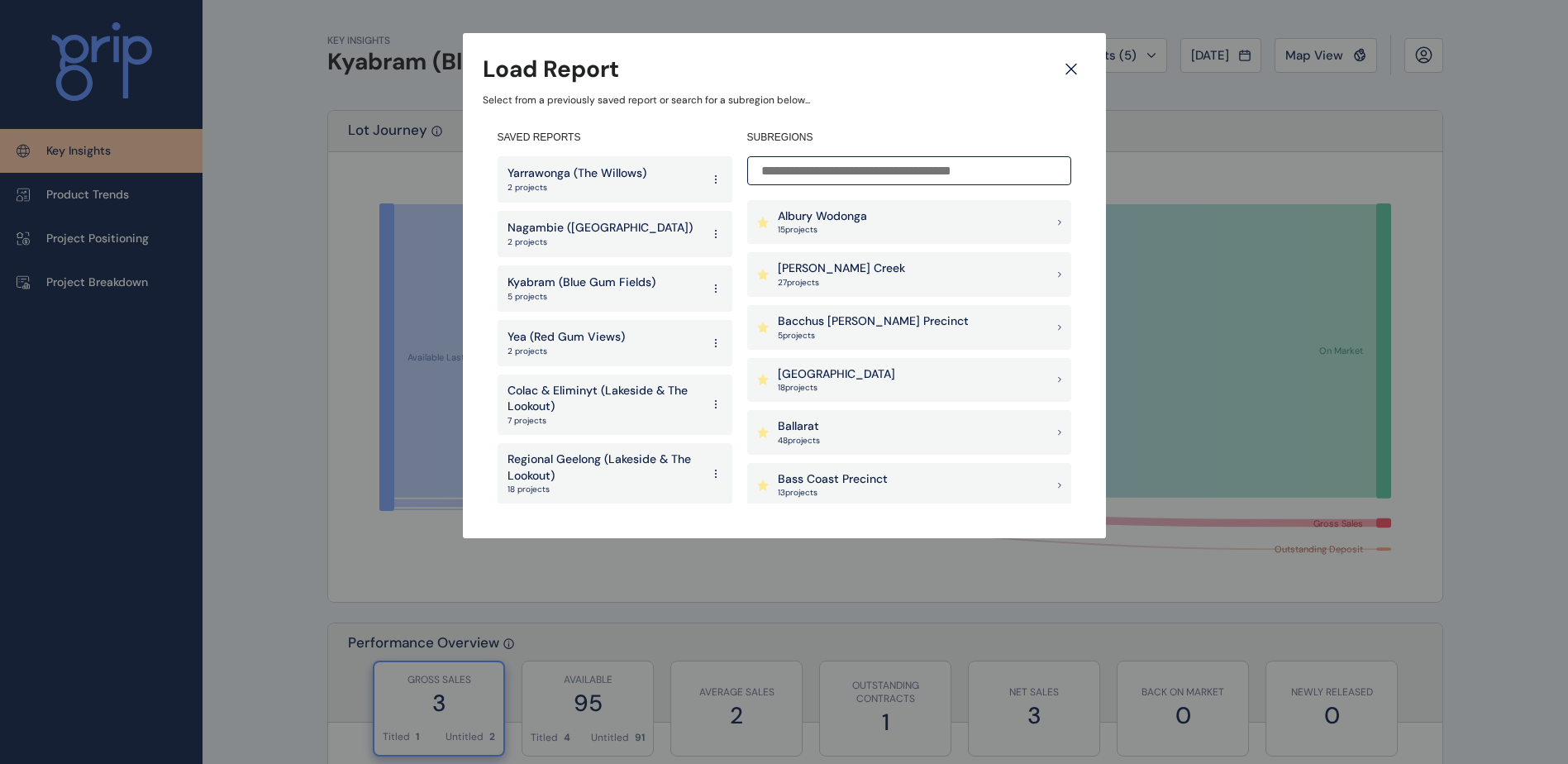
click at [610, 233] on p "Nagambie ([GEOGRAPHIC_DATA])" at bounding box center [600, 228] width 185 height 16
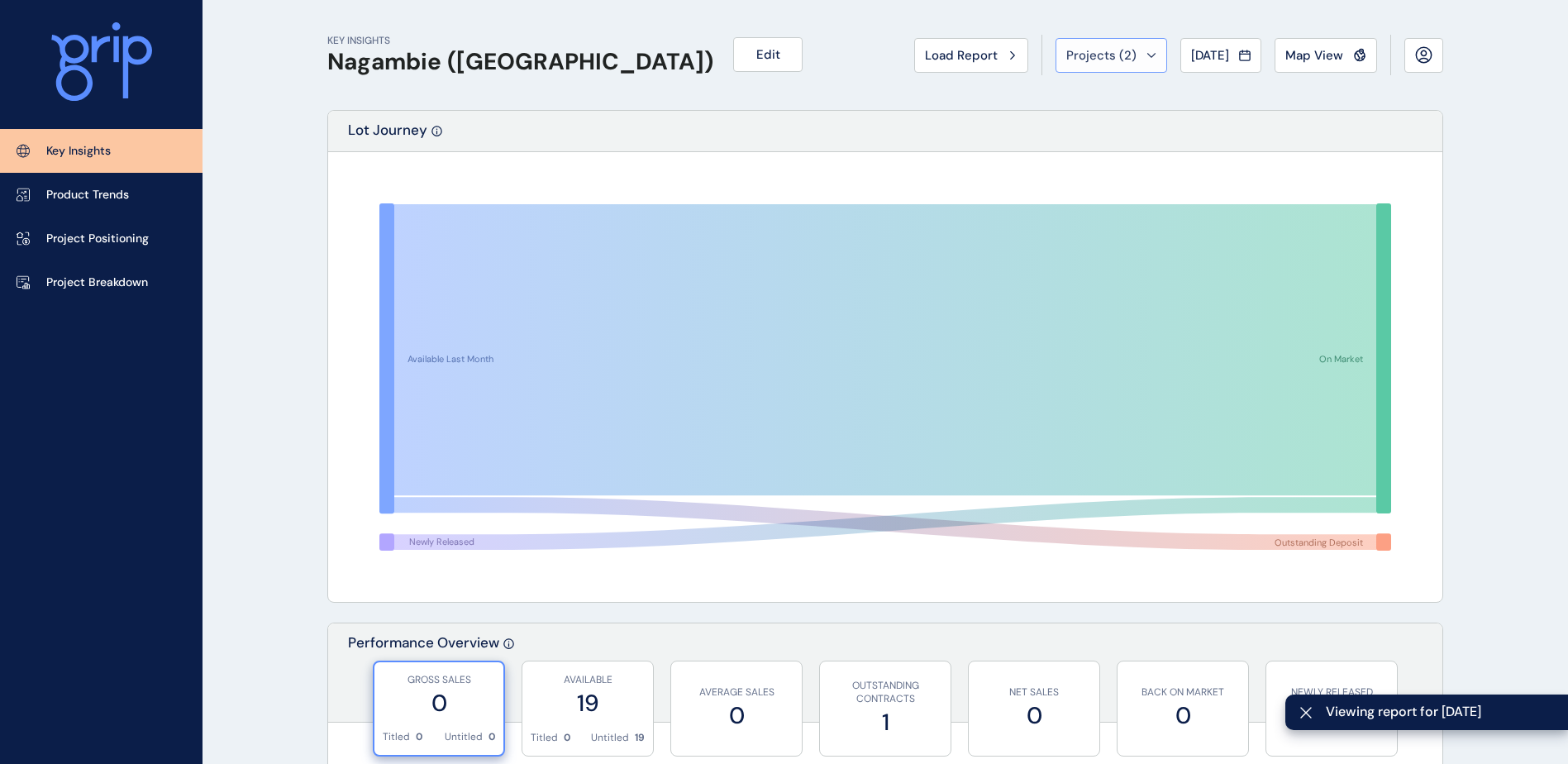
click at [1127, 41] on button "Projects ( 2 )" at bounding box center [1111, 55] width 111 height 35
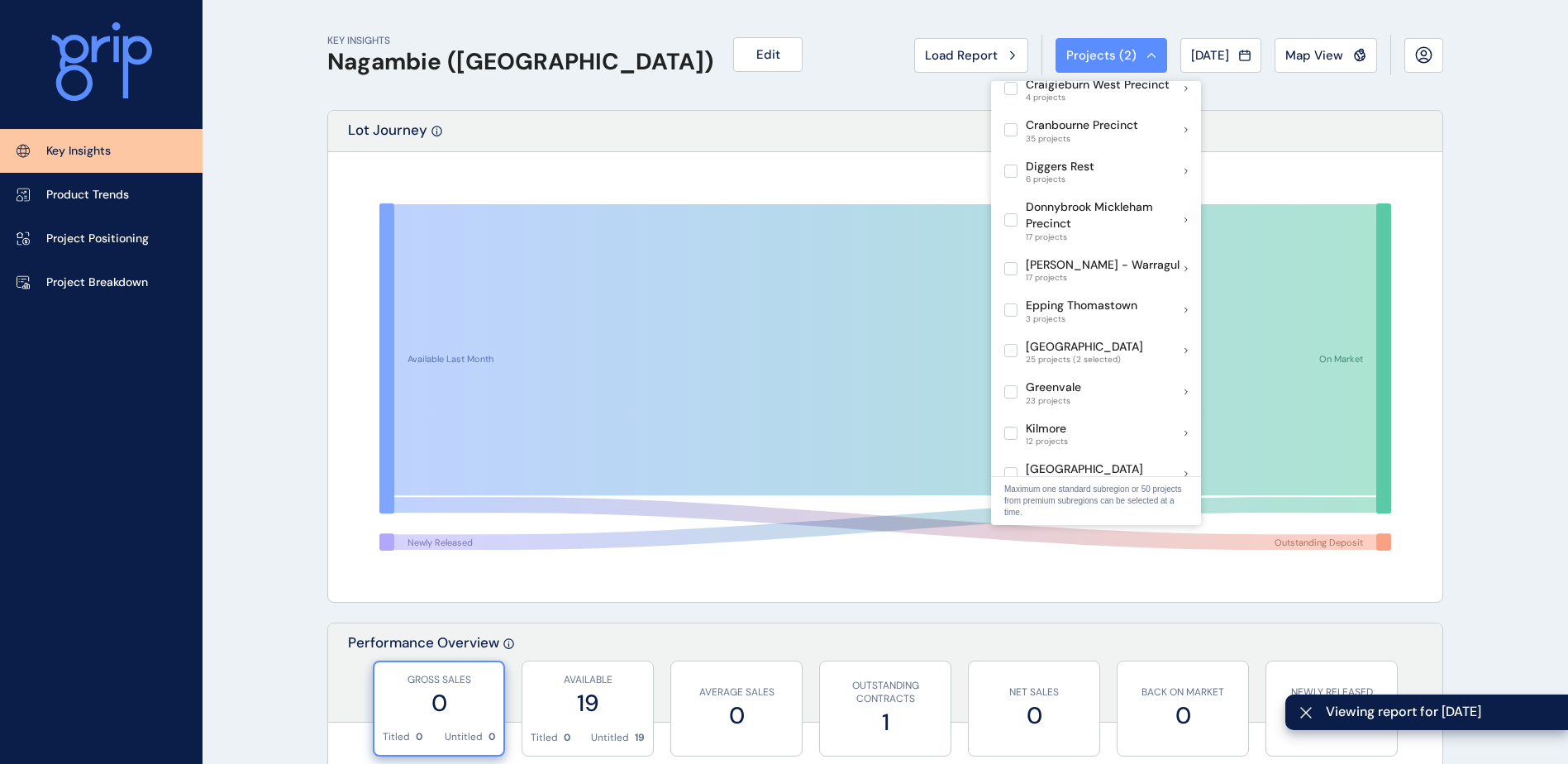
scroll to position [579, 0]
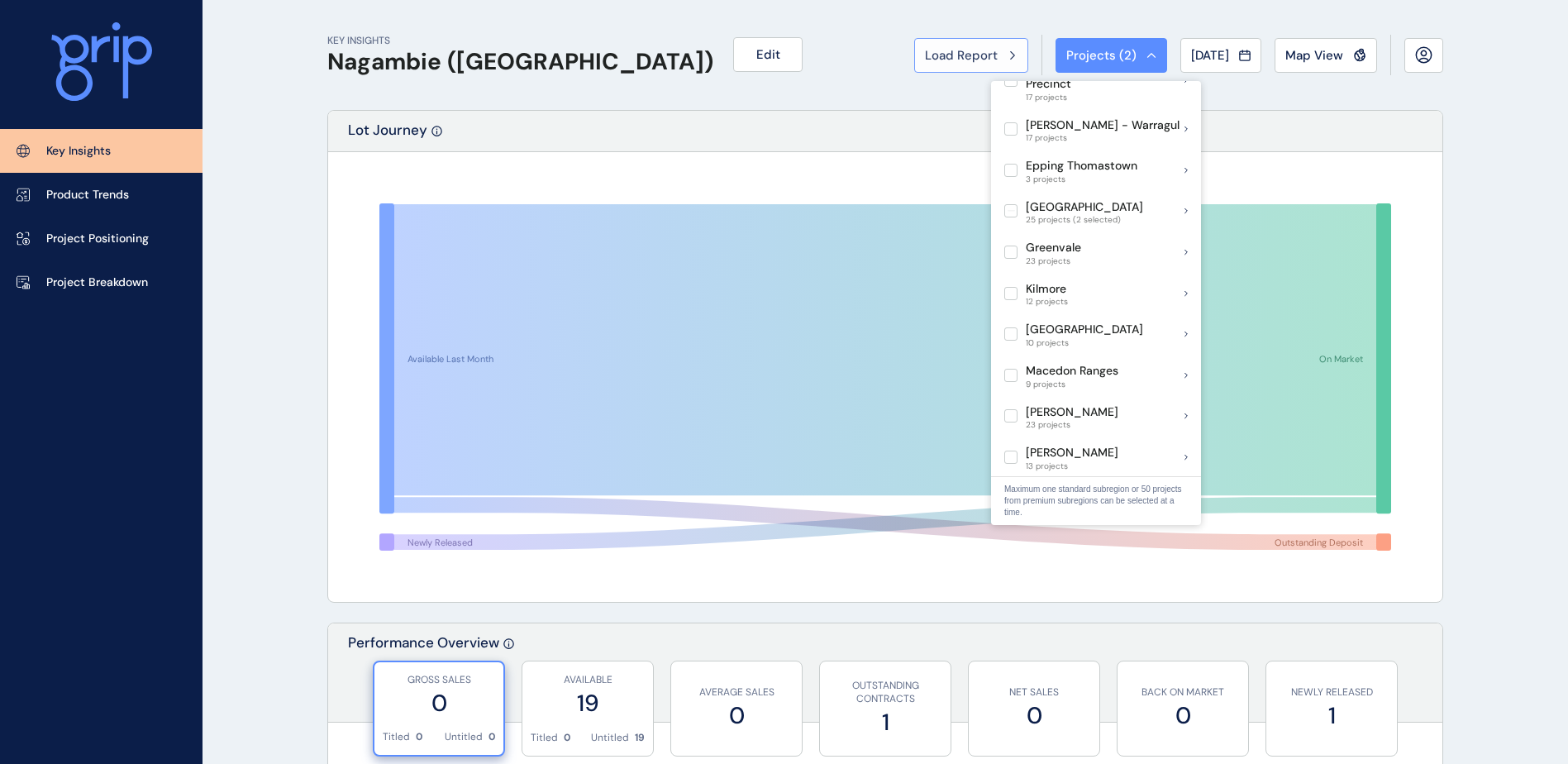
click at [982, 56] on span "Load Report" at bounding box center [960, 55] width 72 height 16
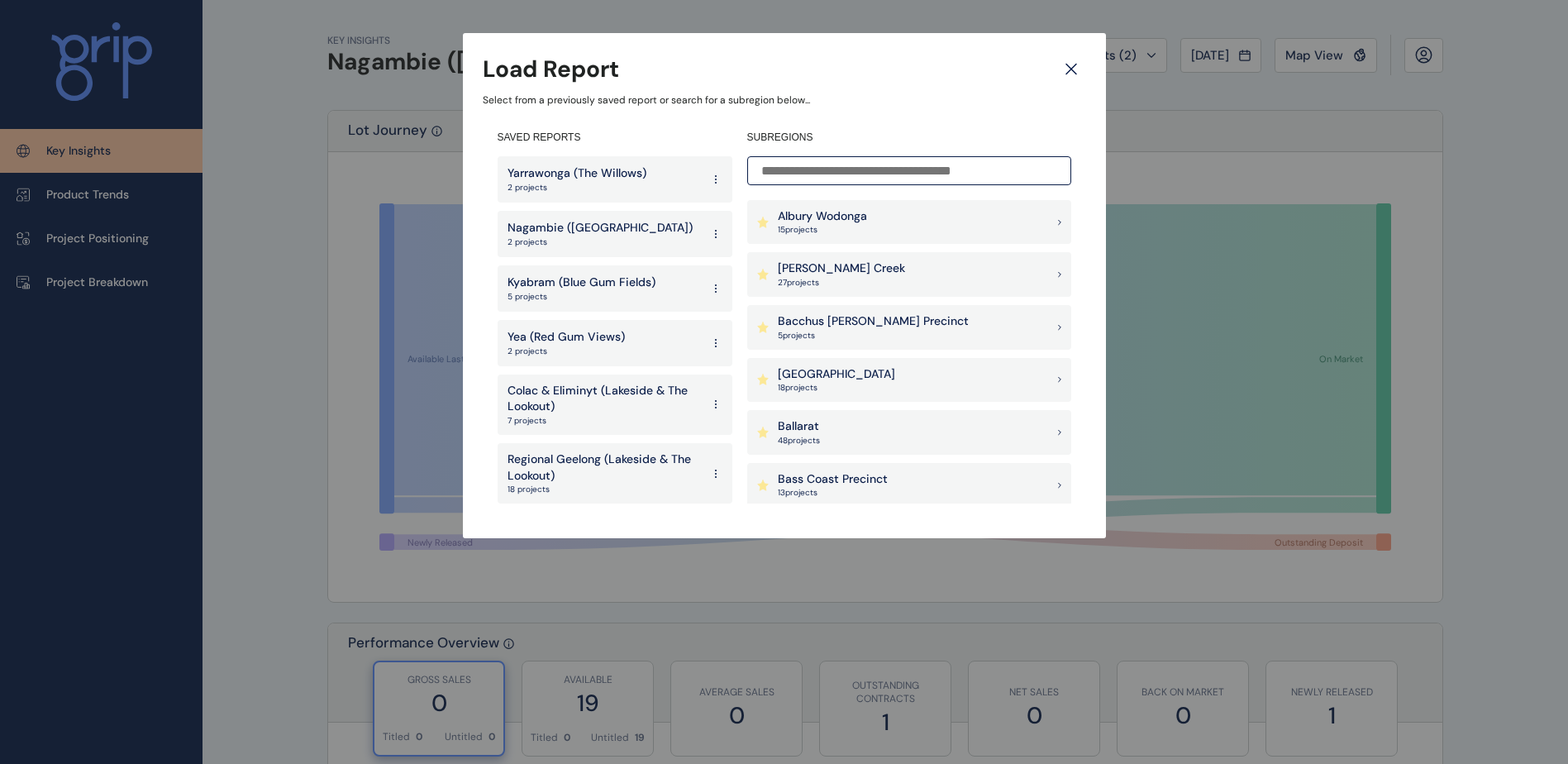
click at [260, 395] on div "Load Report Select from a previously saved report or search for a subregion bel…" at bounding box center [784, 252] width 1568 height 505
click at [327, 191] on div "Load Report Select from a previously saved report or search for a subregion bel…" at bounding box center [784, 252] width 1568 height 505
click at [1075, 71] on icon at bounding box center [1070, 69] width 30 height 29
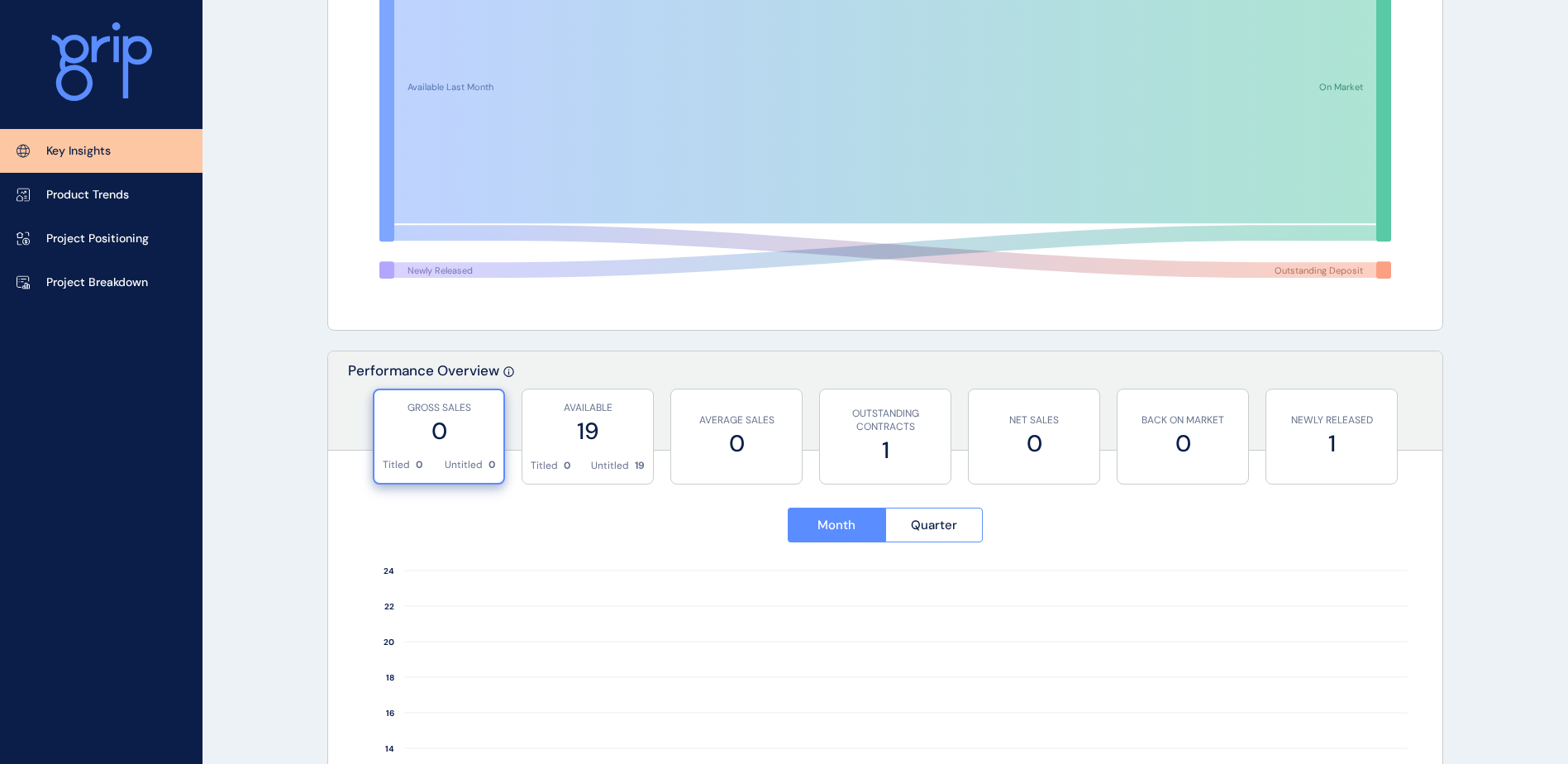
scroll to position [330, 0]
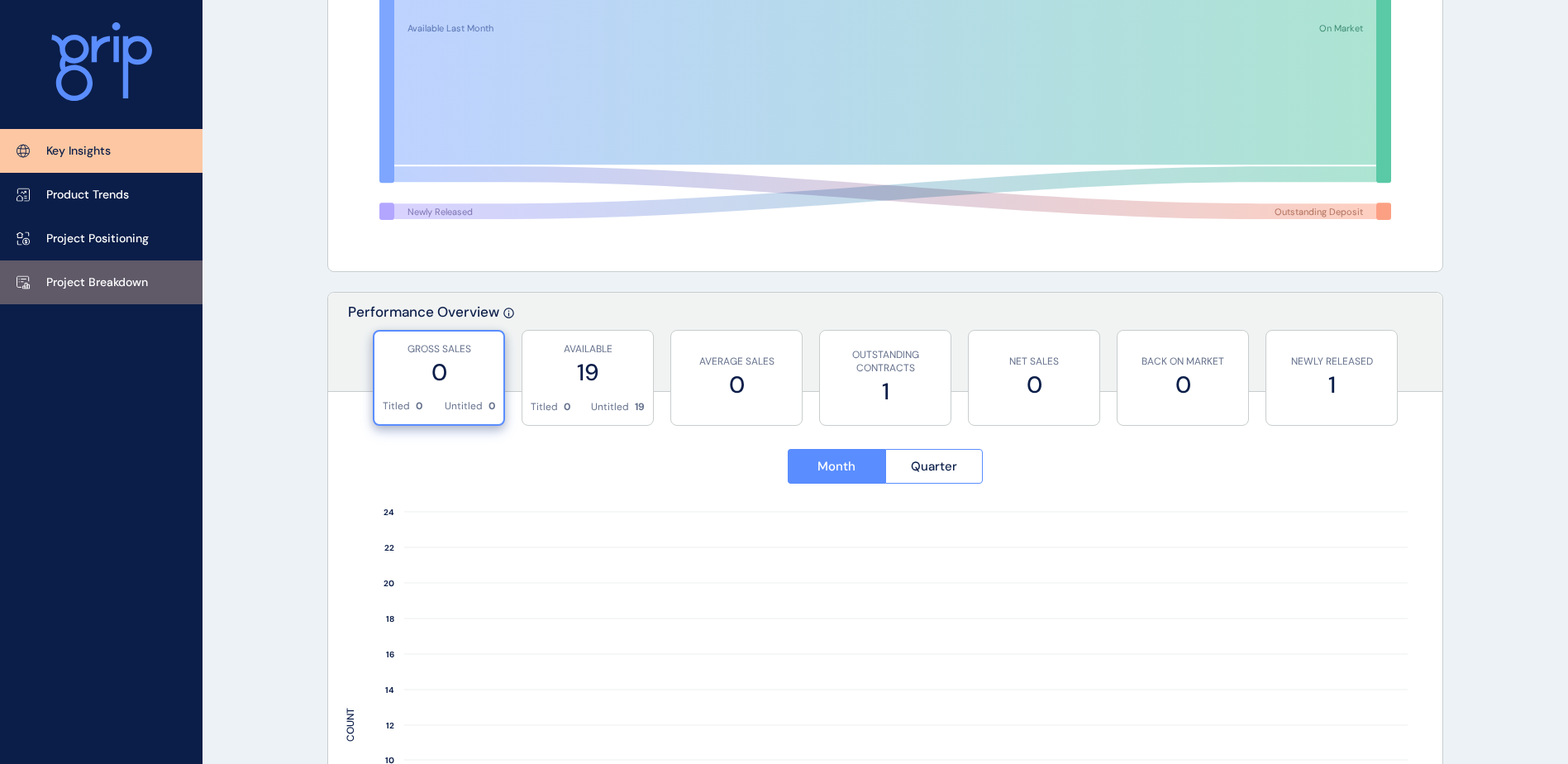
click at [98, 271] on link "Project Breakdown" at bounding box center [101, 281] width 203 height 43
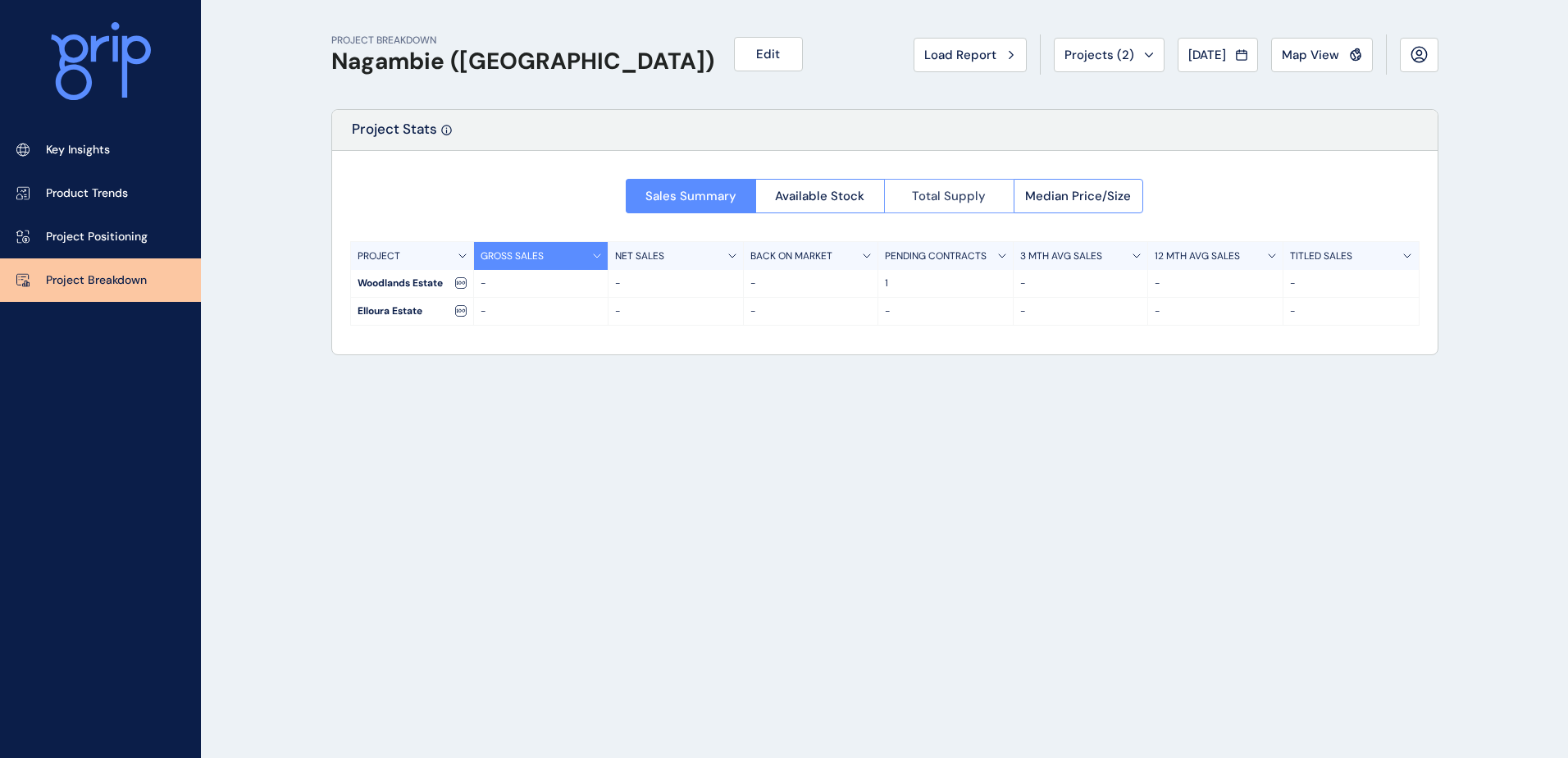
click at [938, 207] on button "Total Supply" at bounding box center [948, 196] width 129 height 34
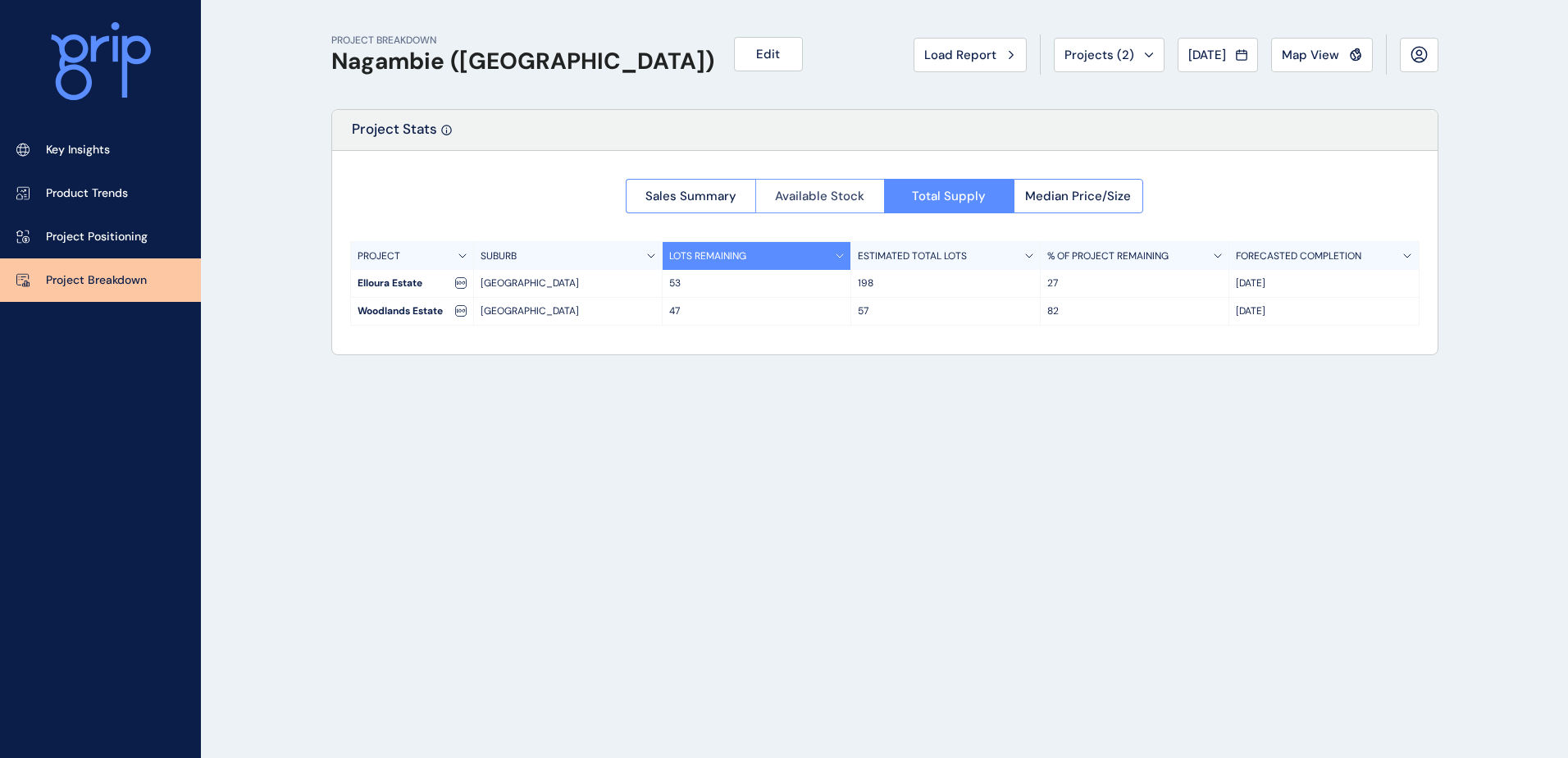
click at [763, 192] on button "Available Stock" at bounding box center [819, 196] width 129 height 34
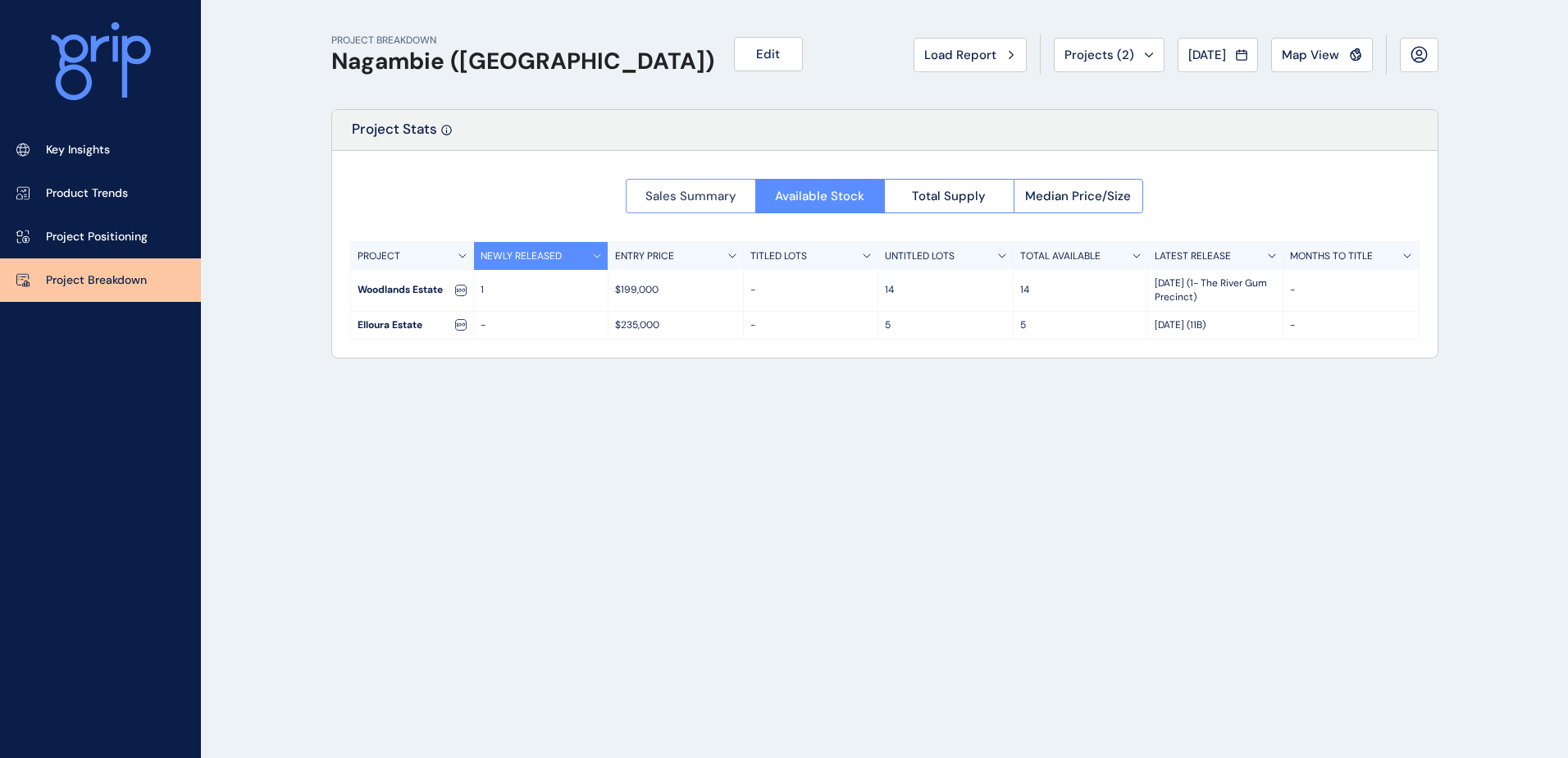
click at [727, 200] on span "Sales Summary" at bounding box center [690, 195] width 91 height 16
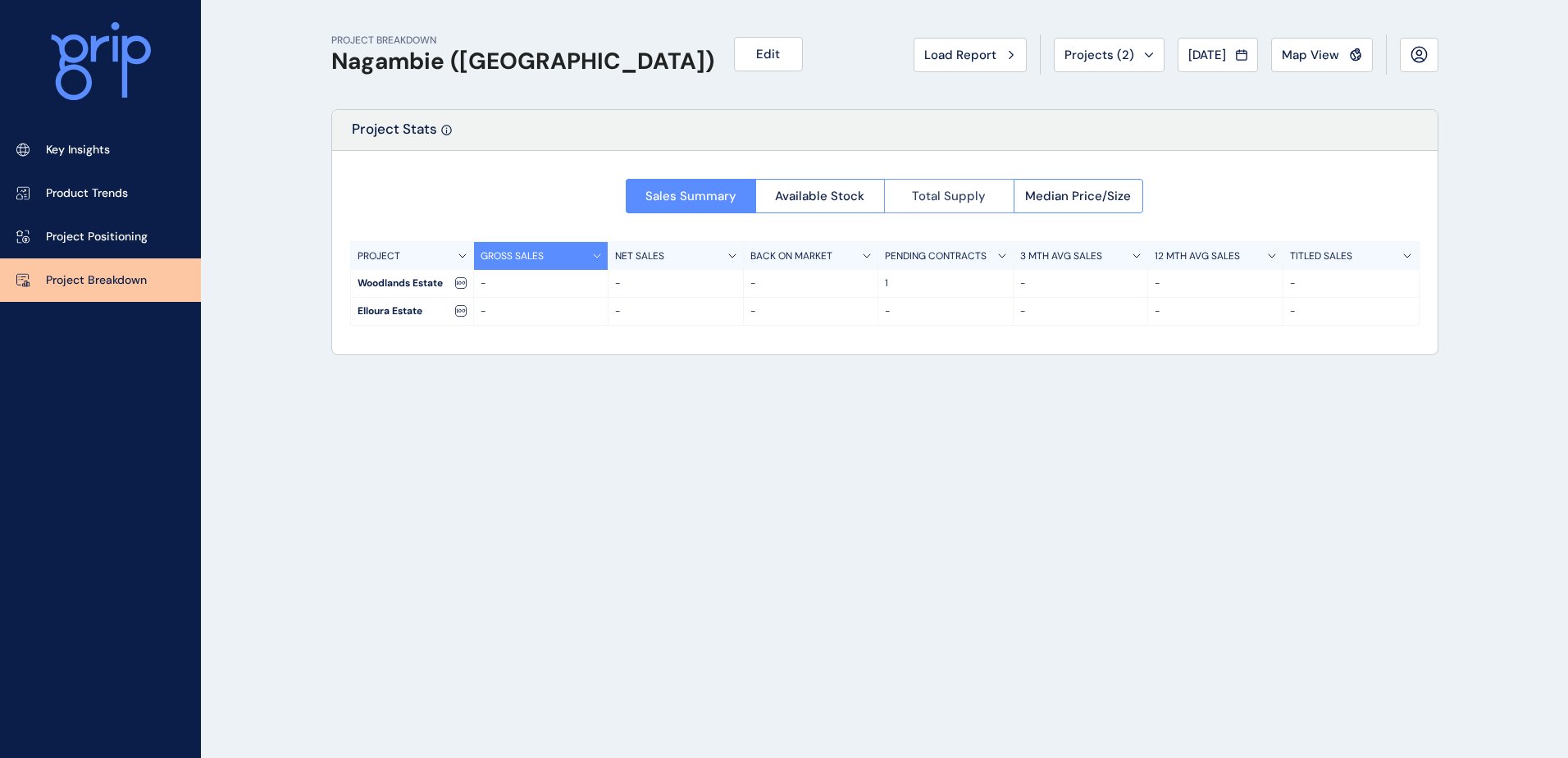
click at [957, 183] on button "Total Supply" at bounding box center [948, 196] width 129 height 34
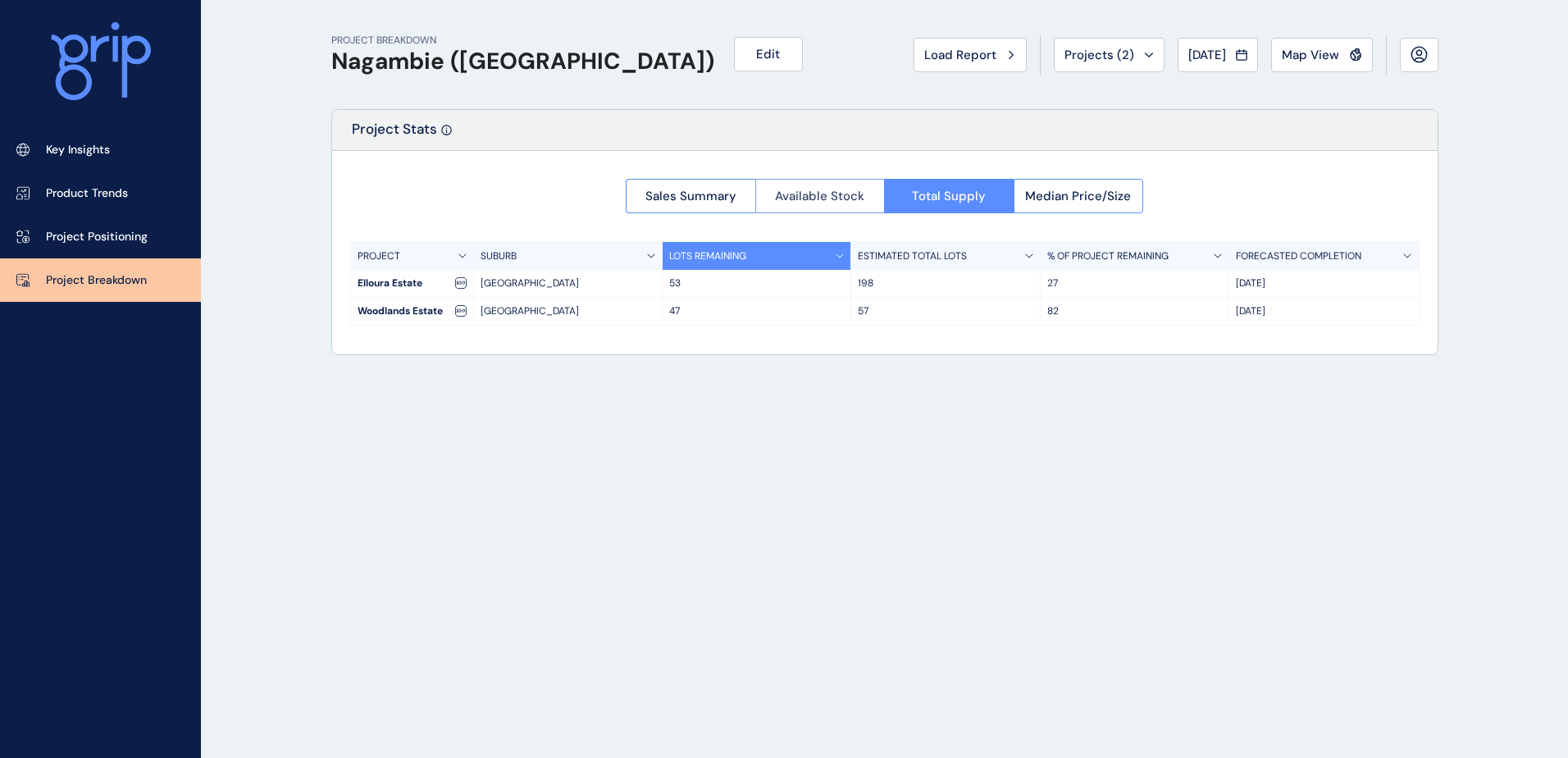
click at [829, 191] on span "Available Stock" at bounding box center [819, 195] width 89 height 16
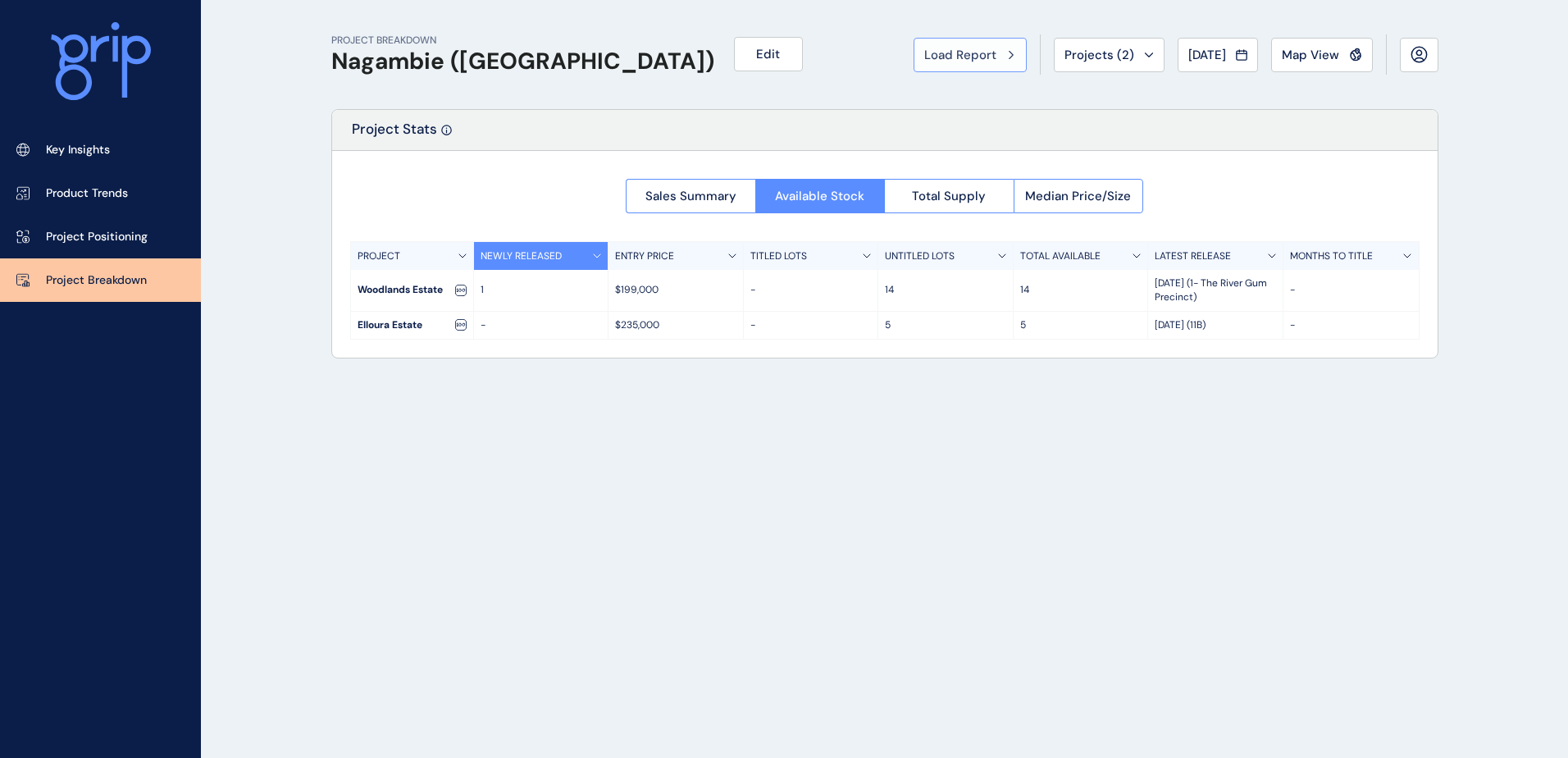
click at [984, 56] on div "Load Report" at bounding box center [970, 55] width 92 height 16
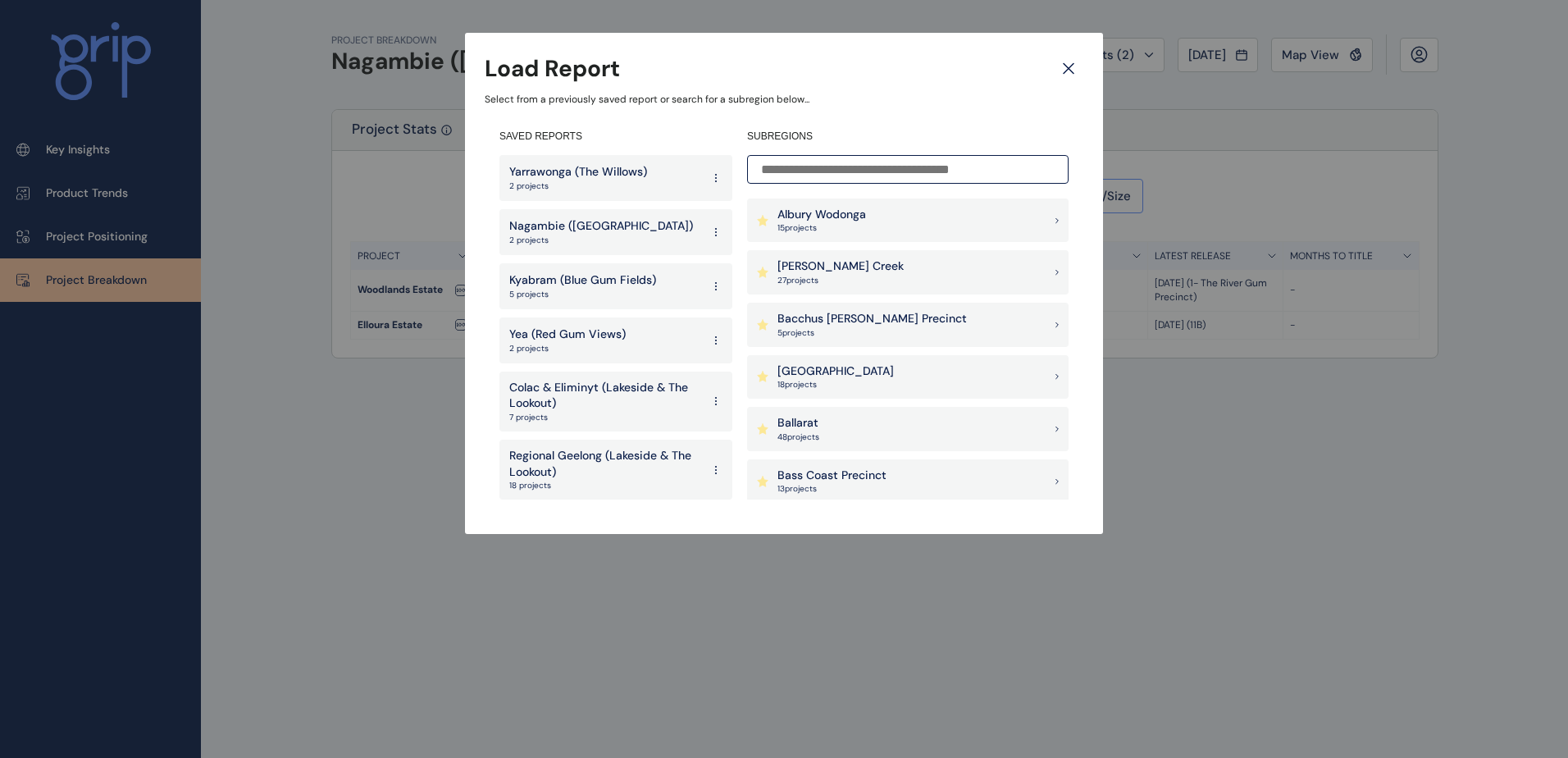
click at [615, 182] on p "2 projects" at bounding box center [578, 186] width 138 height 11
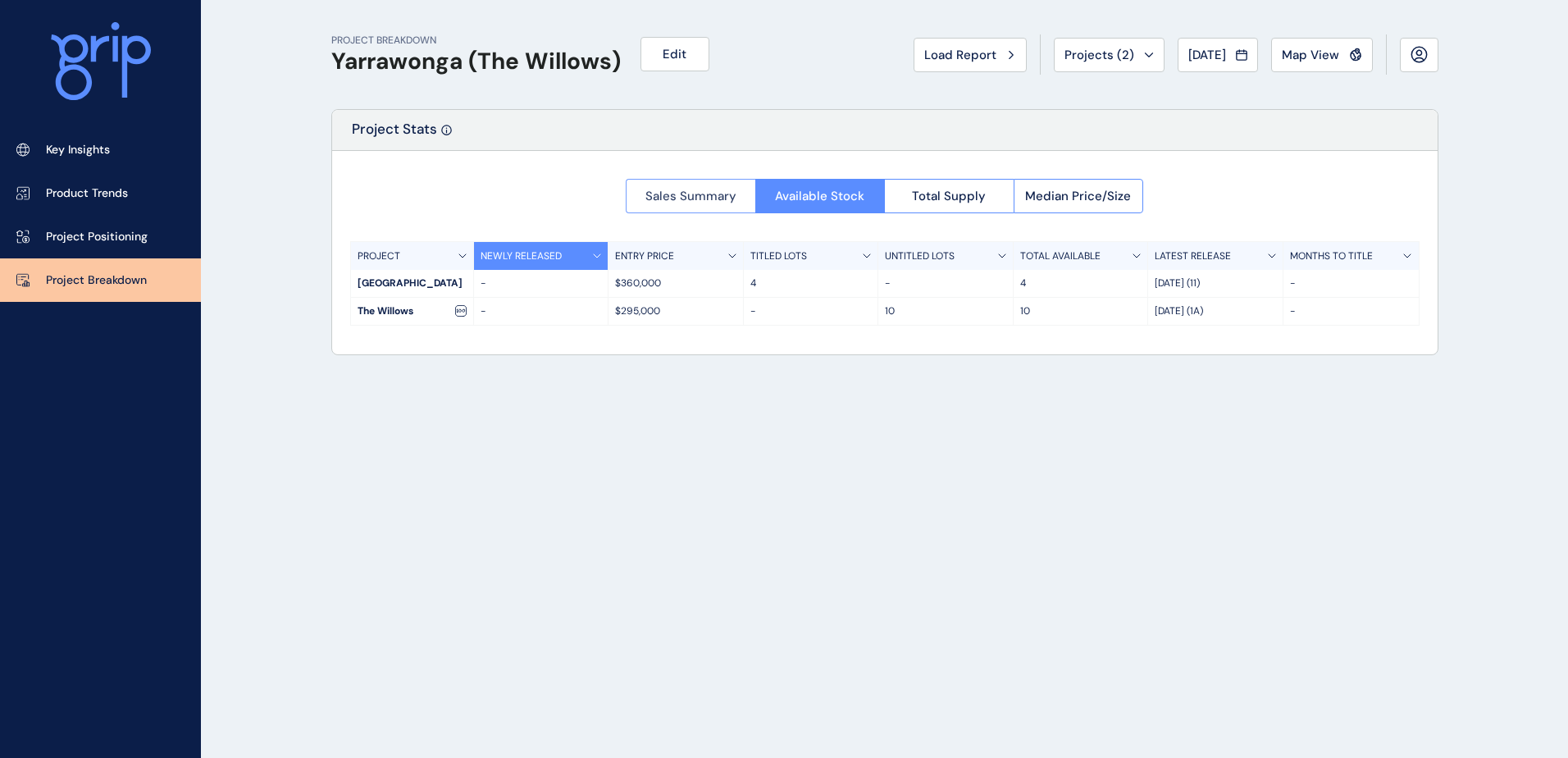
click at [691, 187] on button "Sales Summary" at bounding box center [690, 196] width 129 height 34
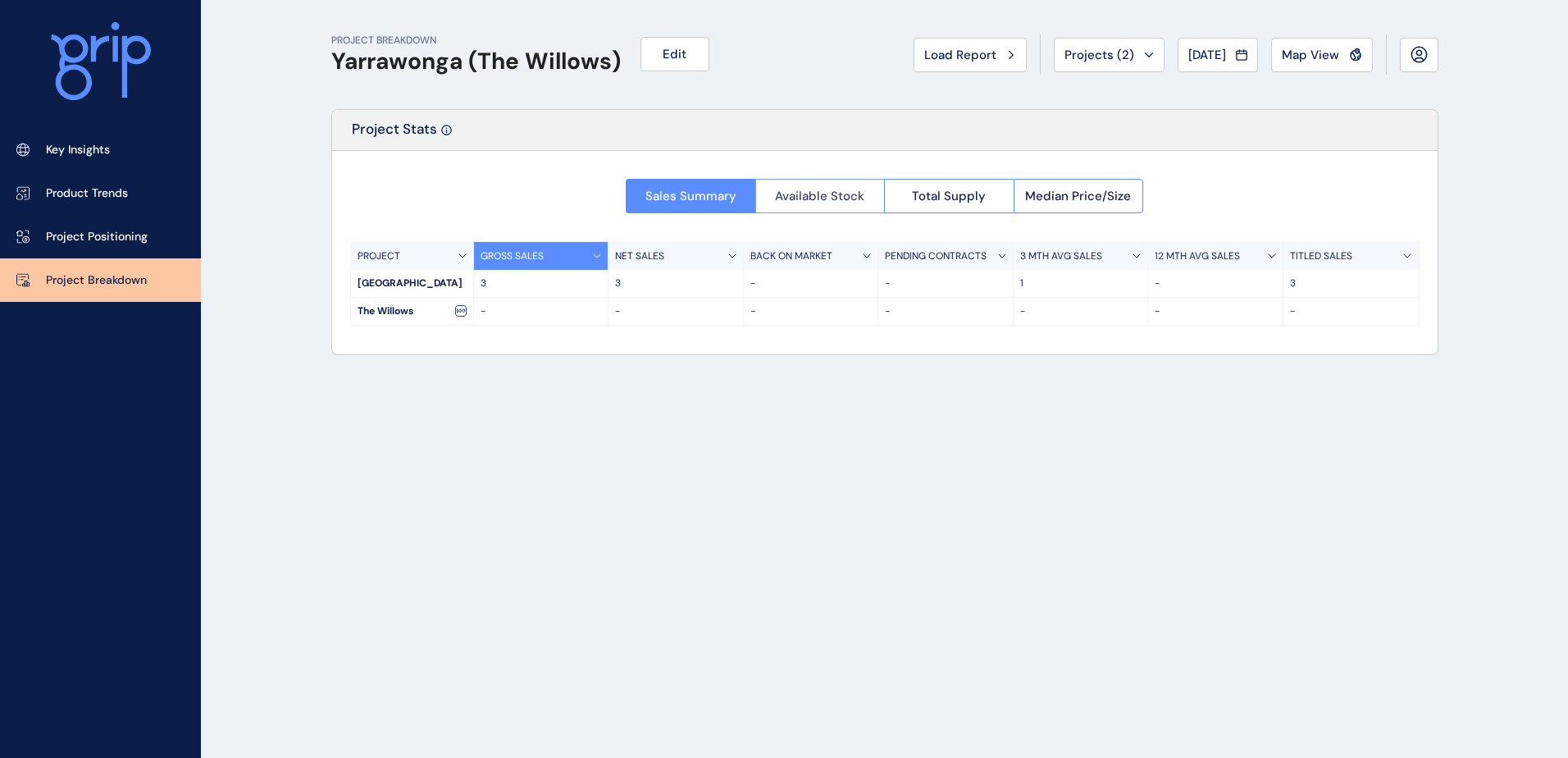
click at [814, 200] on span "Available Stock" at bounding box center [819, 195] width 89 height 16
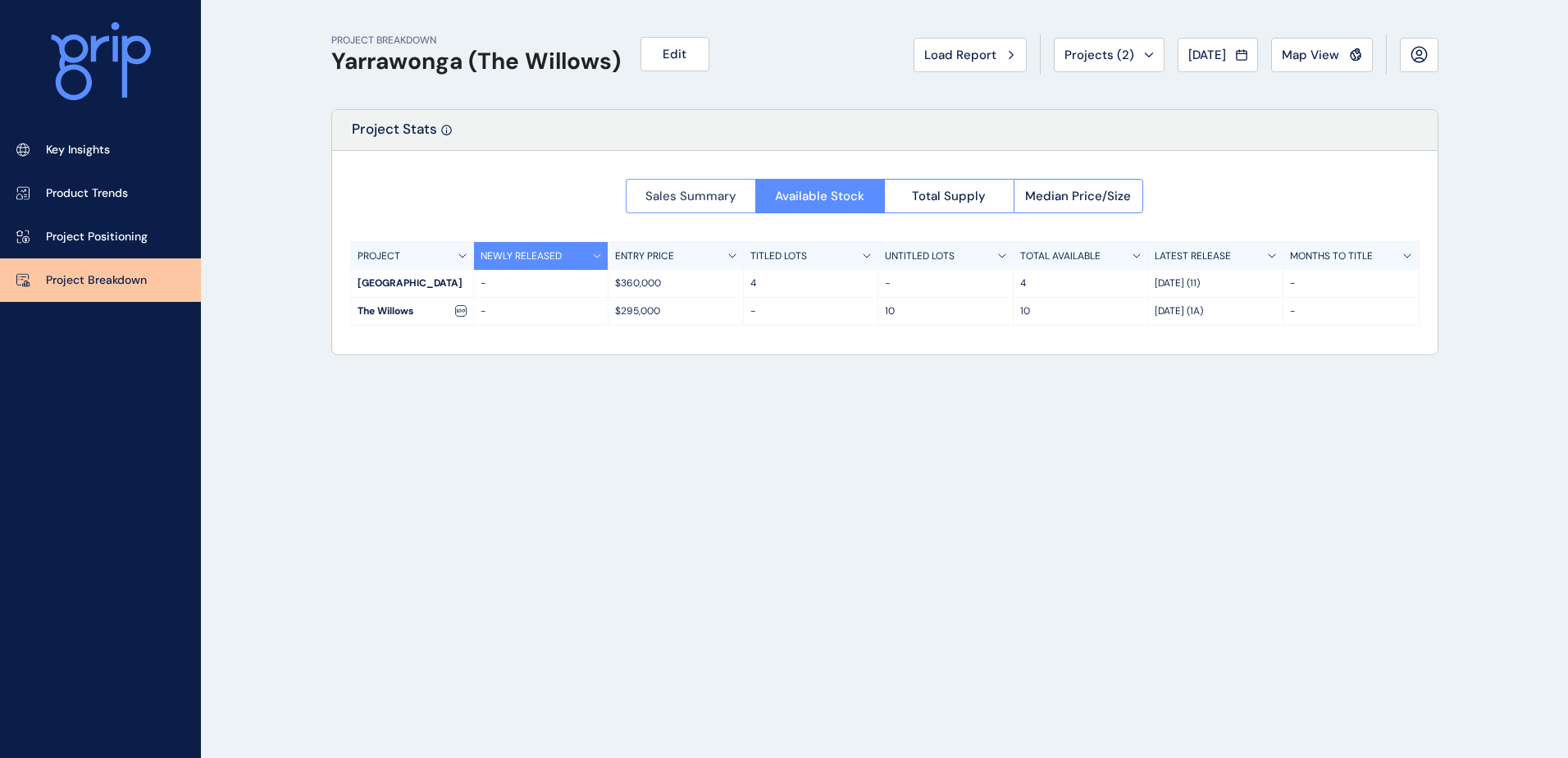
click at [664, 189] on span "Sales Summary" at bounding box center [690, 195] width 91 height 16
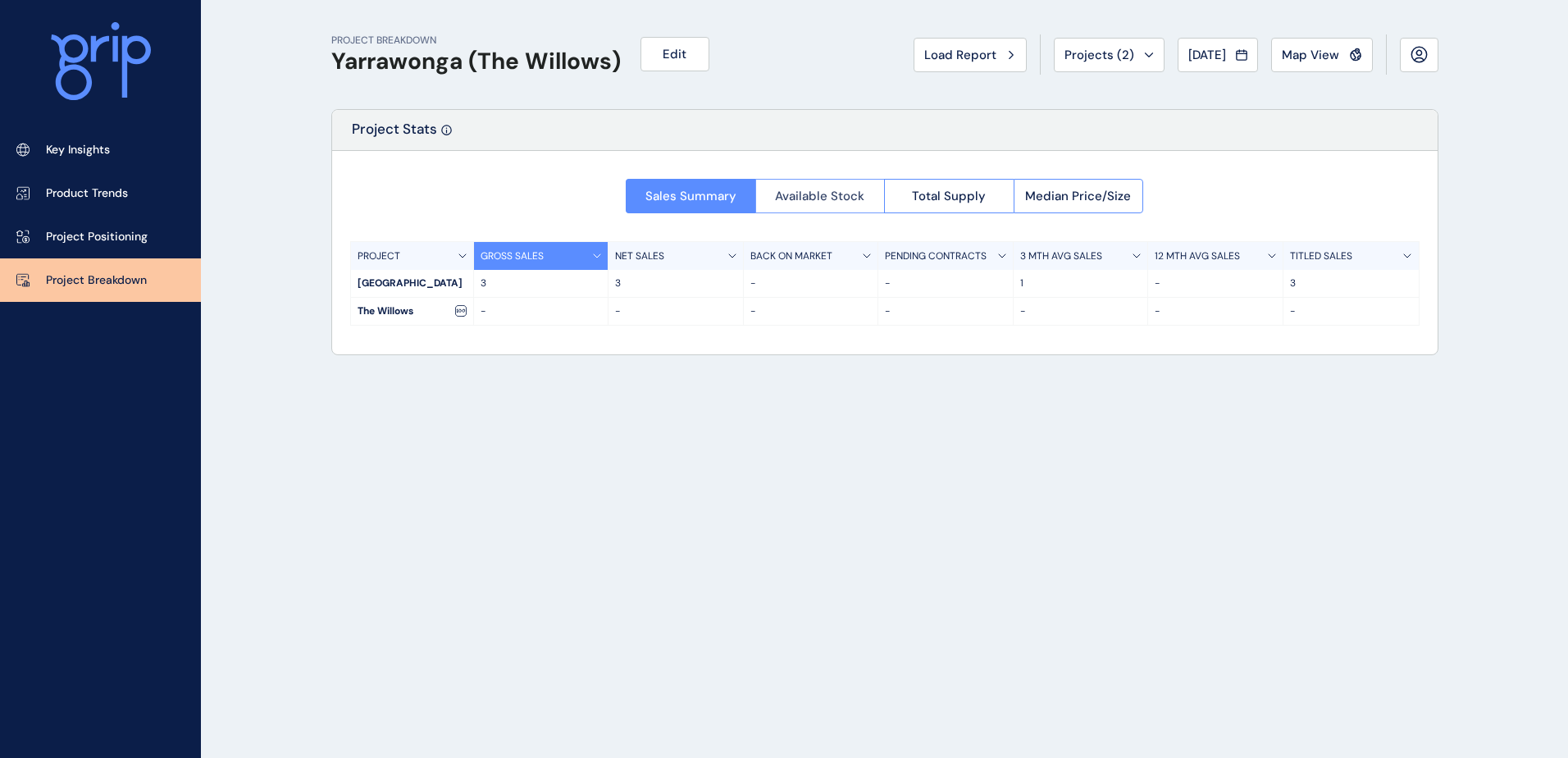
click at [826, 203] on span "Available Stock" at bounding box center [819, 195] width 89 height 16
